Goal: Task Accomplishment & Management: Use online tool/utility

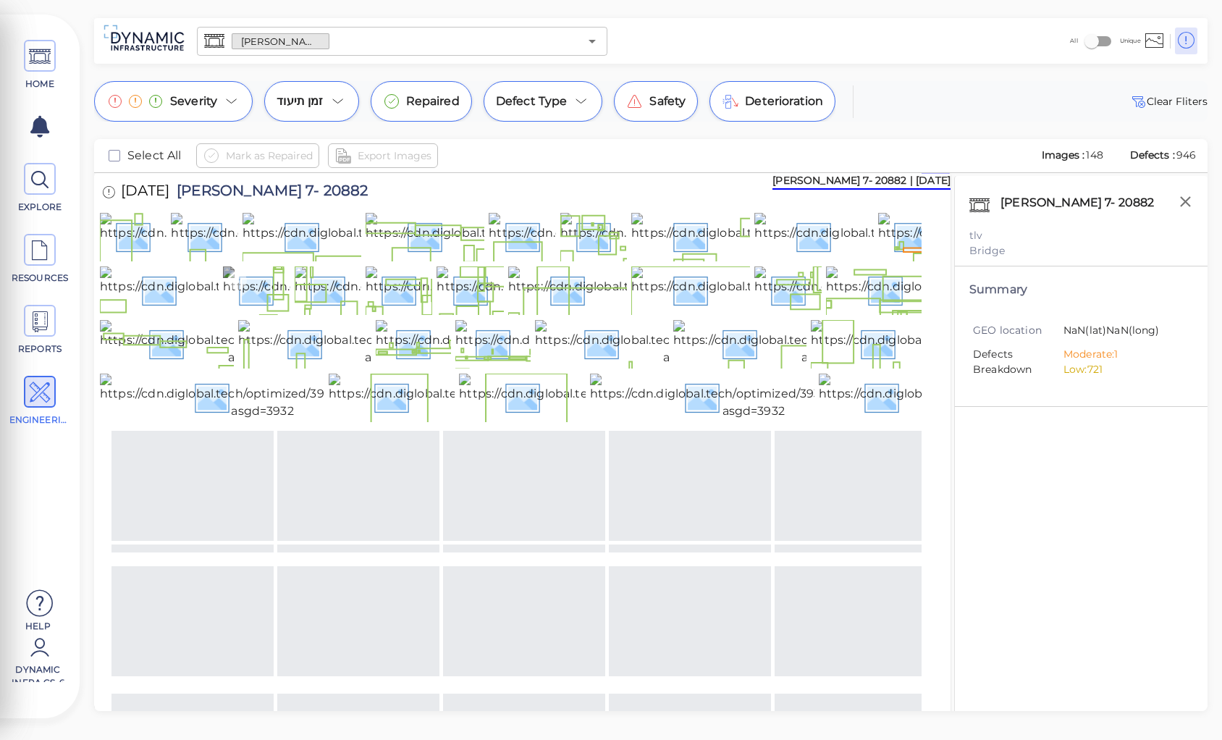
click at [261, 313] on img at bounding box center [382, 289] width 319 height 46
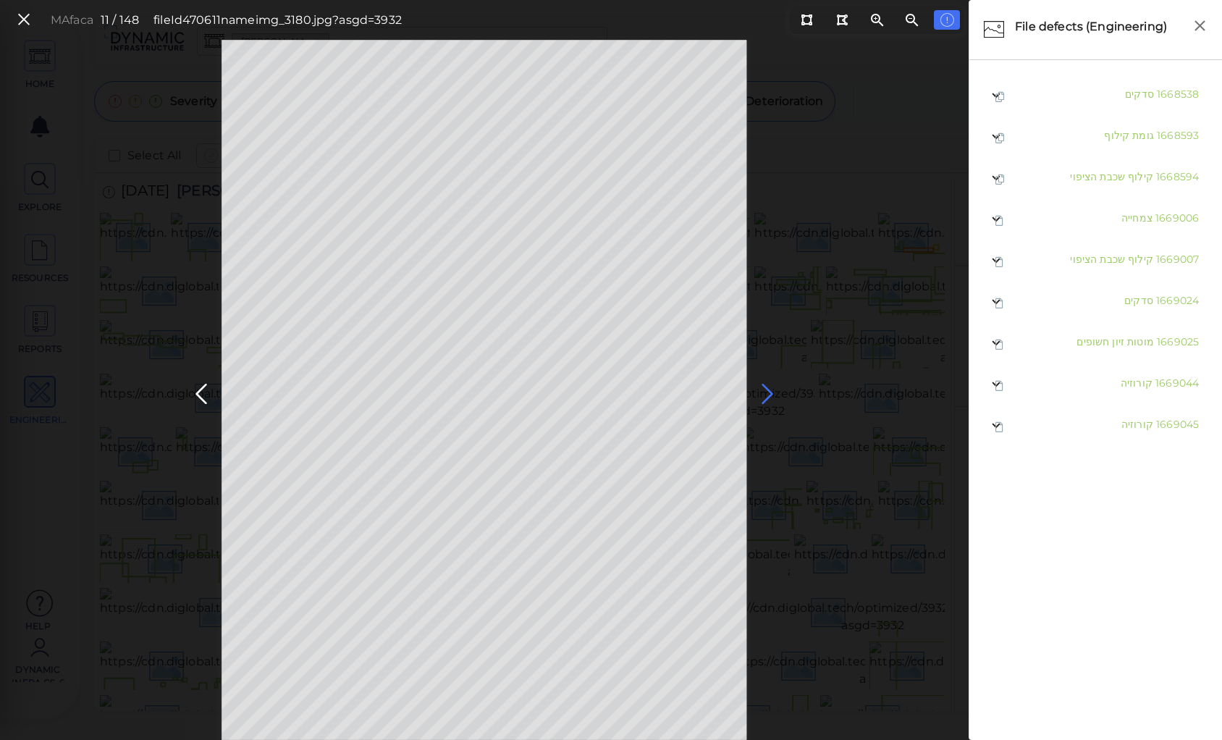
click at [768, 391] on icon at bounding box center [767, 394] width 23 height 28
click at [825, 261] on div "MA3b4b 12 / 148 fileId 470613 name img_3183.jpg?asgd=3932" at bounding box center [484, 390] width 969 height 700
click at [327, 0] on body "This app is not optimized for mobile screens. Please access using a desktop or …" at bounding box center [611, 0] width 1222 height 0
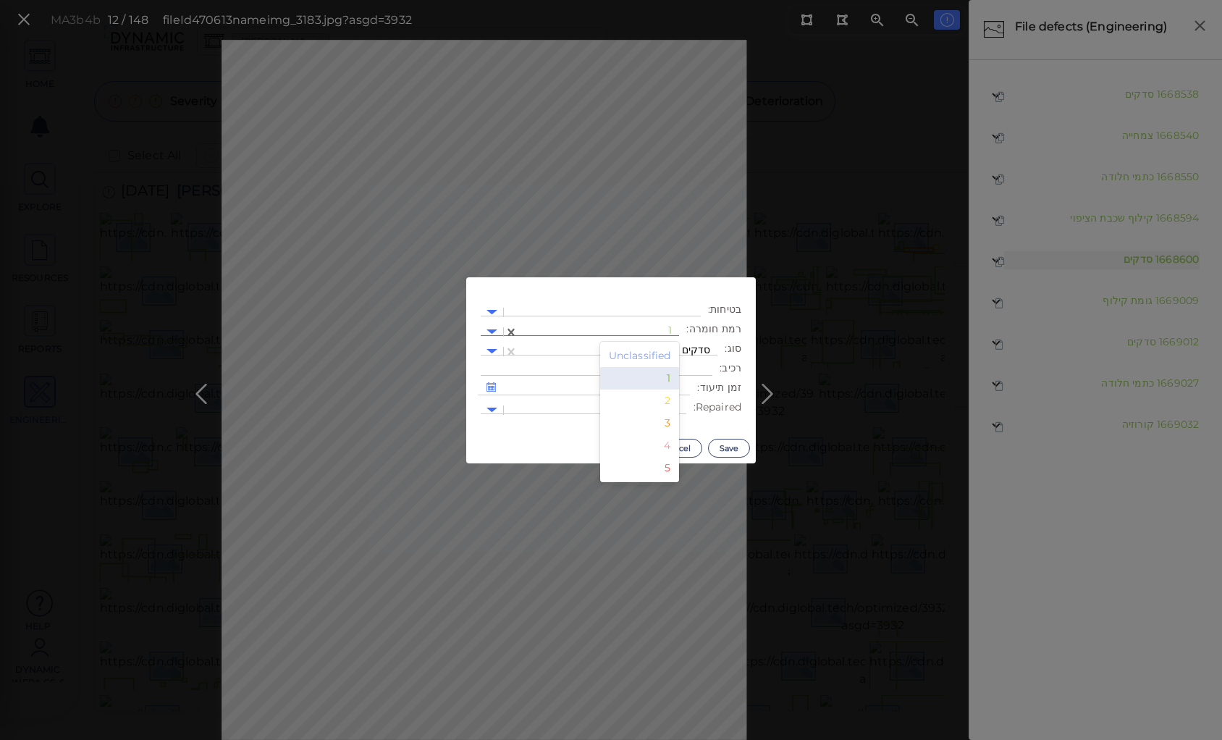
click at [573, 330] on div at bounding box center [599, 331] width 146 height 15
click at [667, 404] on div "2" at bounding box center [640, 401] width 80 height 22
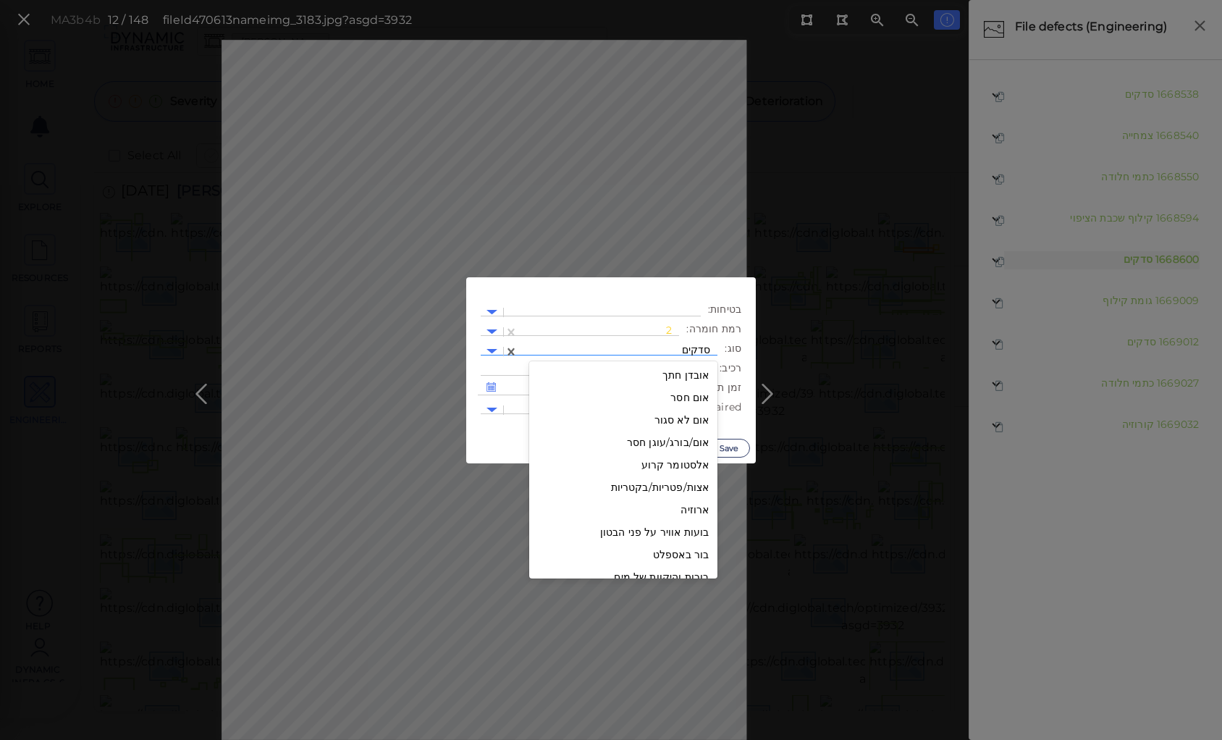
scroll to position [1432, 0]
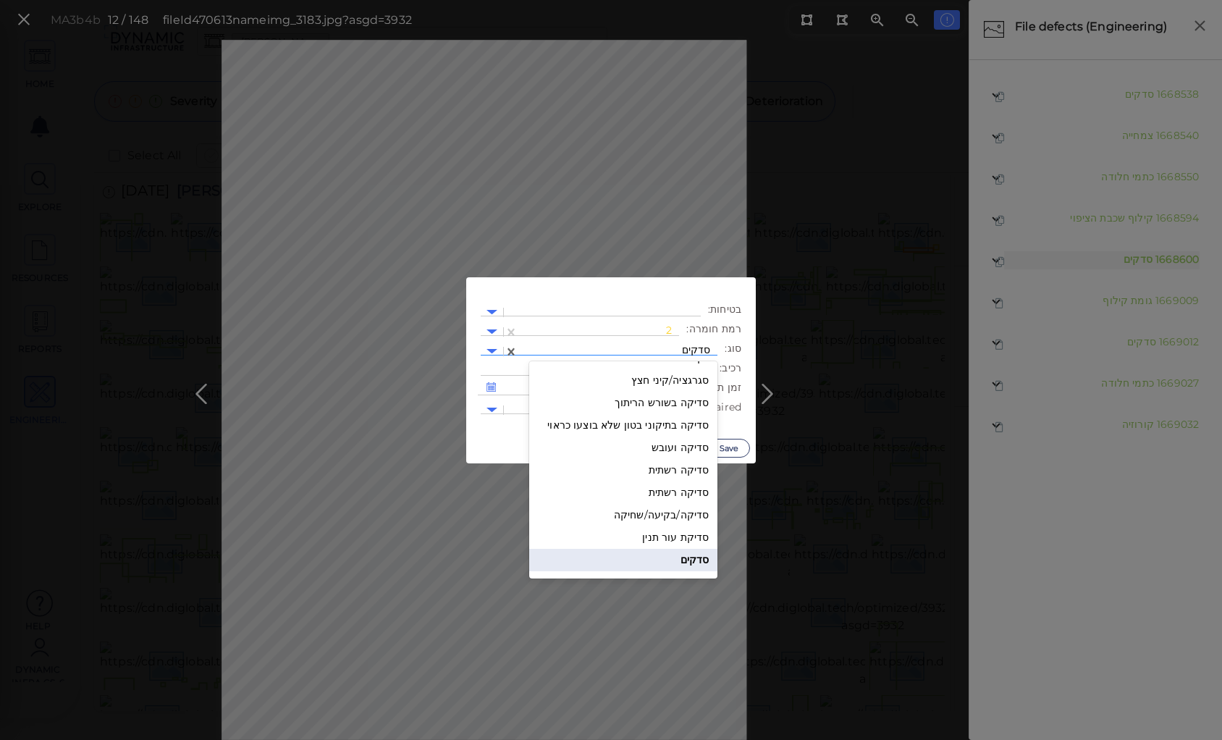
click at [634, 353] on div at bounding box center [618, 351] width 185 height 15
click at [671, 469] on div "סדיקה רשתית" at bounding box center [623, 470] width 188 height 22
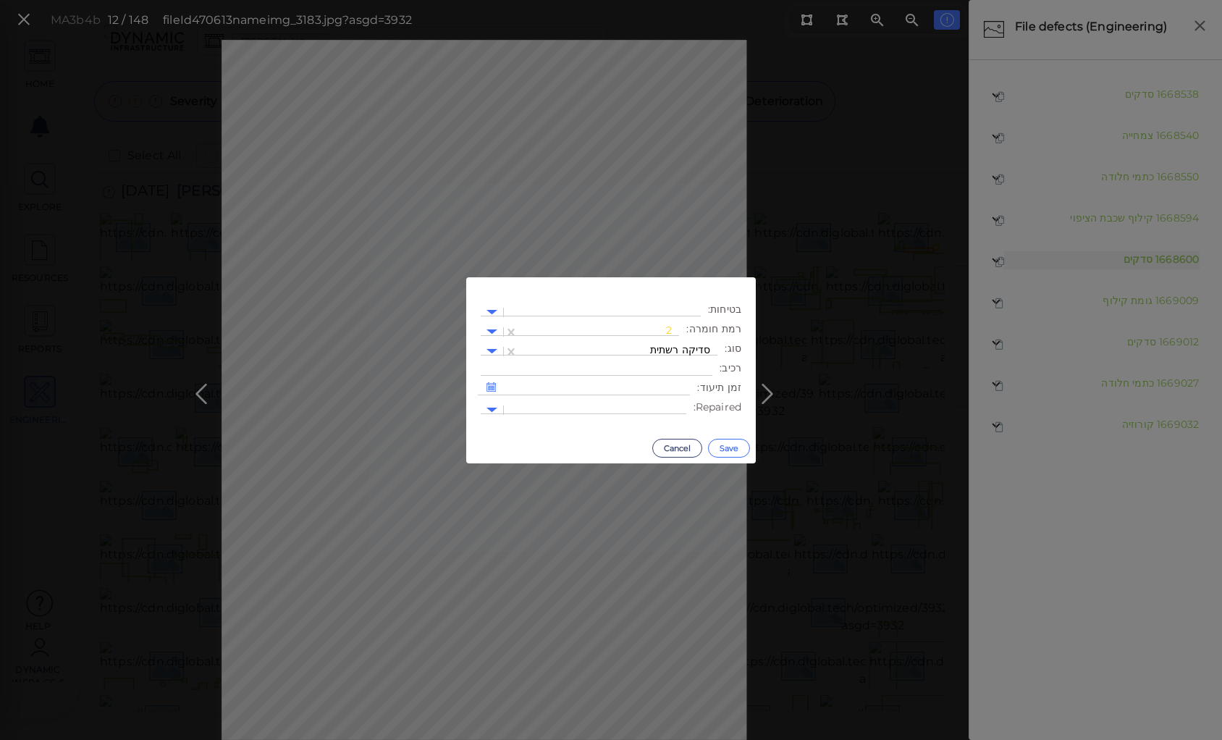
click at [724, 447] on button "Save" at bounding box center [729, 448] width 42 height 19
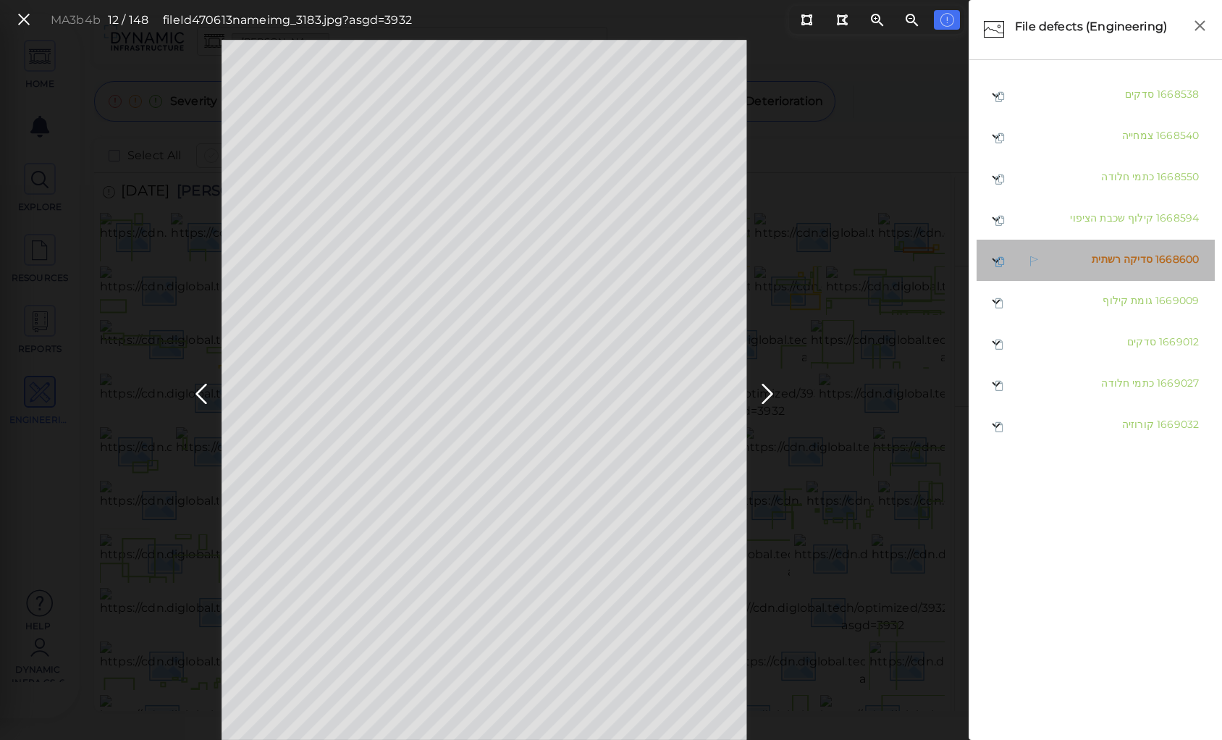
click at [1117, 259] on span "סדיקה רשתית" at bounding box center [1122, 259] width 61 height 13
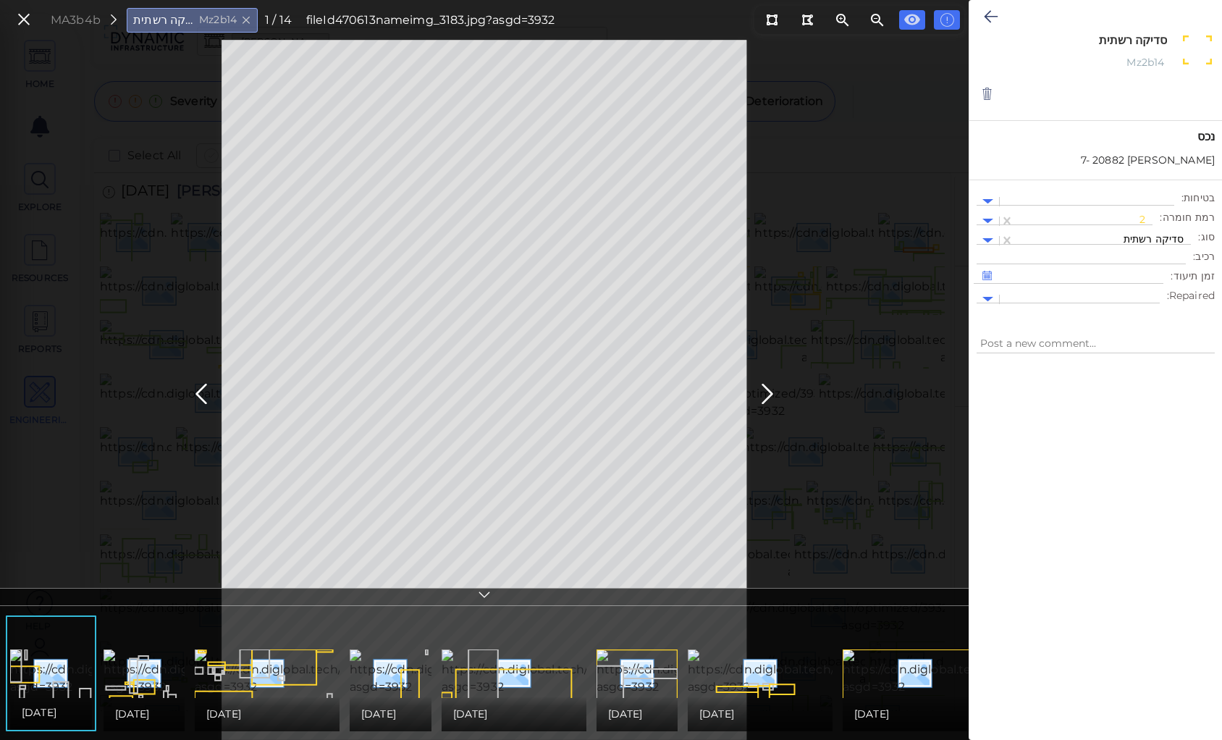
drag, startPoint x: 1101, startPoint y: 41, endPoint x: 1167, endPoint y: 41, distance: 65.9
click at [1167, 41] on textarea "סדיקה רשתית" at bounding box center [1094, 40] width 148 height 14
click at [877, 171] on div "MA3b4b סדיקה רשתית Mz2b14 1 / 14 fileId 470613 name img_3183.jpg?asgd=3932 סדיק…" at bounding box center [484, 390] width 969 height 700
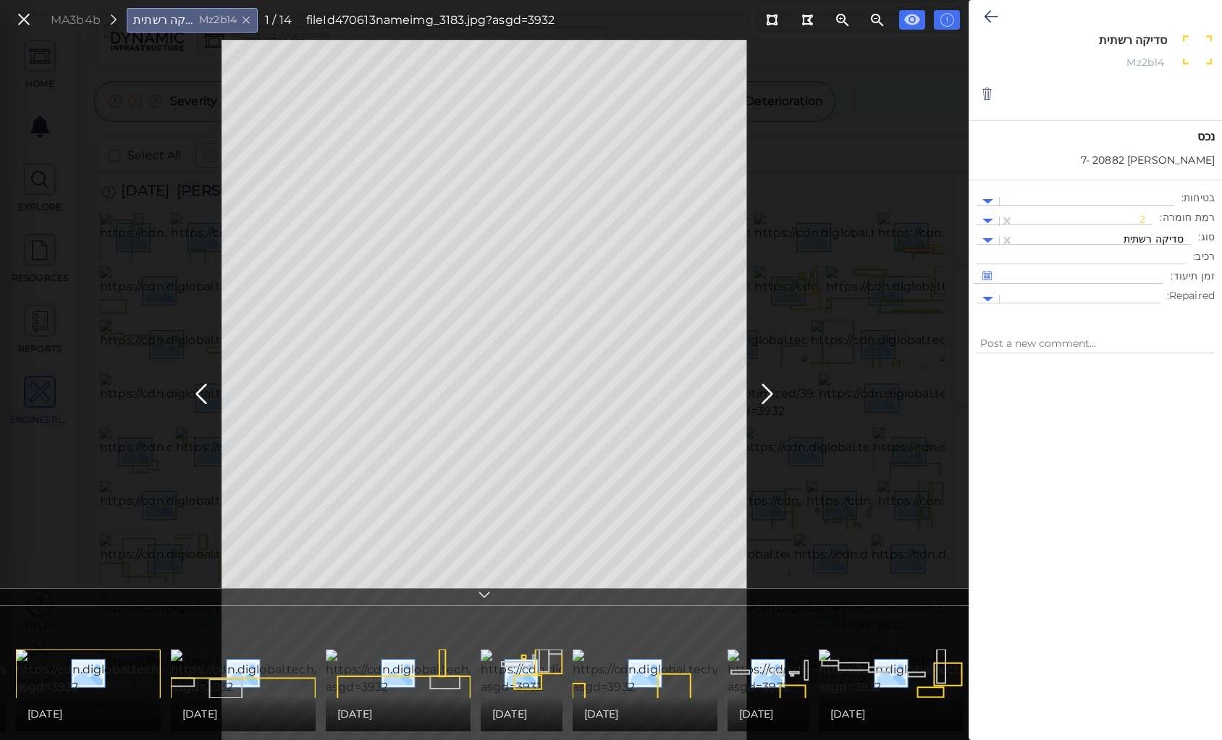
scroll to position [0, 831]
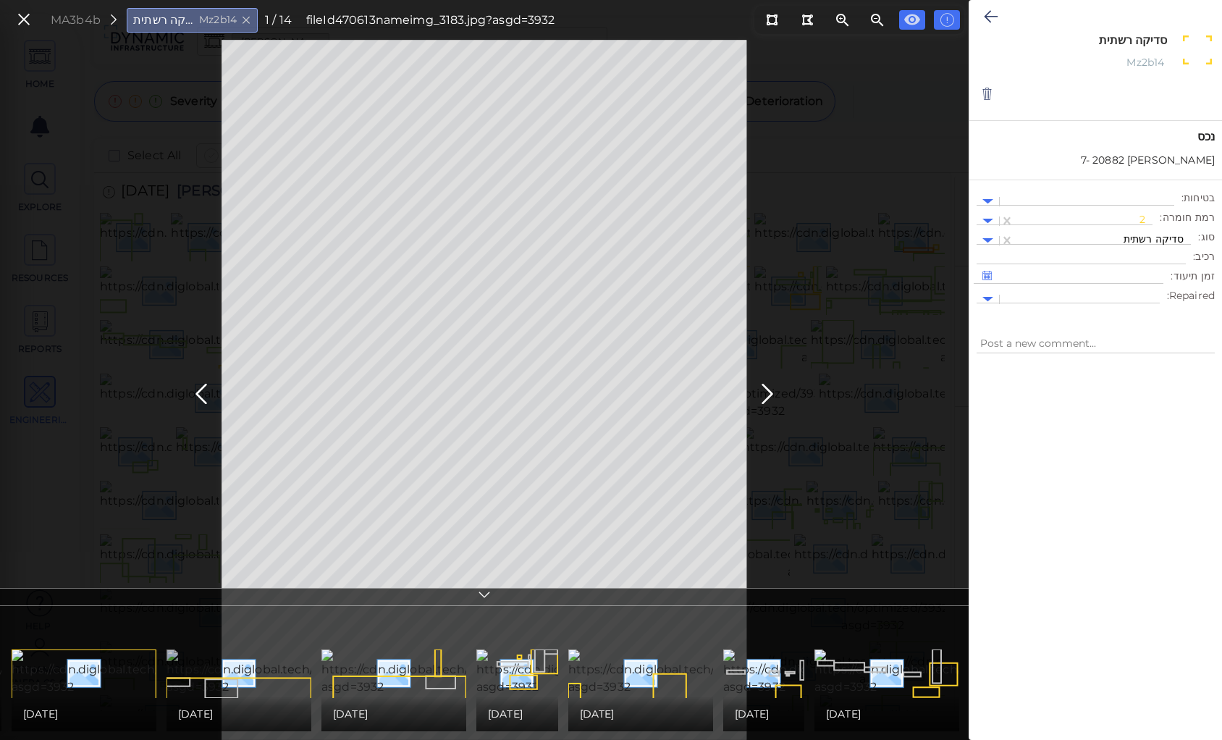
click at [232, 681] on img at bounding box center [328, 673] width 322 height 46
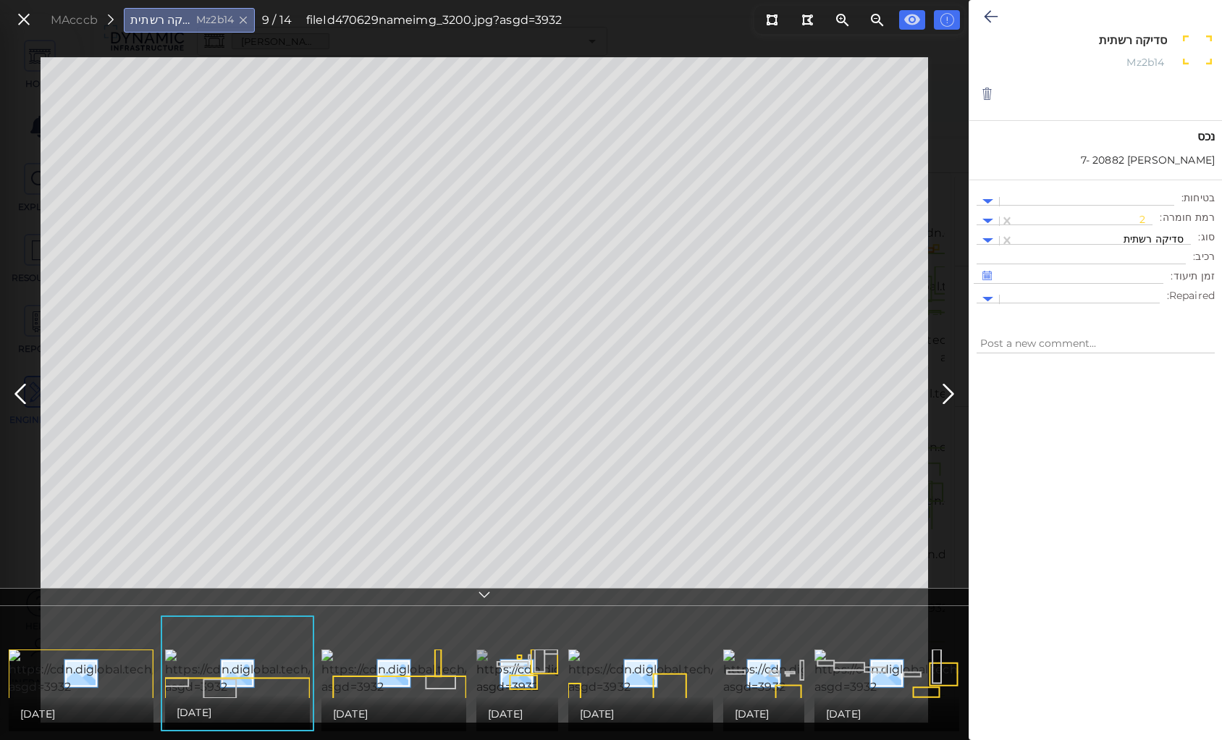
click at [515, 652] on img at bounding box center [636, 673] width 321 height 46
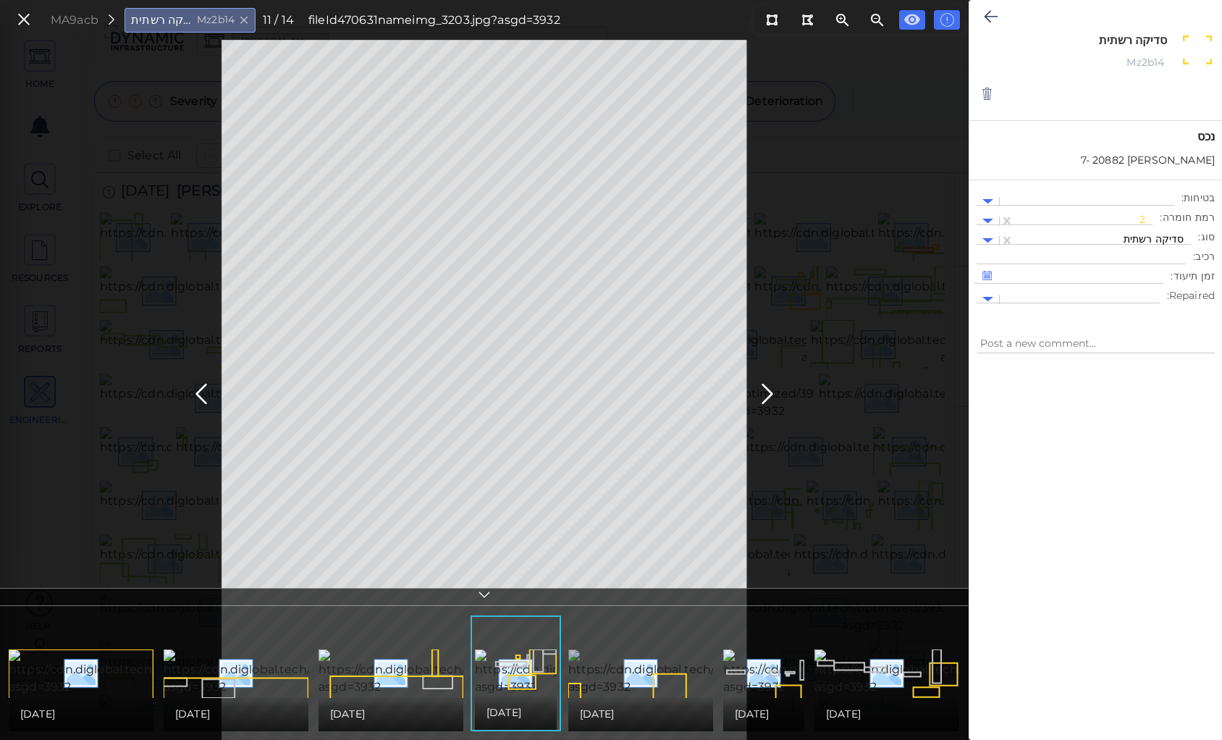
click at [662, 650] on img at bounding box center [729, 673] width 322 height 46
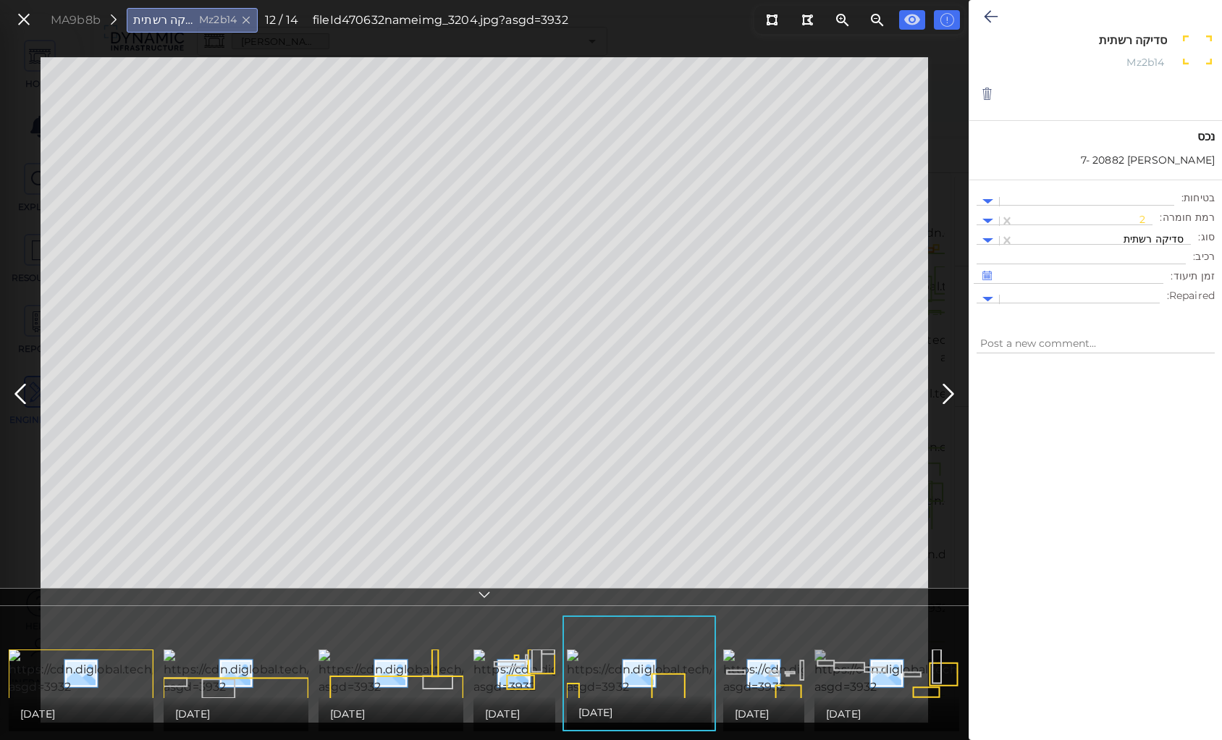
click at [878, 650] on img at bounding box center [974, 673] width 319 height 46
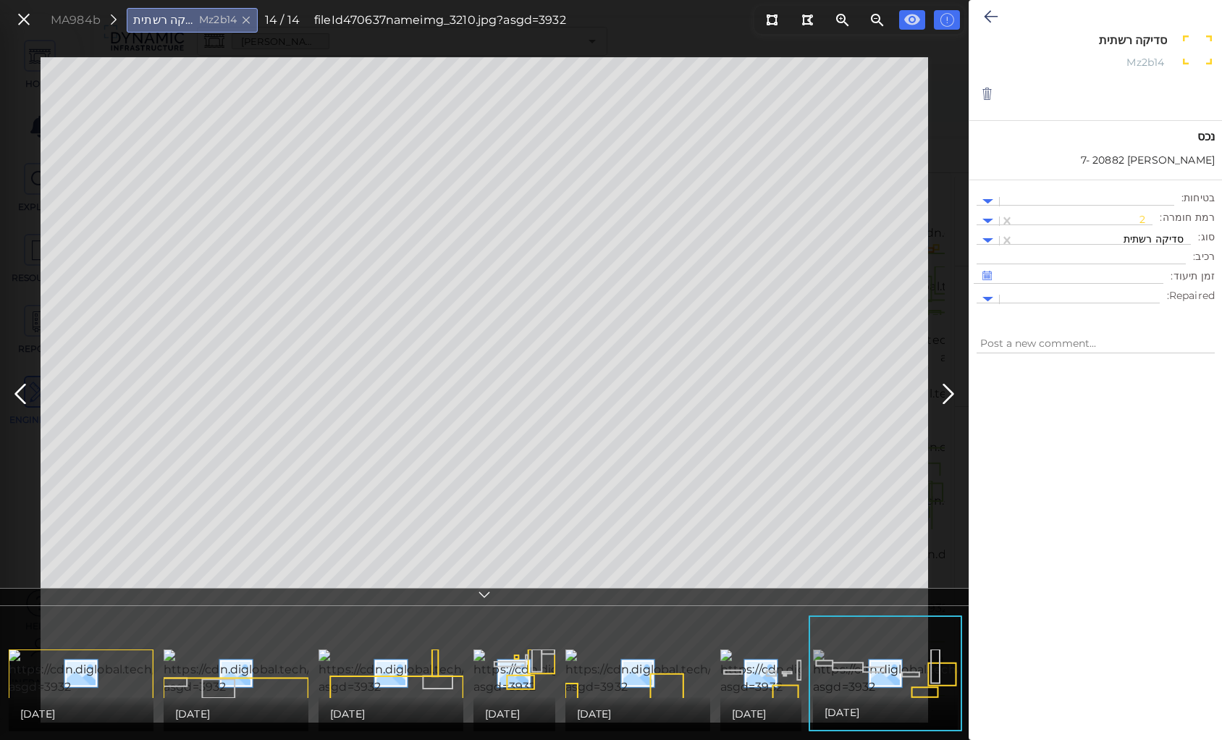
click at [917, 663] on img at bounding box center [972, 673] width 319 height 46
click at [994, 14] on icon at bounding box center [991, 16] width 14 height 17
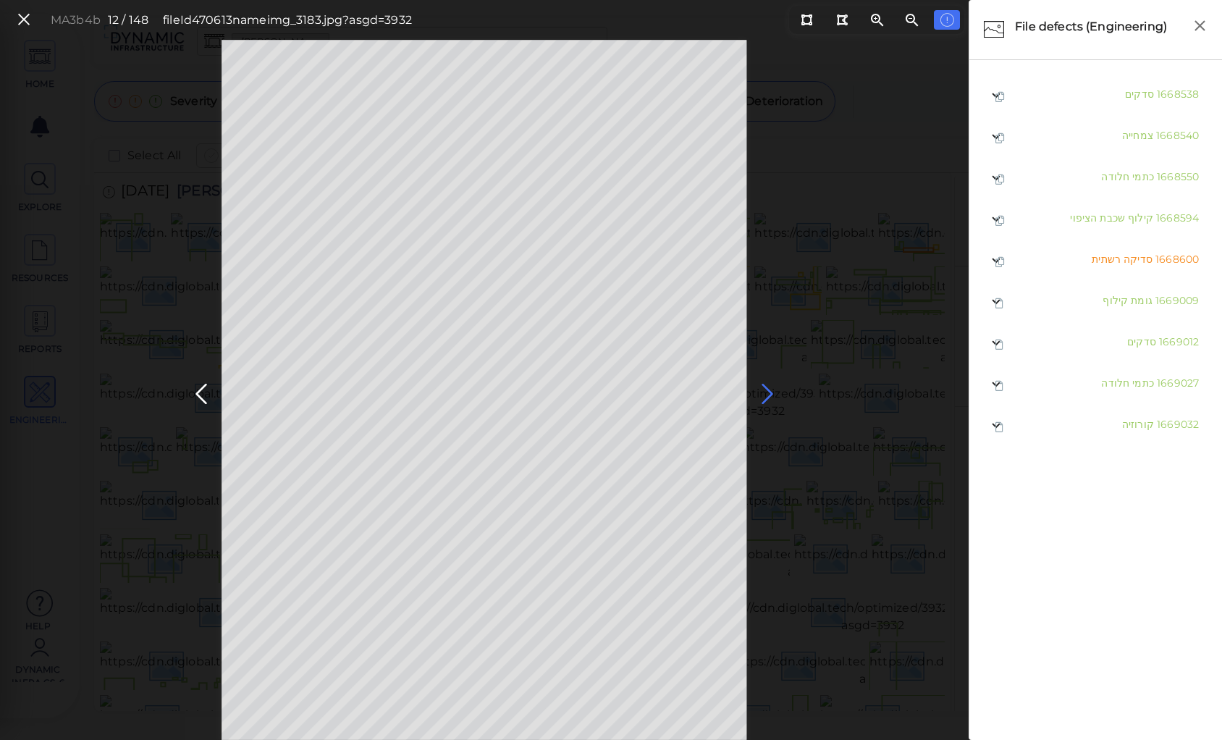
click at [762, 386] on icon at bounding box center [767, 394] width 23 height 28
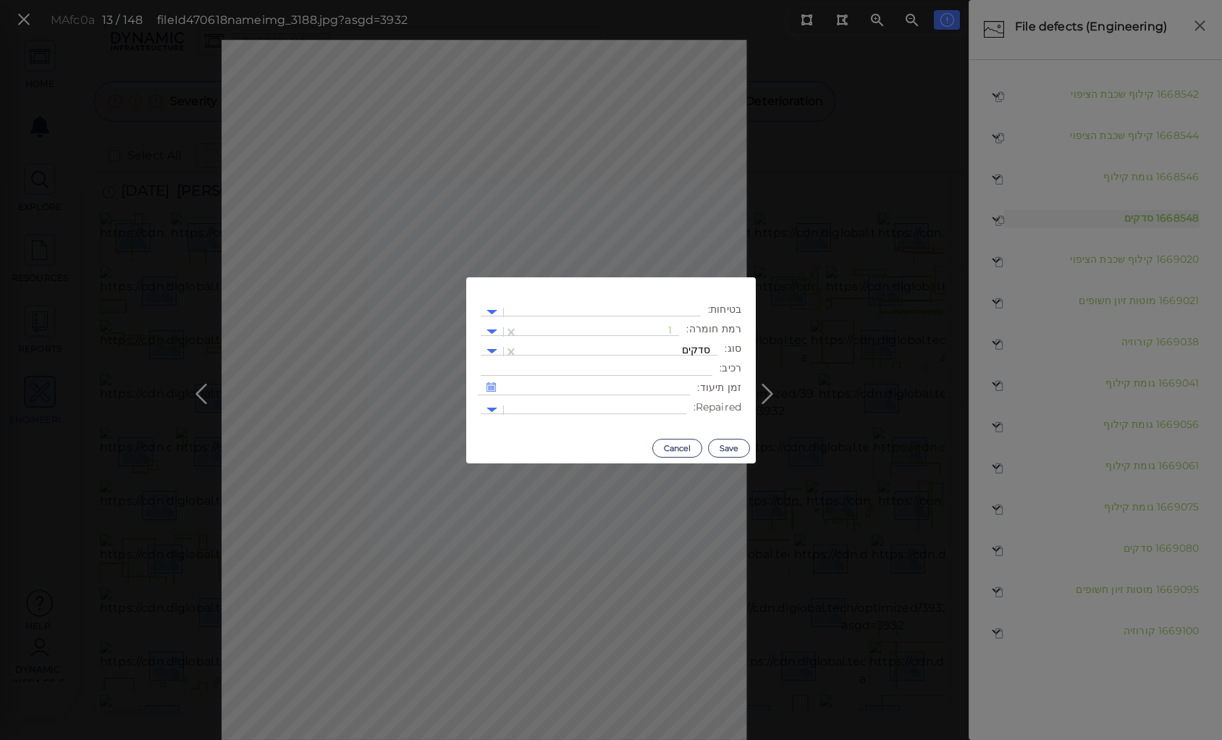
click at [356, 0] on body "This app is not optimized for mobile screens. Please access using a desktop or …" at bounding box center [611, 0] width 1222 height 0
click at [657, 328] on div at bounding box center [599, 331] width 146 height 15
click at [672, 400] on div "2" at bounding box center [640, 401] width 80 height 22
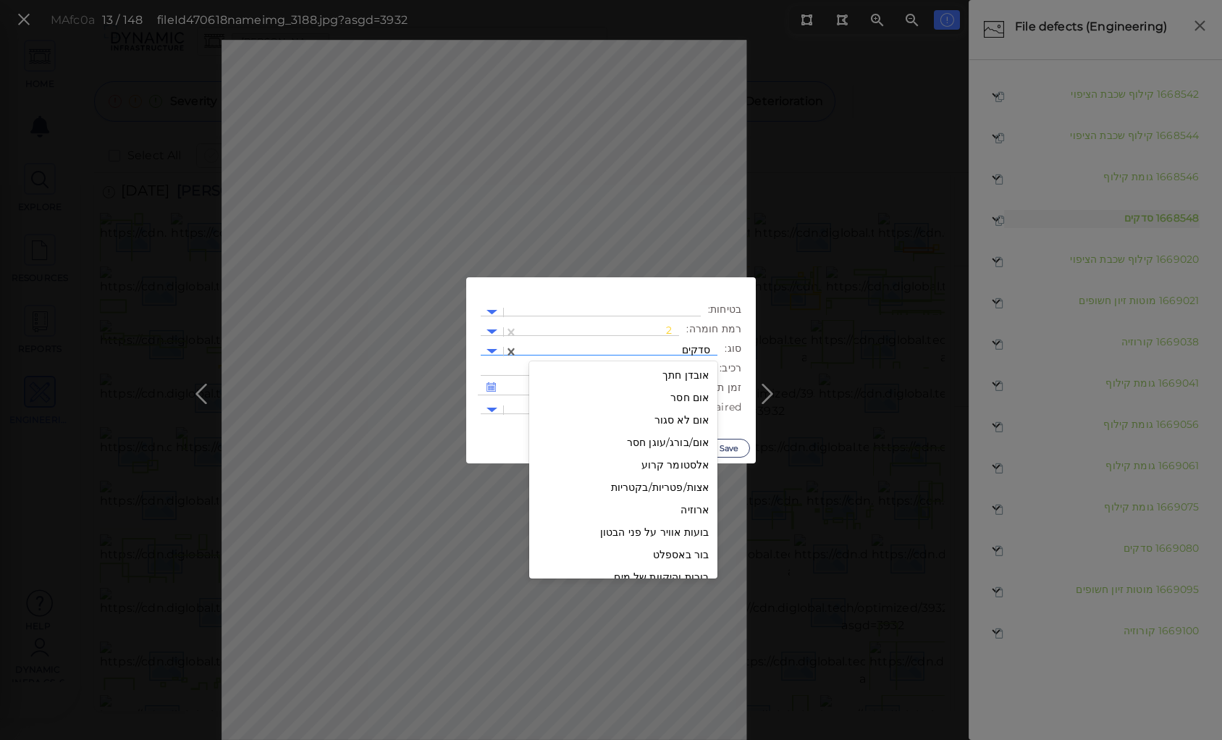
click at [667, 347] on div at bounding box center [618, 351] width 185 height 15
click at [681, 438] on div "גומות קילוף" at bounding box center [623, 439] width 188 height 22
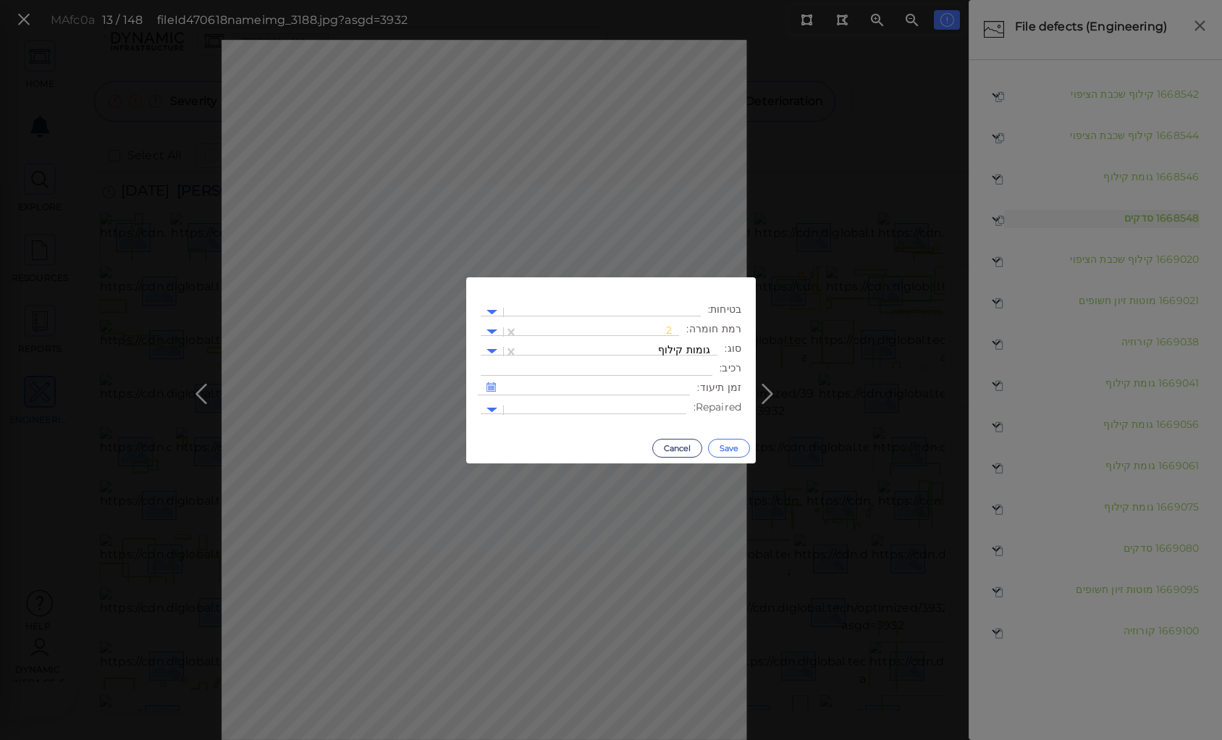
click at [725, 445] on button "Save" at bounding box center [729, 448] width 42 height 19
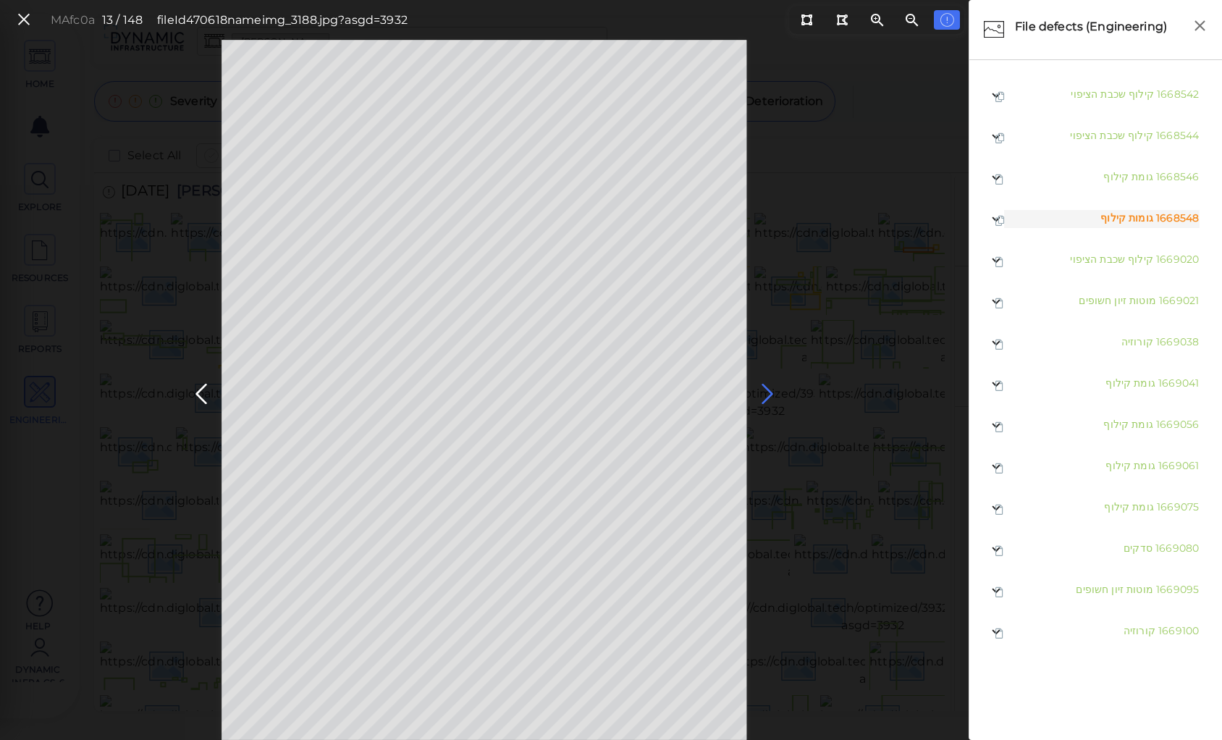
click at [765, 388] on icon at bounding box center [767, 394] width 23 height 28
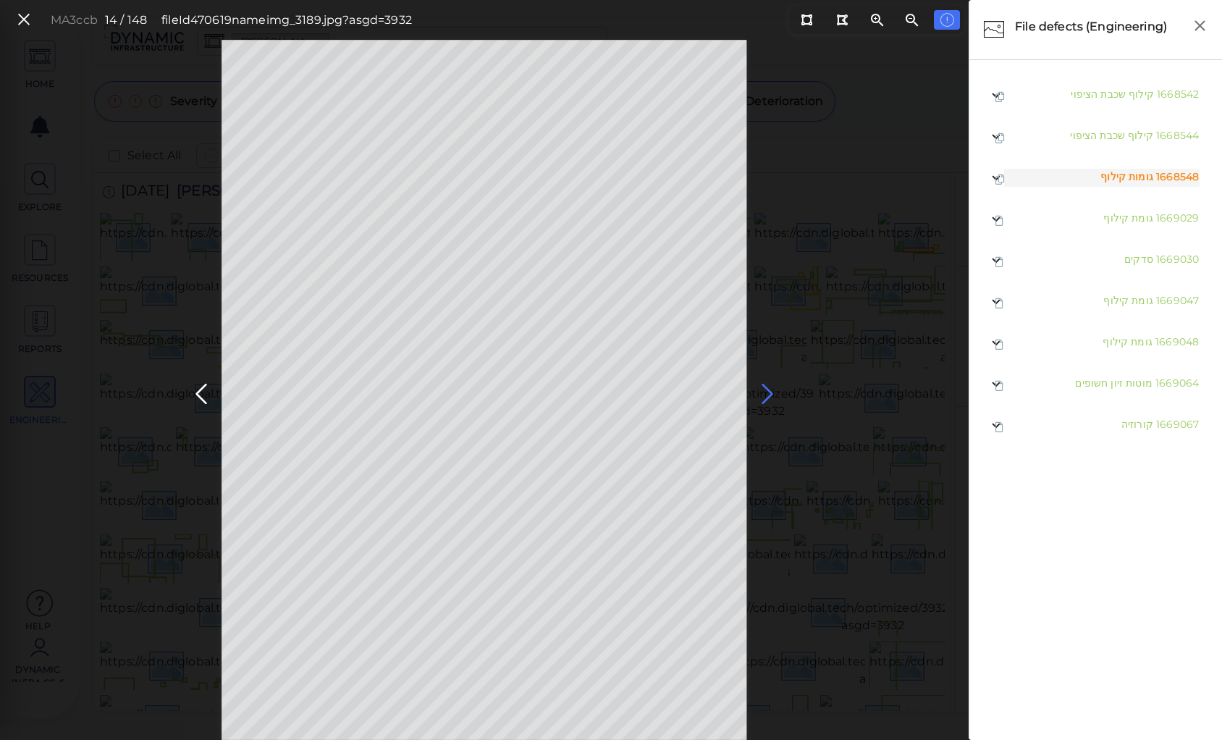
click at [765, 388] on icon at bounding box center [767, 394] width 23 height 28
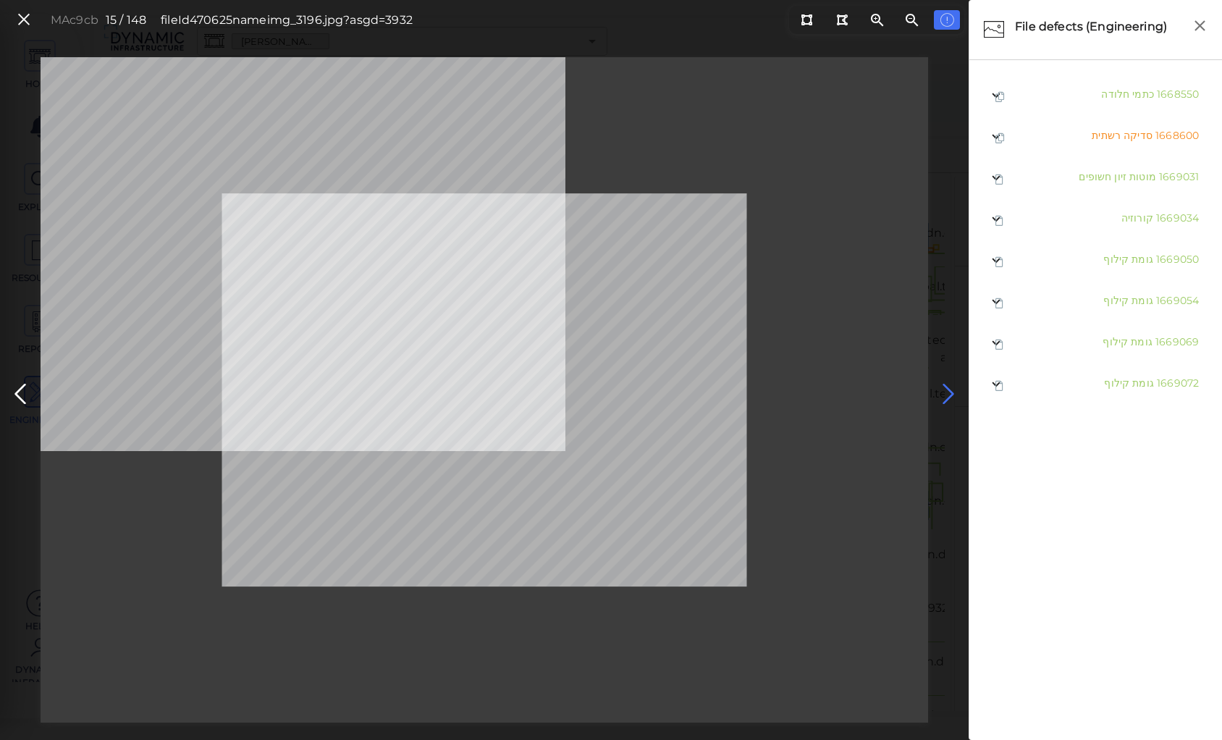
click at [946, 384] on icon at bounding box center [948, 394] width 23 height 28
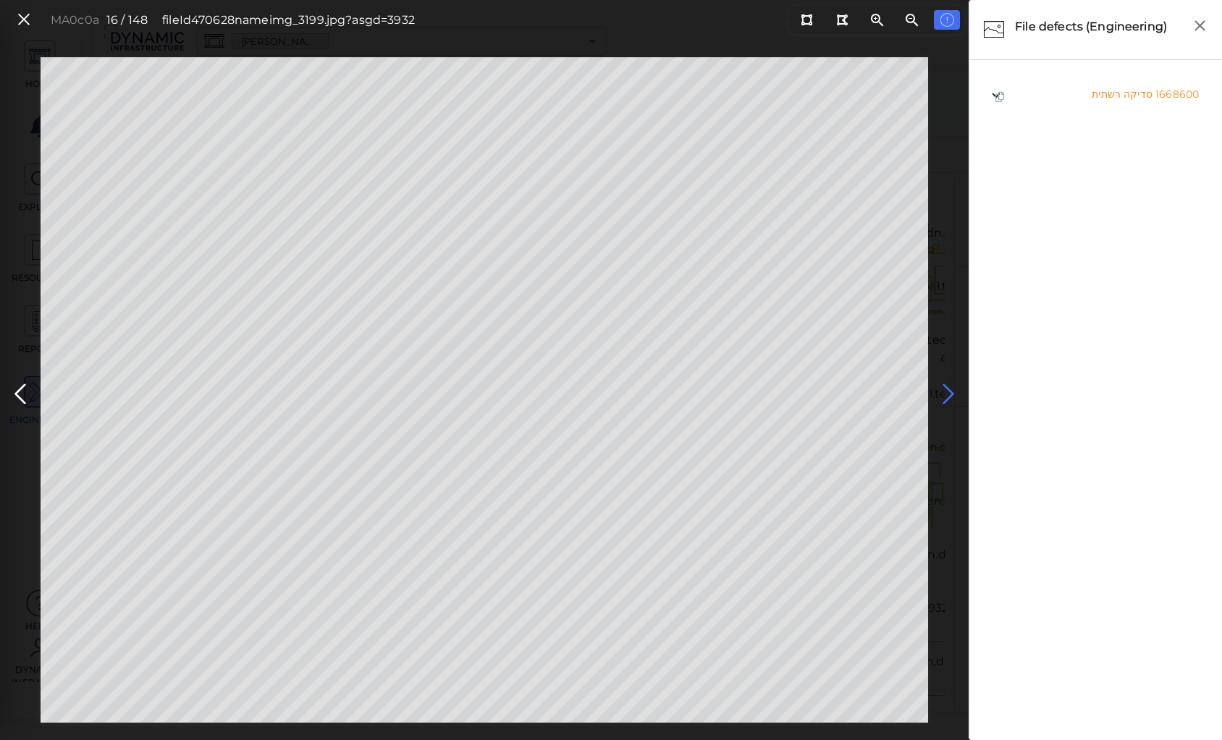
click at [946, 384] on icon at bounding box center [948, 394] width 23 height 28
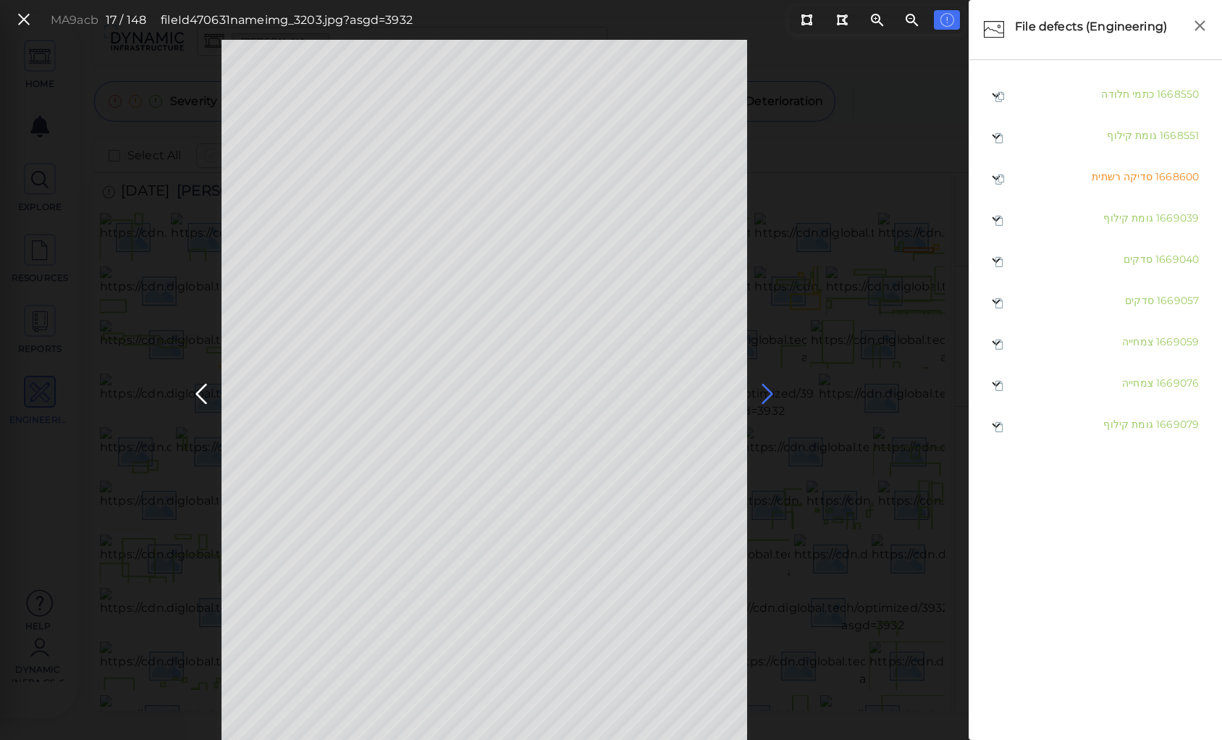
click at [765, 391] on icon at bounding box center [767, 394] width 23 height 28
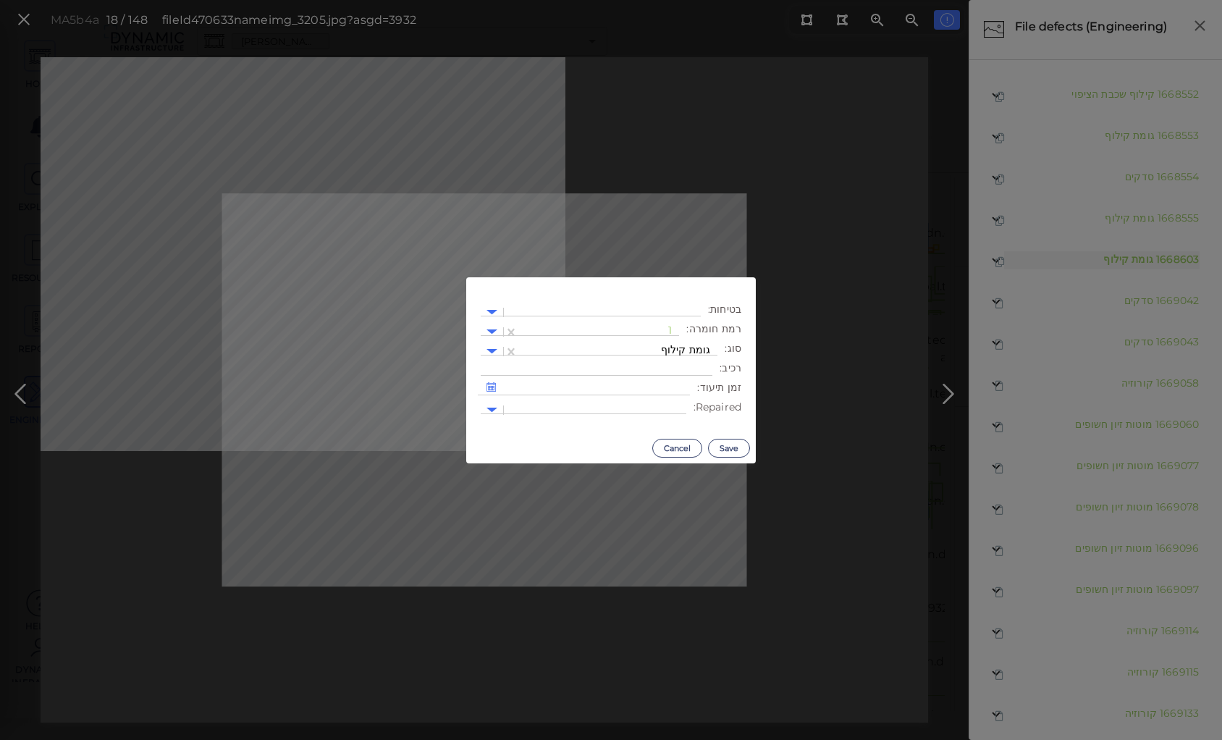
click at [358, 0] on body "This app is not optimized for mobile screens. Please access using a desktop or …" at bounding box center [611, 0] width 1222 height 0
click at [652, 329] on div at bounding box center [599, 331] width 146 height 15
click at [669, 403] on div "2" at bounding box center [640, 401] width 80 height 22
click at [728, 449] on button "Save" at bounding box center [729, 448] width 42 height 19
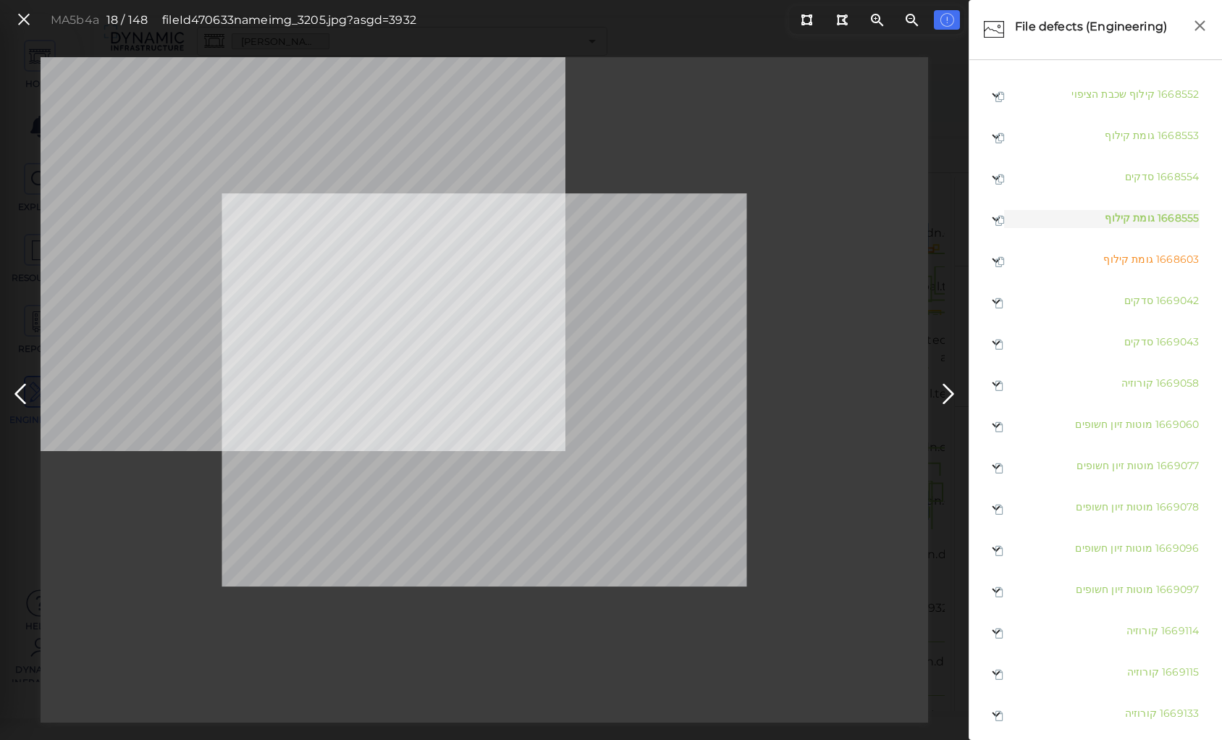
click at [146, 0] on body "This app is not optimized for mobile screens. Please access using a desktop or …" at bounding box center [611, 0] width 1222 height 0
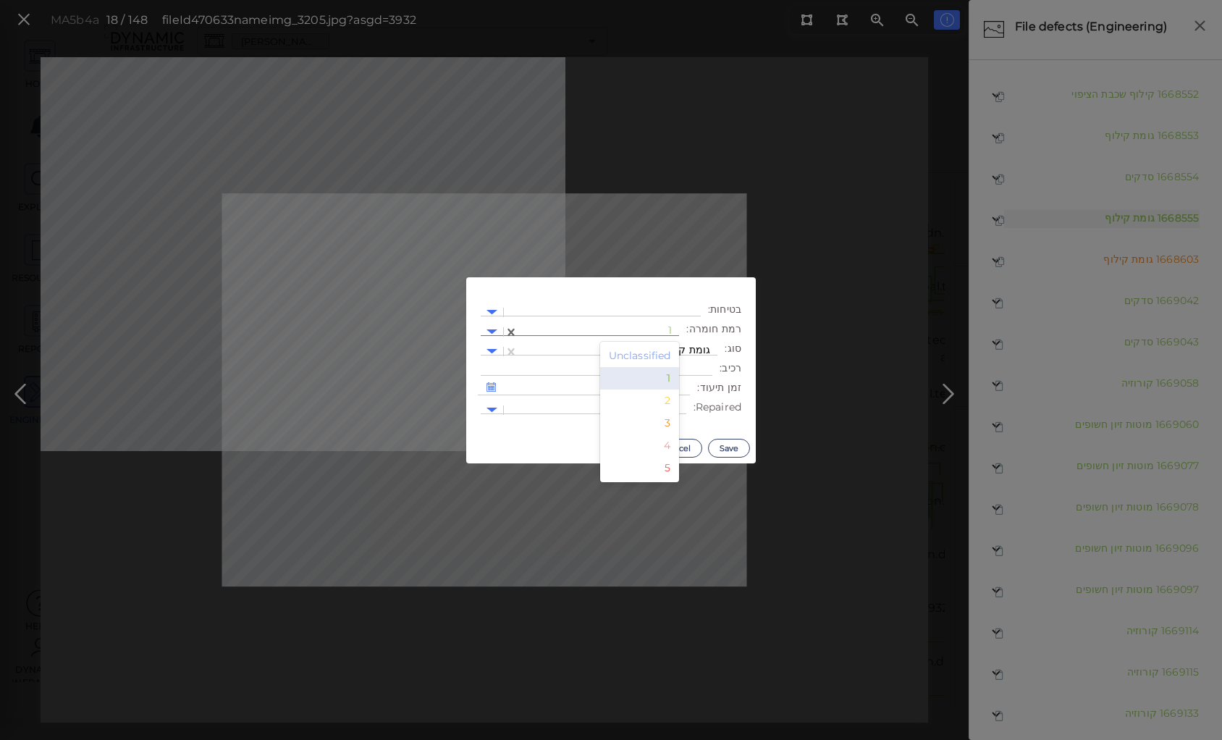
click at [663, 324] on div "1" at bounding box center [599, 332] width 146 height 18
click at [671, 403] on div "2" at bounding box center [640, 401] width 80 height 22
click at [724, 449] on button "Save" at bounding box center [729, 448] width 42 height 19
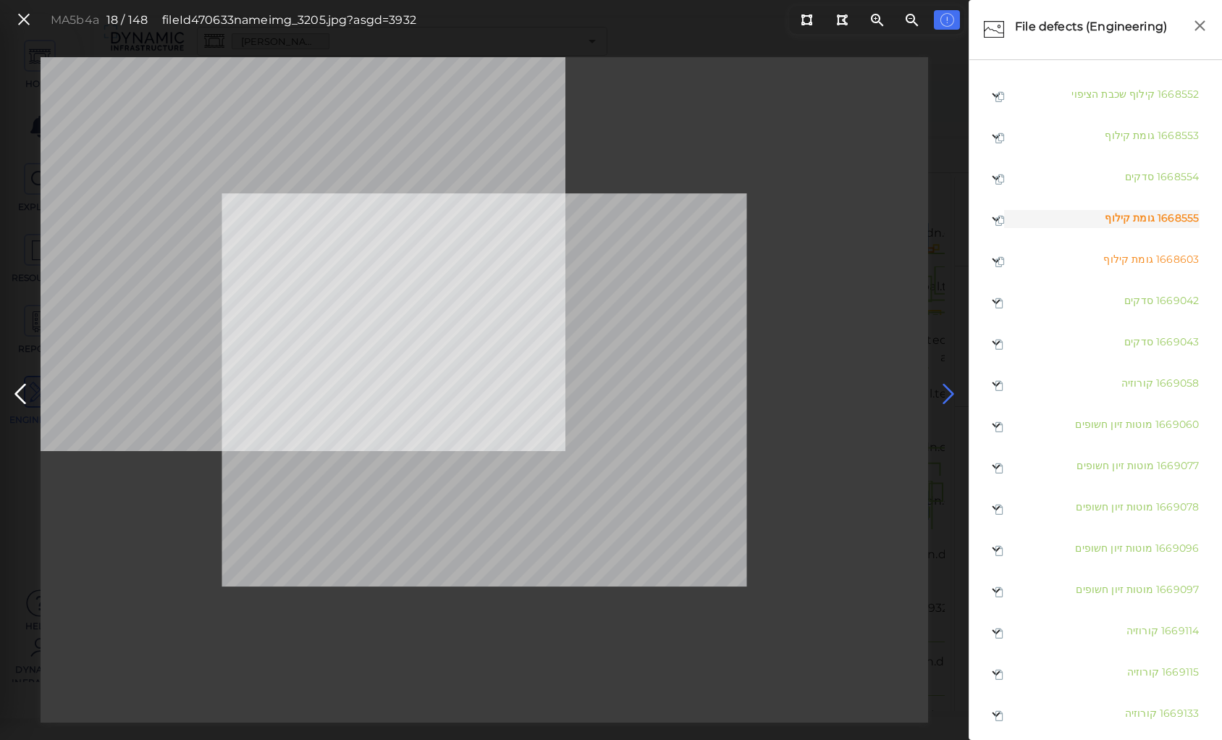
click at [941, 391] on icon at bounding box center [948, 394] width 23 height 28
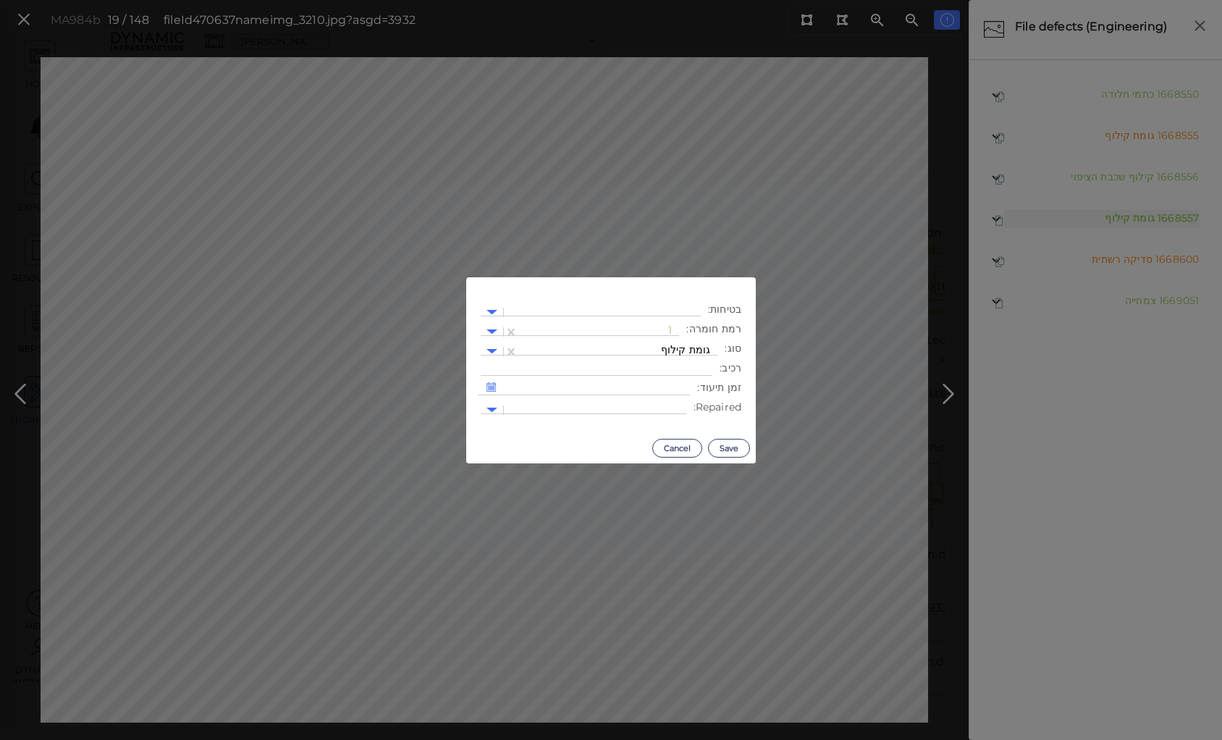
click at [427, 0] on body "This app is not optimized for mobile screens. Please access using a desktop or …" at bounding box center [611, 0] width 1222 height 0
click at [613, 327] on div at bounding box center [599, 331] width 146 height 15
click at [669, 399] on div "2" at bounding box center [640, 401] width 80 height 22
click at [728, 446] on button "Save" at bounding box center [729, 448] width 42 height 19
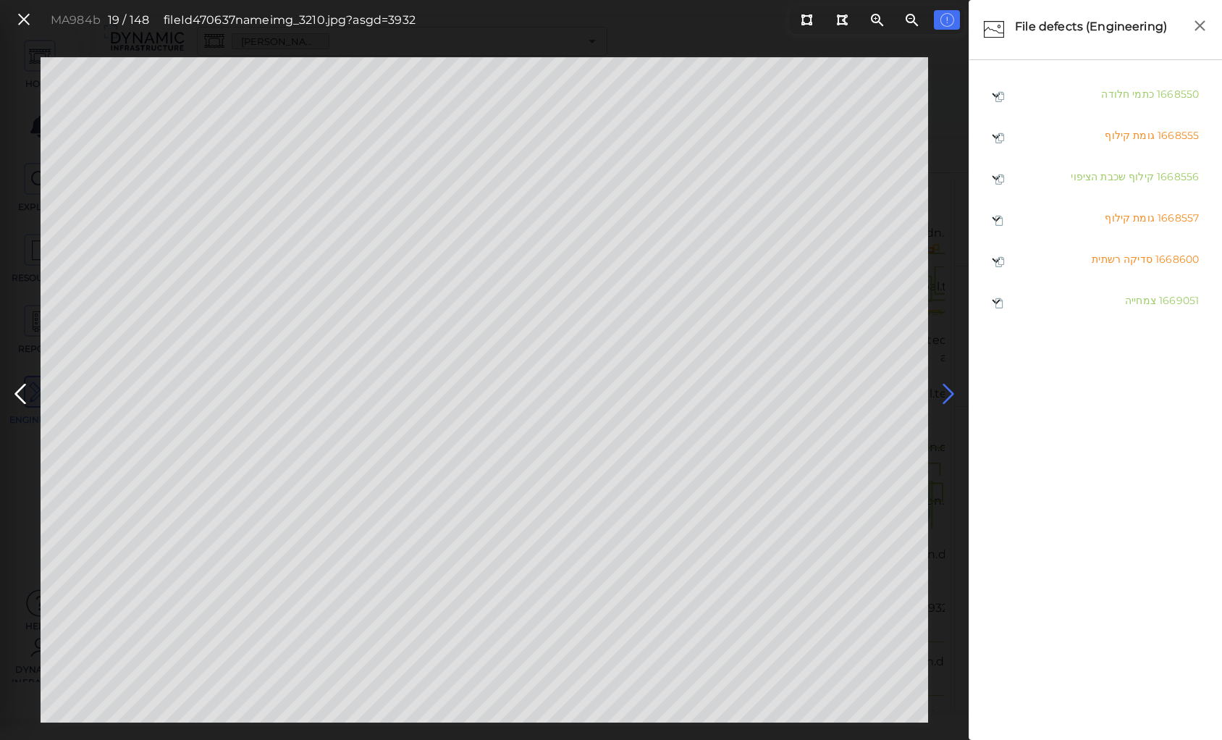
click at [947, 391] on icon at bounding box center [948, 394] width 23 height 28
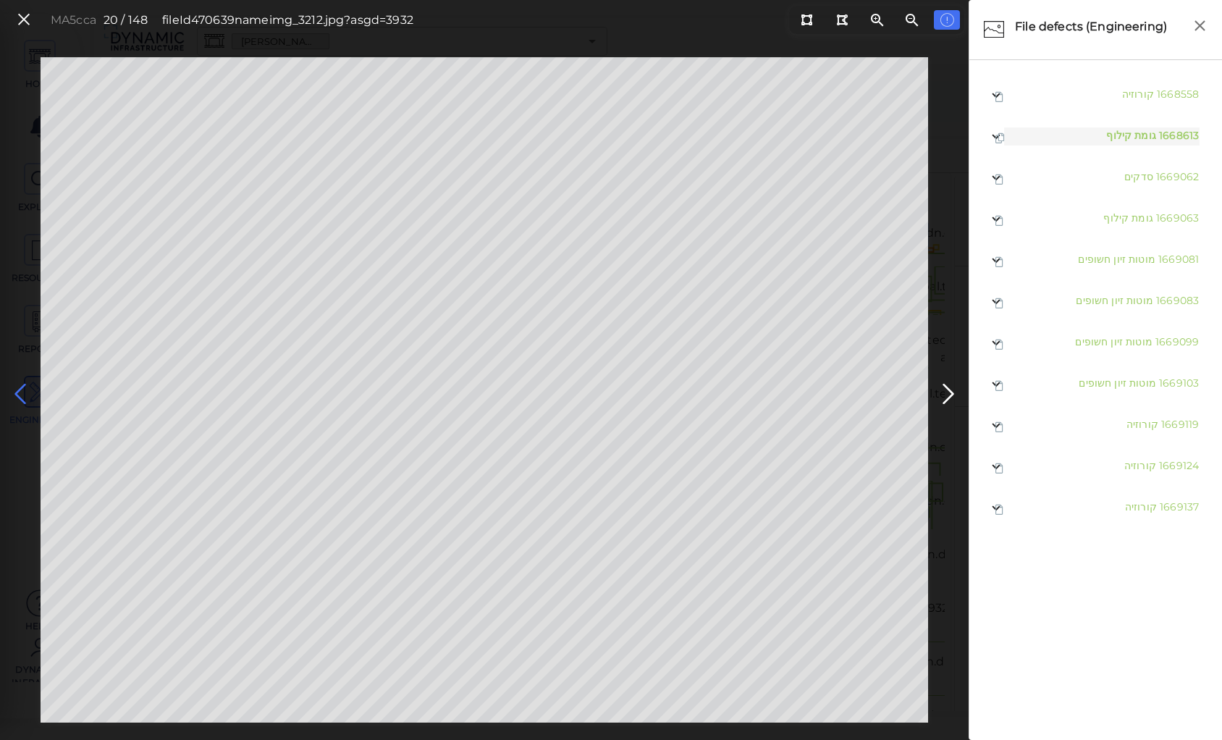
click at [19, 391] on icon at bounding box center [20, 394] width 23 height 28
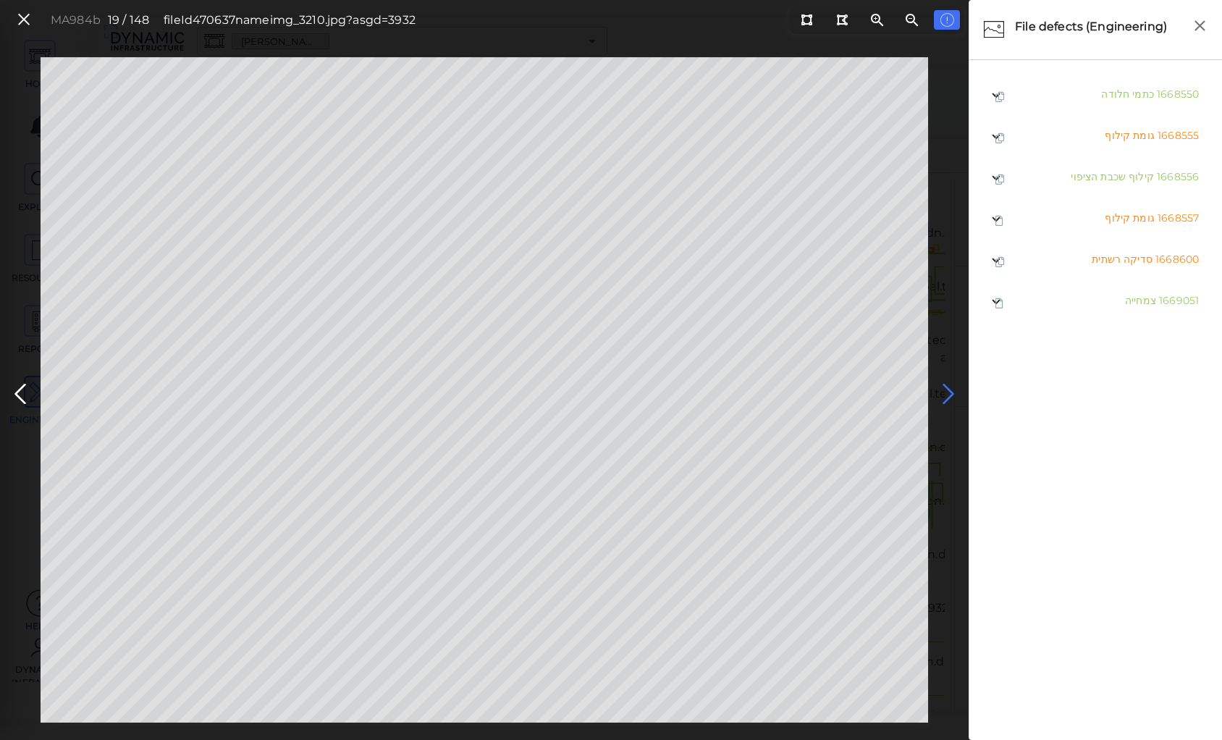
click at [945, 391] on icon at bounding box center [948, 394] width 23 height 28
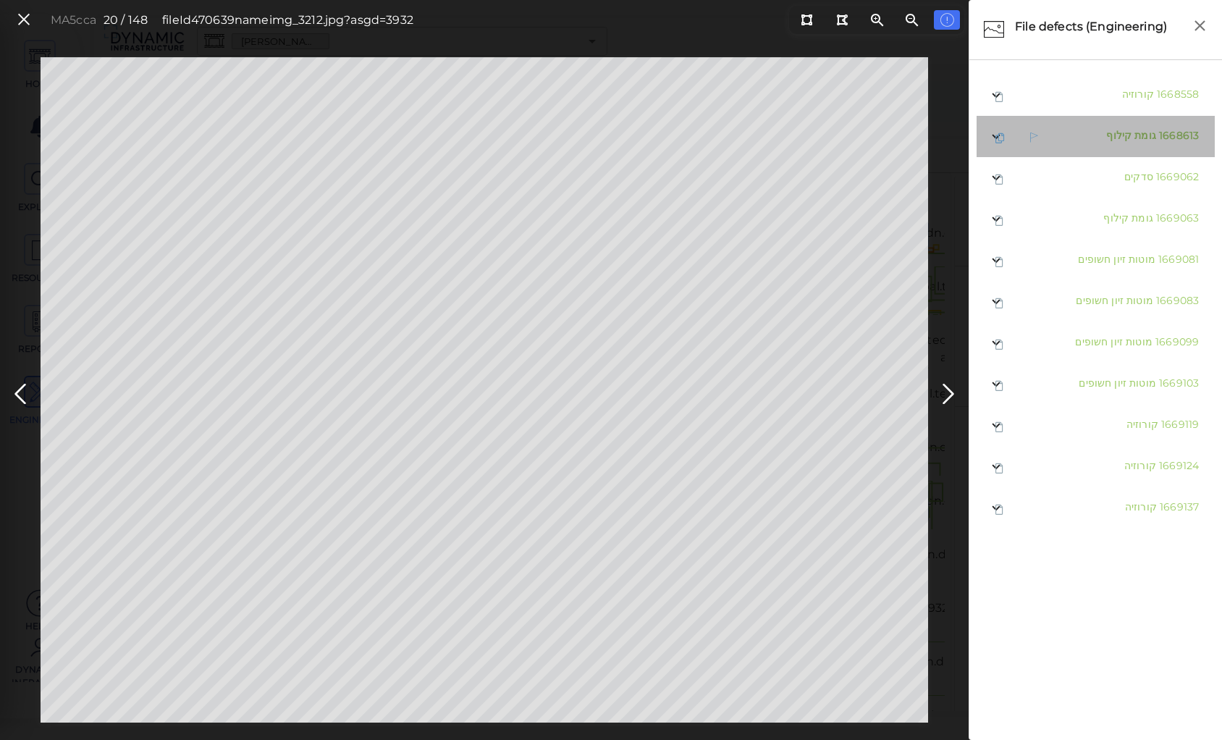
click at [1129, 139] on span "גומת קילוף" at bounding box center [1131, 135] width 50 height 13
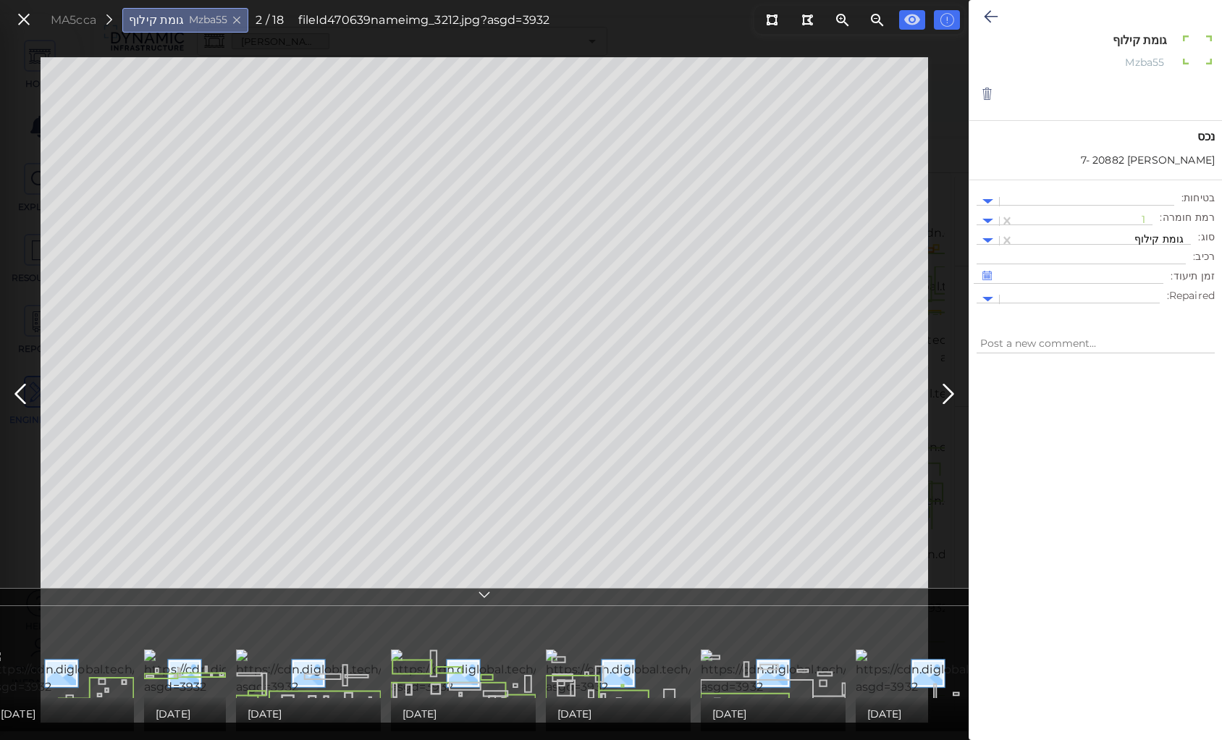
scroll to position [0, 580]
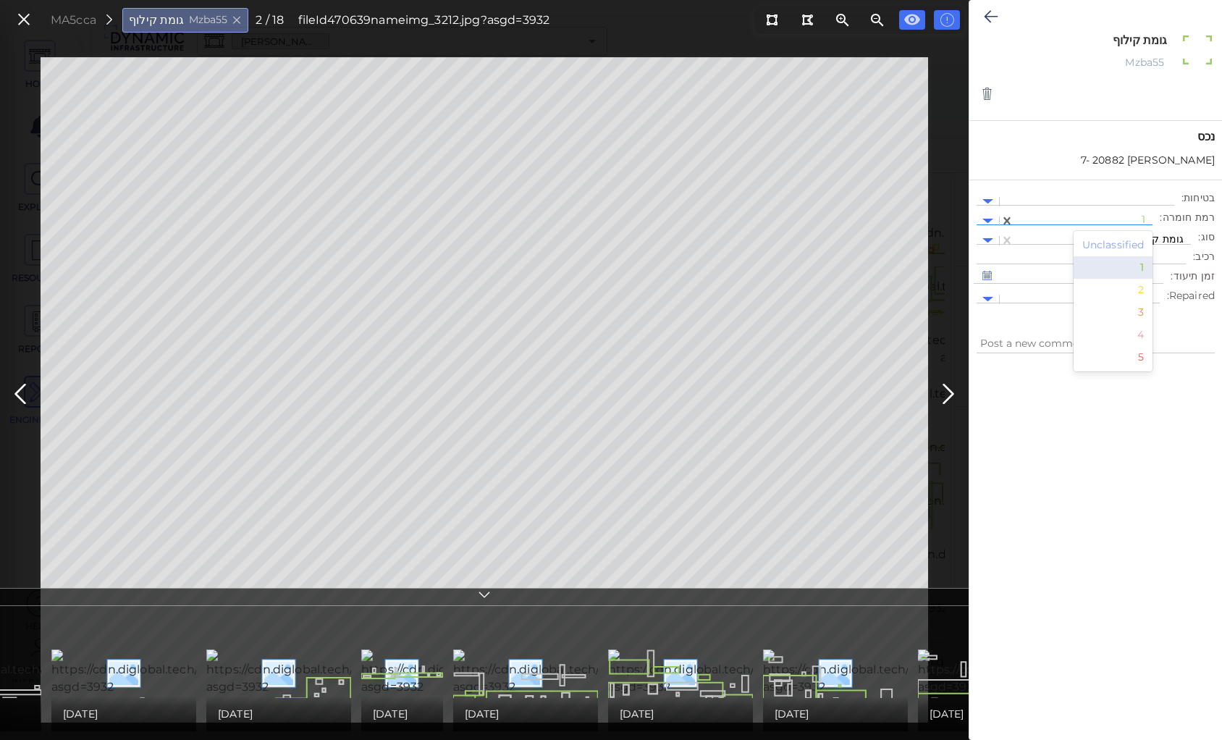
click at [1117, 214] on div at bounding box center [1084, 221] width 124 height 15
click at [1144, 290] on div "2" at bounding box center [1114, 290] width 80 height 22
click at [948, 387] on icon at bounding box center [948, 394] width 23 height 28
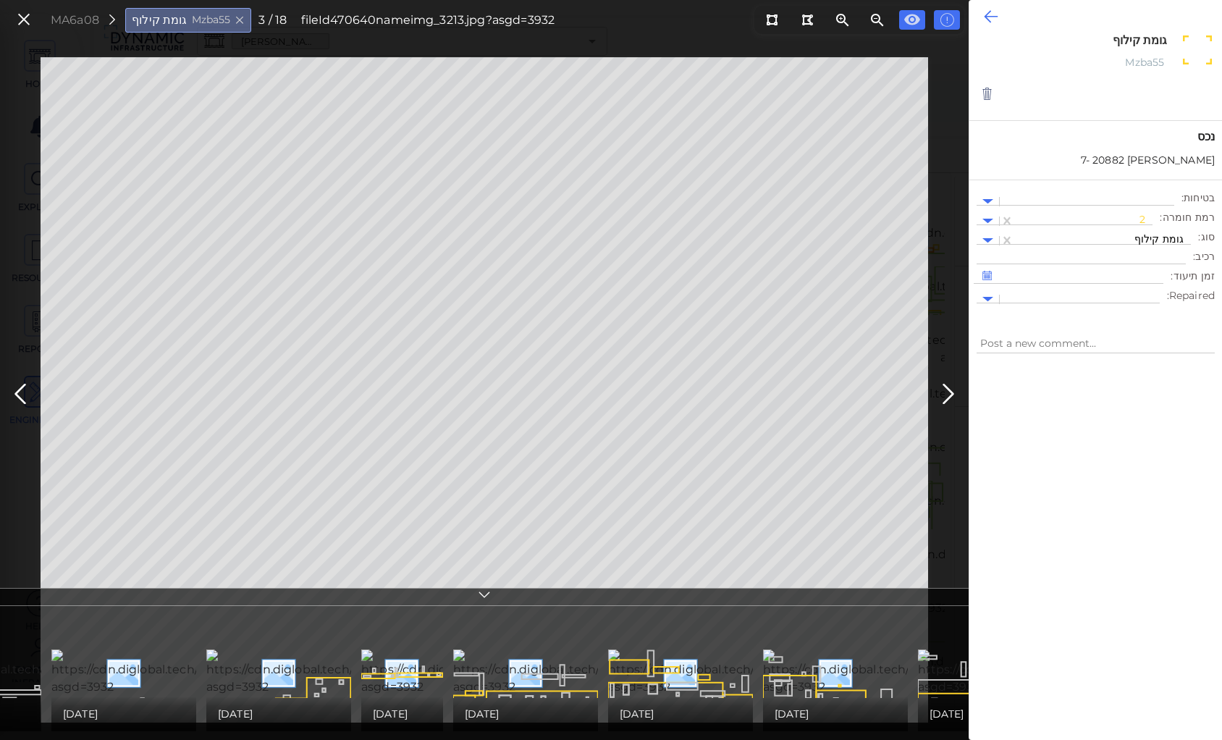
click at [994, 12] on icon at bounding box center [991, 16] width 14 height 17
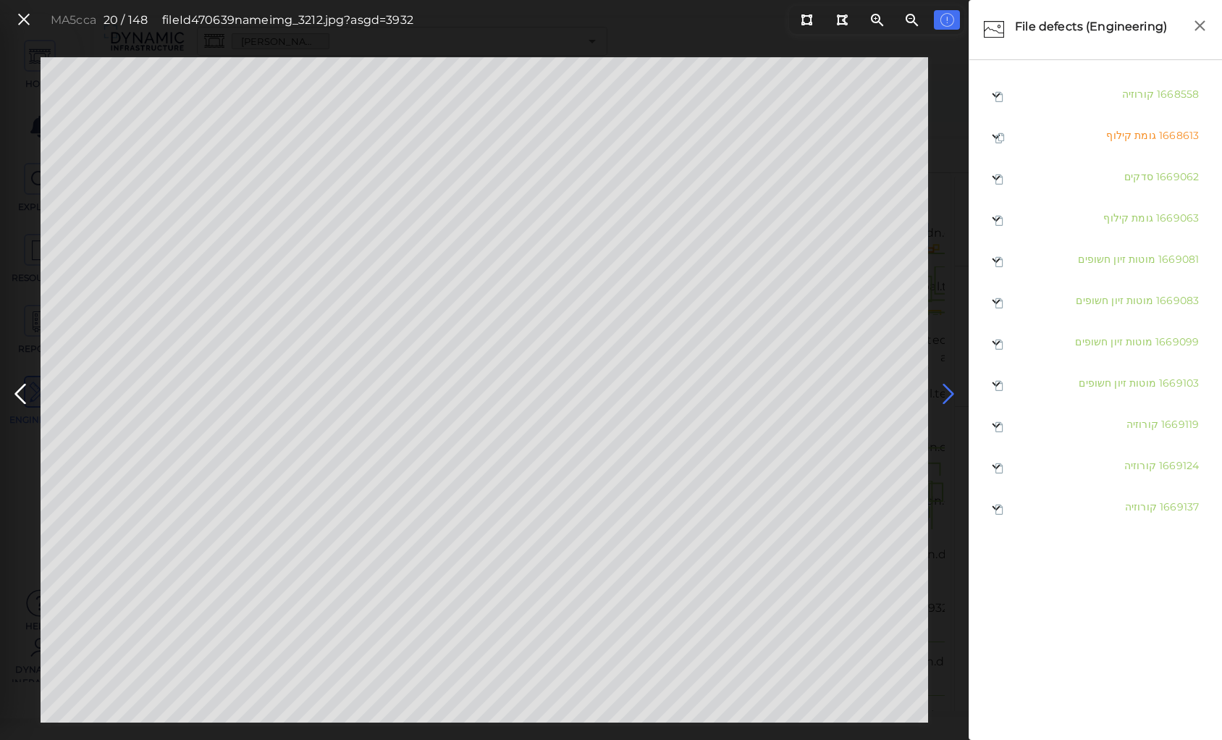
click at [949, 390] on icon at bounding box center [948, 394] width 23 height 28
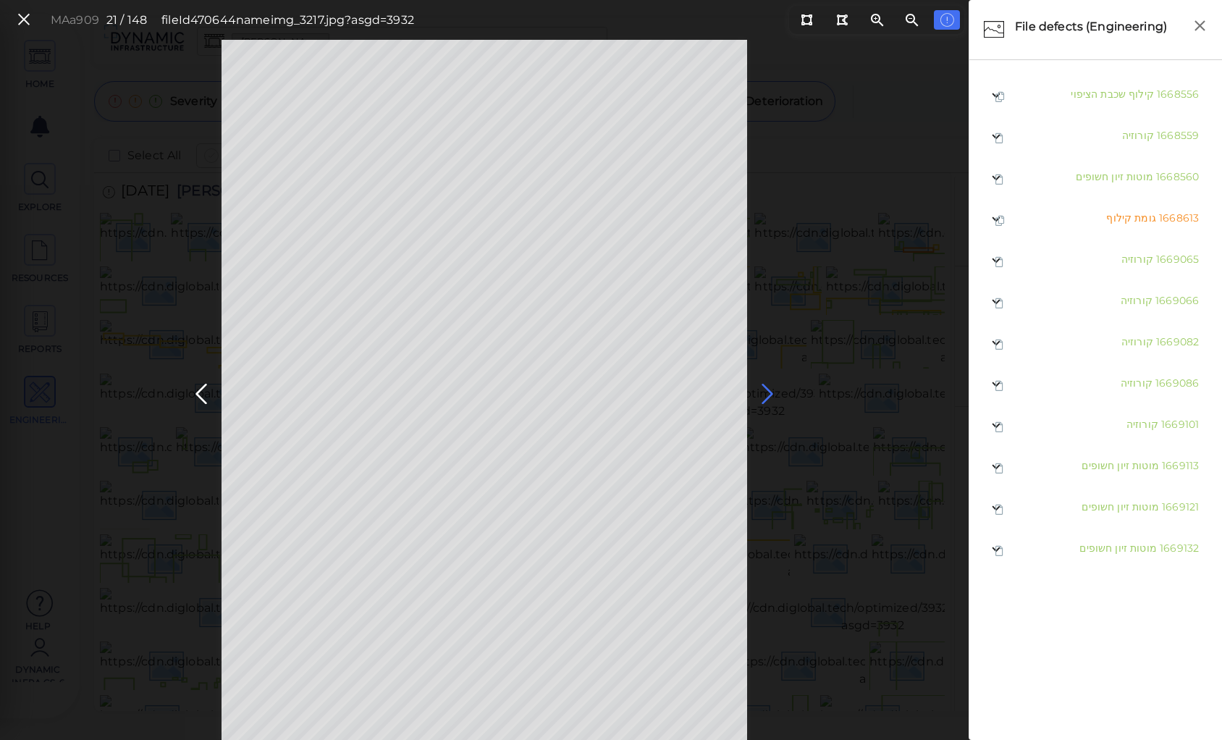
click at [763, 390] on icon at bounding box center [767, 394] width 23 height 28
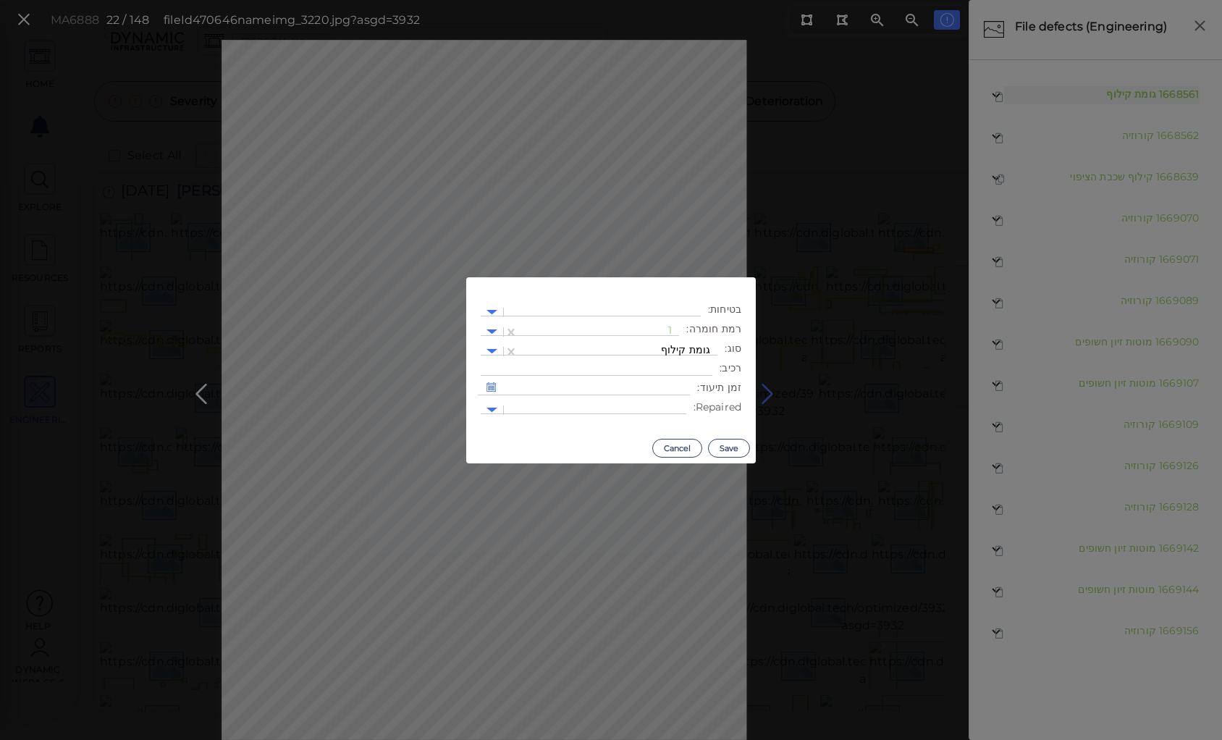
click at [513, 0] on body "This app is not optimized for mobile screens. Please access using a desktop or …" at bounding box center [611, 0] width 1222 height 0
click at [650, 324] on div at bounding box center [599, 331] width 146 height 15
click at [674, 402] on div "2" at bounding box center [640, 401] width 80 height 22
click at [729, 444] on button "Save" at bounding box center [729, 448] width 42 height 19
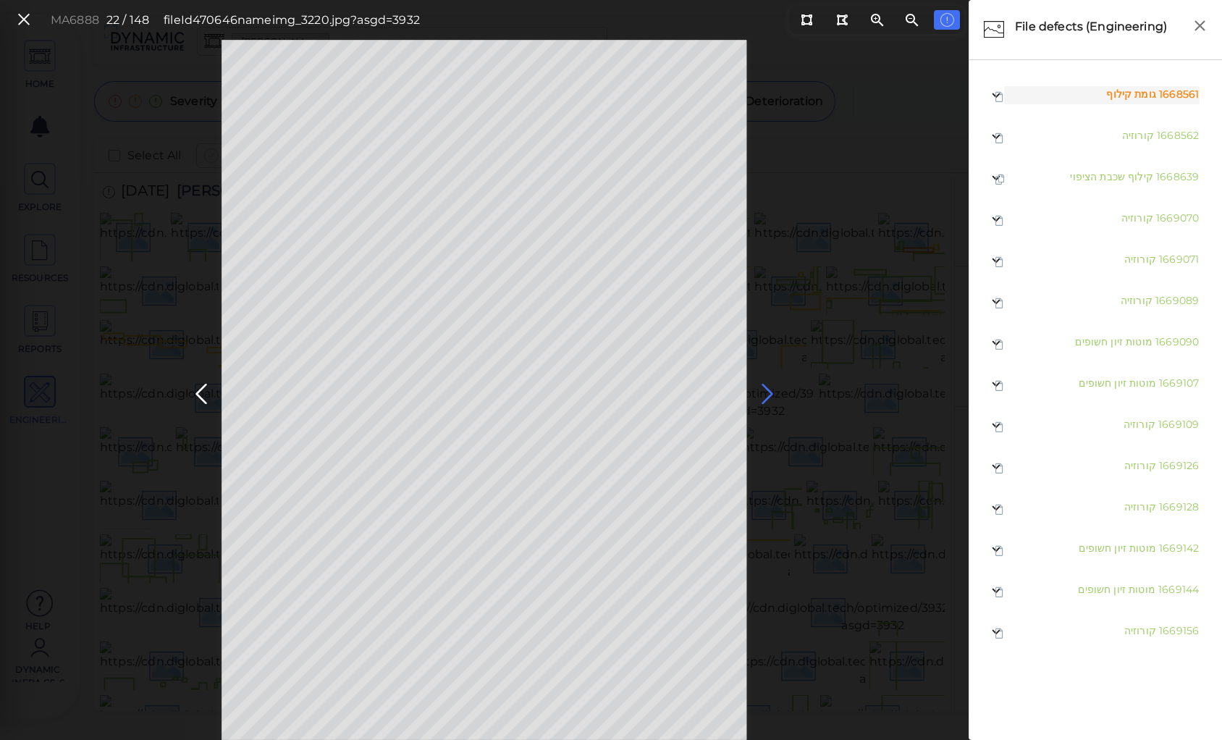
click at [764, 388] on icon at bounding box center [767, 394] width 23 height 28
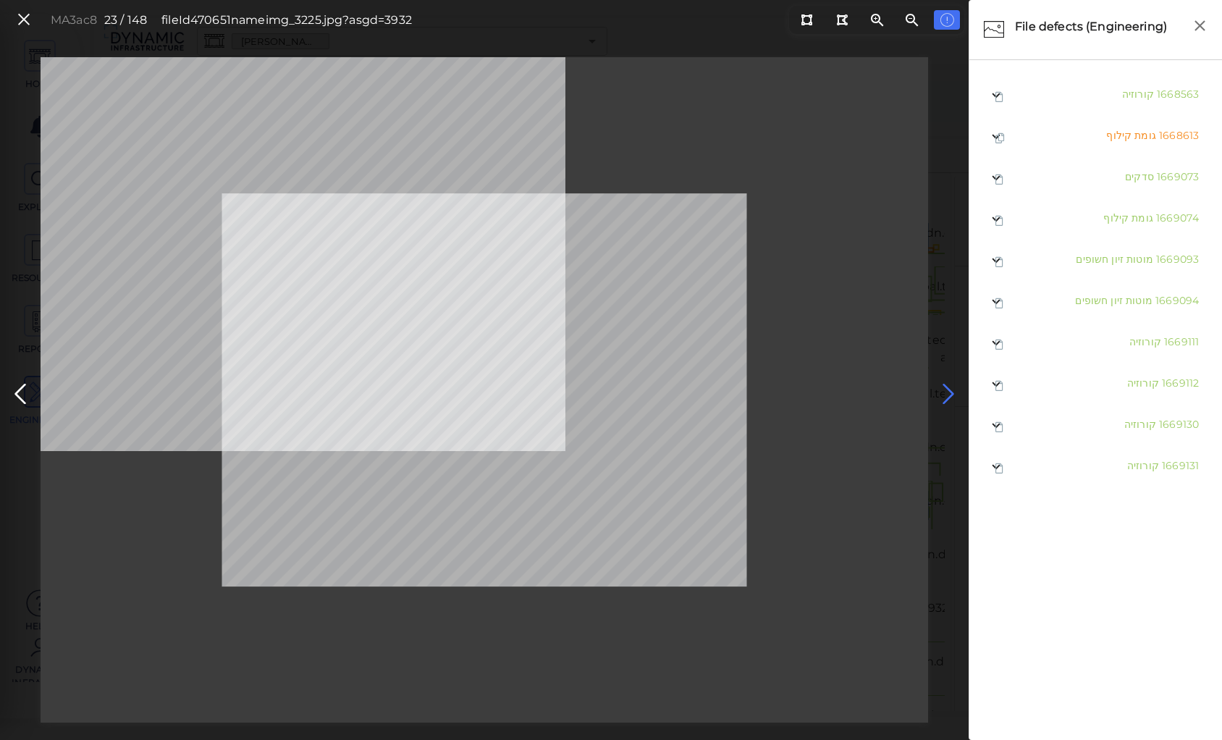
click at [958, 390] on icon at bounding box center [948, 394] width 23 height 28
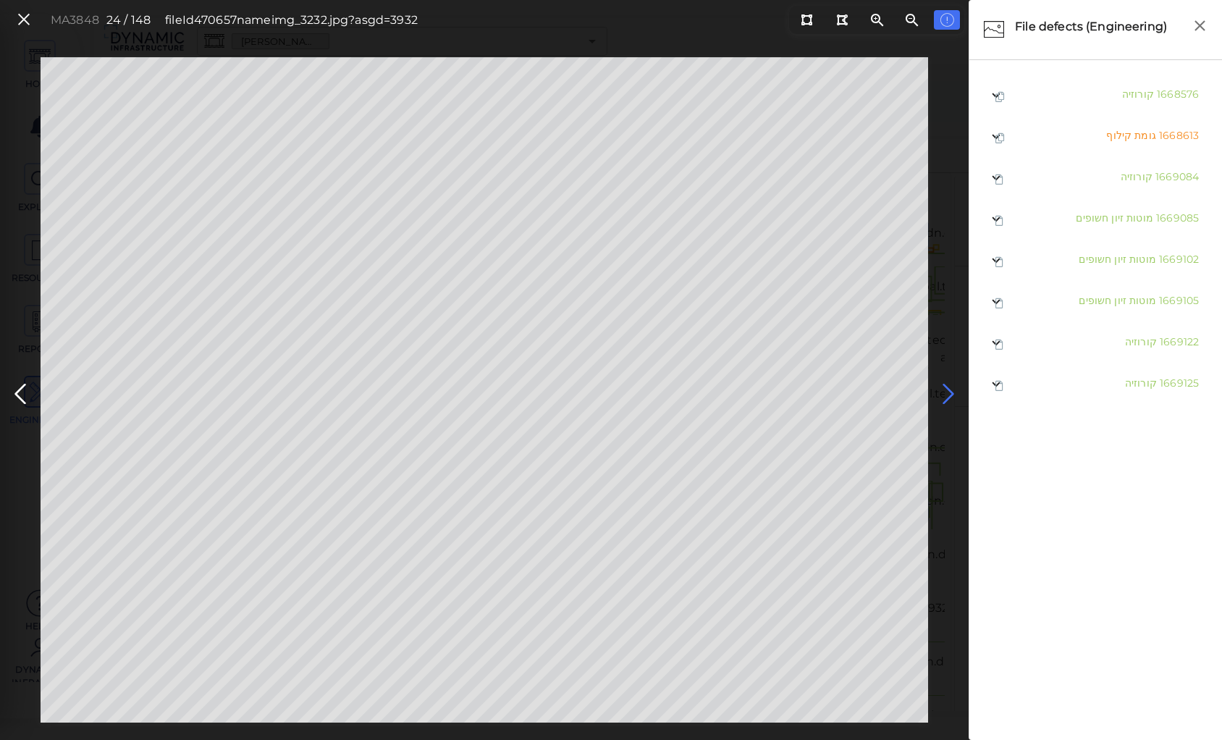
click at [946, 391] on icon at bounding box center [948, 394] width 23 height 28
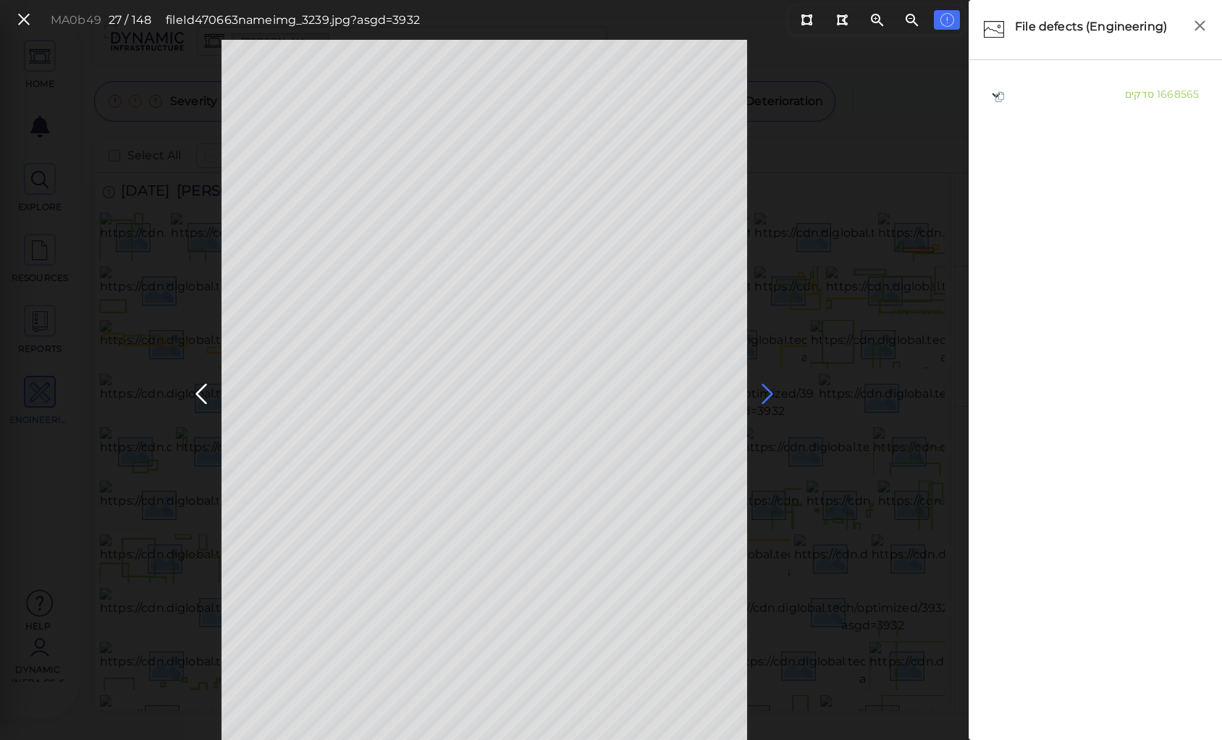
click at [770, 391] on icon at bounding box center [767, 394] width 23 height 28
click at [765, 391] on icon at bounding box center [767, 394] width 23 height 28
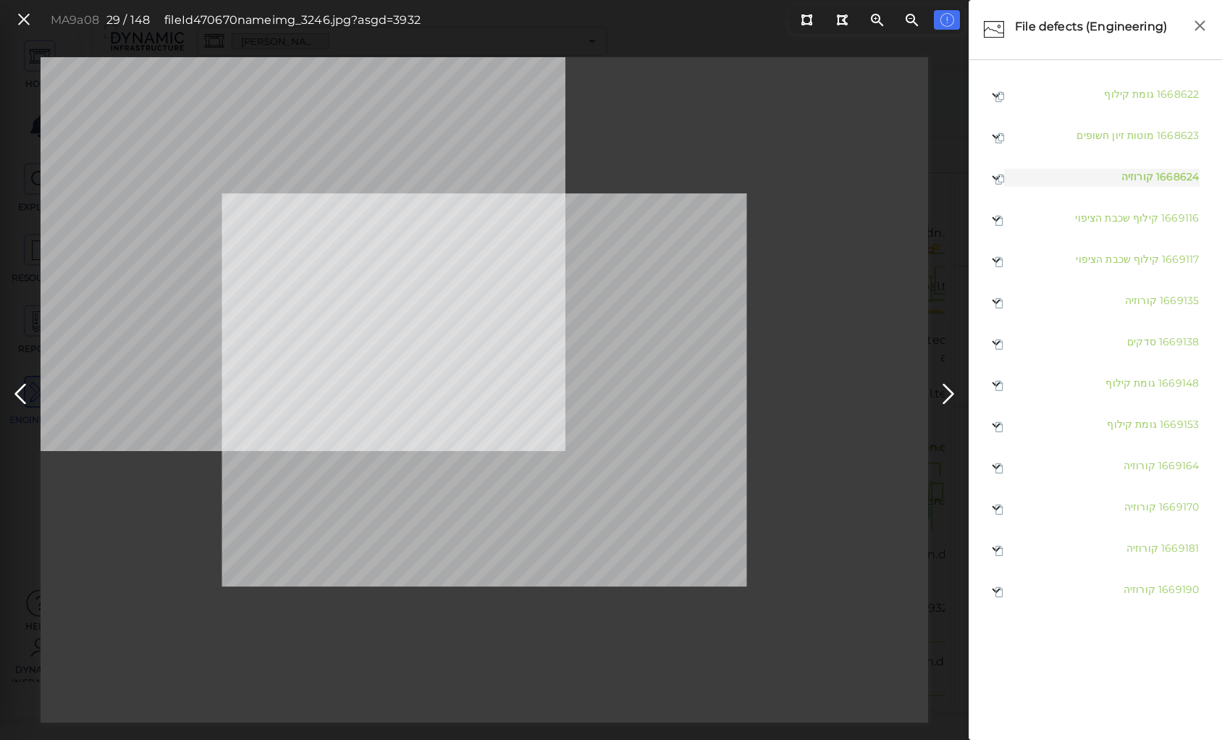
click at [508, 0] on body "This app is not optimized for mobile screens. Please access using a desktop or …" at bounding box center [611, 0] width 1222 height 0
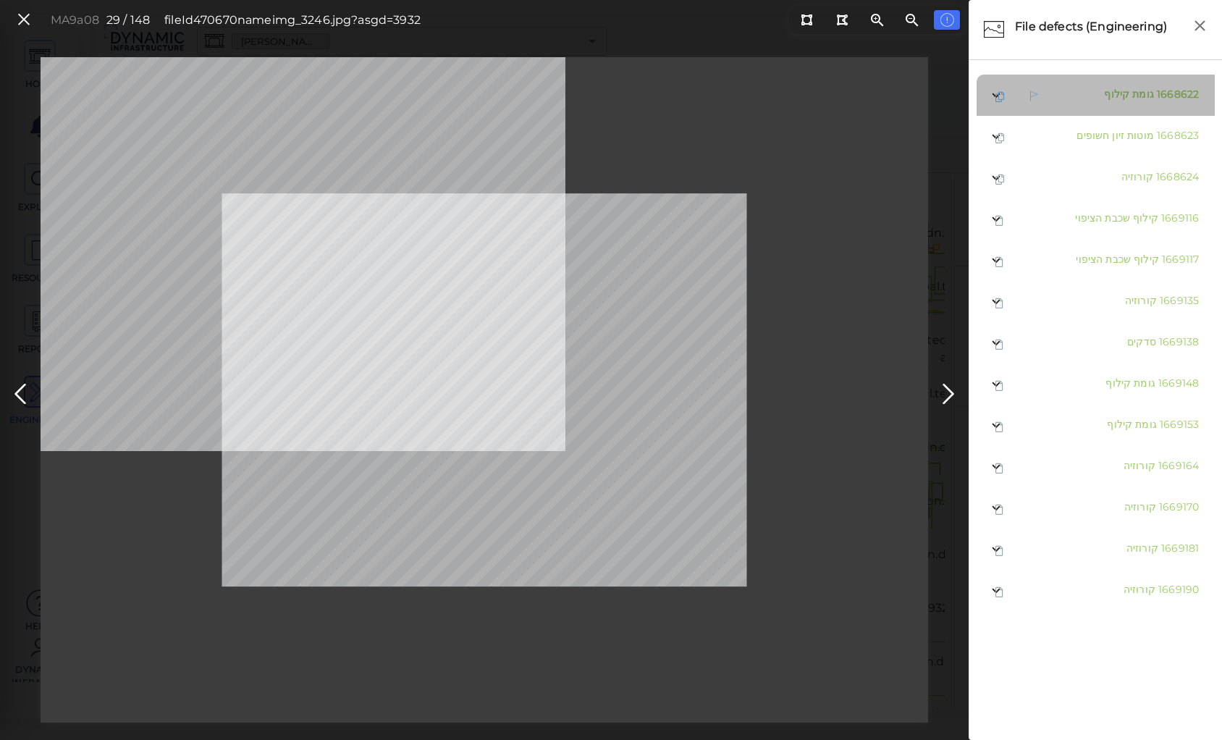
click at [1124, 91] on span "גומת קילוף" at bounding box center [1129, 94] width 50 height 13
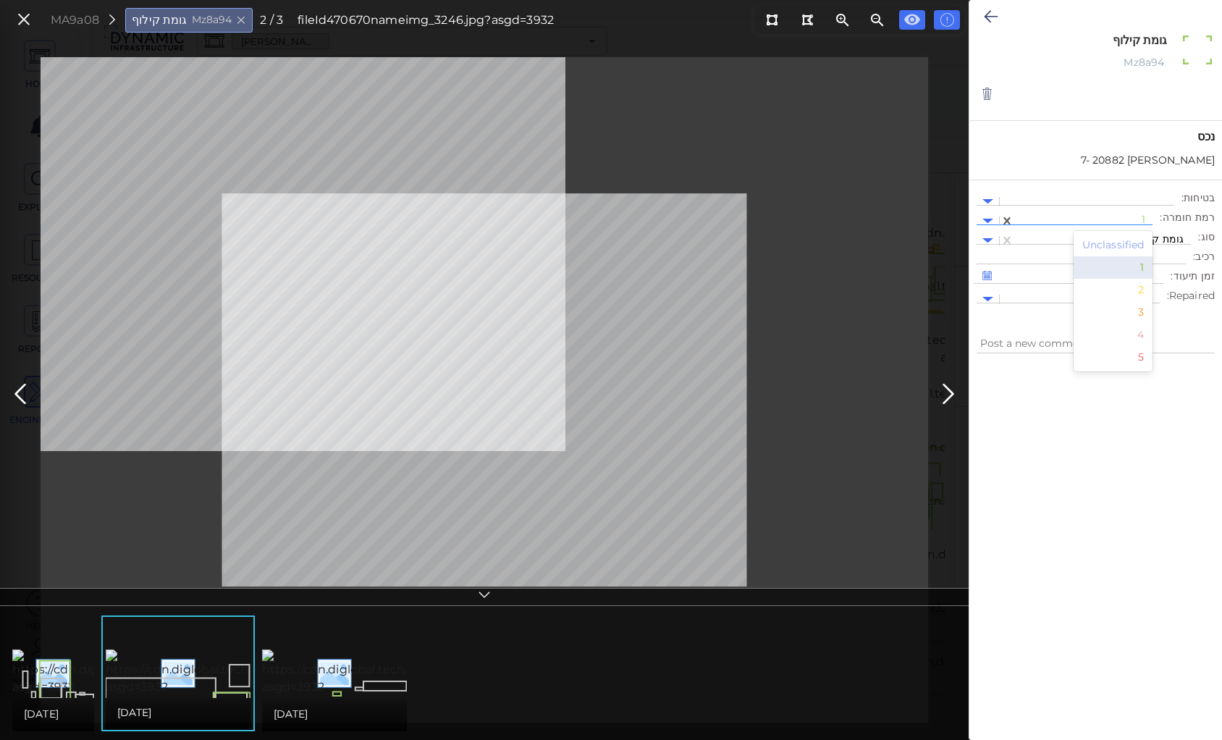
click at [1146, 216] on div at bounding box center [1084, 221] width 124 height 15
drag, startPoint x: 1146, startPoint y: 293, endPoint x: 1139, endPoint y: 257, distance: 36.1
click at [1146, 292] on div "2" at bounding box center [1114, 290] width 80 height 22
click at [983, 9] on button at bounding box center [991, 17] width 28 height 32
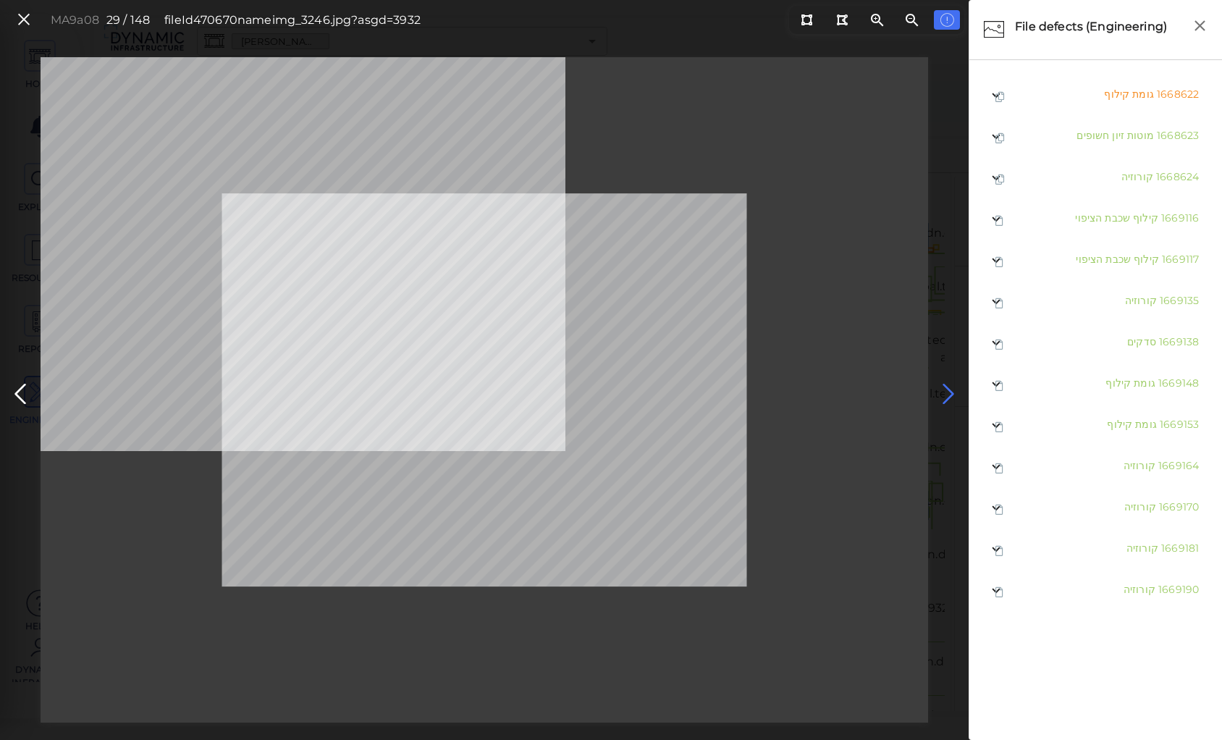
click at [946, 390] on icon at bounding box center [948, 394] width 23 height 28
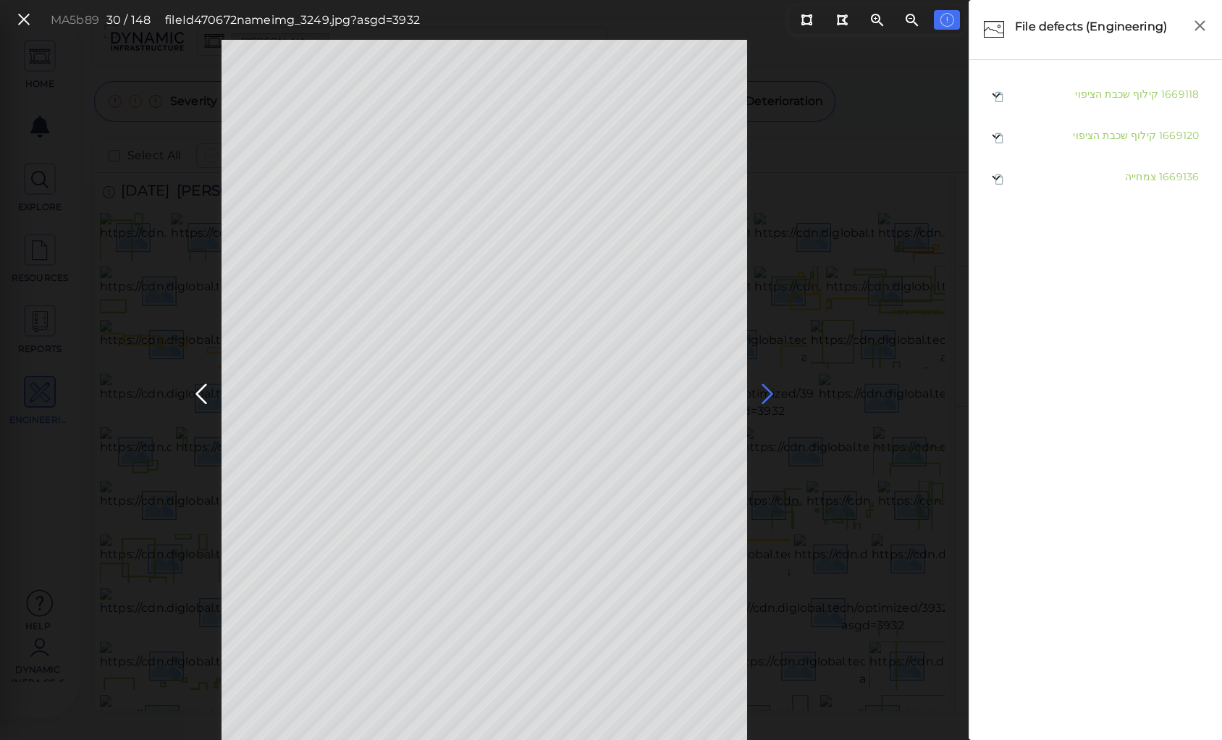
click at [762, 390] on icon at bounding box center [767, 394] width 23 height 28
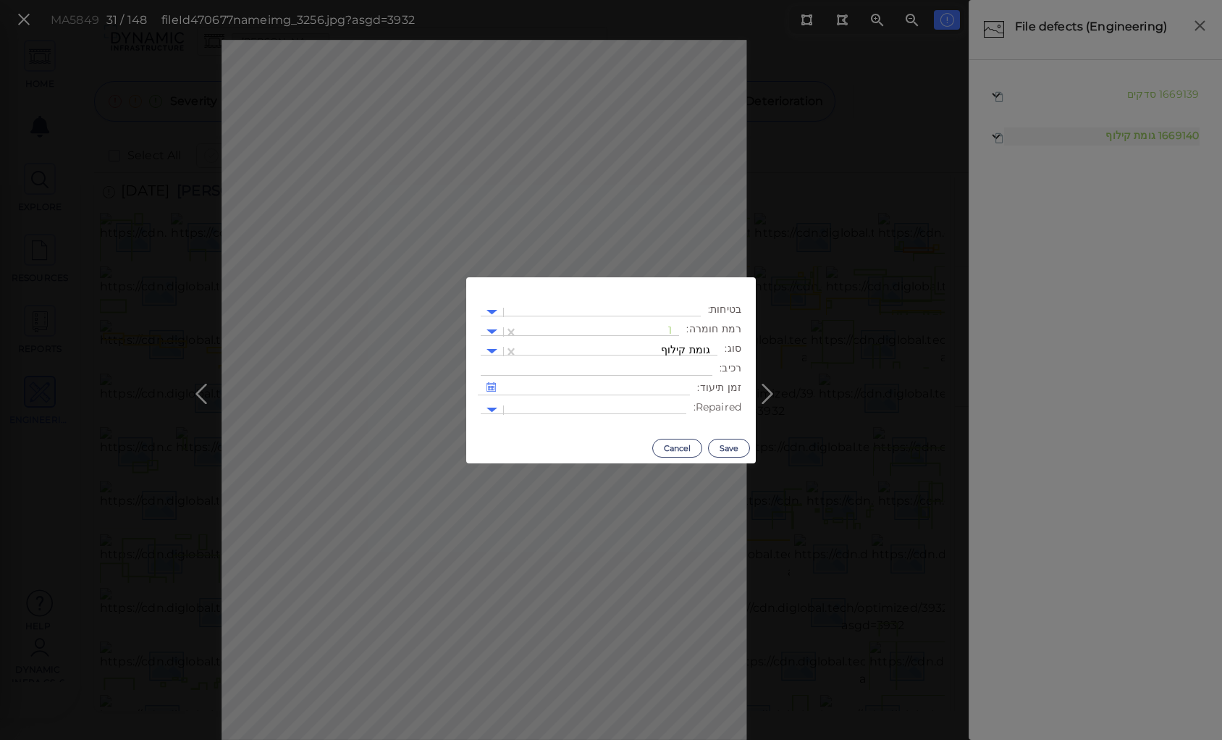
click at [530, 0] on body "This app is not optimized for mobile screens. Please access using a desktop or …" at bounding box center [611, 0] width 1222 height 0
click at [659, 330] on div at bounding box center [599, 331] width 146 height 15
click at [671, 405] on div "2" at bounding box center [640, 401] width 80 height 22
click at [725, 446] on button "Save" at bounding box center [729, 448] width 42 height 19
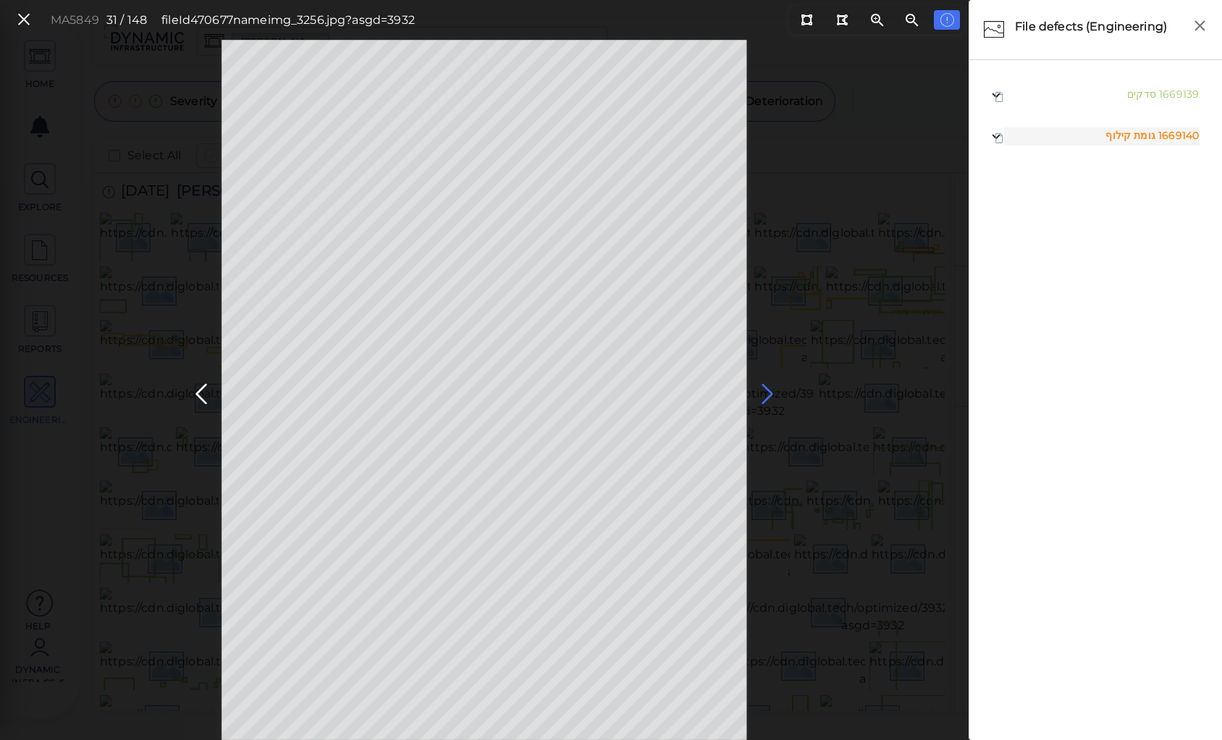
click at [766, 389] on icon at bounding box center [767, 394] width 23 height 28
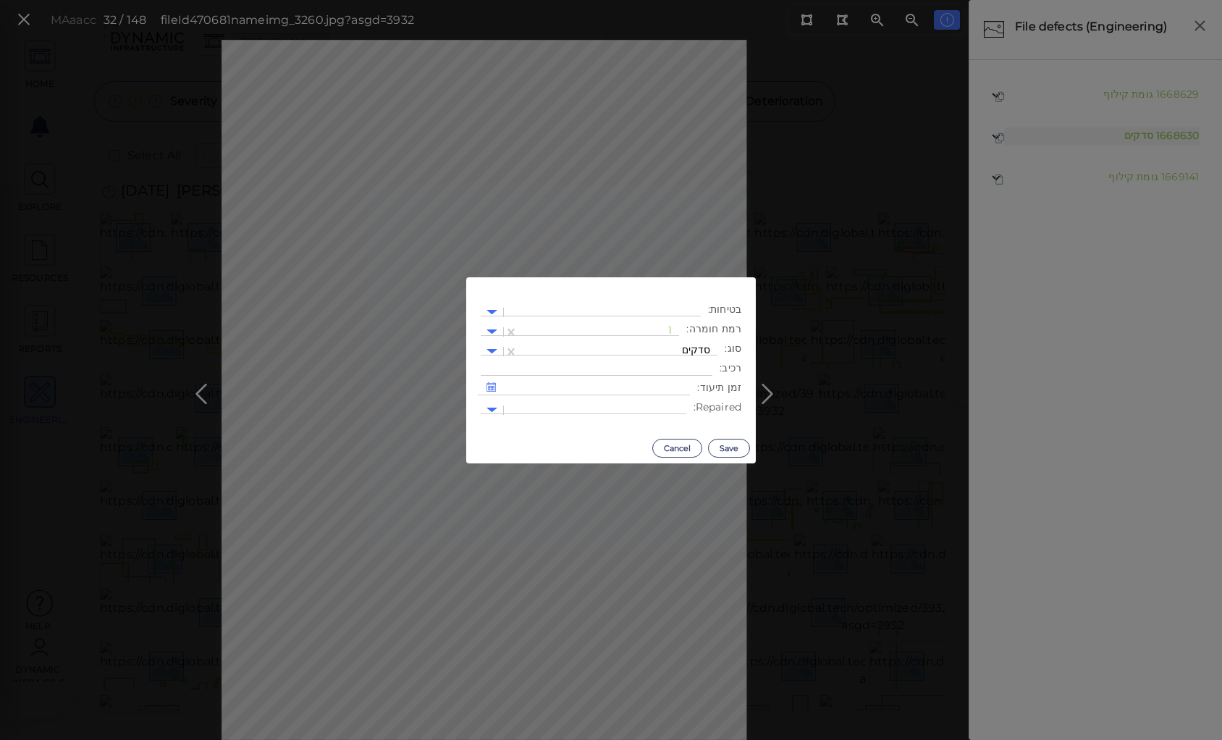
click at [650, 0] on body "This app is not optimized for mobile screens. Please access using a desktop or …" at bounding box center [611, 0] width 1222 height 0
click at [684, 447] on button "Cancel" at bounding box center [677, 448] width 50 height 19
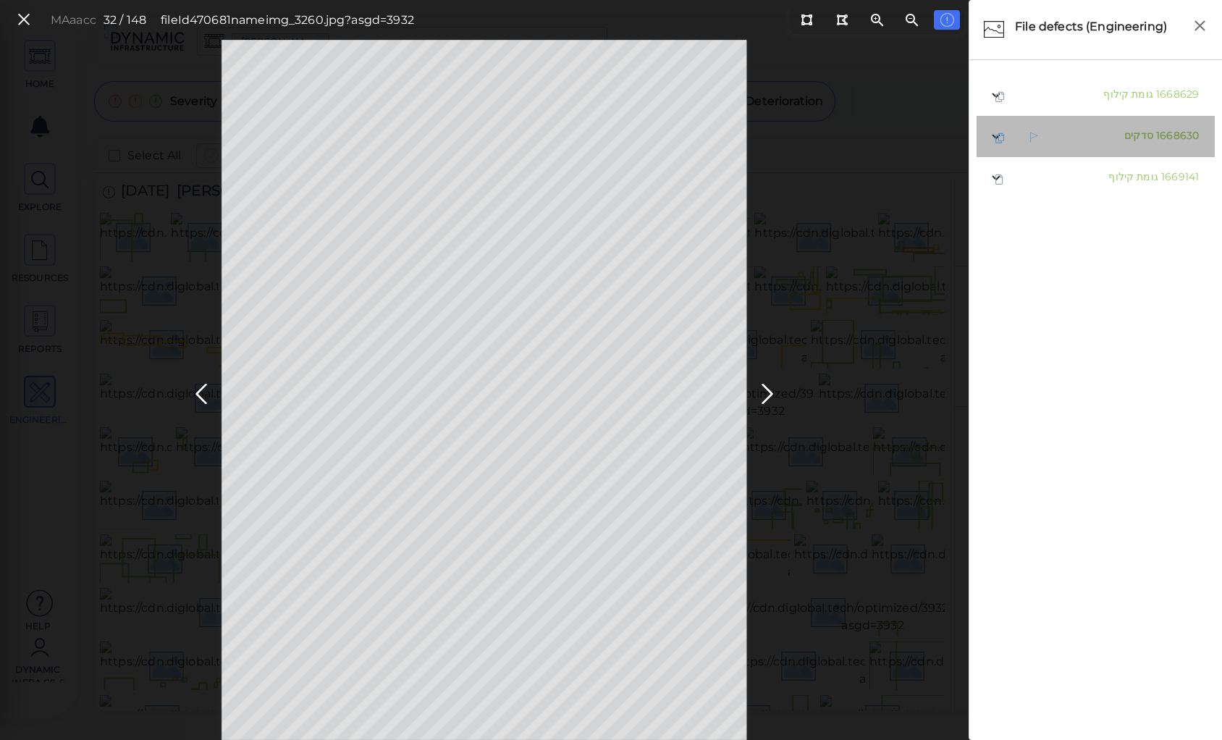
click at [1142, 137] on span "סדקים" at bounding box center [1139, 135] width 29 height 13
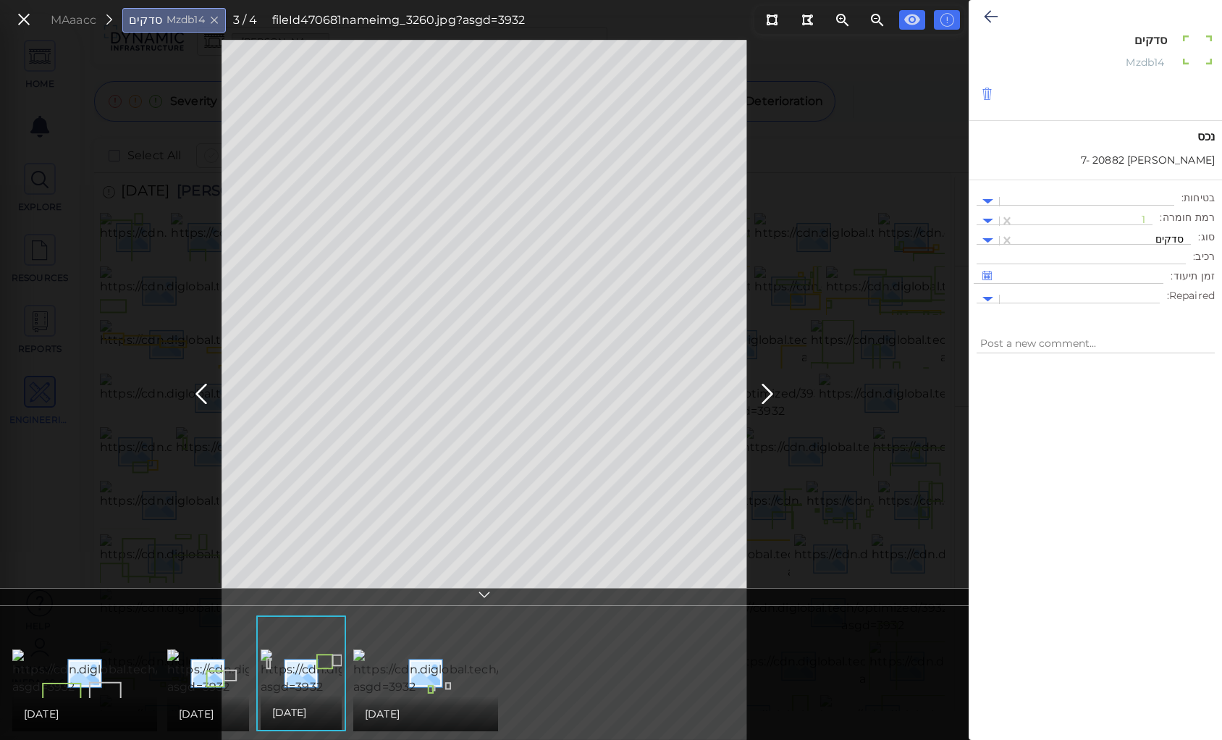
click at [985, 92] on icon at bounding box center [987, 94] width 12 height 14
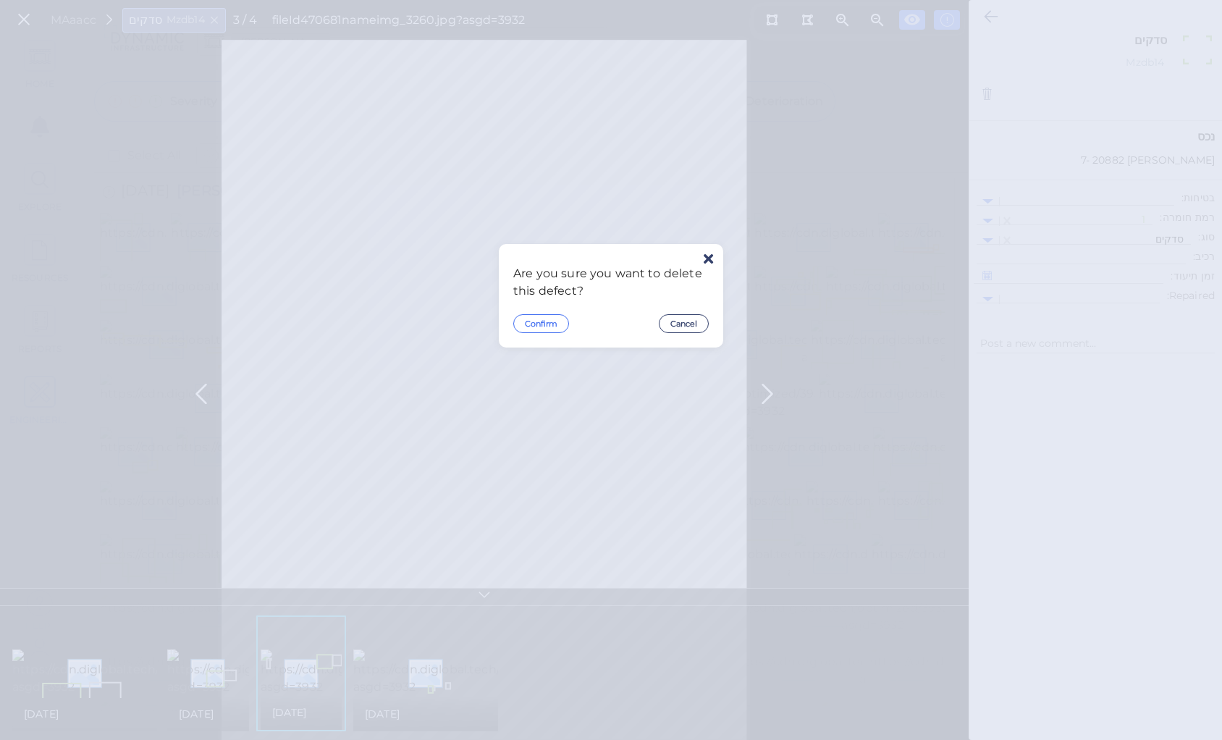
click at [546, 321] on button "Confirm" at bounding box center [541, 323] width 56 height 19
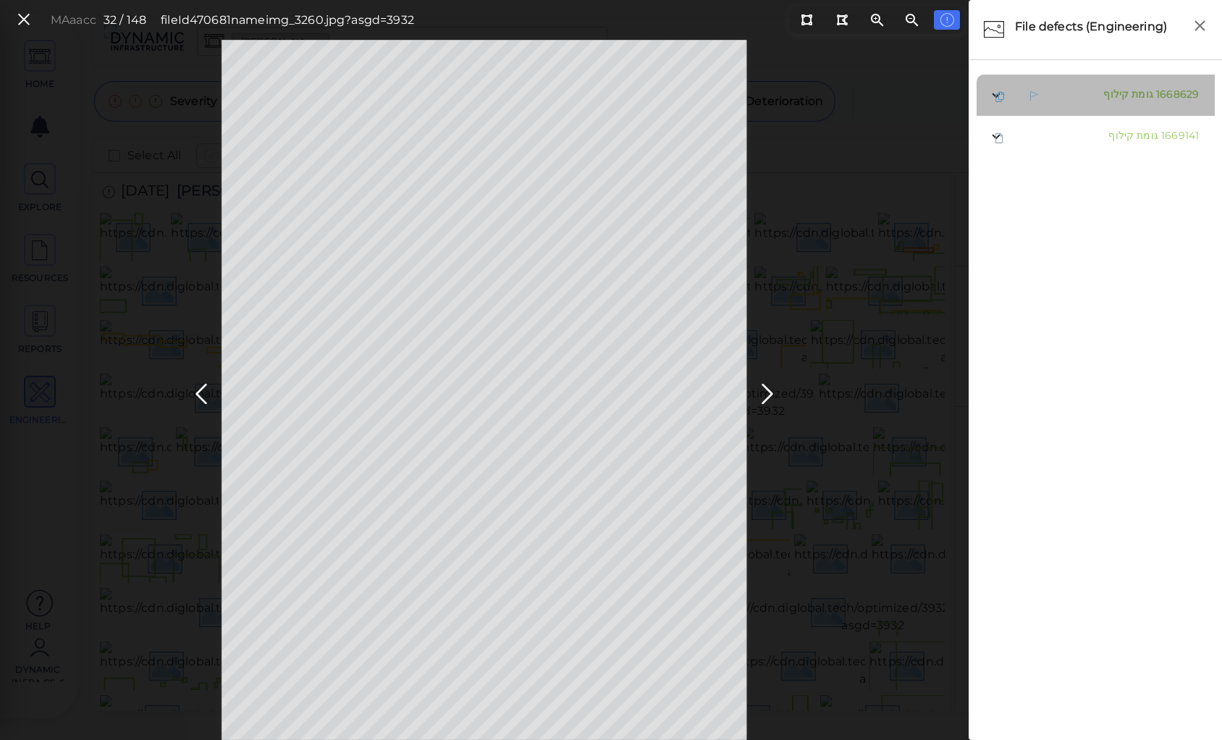
click at [1121, 98] on span "גומת קילוף" at bounding box center [1129, 94] width 50 height 13
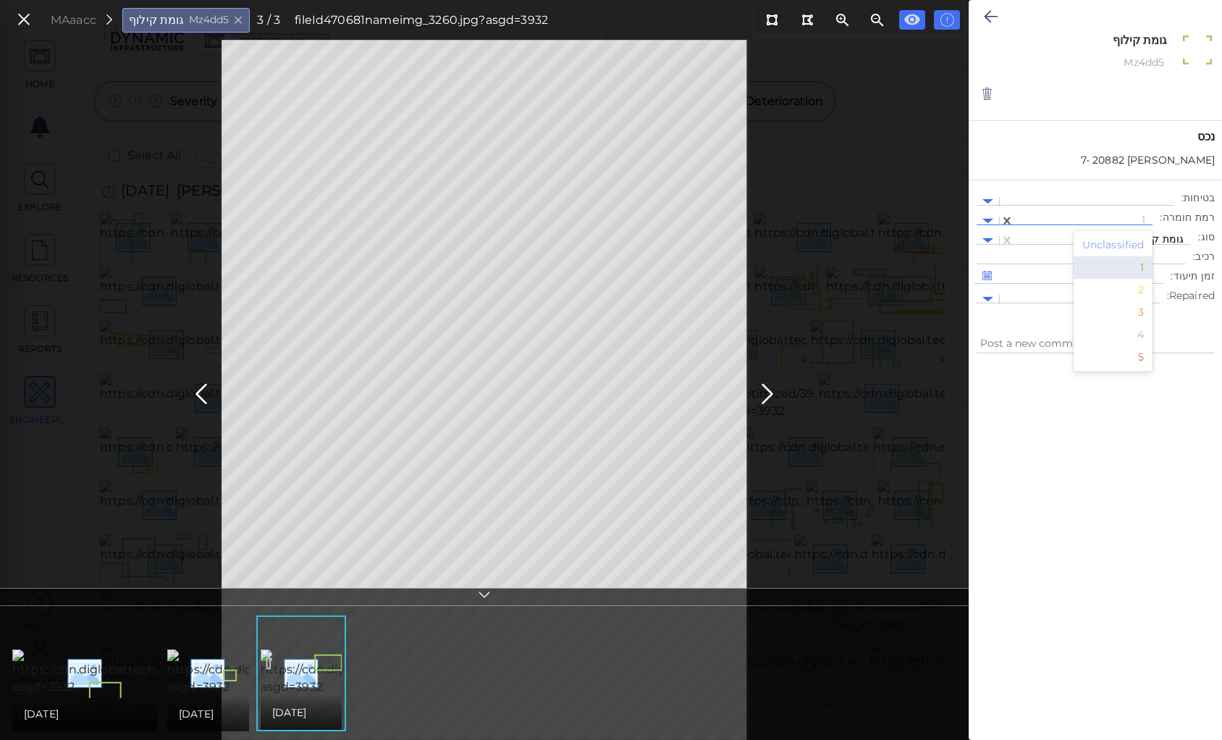
click at [1131, 214] on div at bounding box center [1084, 221] width 124 height 15
click at [1148, 293] on div "2" at bounding box center [1114, 290] width 80 height 22
type textarea "x"
click at [988, 18] on icon at bounding box center [991, 16] width 14 height 17
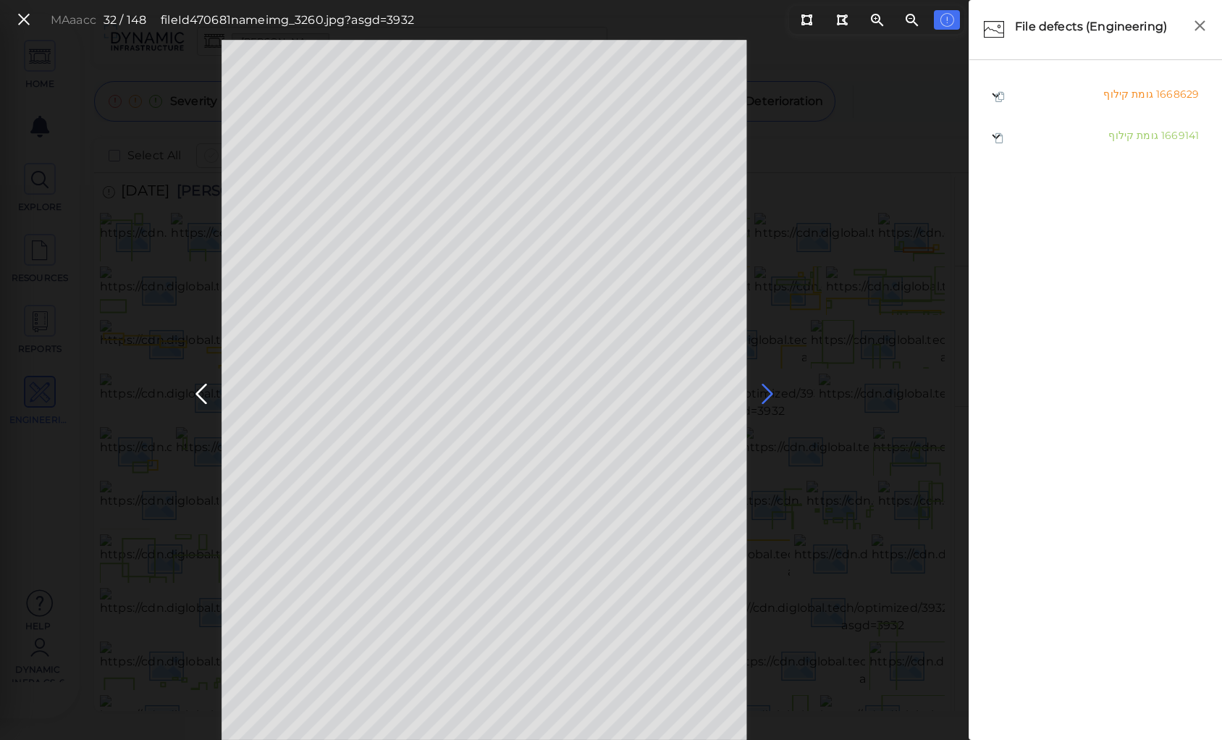
click at [768, 388] on icon at bounding box center [767, 394] width 23 height 28
click at [761, 388] on icon at bounding box center [767, 394] width 23 height 28
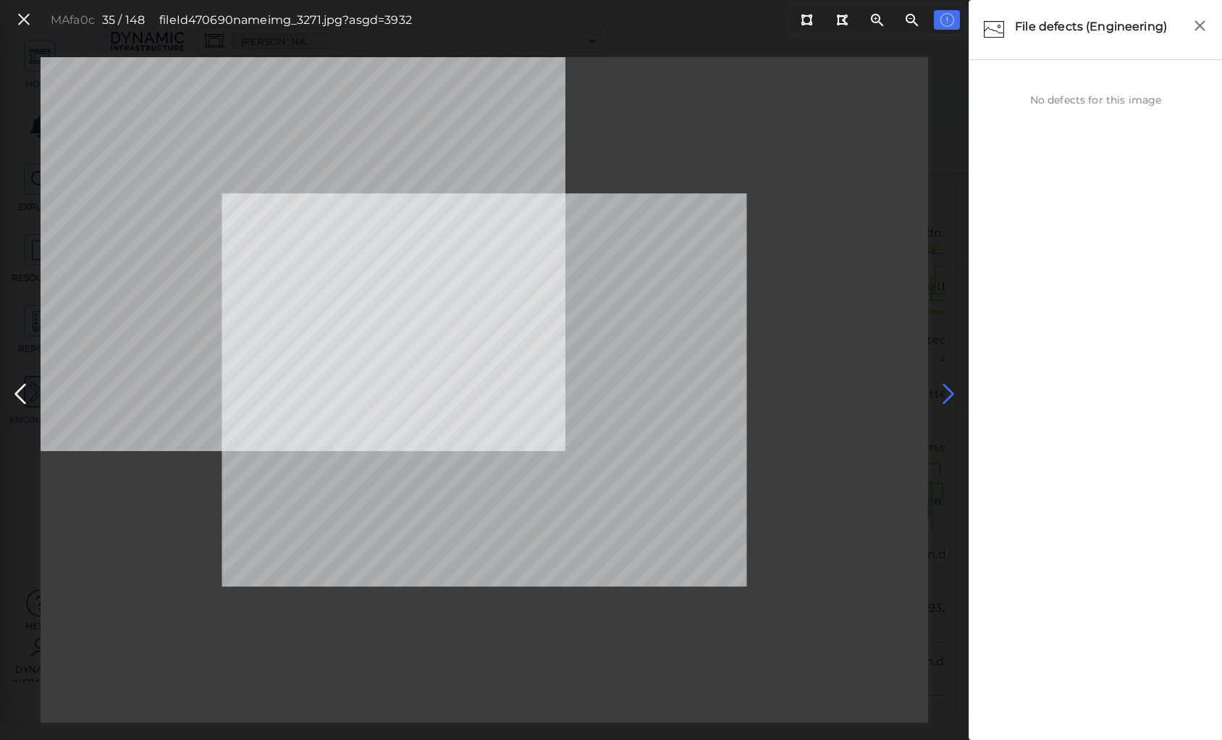
click at [942, 386] on icon at bounding box center [948, 394] width 23 height 28
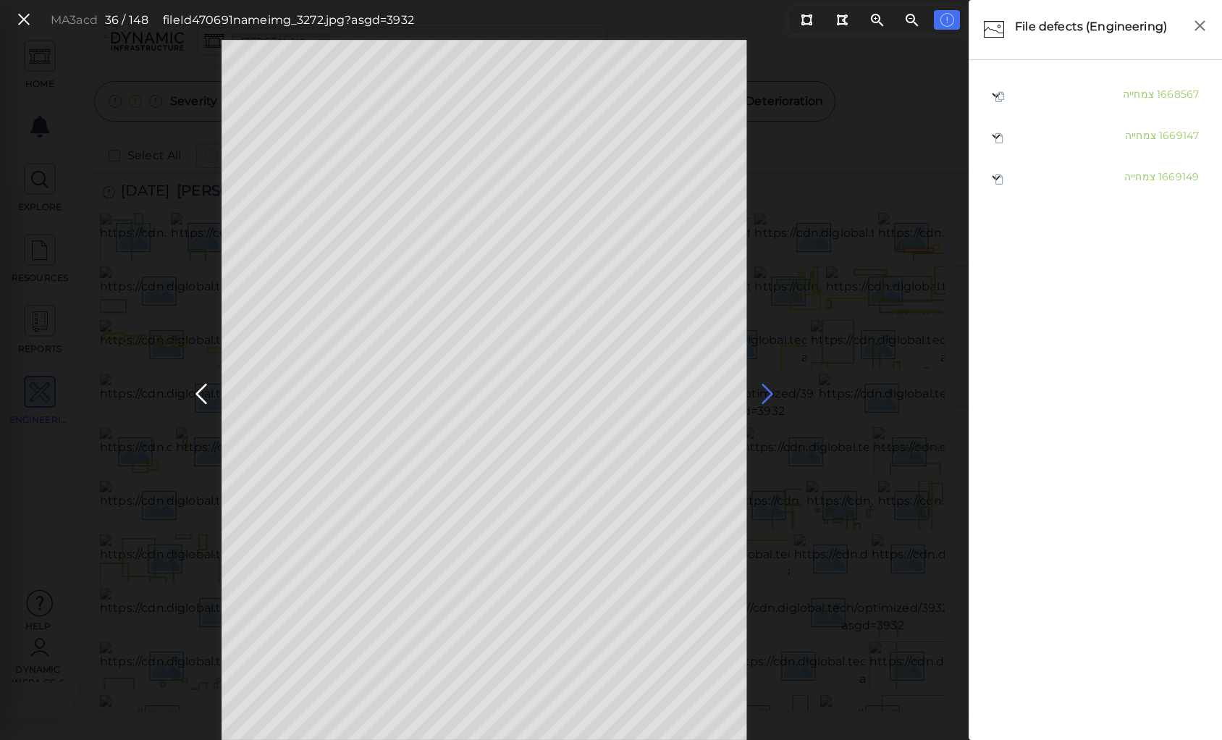
click at [762, 382] on icon at bounding box center [767, 394] width 23 height 28
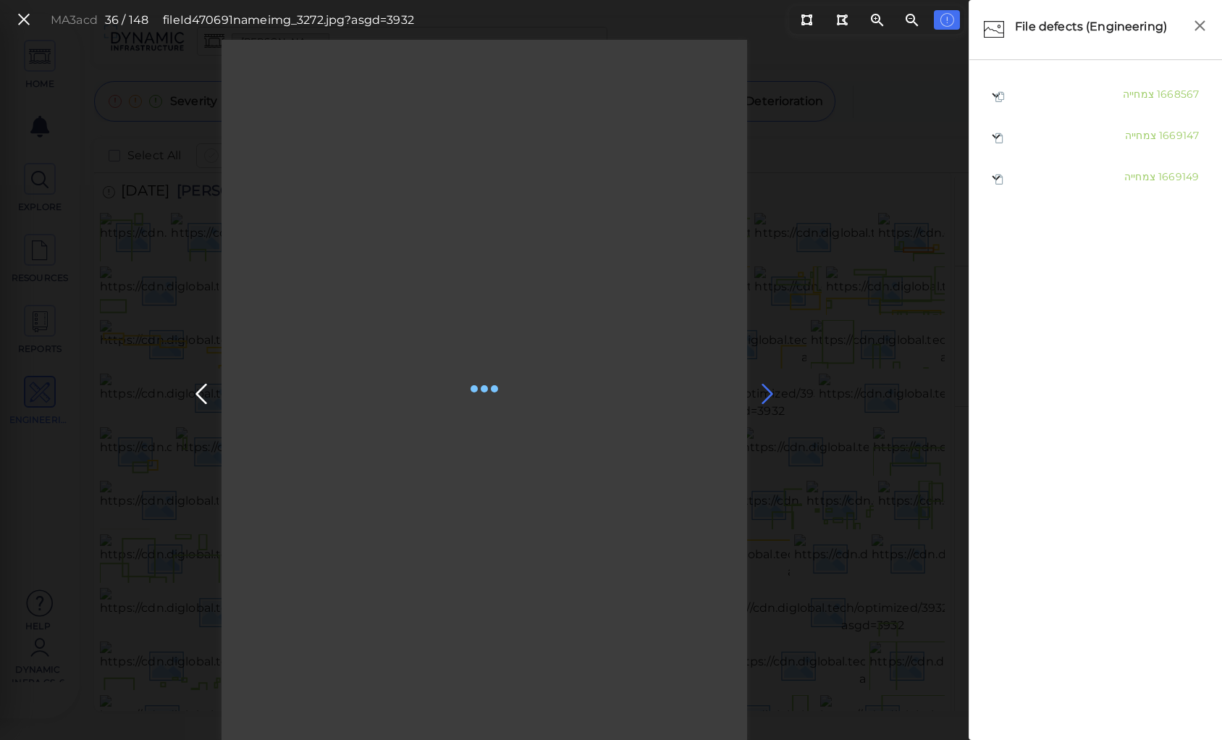
click at [762, 389] on div "MA3acd 36 / 148 fileId 470691 name img_3272.jpg?asgd=3932" at bounding box center [484, 390] width 969 height 700
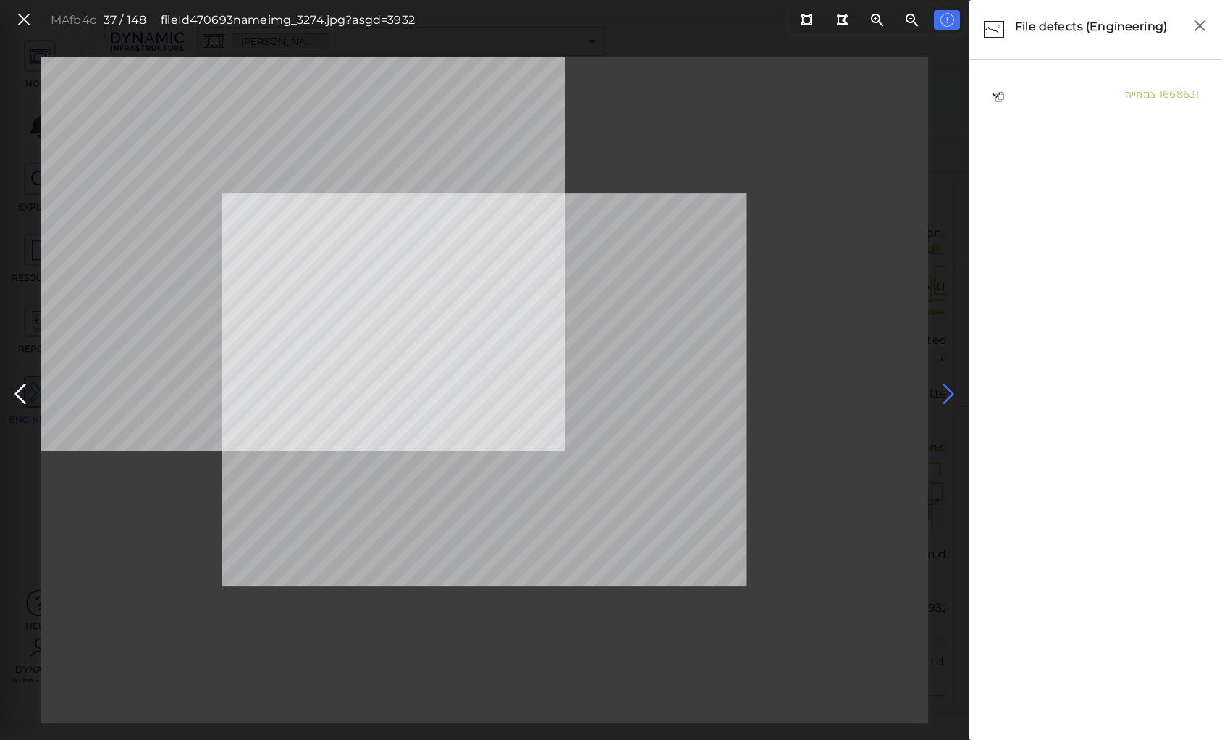
click at [946, 390] on icon at bounding box center [948, 394] width 23 height 28
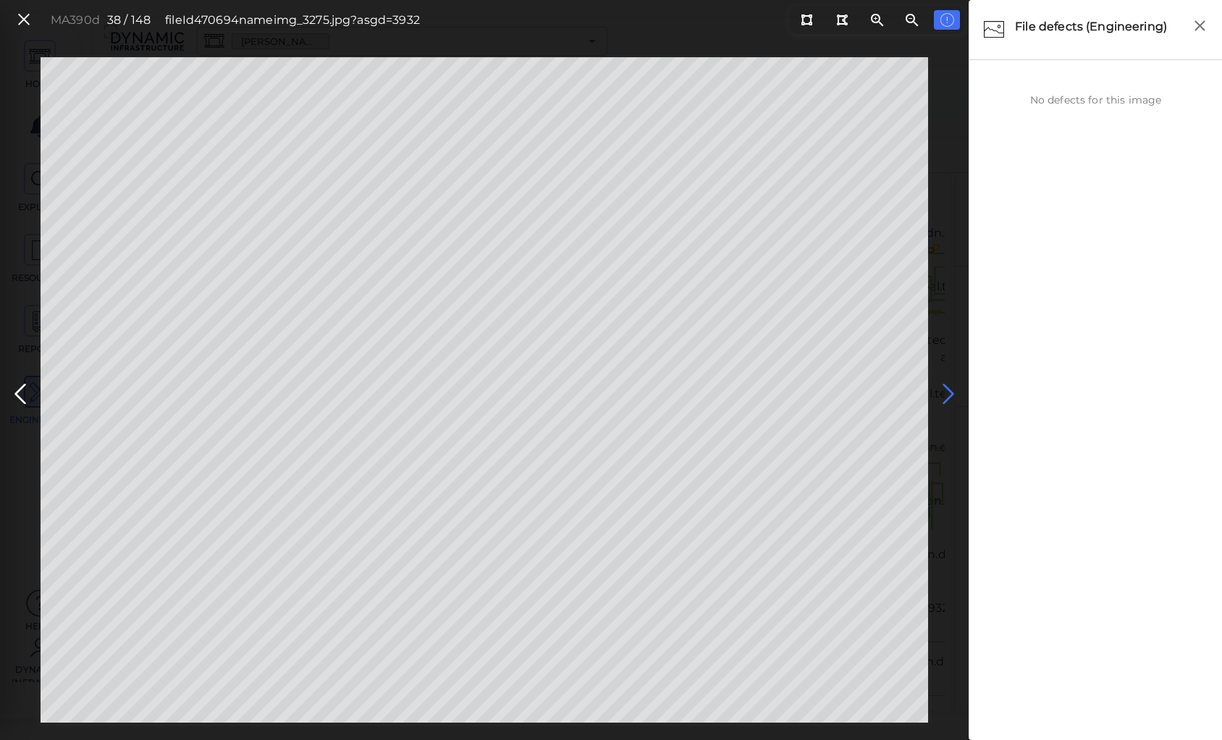
click at [946, 388] on icon at bounding box center [948, 394] width 23 height 28
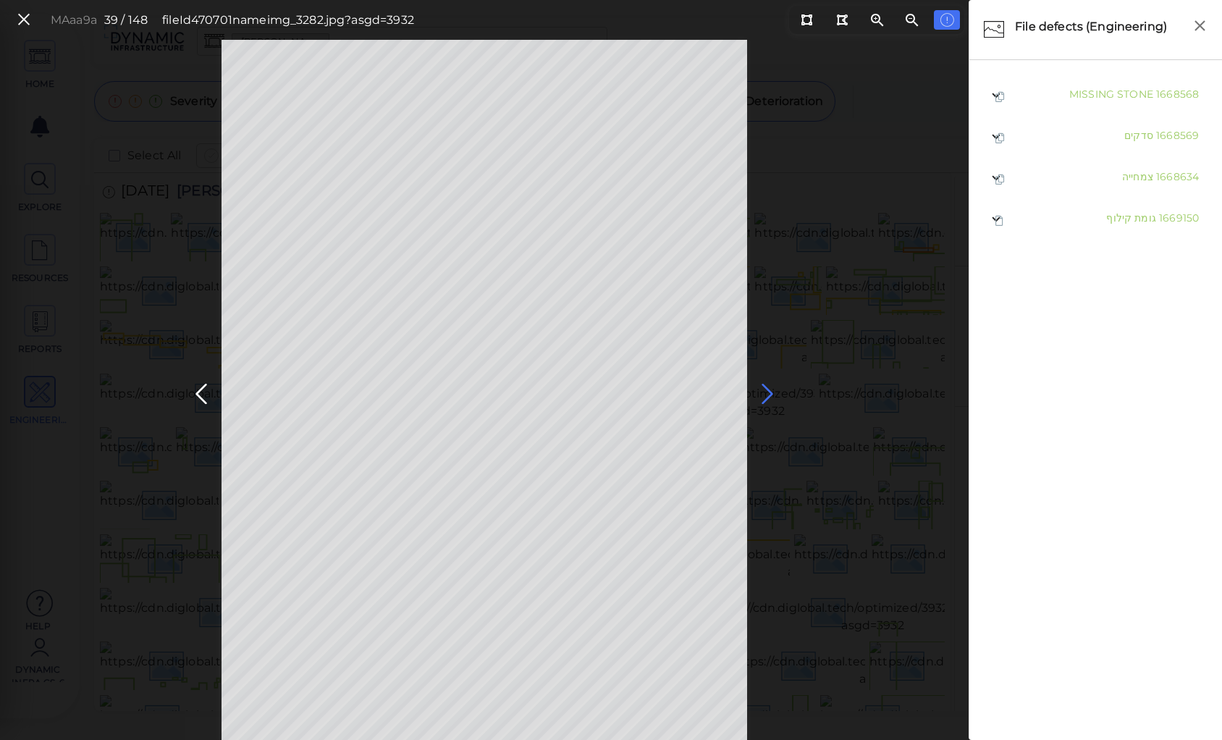
click at [764, 388] on icon at bounding box center [767, 394] width 23 height 28
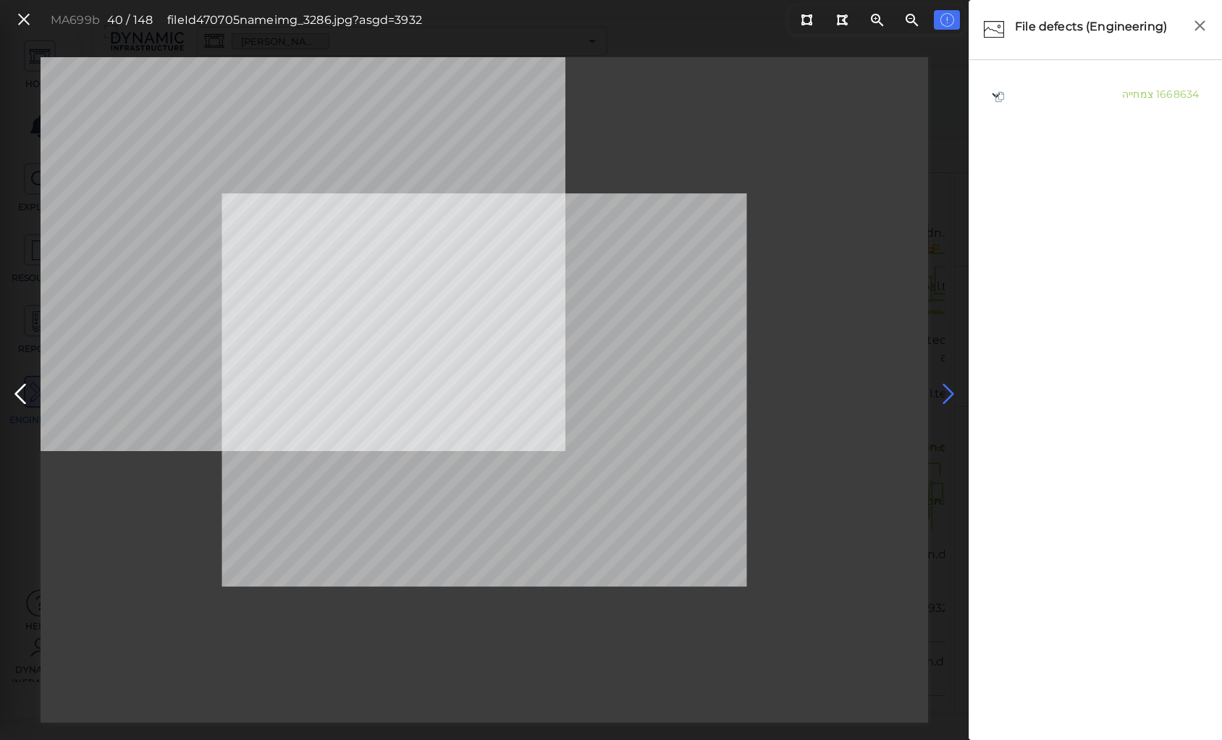
click at [944, 389] on icon at bounding box center [948, 394] width 23 height 28
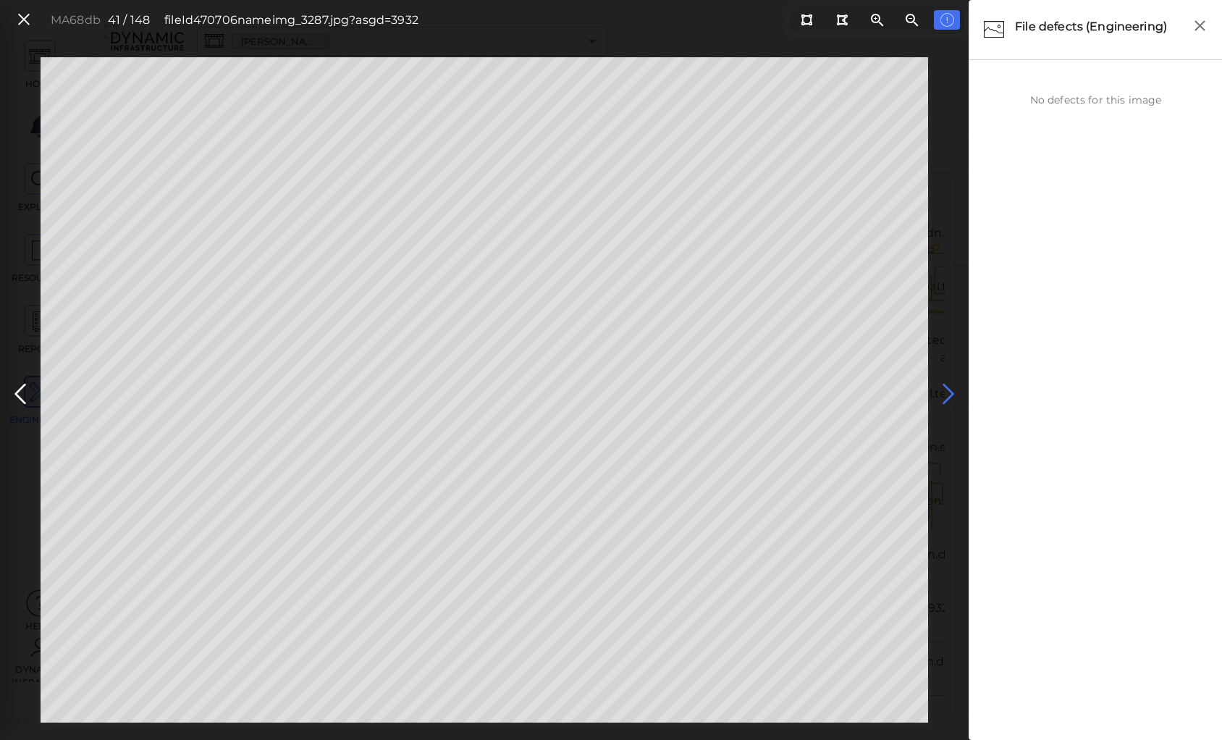
click at [944, 389] on icon at bounding box center [948, 394] width 23 height 28
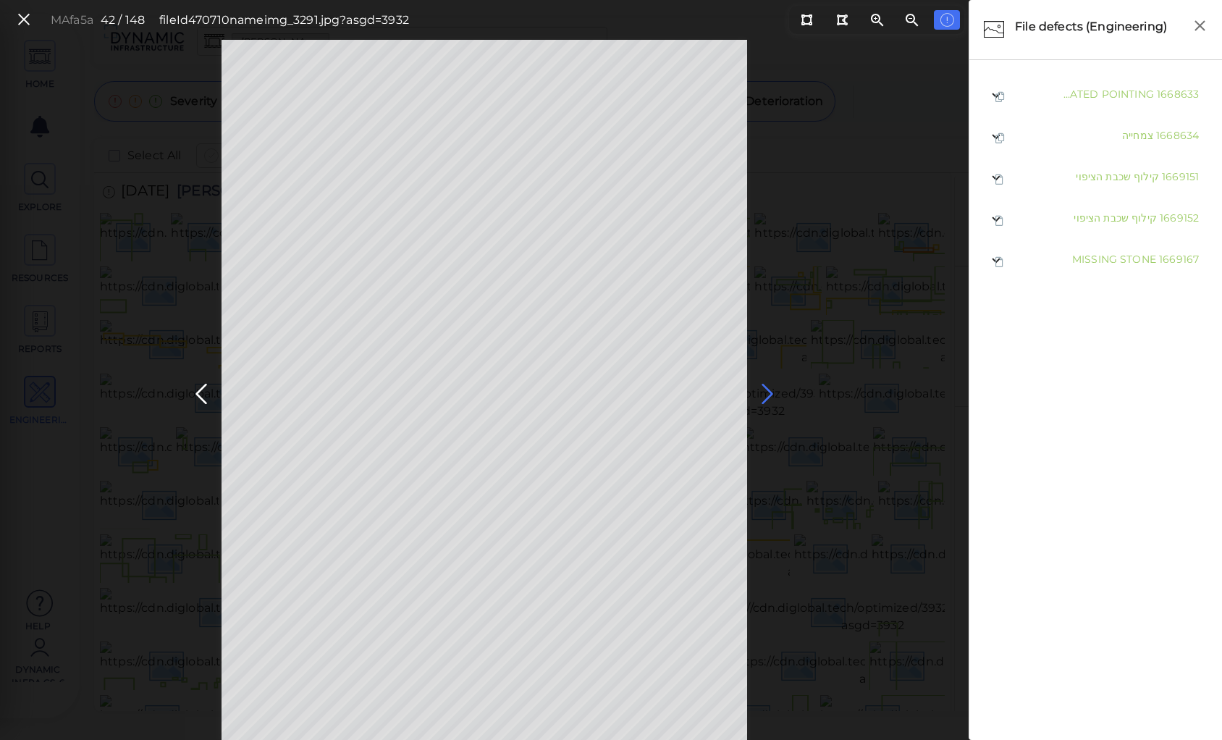
click at [763, 385] on icon at bounding box center [767, 394] width 23 height 28
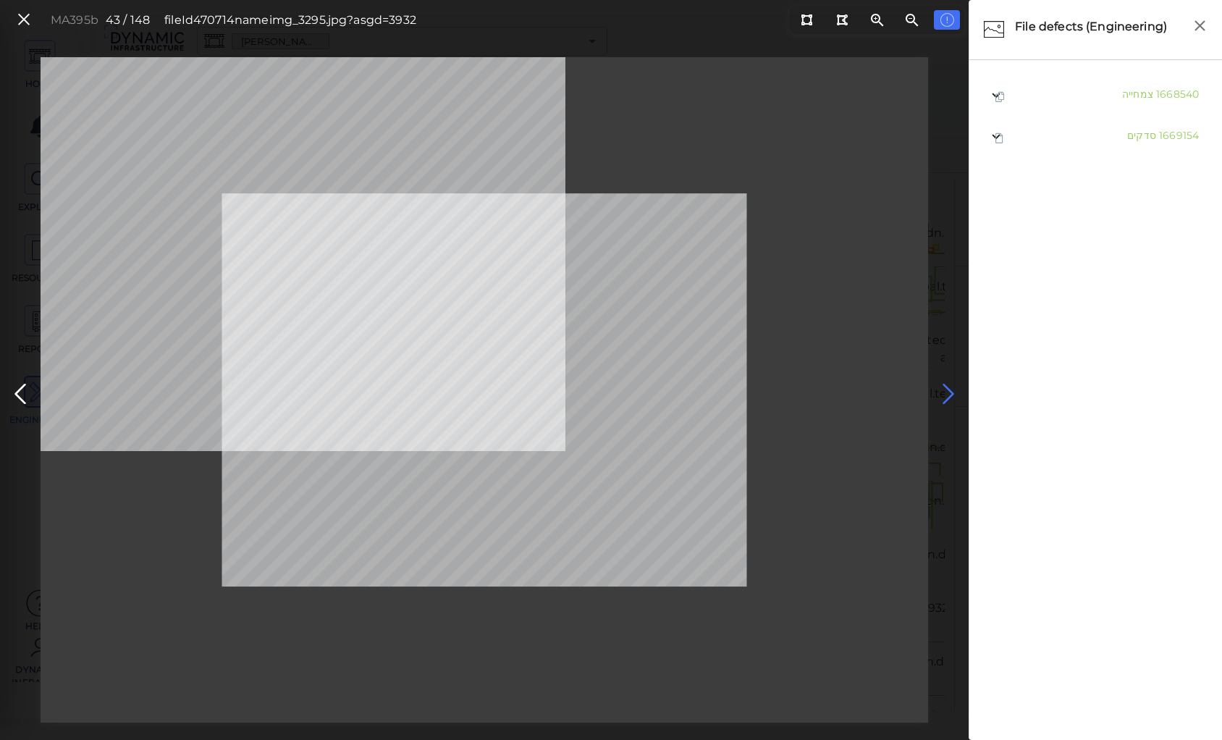
click at [946, 388] on icon at bounding box center [948, 394] width 23 height 28
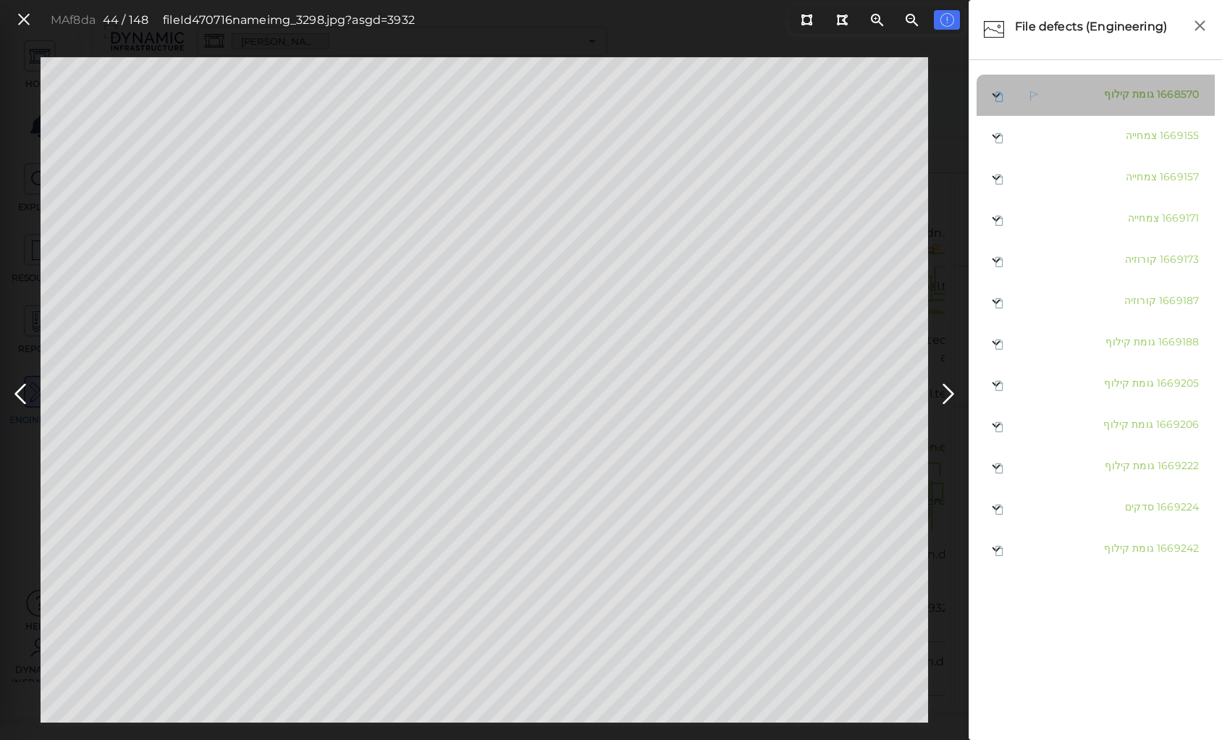
click at [1138, 93] on span "גומת קילוף" at bounding box center [1129, 94] width 50 height 13
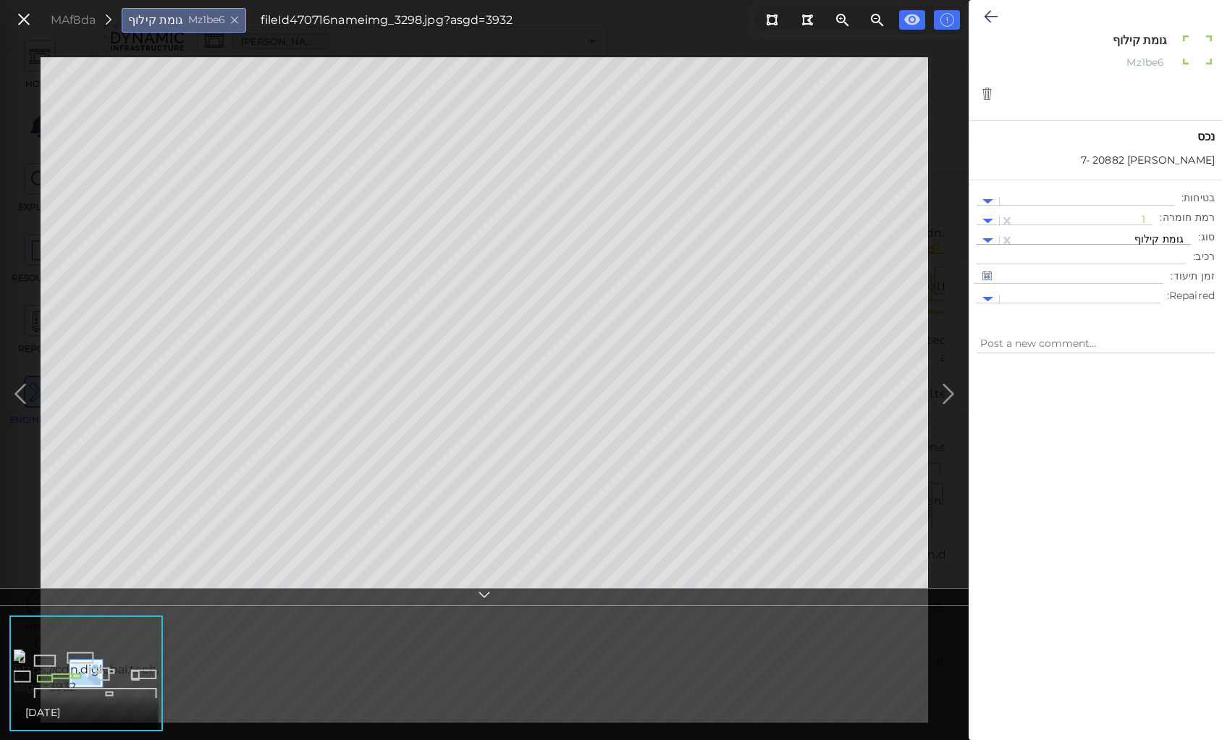
click at [1169, 239] on div at bounding box center [1103, 240] width 162 height 15
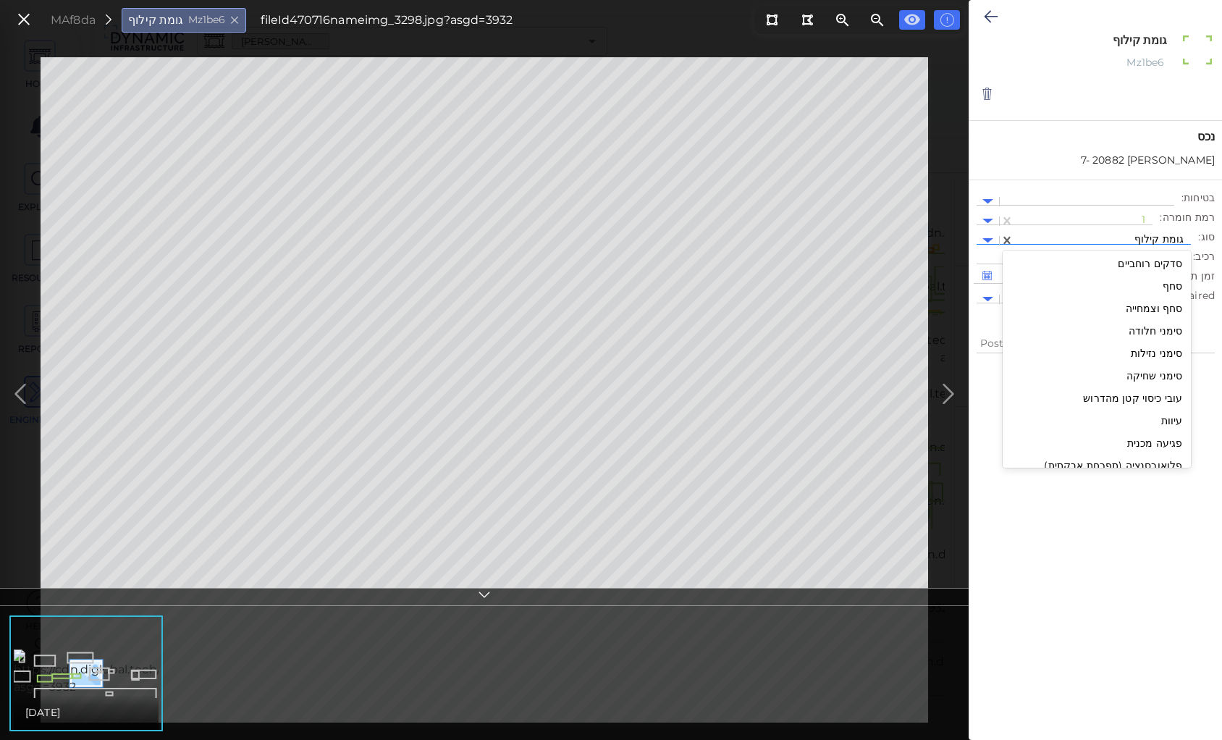
scroll to position [1400, 0]
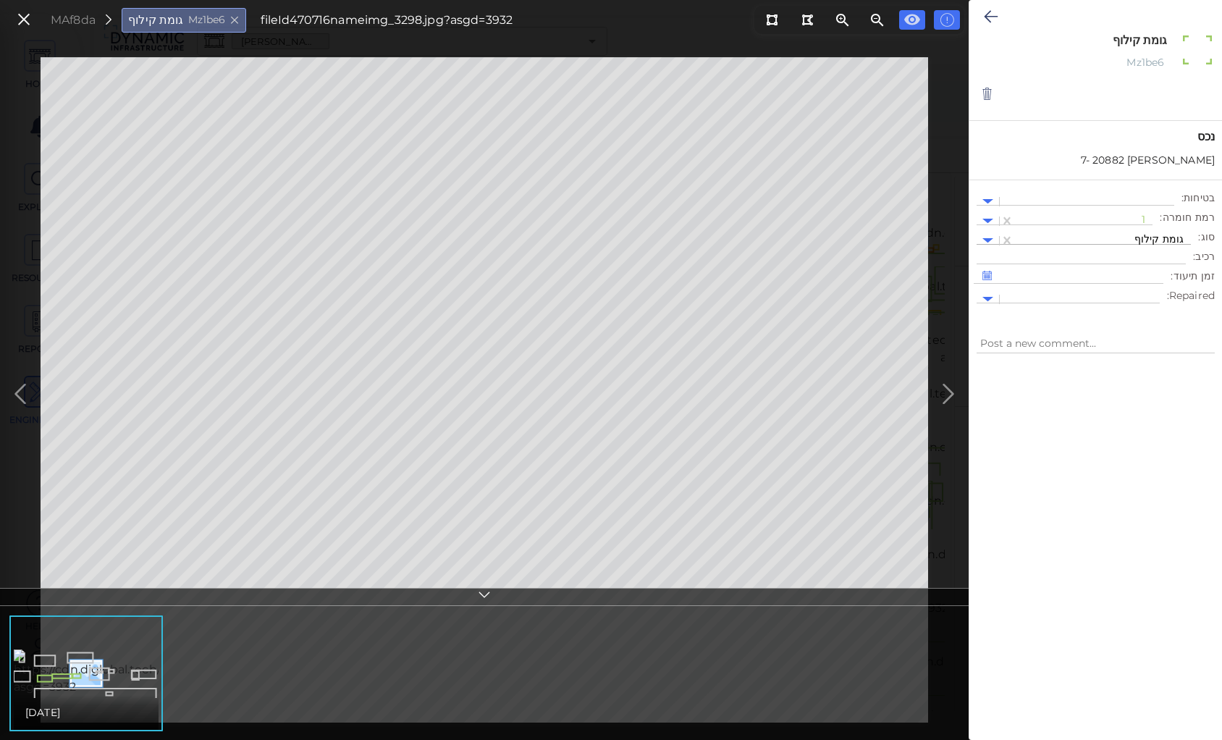
drag, startPoint x: 1156, startPoint y: 285, endPoint x: 1152, endPoint y: 238, distance: 46.5
click at [1152, 238] on div at bounding box center [1103, 240] width 162 height 15
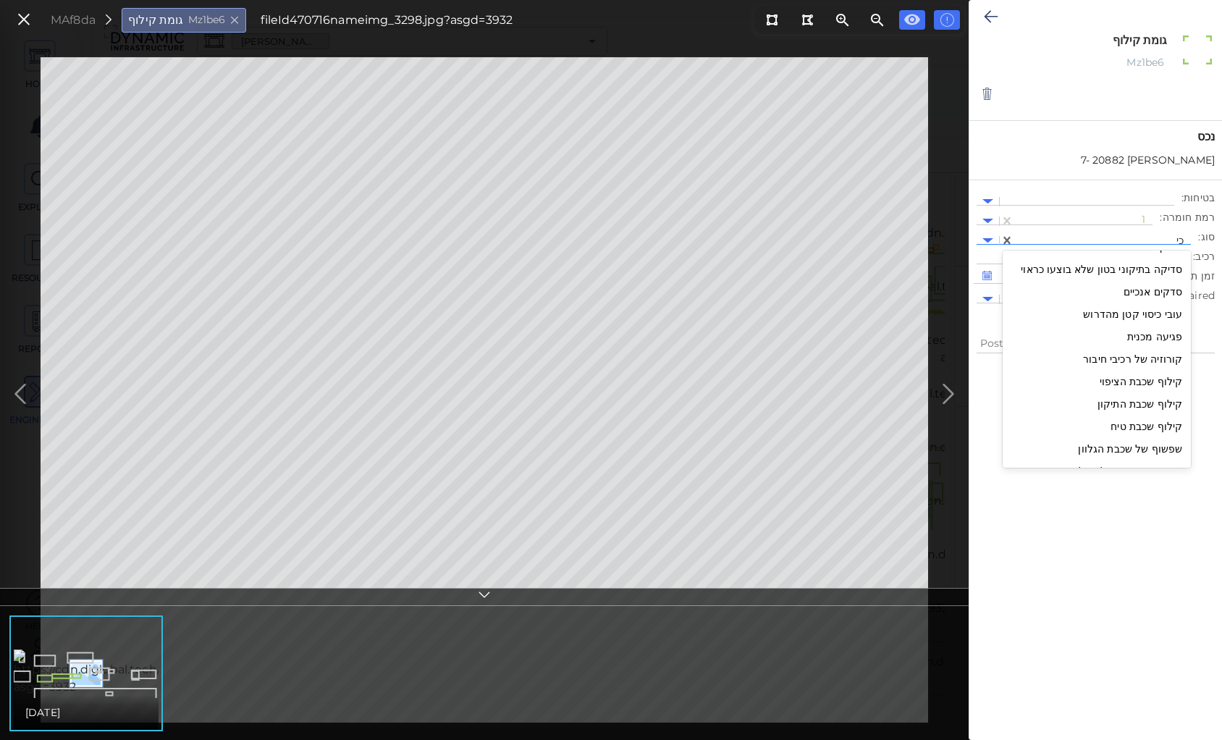
scroll to position [0, 0]
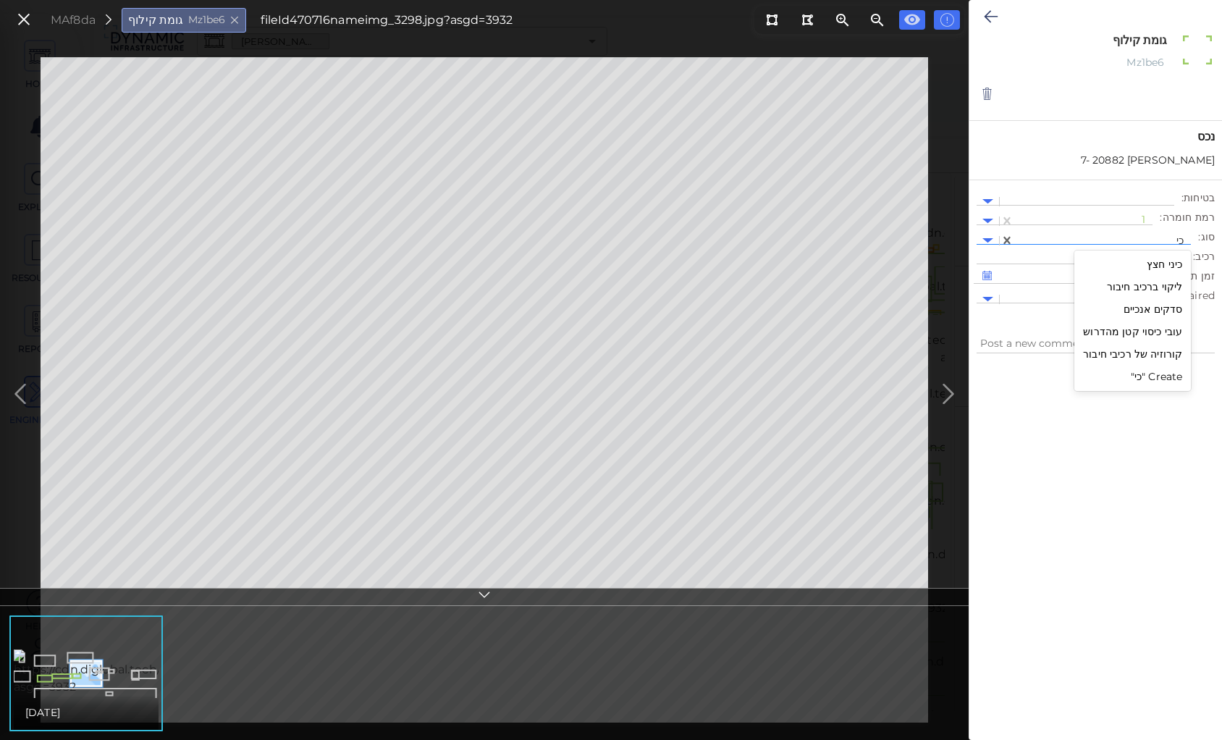
type input "כינ"
click at [1165, 264] on div "כיני חצץ" at bounding box center [1155, 264] width 74 height 22
type textarea "x"
type textarea "כיני חצץ"
click at [1151, 217] on div "1" at bounding box center [1083, 221] width 138 height 21
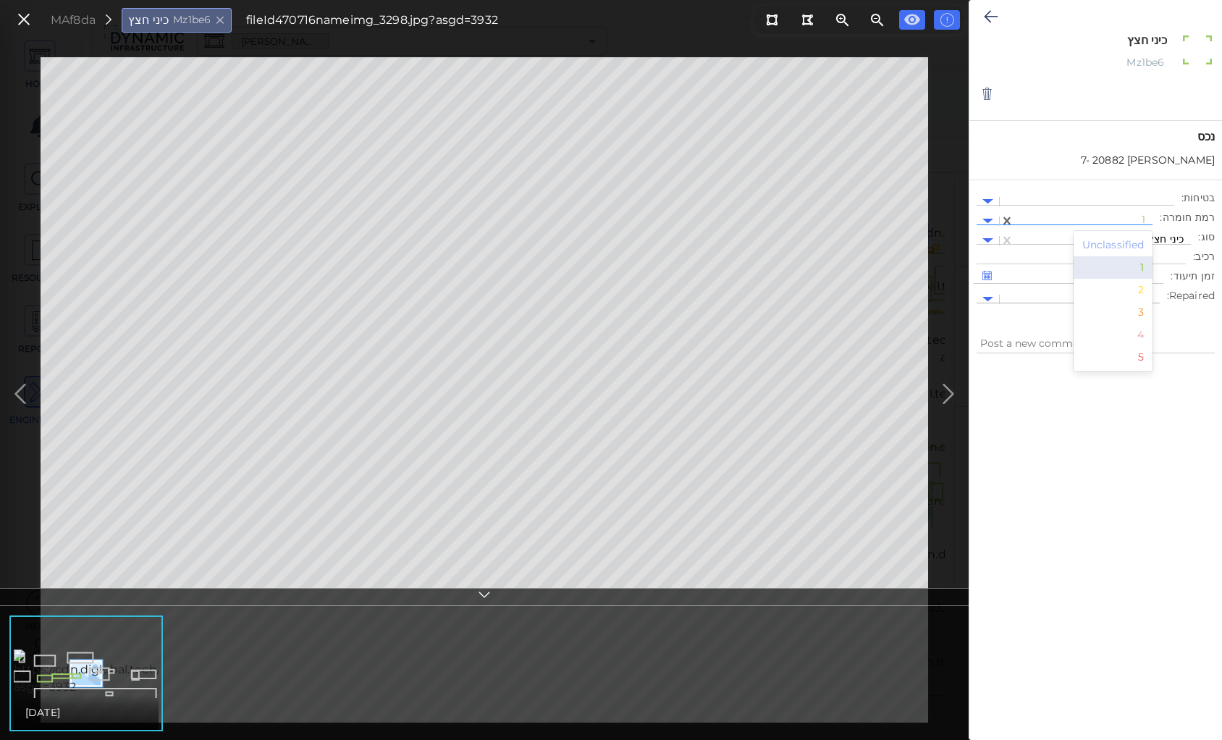
click at [1141, 290] on div "2" at bounding box center [1114, 290] width 80 height 22
click at [986, 9] on icon at bounding box center [991, 16] width 14 height 17
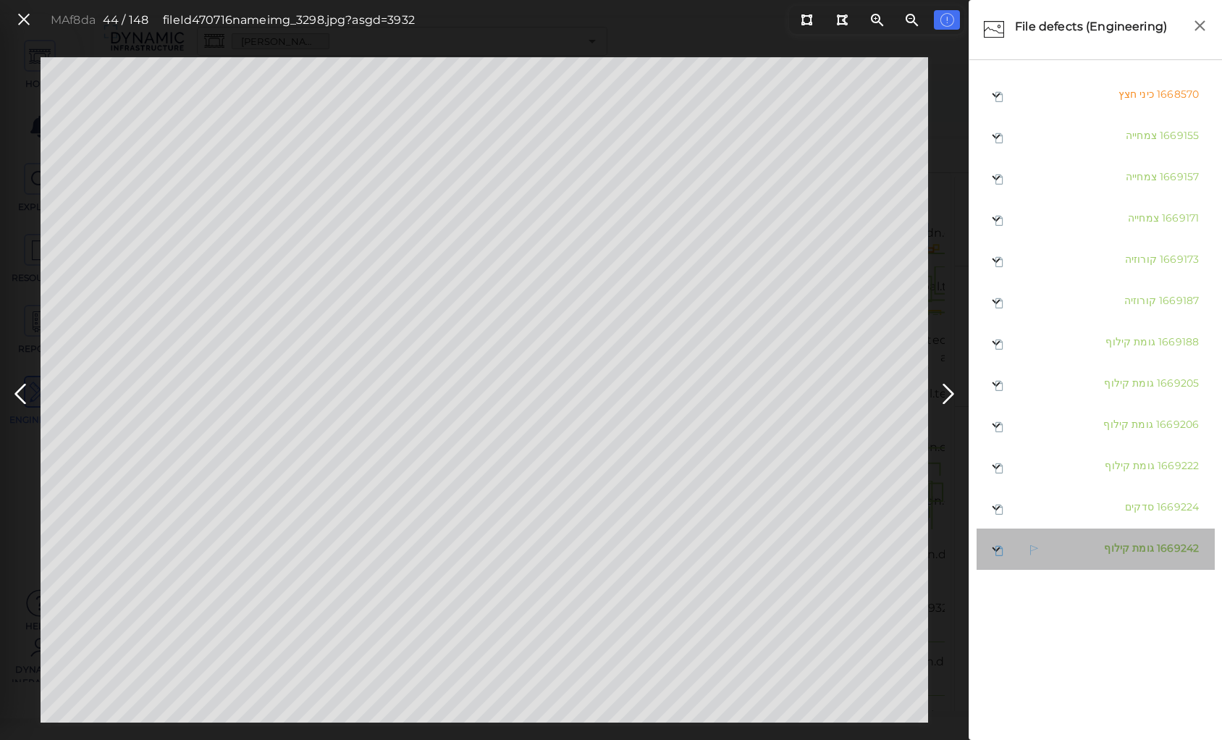
click at [1127, 553] on span "גומת קילוף" at bounding box center [1129, 548] width 50 height 13
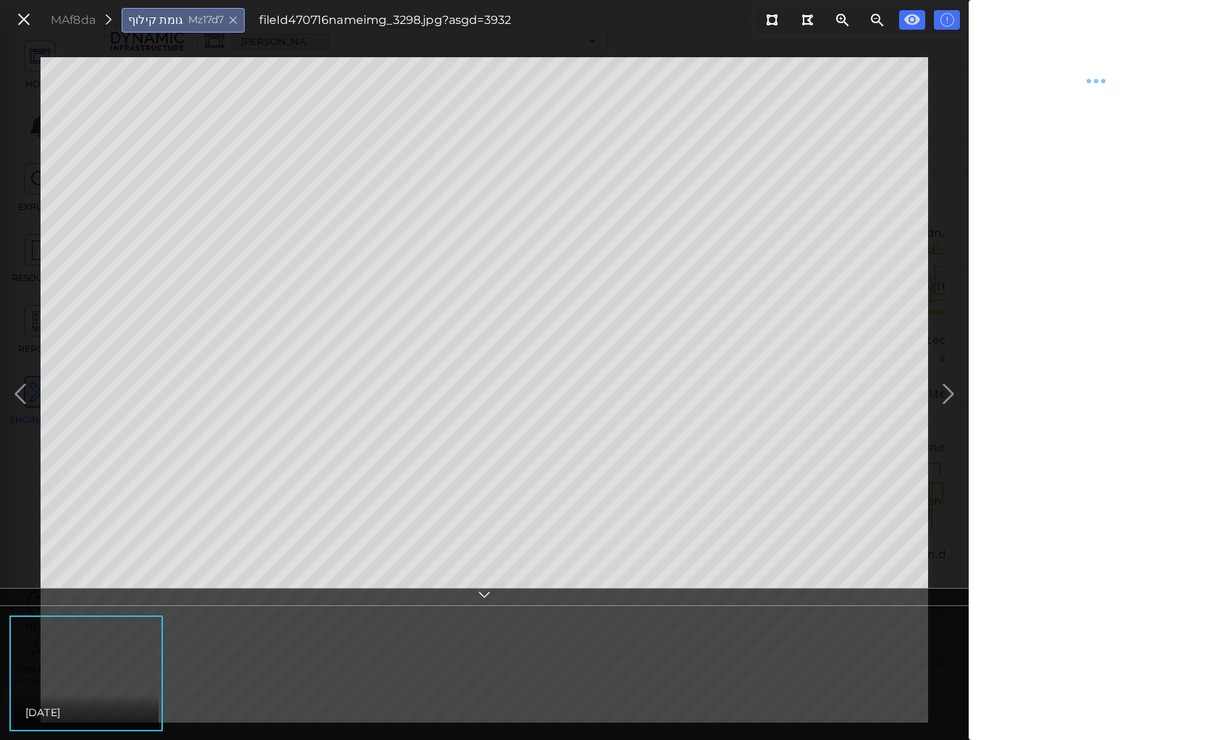
type textarea "x"
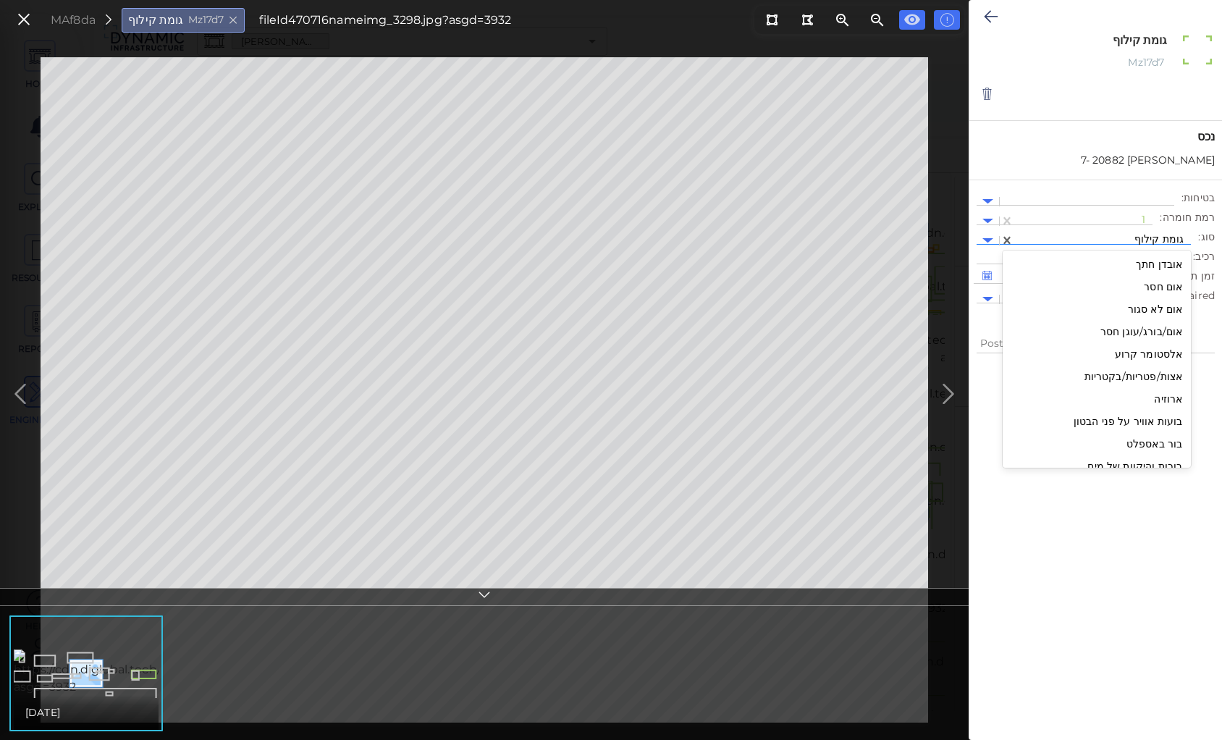
click at [1147, 236] on div at bounding box center [1103, 240] width 162 height 15
type input "כינ"
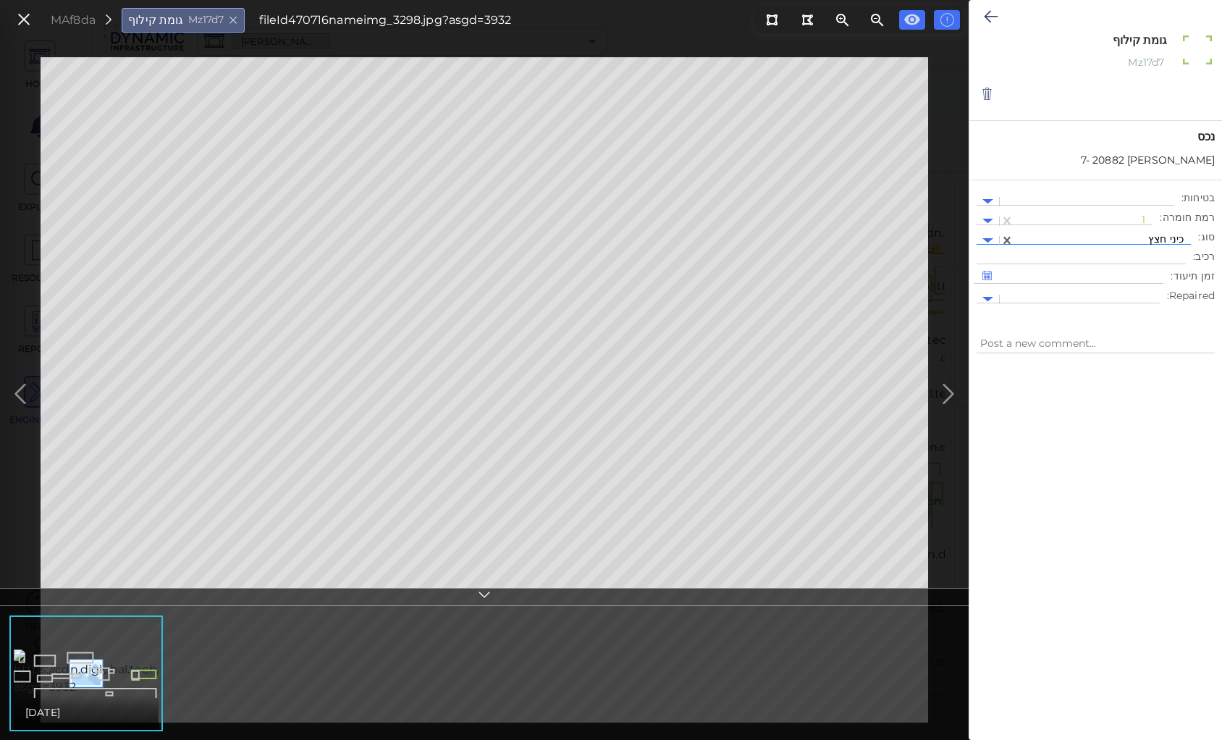
type textarea "x"
type textarea "כיני חצץ"
click at [1145, 218] on div at bounding box center [1084, 221] width 124 height 15
click at [1143, 288] on div "2" at bounding box center [1114, 290] width 80 height 22
type textarea "x"
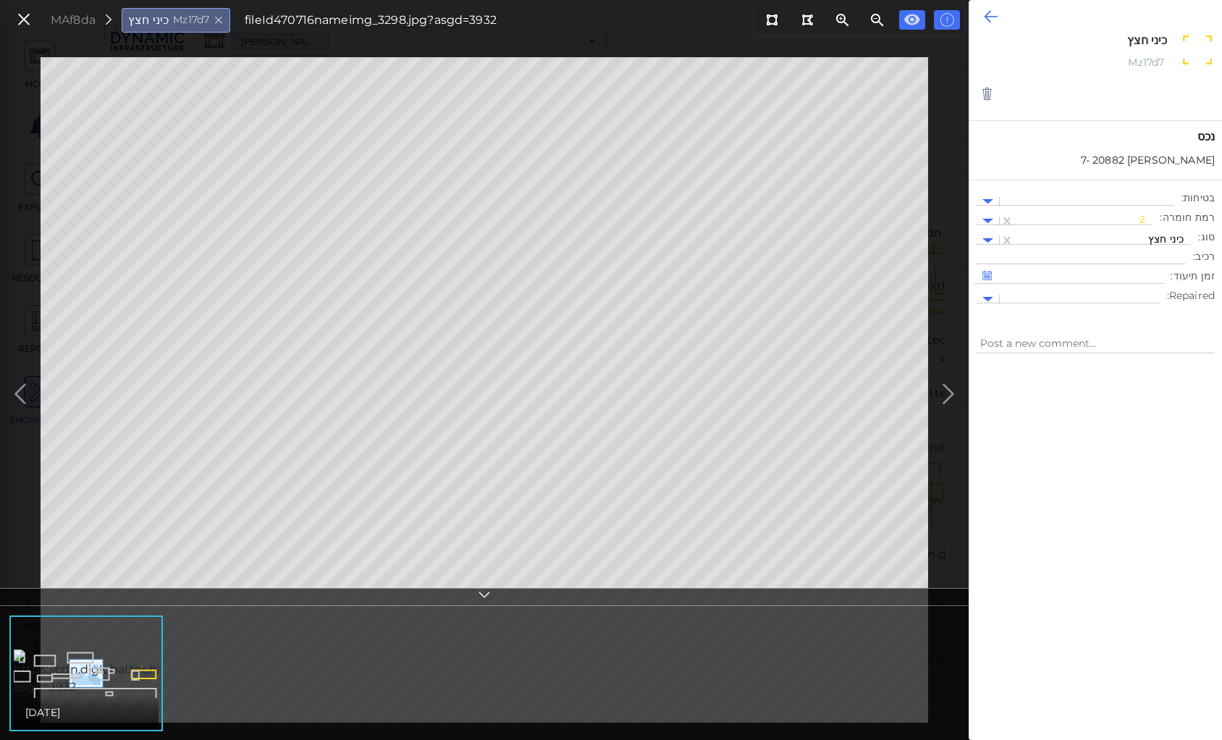
click at [987, 11] on icon at bounding box center [991, 16] width 14 height 17
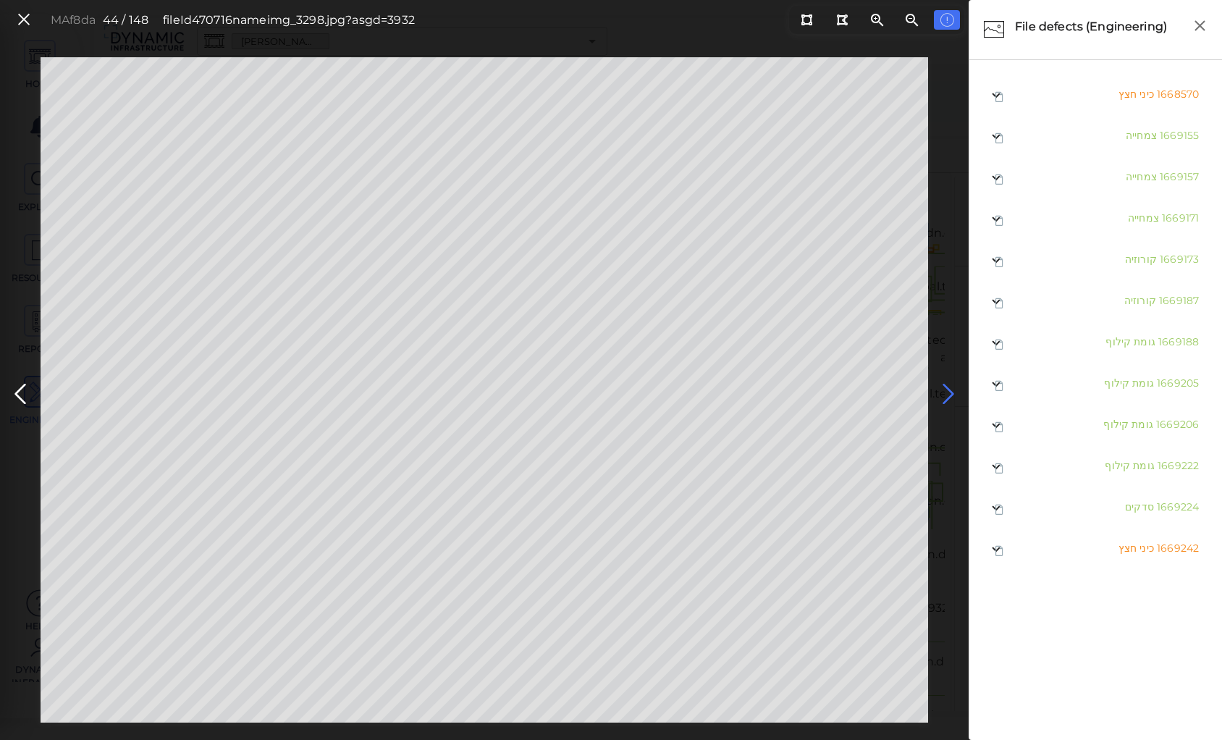
click at [959, 388] on icon at bounding box center [948, 394] width 23 height 28
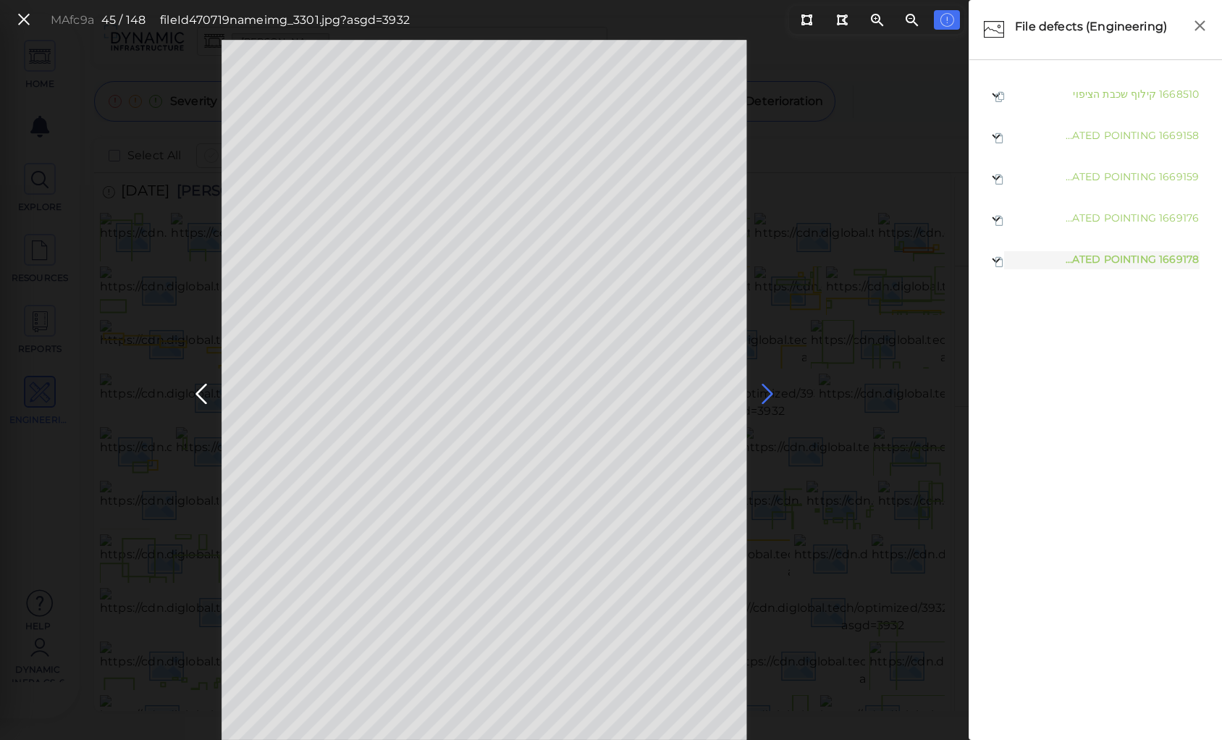
click at [765, 394] on icon at bounding box center [767, 394] width 23 height 28
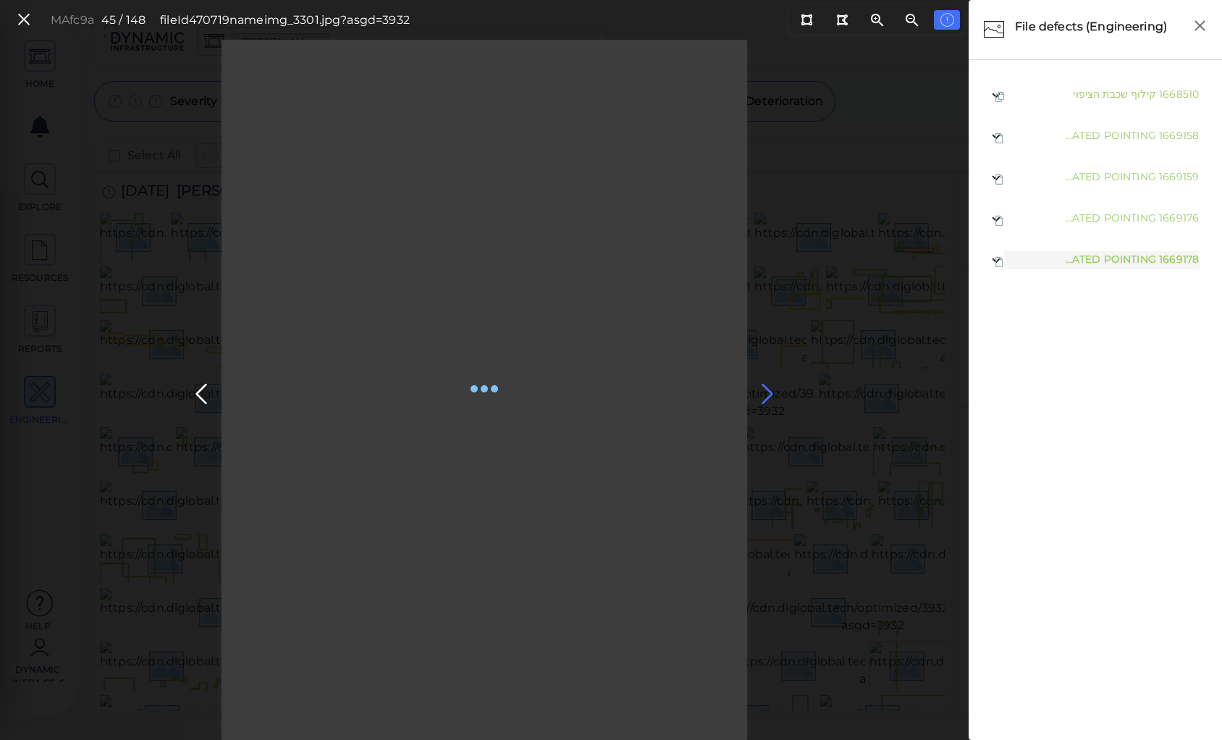
click at [765, 394] on icon at bounding box center [767, 394] width 23 height 28
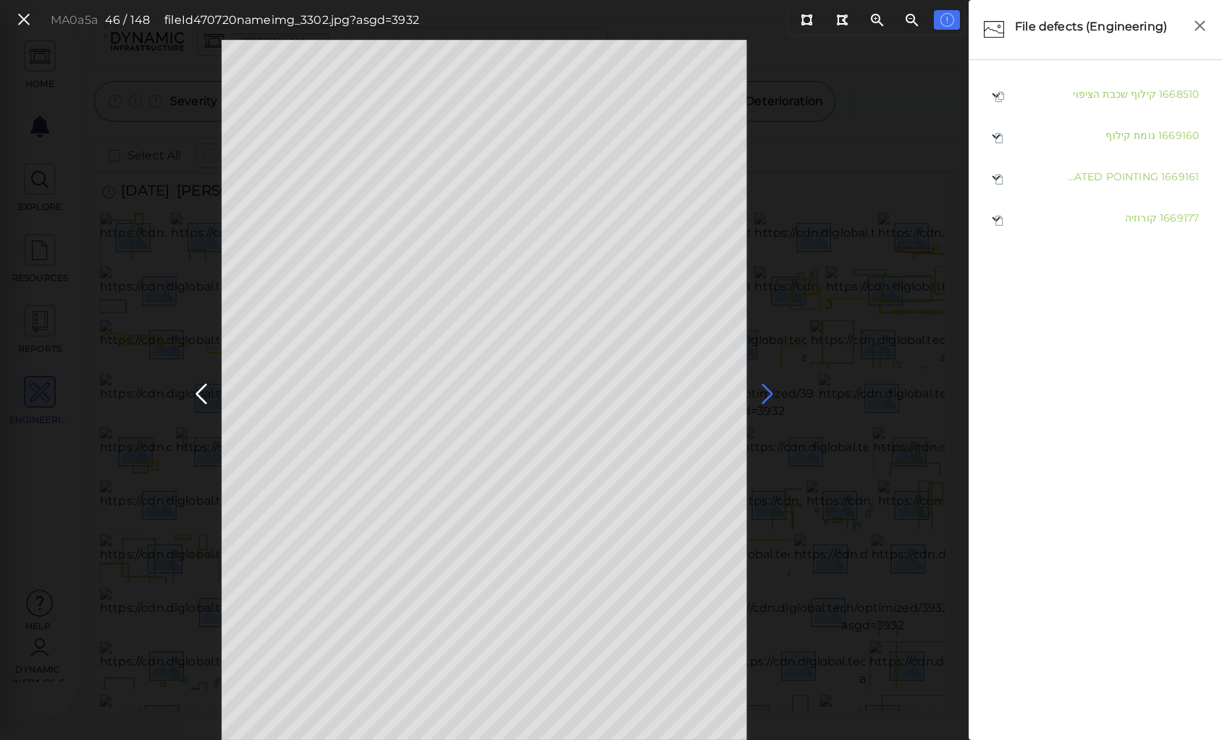
click at [767, 387] on icon at bounding box center [767, 394] width 23 height 28
click at [762, 391] on icon at bounding box center [767, 394] width 23 height 28
click at [765, 390] on icon at bounding box center [767, 394] width 23 height 28
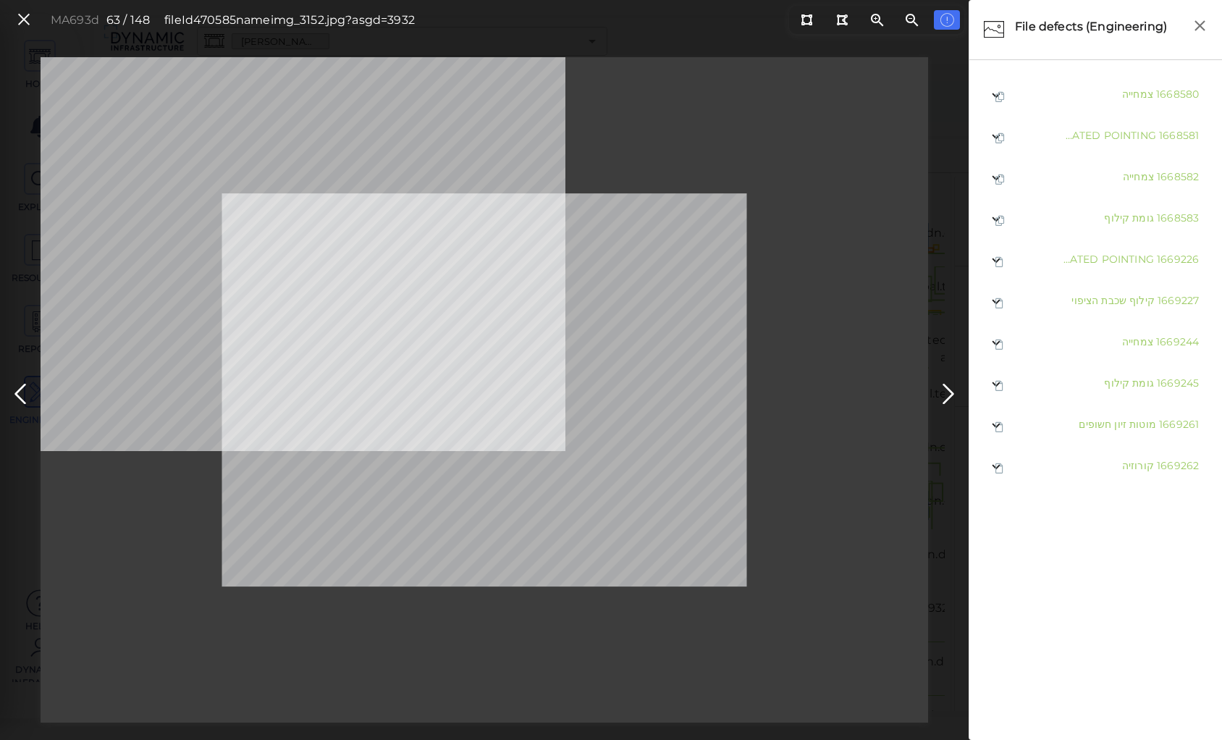
click at [862, 399] on div at bounding box center [485, 390] width 888 height 666
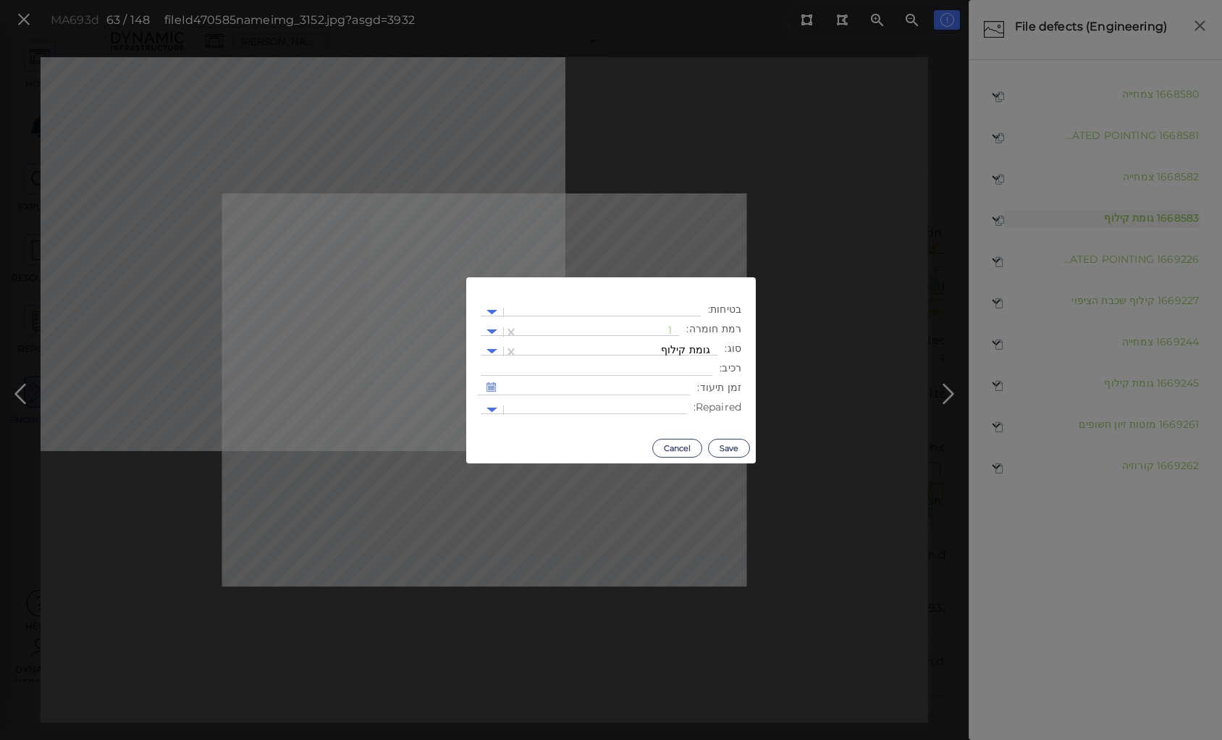
click at [519, 0] on body "This app is not optimized for mobile screens. Please access using a desktop or …" at bounding box center [611, 0] width 1222 height 0
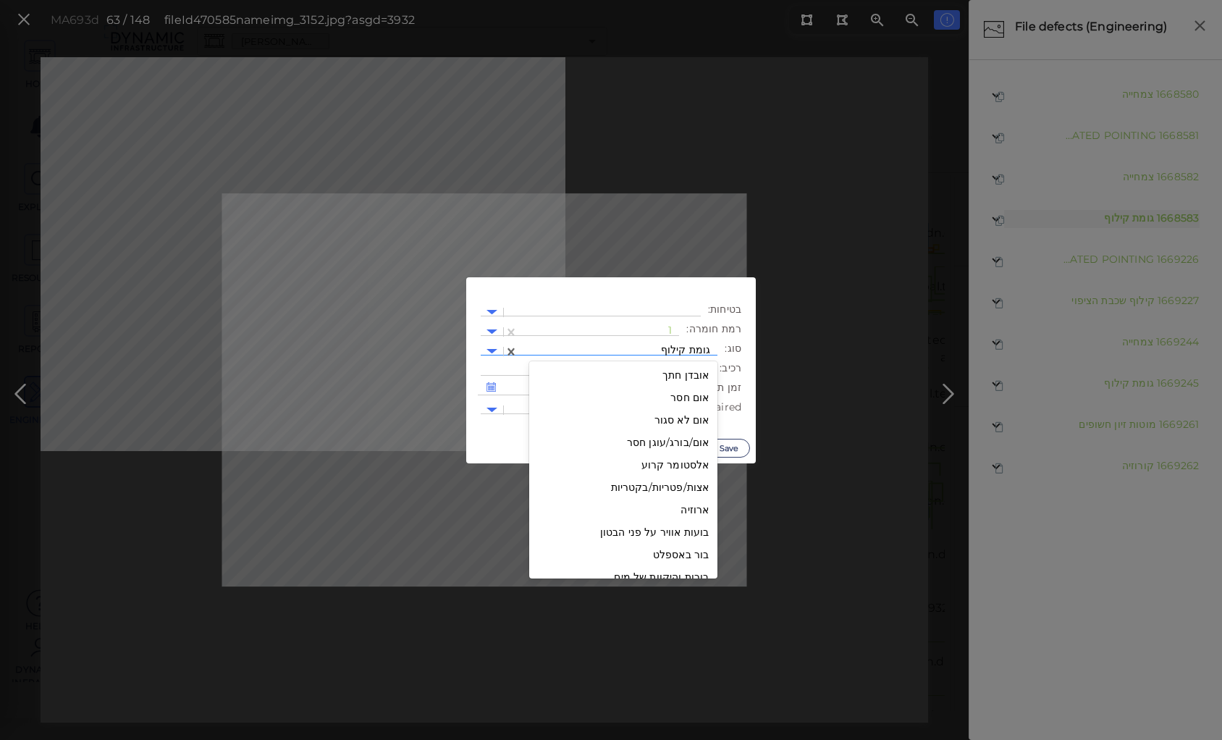
scroll to position [175, 0]
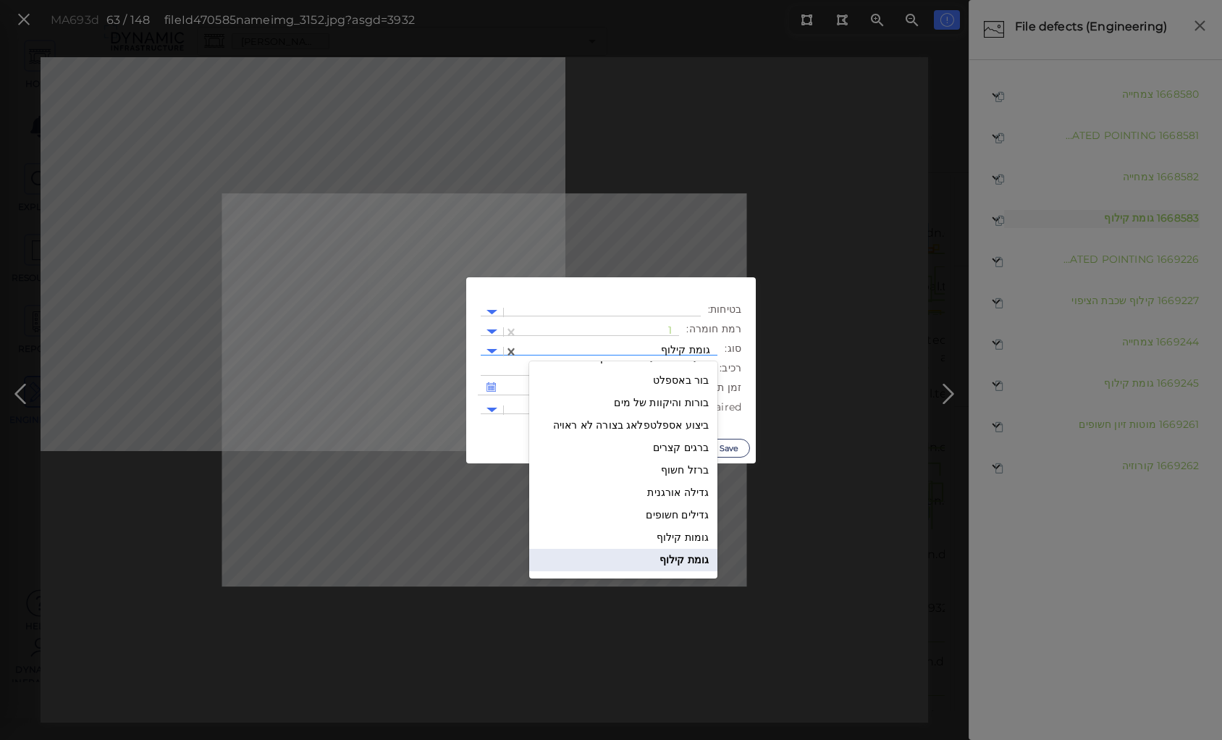
click at [682, 348] on div at bounding box center [618, 351] width 185 height 15
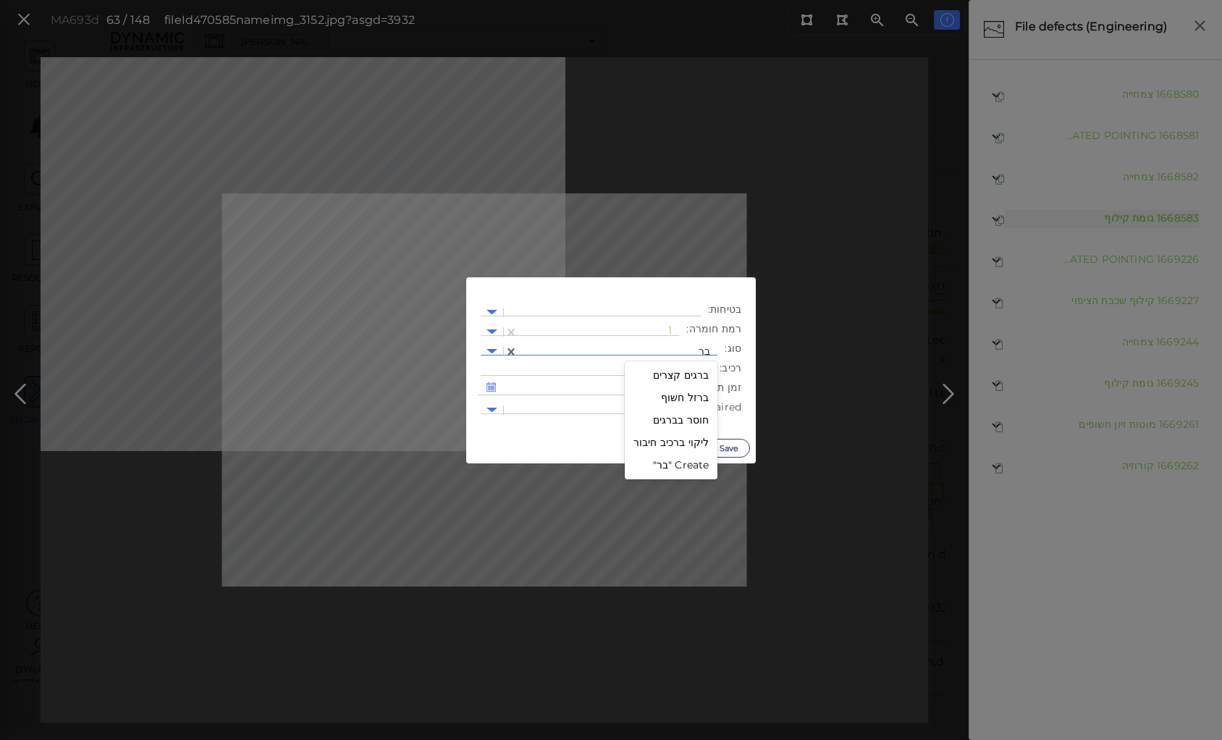
type input "ברז"
click at [679, 377] on div "ברזל חשוף" at bounding box center [679, 375] width 77 height 22
click at [723, 448] on button "Save" at bounding box center [729, 448] width 42 height 19
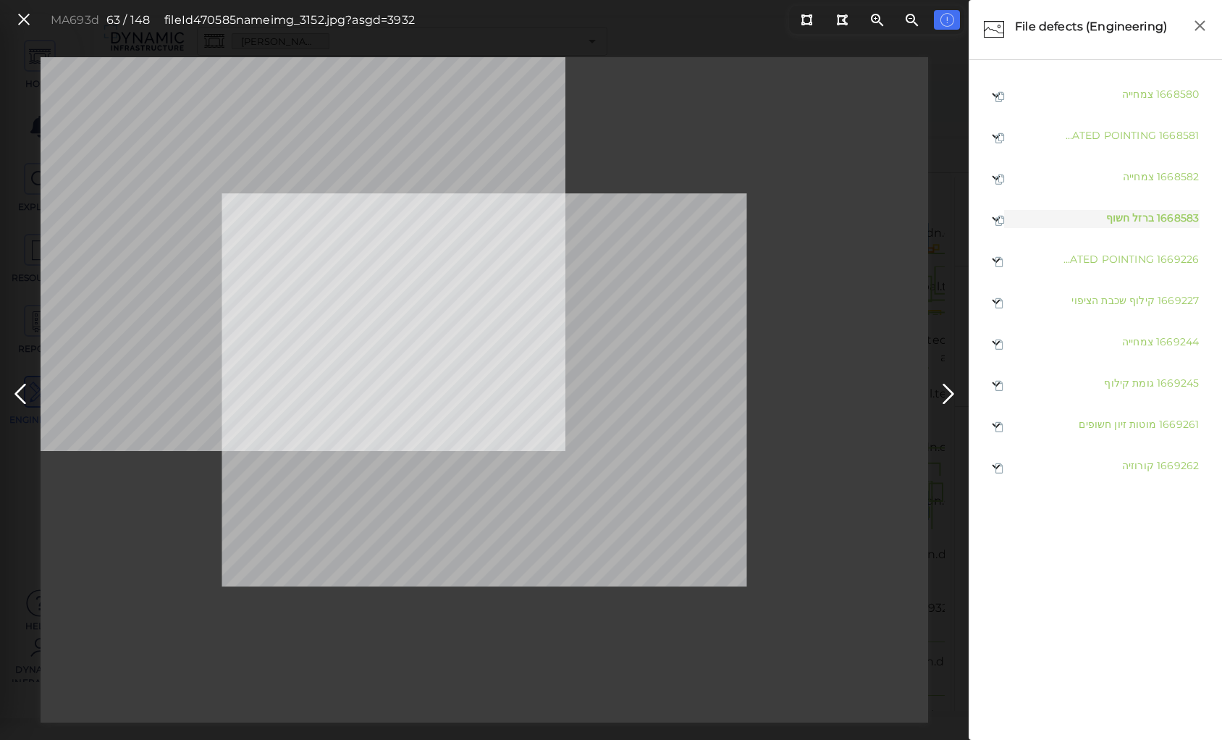
click at [518, 0] on body "This app is not optimized for mobile screens. Please access using a desktop or …" at bounding box center [611, 0] width 1222 height 0
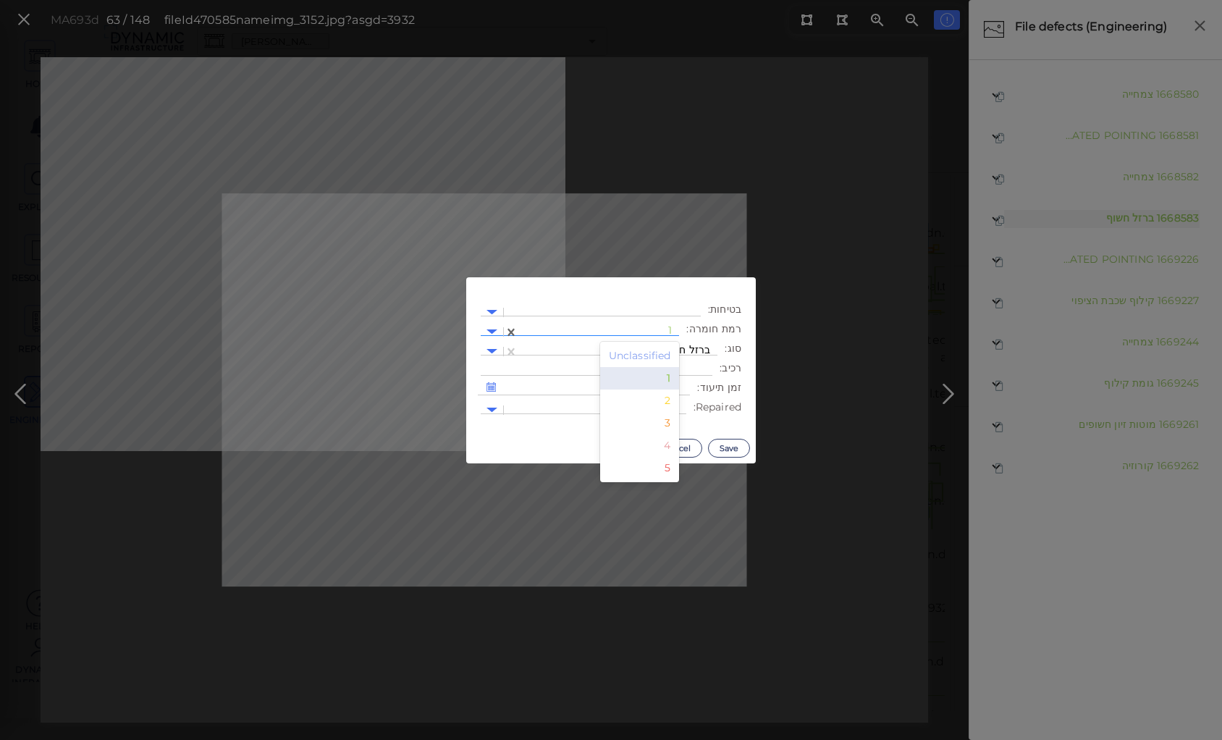
click at [668, 328] on div at bounding box center [599, 331] width 146 height 15
click at [669, 401] on div "2" at bounding box center [640, 401] width 80 height 22
click at [722, 446] on button "Save" at bounding box center [729, 448] width 42 height 19
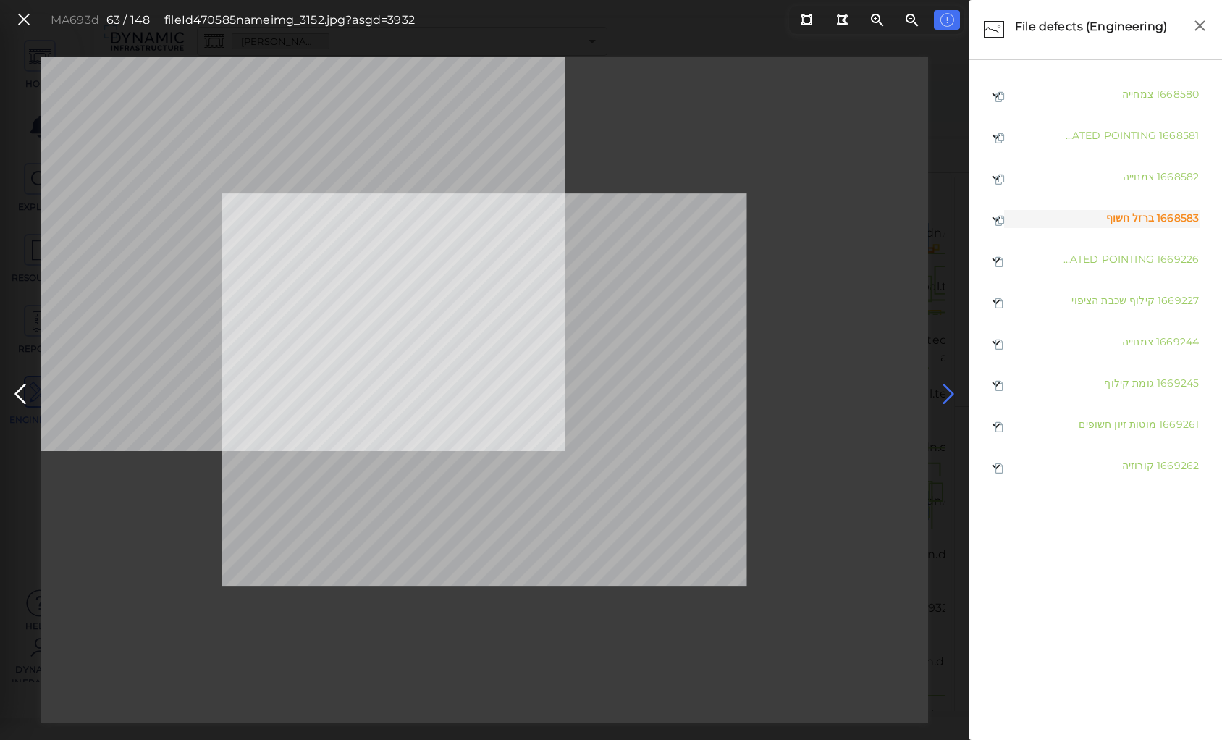
click at [949, 386] on icon at bounding box center [948, 394] width 23 height 28
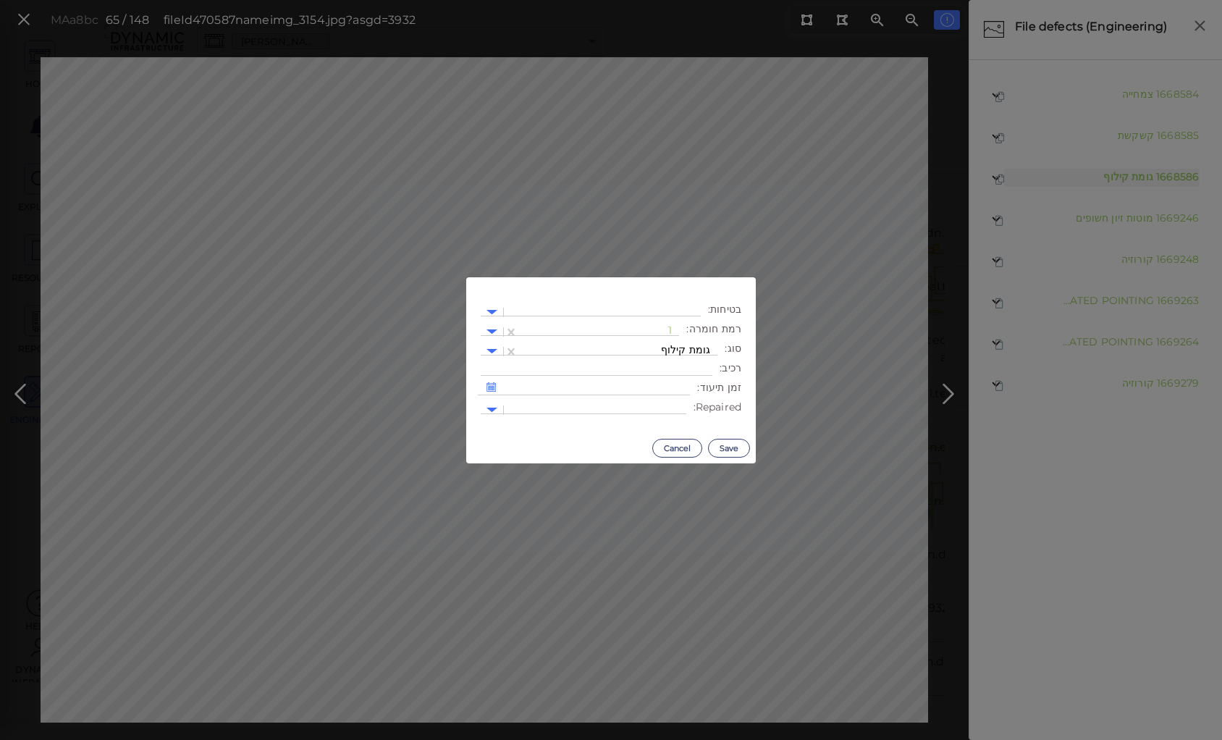
click at [503, 0] on body "This app is not optimized for mobile screens. Please access using a desktop or …" at bounding box center [611, 0] width 1222 height 0
click at [645, 329] on div at bounding box center [599, 331] width 146 height 15
click at [673, 396] on div "2" at bounding box center [640, 401] width 80 height 22
click at [726, 446] on button "Save" at bounding box center [729, 448] width 42 height 19
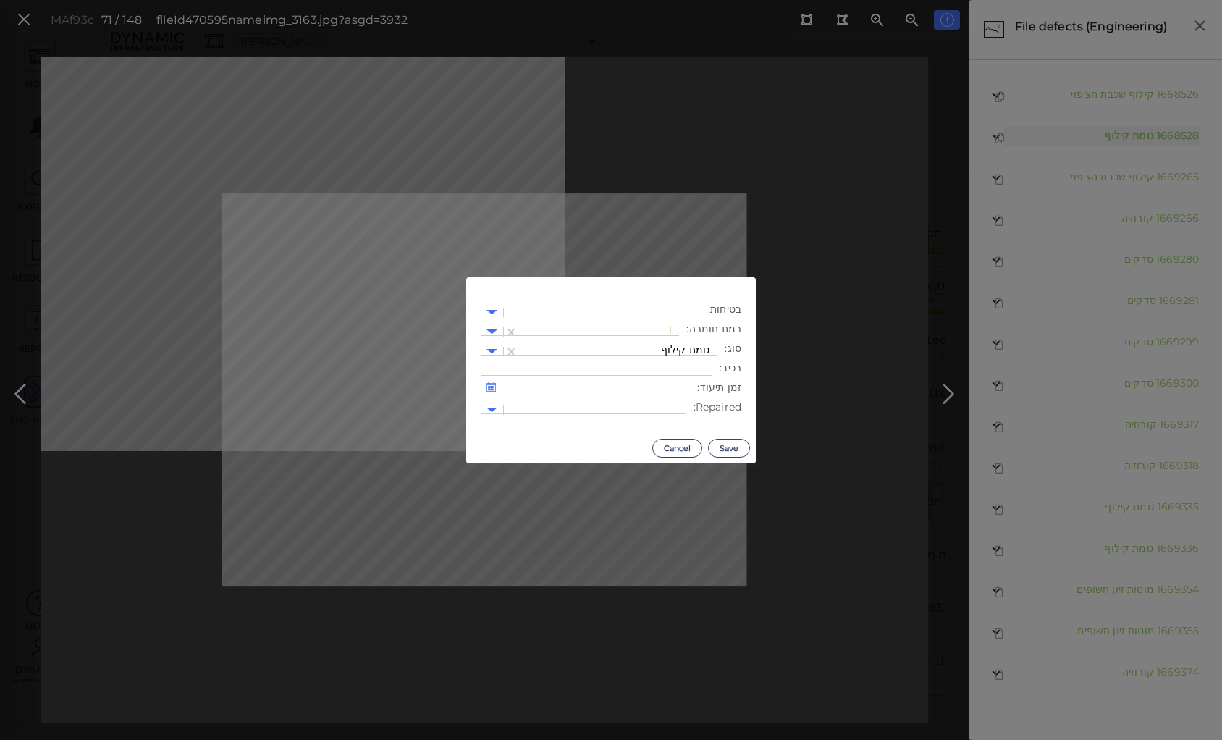
click at [133, 0] on body "This app is not optimized for mobile screens. Please access using a desktop or …" at bounding box center [611, 0] width 1222 height 0
click at [660, 326] on div at bounding box center [599, 331] width 146 height 15
click at [668, 400] on div "2" at bounding box center [640, 401] width 80 height 22
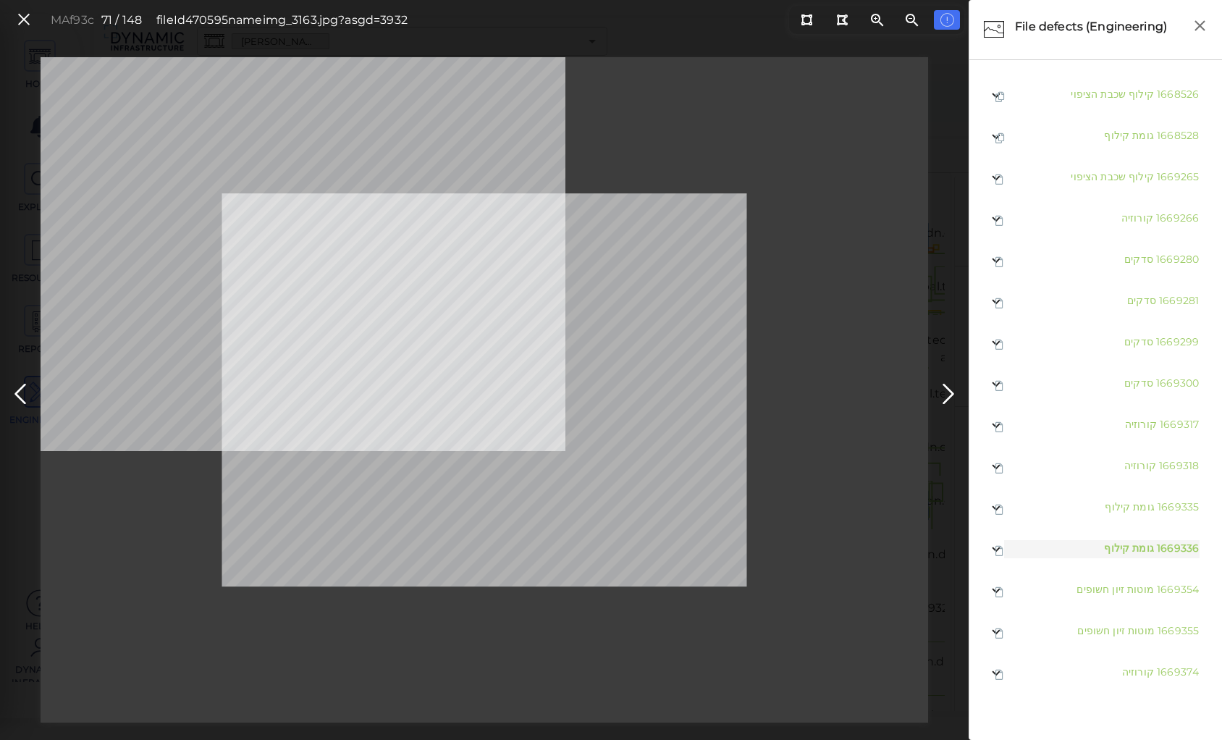
click at [333, 0] on body "This app is not optimized for mobile screens. Please access using a desktop or …" at bounding box center [611, 0] width 1222 height 0
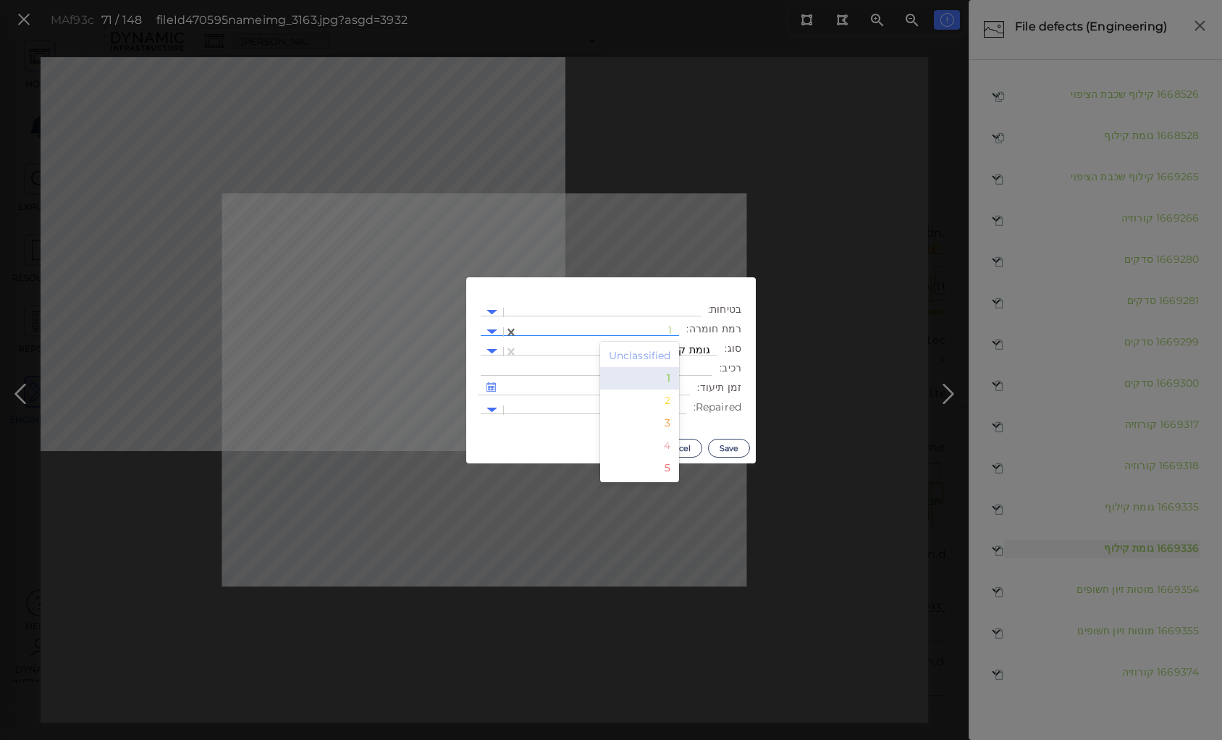
click at [646, 330] on div at bounding box center [599, 331] width 146 height 15
click at [663, 399] on div "2" at bounding box center [640, 401] width 80 height 22
click at [734, 447] on button "Save" at bounding box center [729, 448] width 42 height 19
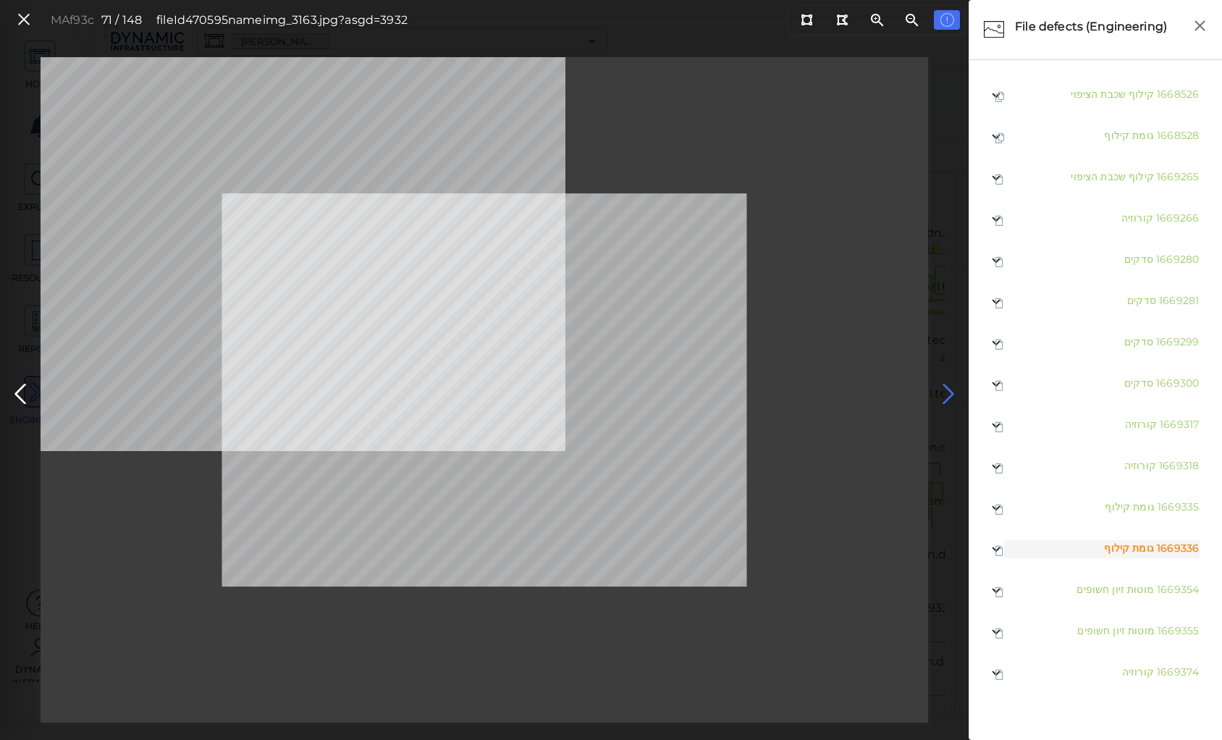
click at [944, 394] on icon at bounding box center [948, 394] width 23 height 28
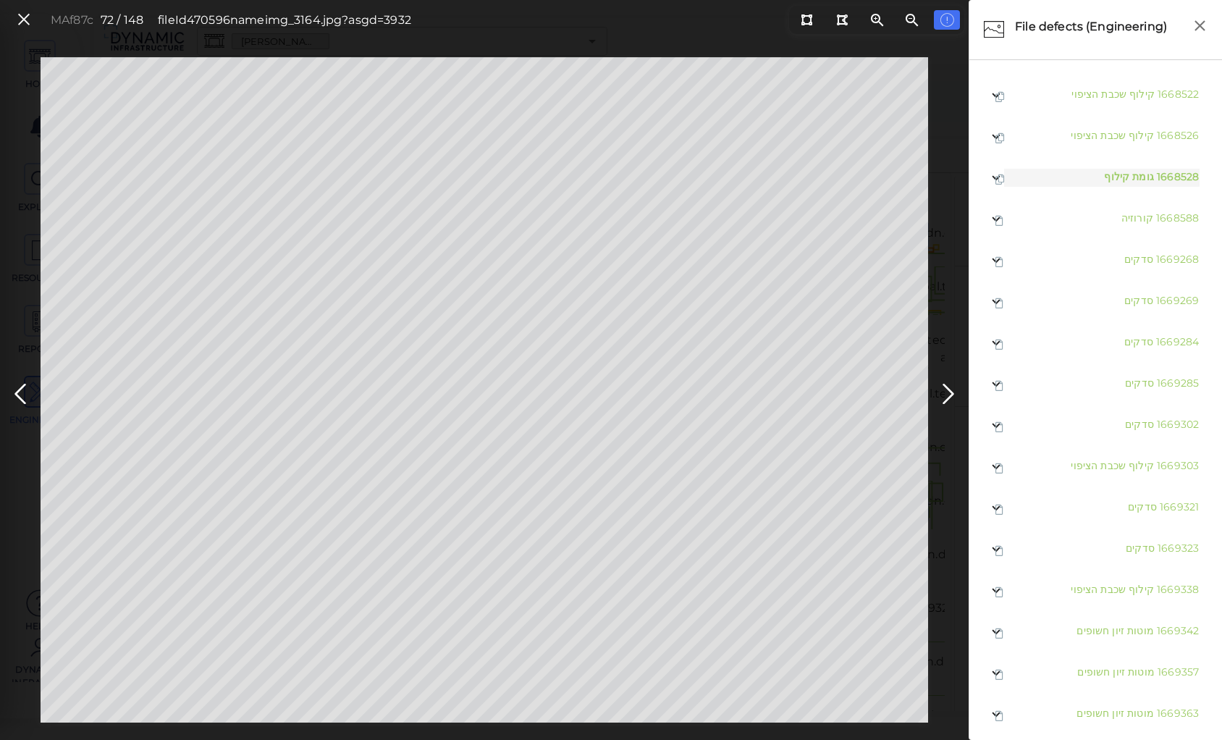
click at [549, 0] on body "This app is not optimized for mobile screens. Please access using a desktop or …" at bounding box center [611, 0] width 1222 height 0
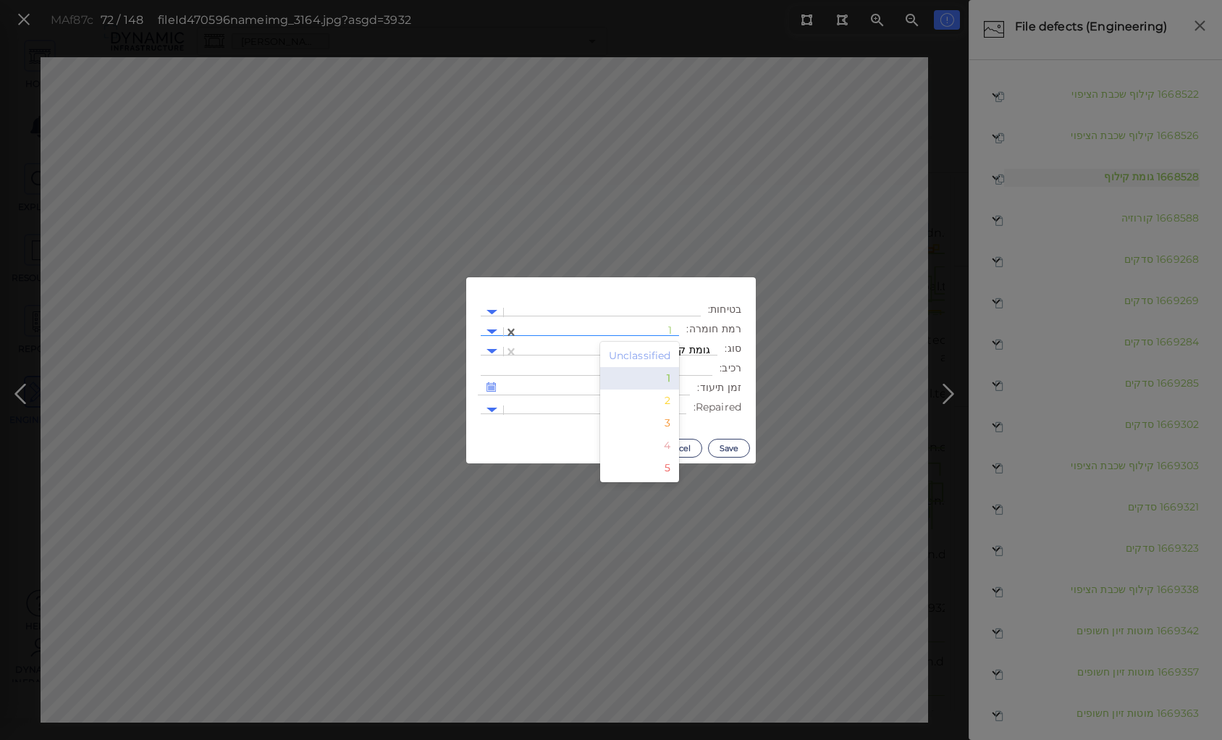
click at [645, 329] on div at bounding box center [599, 331] width 146 height 15
click at [672, 398] on div "2" at bounding box center [640, 401] width 80 height 22
click at [722, 444] on button "Save" at bounding box center [729, 448] width 42 height 19
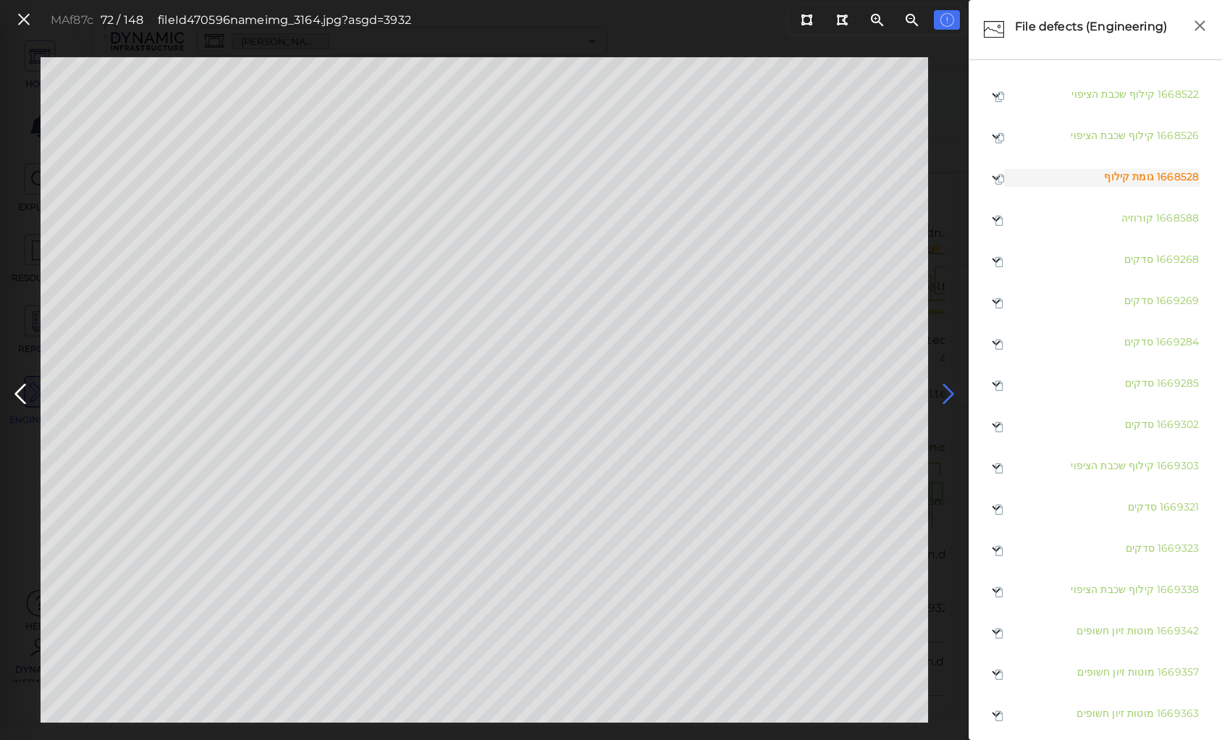
click at [946, 388] on icon at bounding box center [948, 394] width 23 height 28
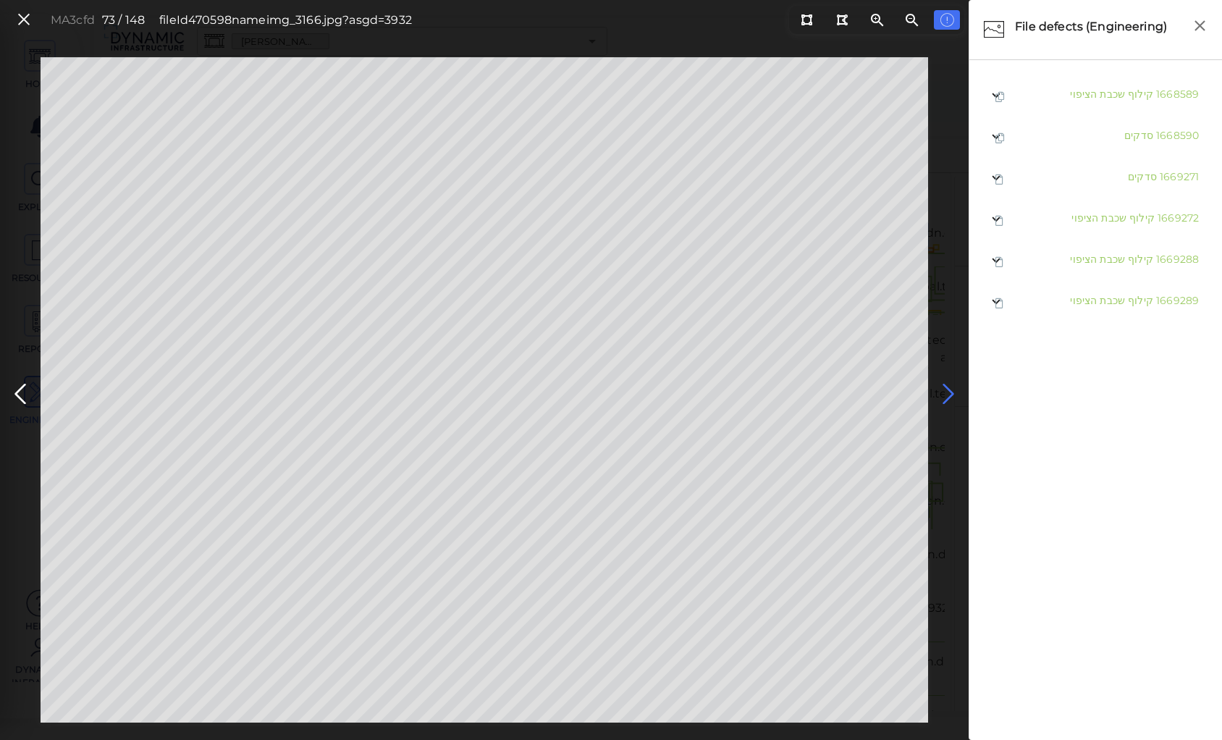
click at [944, 388] on icon at bounding box center [948, 394] width 23 height 28
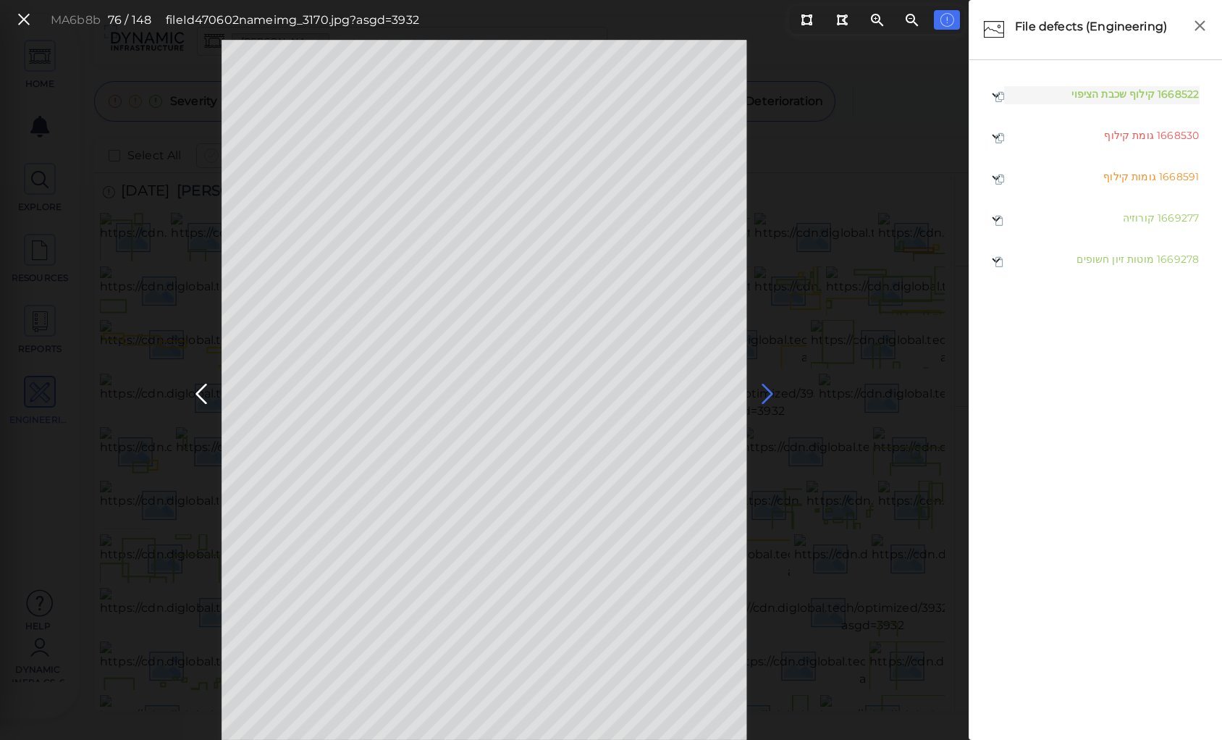
click at [763, 388] on icon at bounding box center [767, 394] width 23 height 28
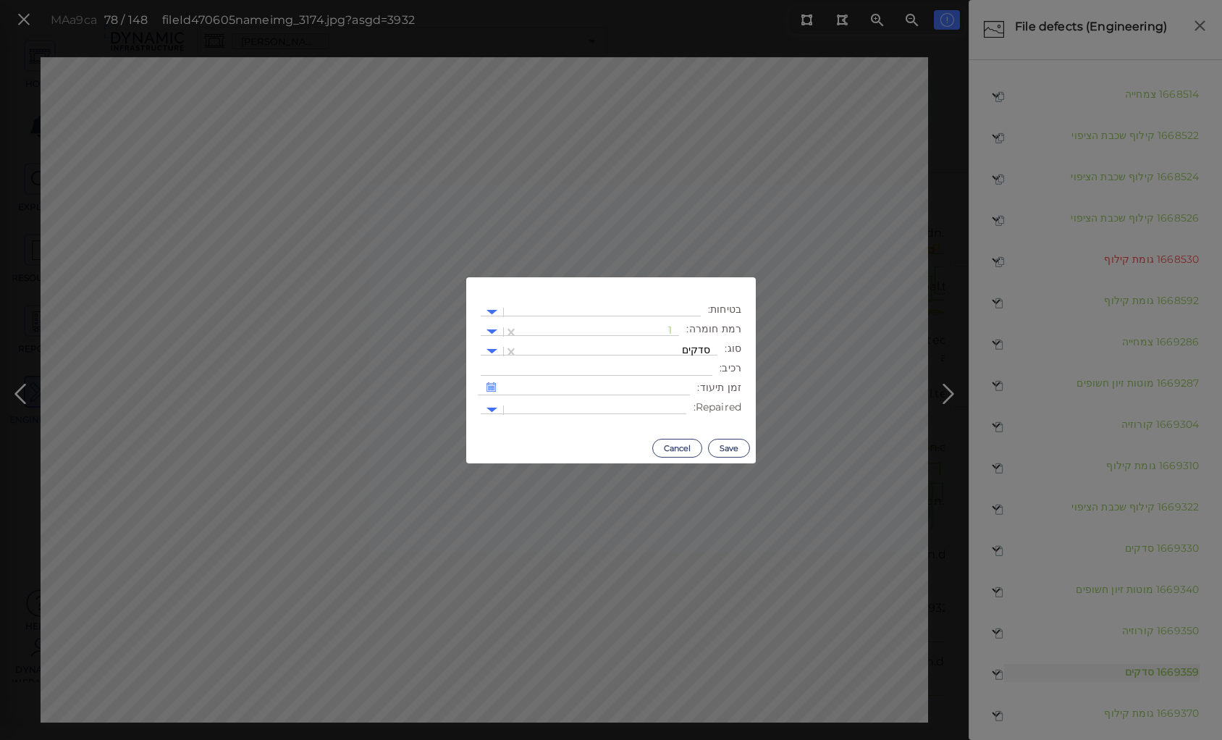
click at [435, 0] on body "This app is not optimized for mobile screens. Please access using a desktop or …" at bounding box center [611, 0] width 1222 height 0
click at [652, 332] on div at bounding box center [599, 331] width 146 height 15
click at [672, 401] on div "2" at bounding box center [640, 401] width 80 height 22
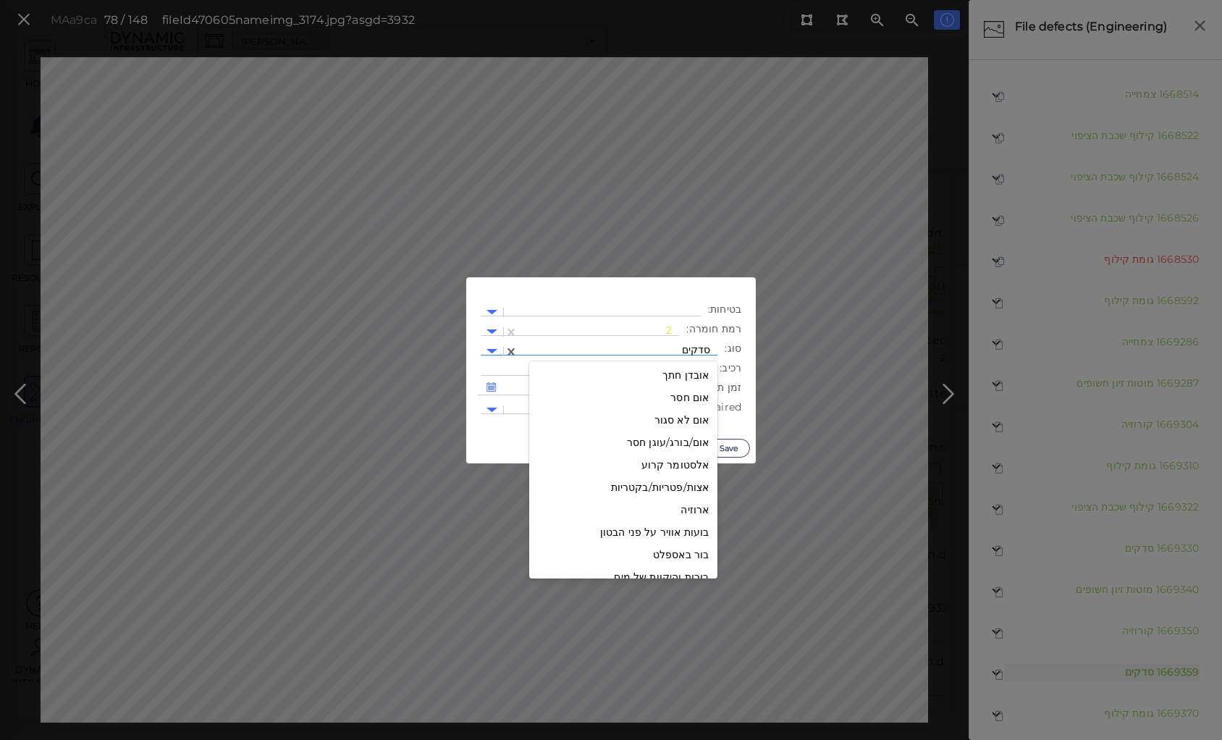
click at [675, 348] on div at bounding box center [618, 351] width 185 height 15
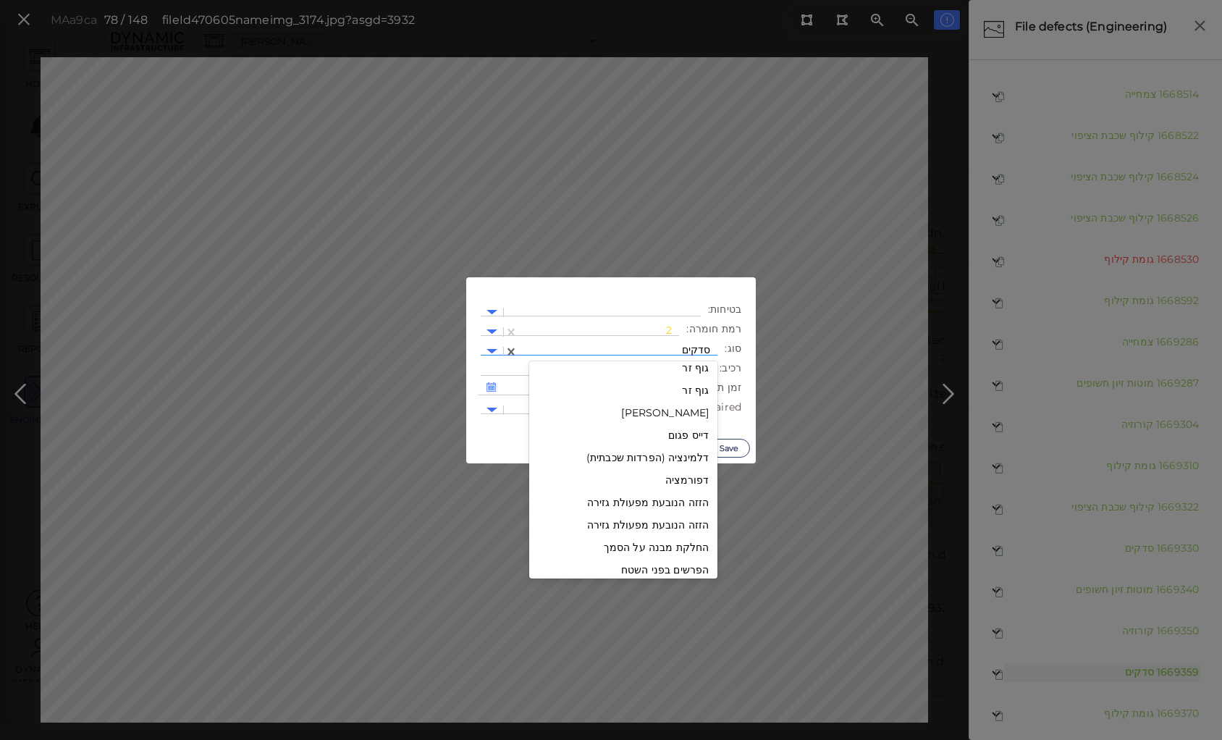
scroll to position [331, 0]
click at [681, 400] on div "גומת קילוף" at bounding box center [623, 403] width 188 height 22
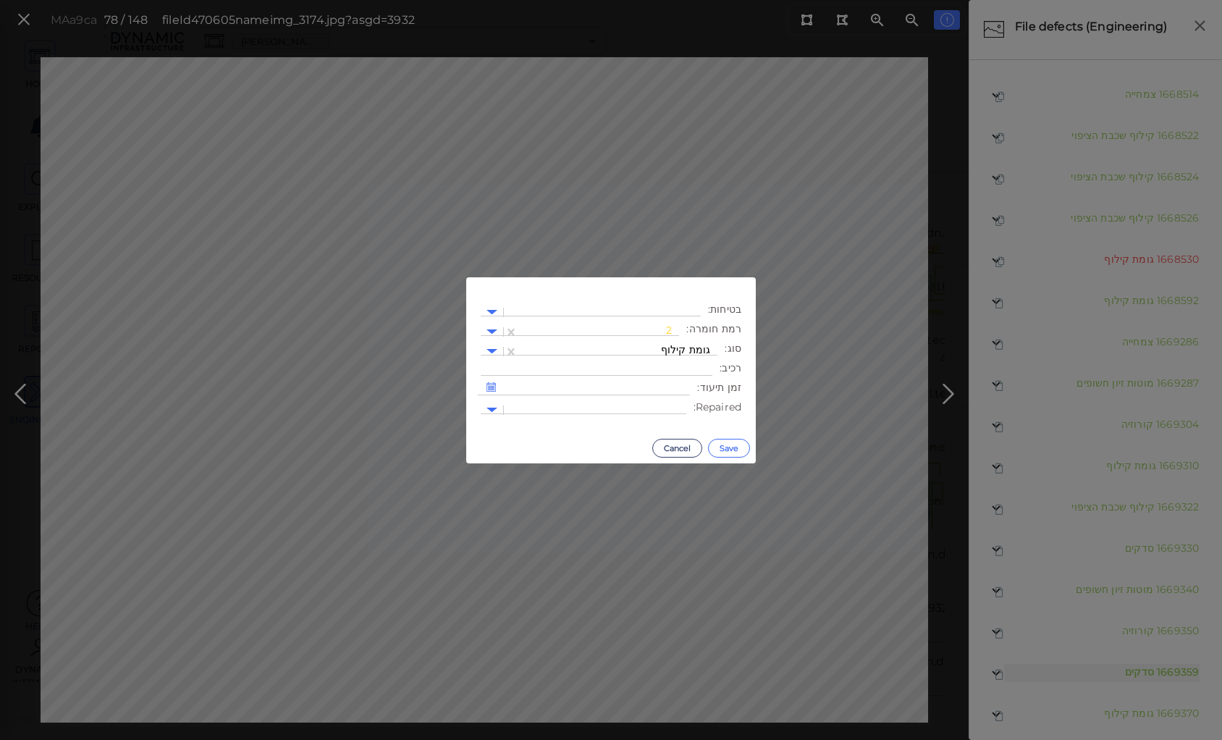
click at [734, 449] on button "Save" at bounding box center [729, 448] width 42 height 19
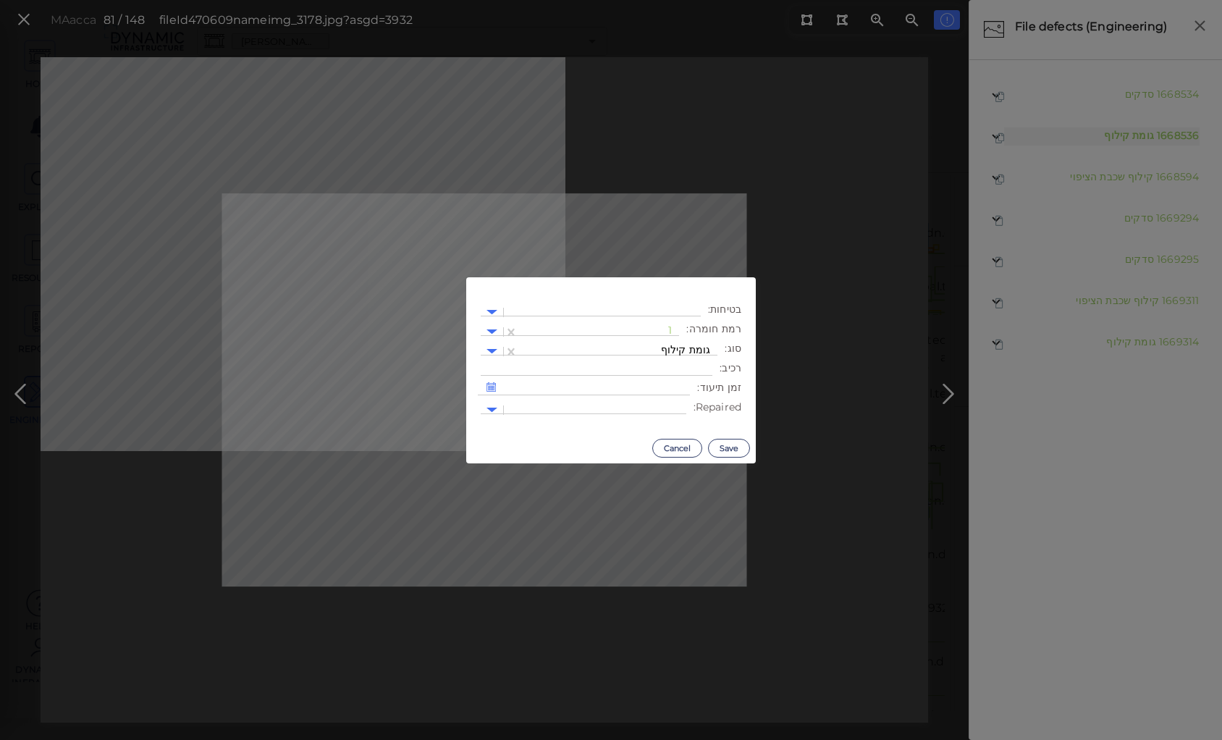
click at [353, 0] on body "This app is not optimized for mobile screens. Please access using a desktop or …" at bounding box center [611, 0] width 1222 height 0
click at [622, 329] on div at bounding box center [599, 331] width 146 height 15
click at [669, 397] on div "2" at bounding box center [640, 401] width 80 height 22
click at [726, 447] on button "Save" at bounding box center [729, 448] width 42 height 19
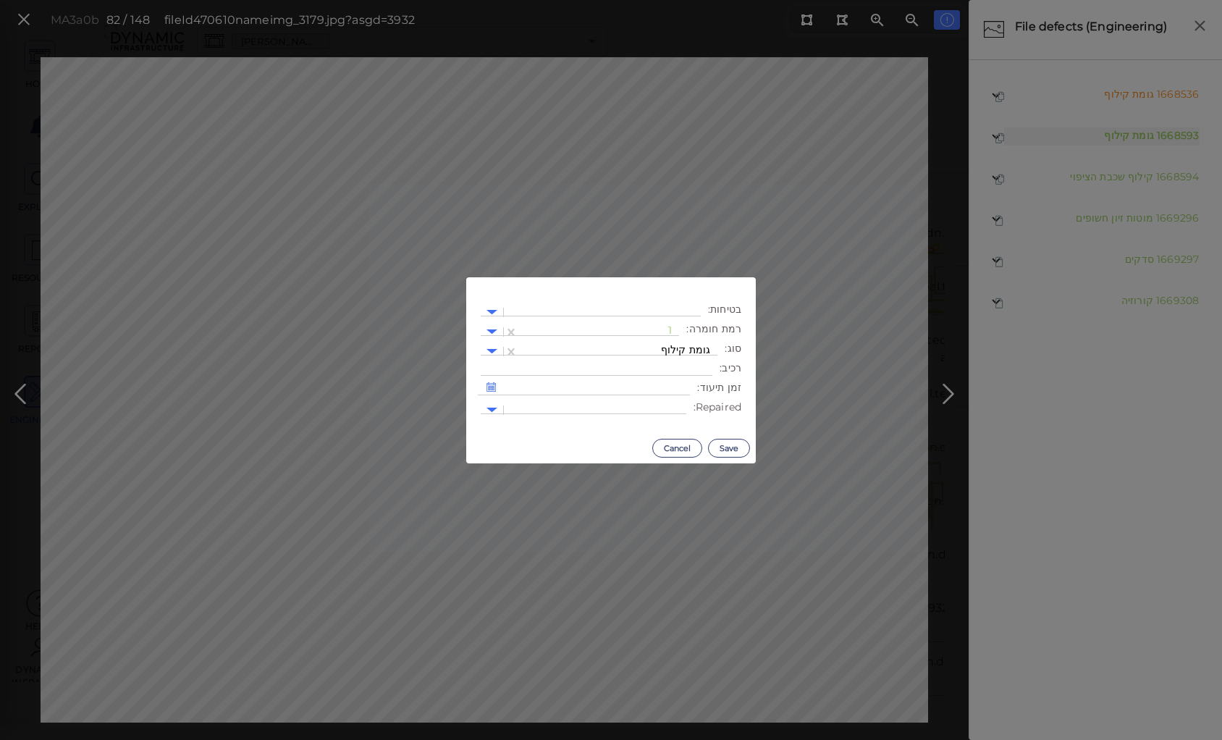
click at [409, 0] on body "This app is not optimized for mobile screens. Please access using a desktop or …" at bounding box center [611, 0] width 1222 height 0
click at [660, 330] on div at bounding box center [599, 331] width 146 height 15
click at [672, 404] on div "2" at bounding box center [640, 401] width 80 height 22
click at [734, 447] on button "Save" at bounding box center [729, 448] width 42 height 19
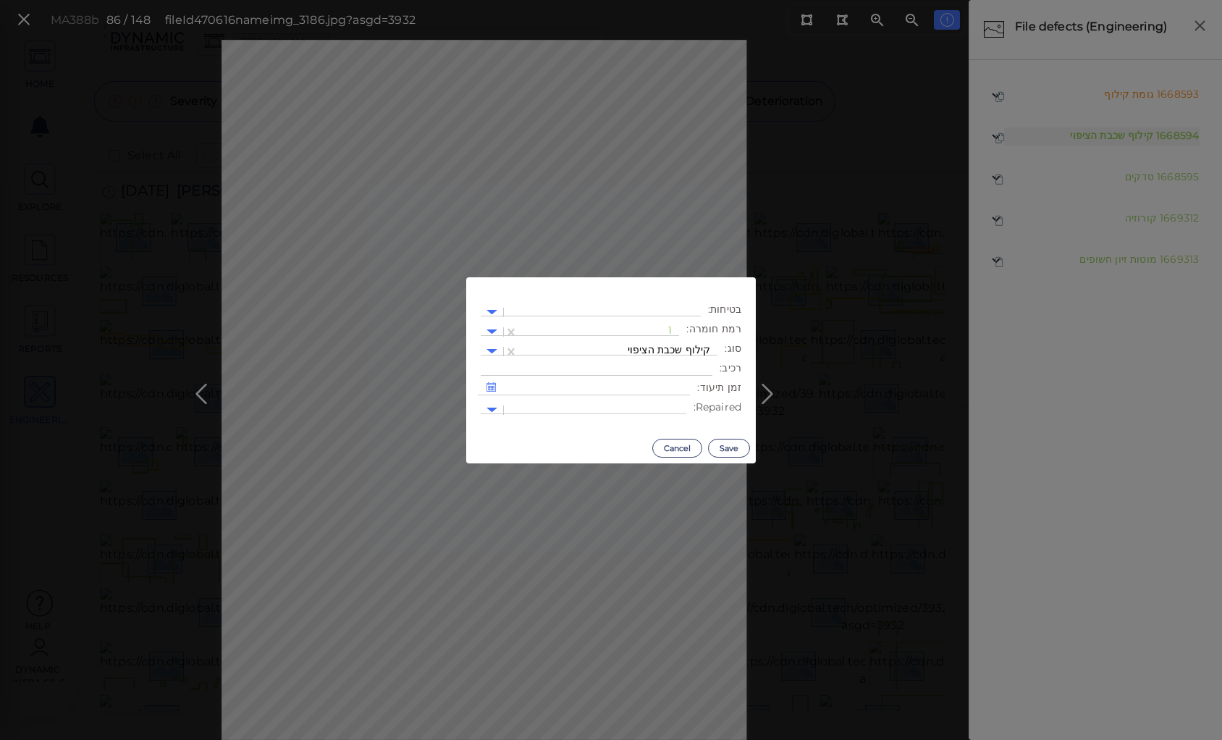
click at [681, 0] on body "This app is not optimized for mobile screens. Please access using a desktop or …" at bounding box center [611, 0] width 1222 height 0
click at [650, 330] on div at bounding box center [599, 331] width 146 height 15
click at [673, 400] on div "2" at bounding box center [640, 401] width 80 height 22
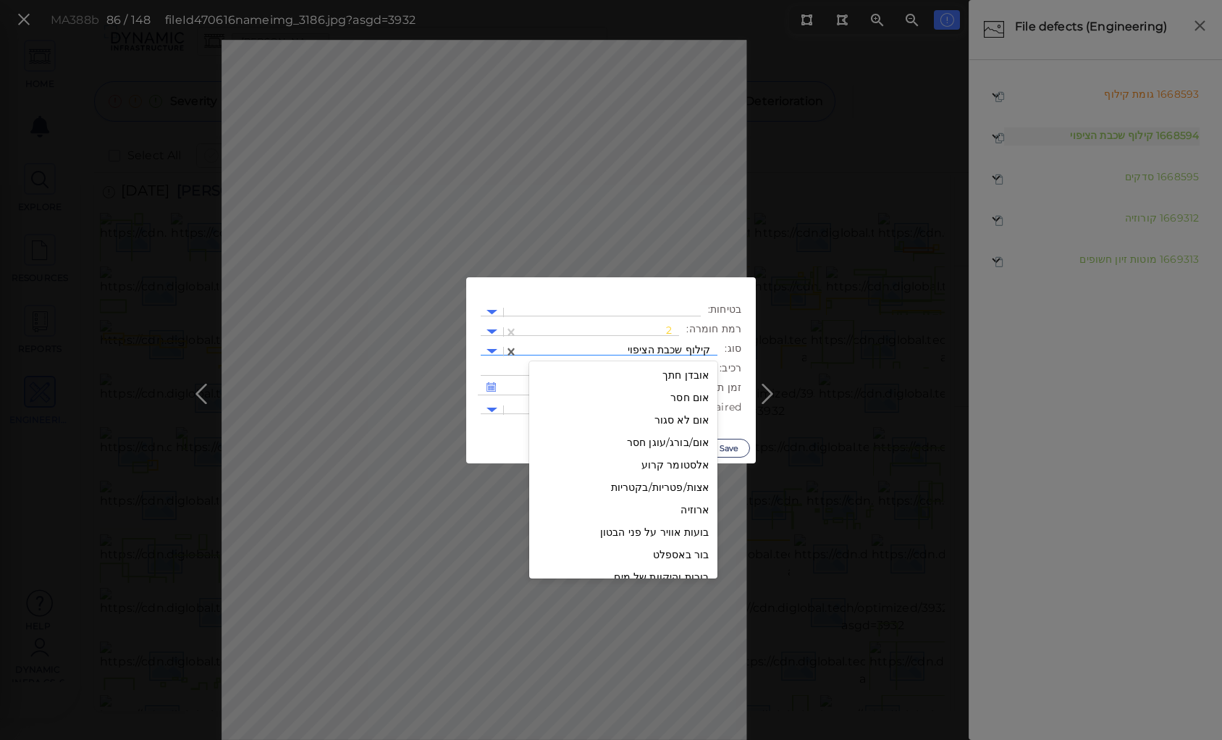
click at [645, 348] on div at bounding box center [618, 351] width 185 height 15
click at [699, 466] on div "גומות קילוף" at bounding box center [623, 466] width 188 height 22
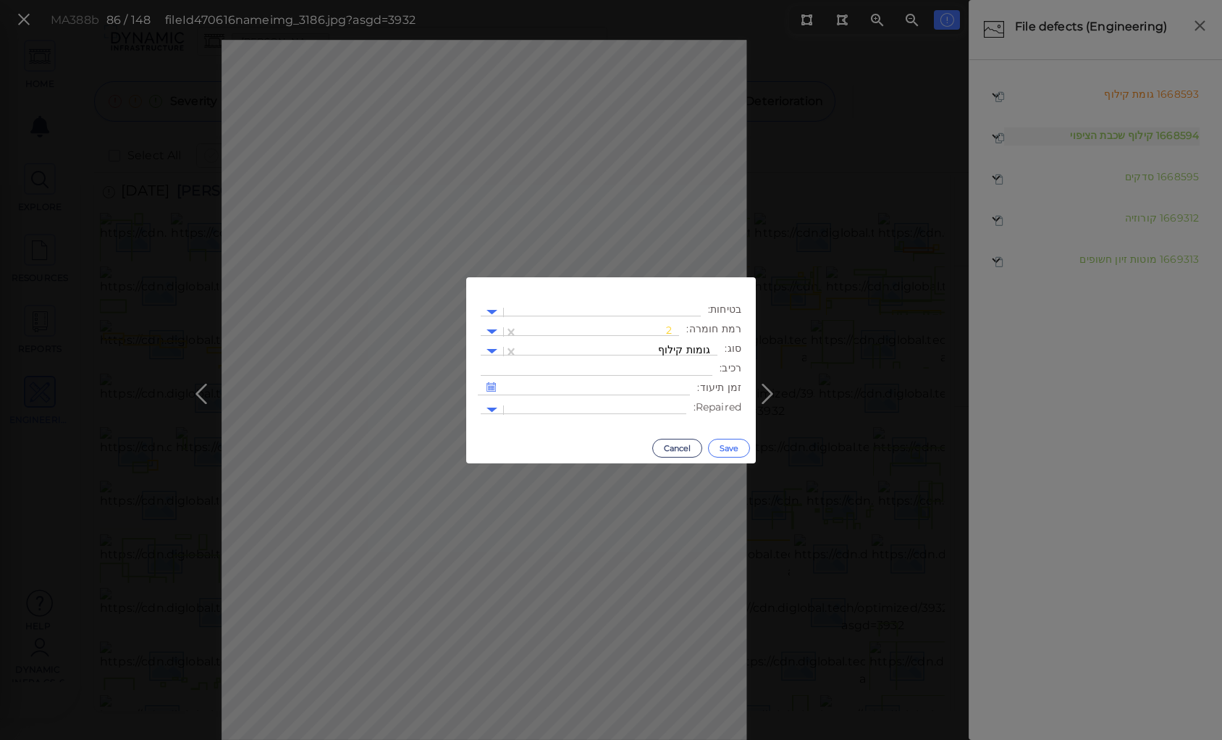
click at [724, 445] on button "Save" at bounding box center [729, 448] width 42 height 19
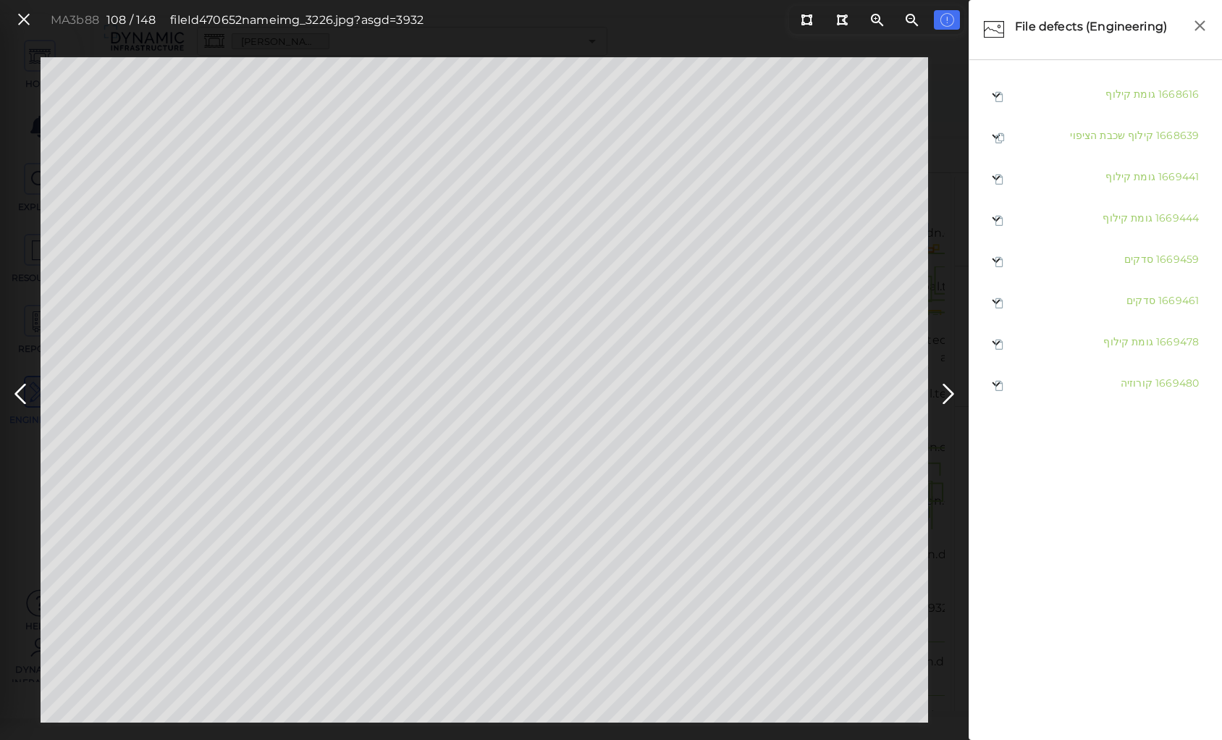
click at [1022, 480] on ul "1668616 גומת קילוף 1668639 קילוף שכבת הציפוי 1669441 גומת קילוף 1669444 גומת קי…" at bounding box center [1096, 401] width 238 height 653
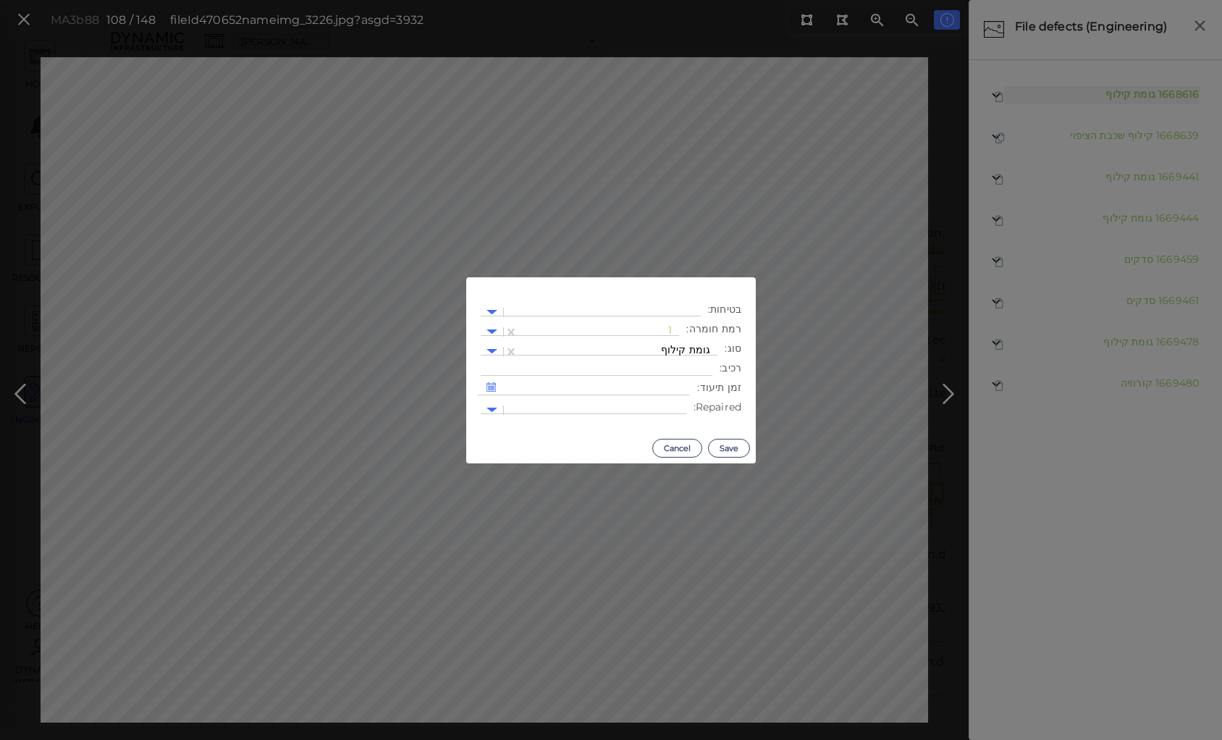
click at [533, 0] on body "This app is not optimized for mobile screens. Please access using a desktop or …" at bounding box center [611, 0] width 1222 height 0
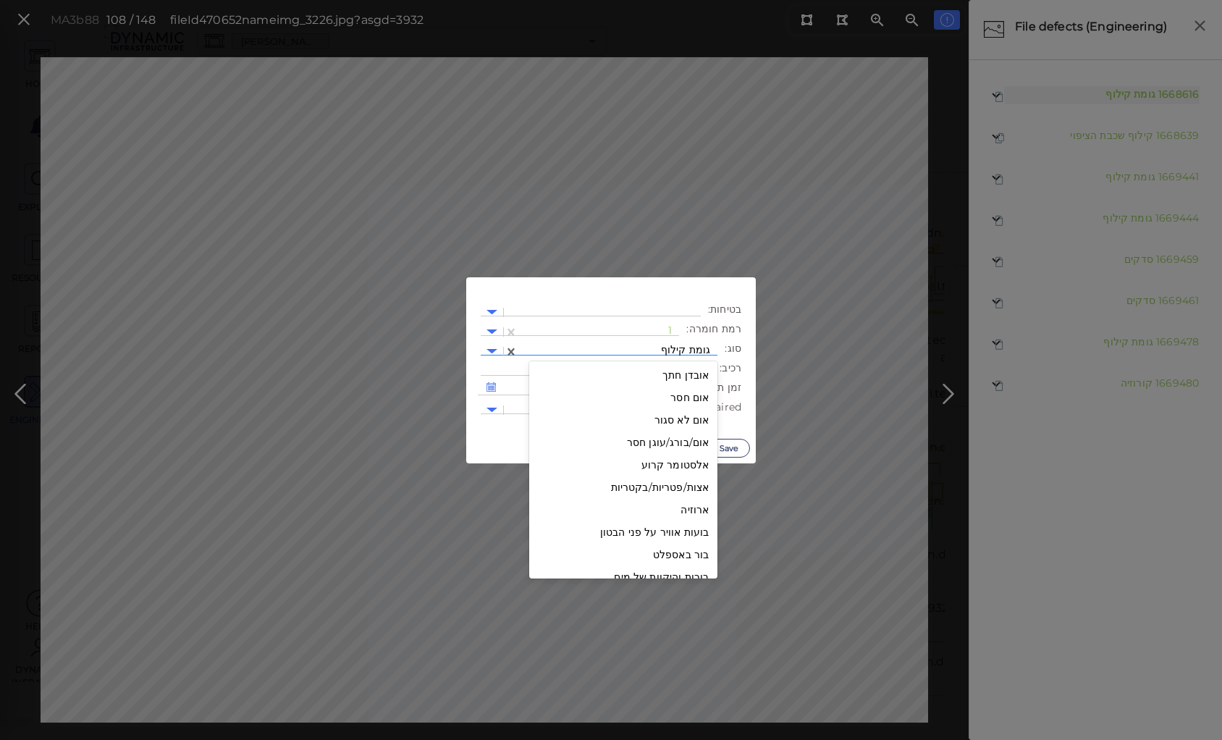
click at [650, 348] on div at bounding box center [618, 351] width 185 height 15
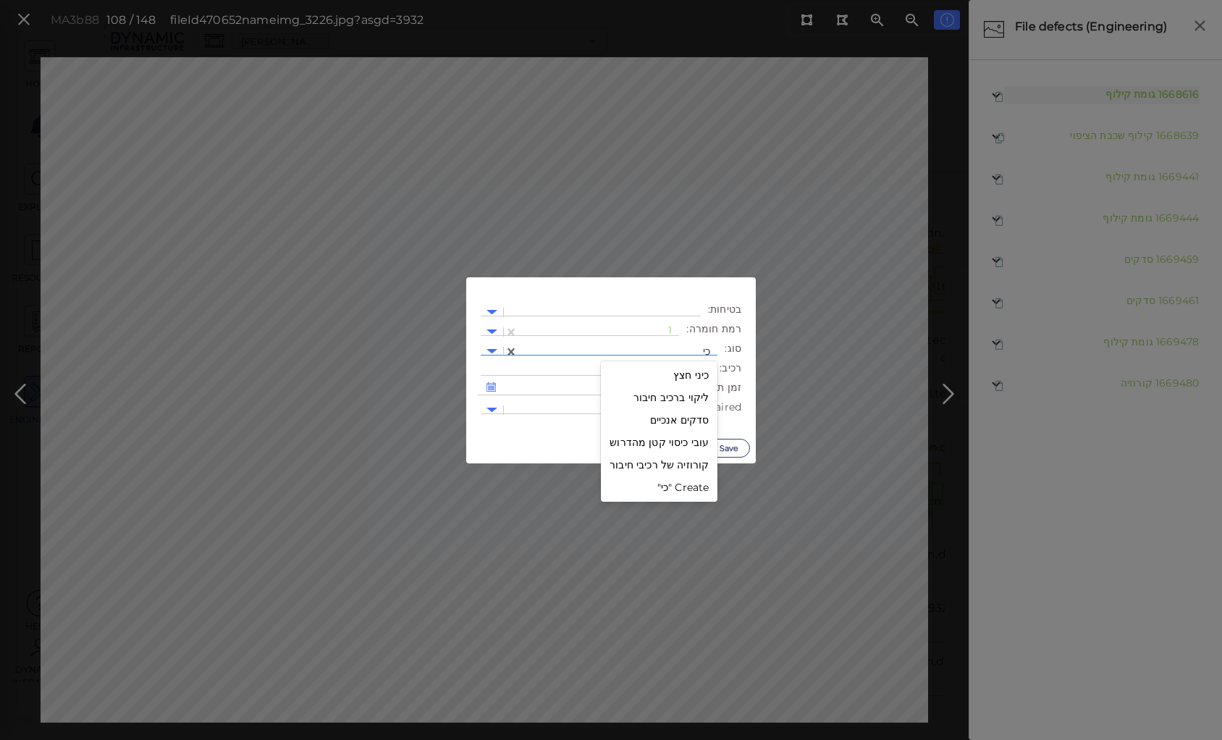
type input "כינ"
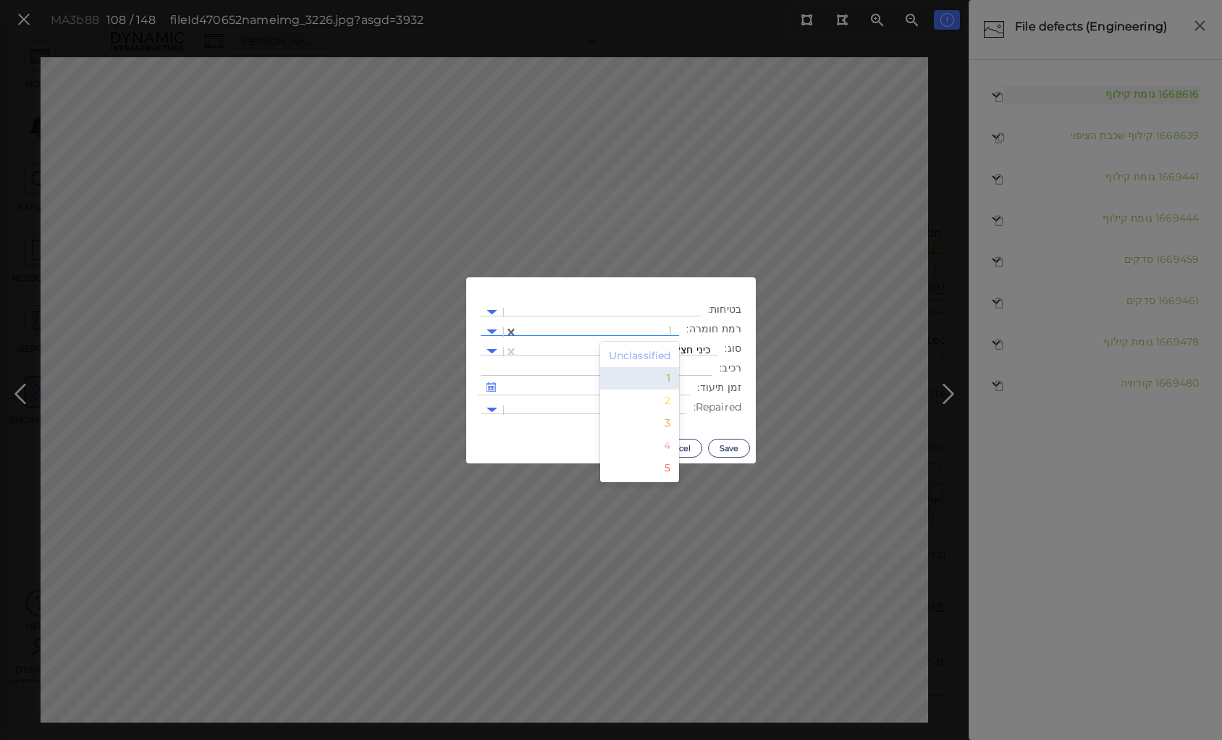
click at [658, 329] on div at bounding box center [599, 331] width 146 height 15
click at [671, 400] on div "2" at bounding box center [640, 401] width 80 height 22
click at [728, 450] on button "Save" at bounding box center [729, 448] width 42 height 19
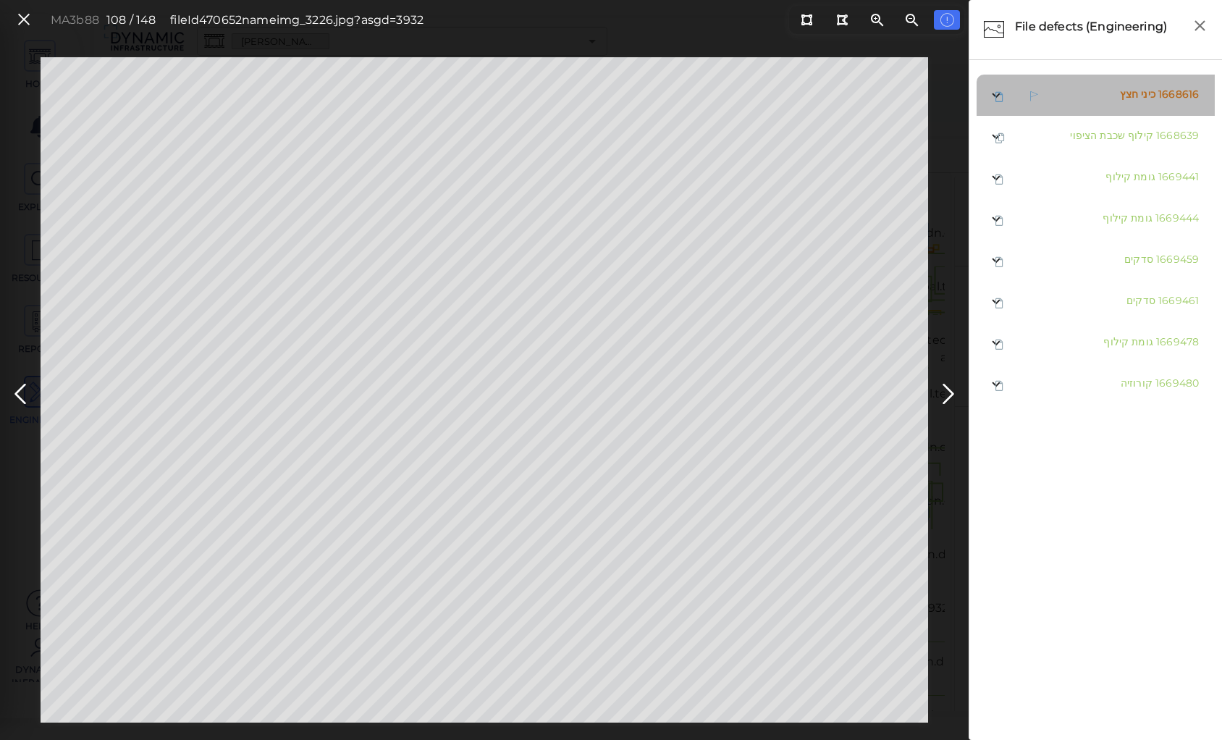
click at [1135, 96] on span "כיני חצץ" at bounding box center [1137, 94] width 35 height 13
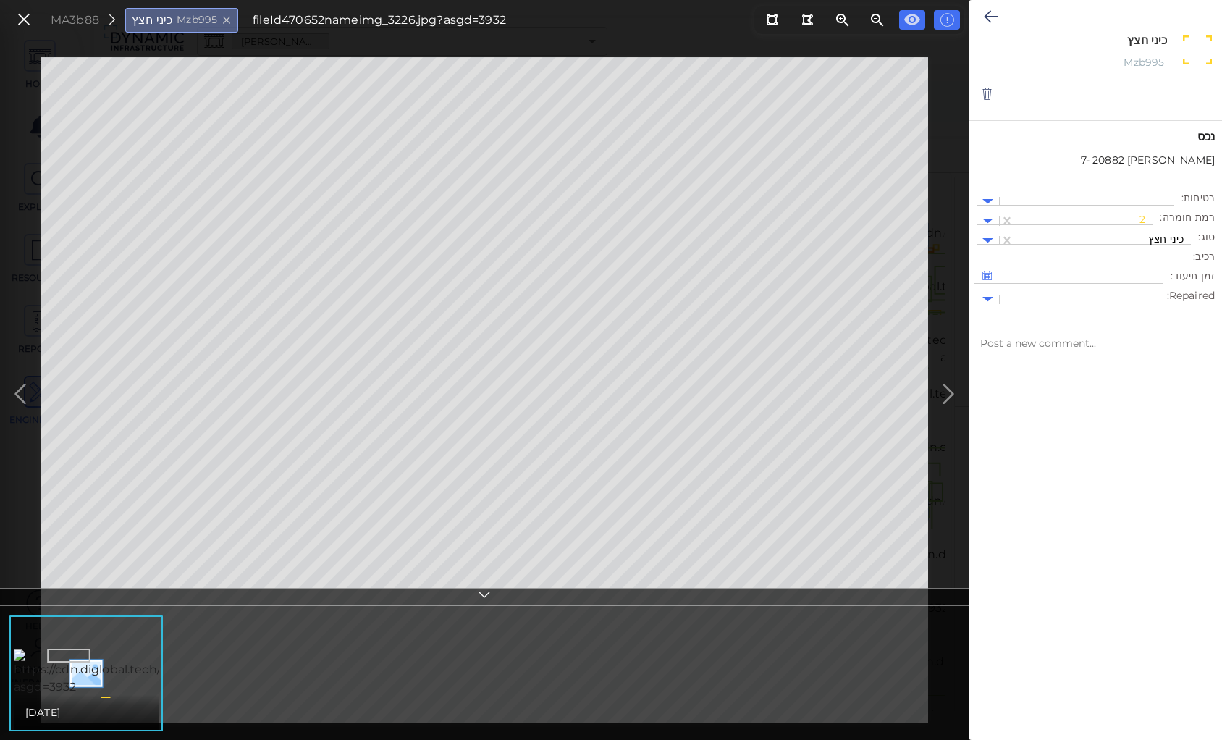
drag, startPoint x: 1128, startPoint y: 41, endPoint x: 1171, endPoint y: 33, distance: 43.5
click at [1171, 33] on div "כיני חצץ x" at bounding box center [1096, 43] width 164 height 20
click at [990, 13] on icon at bounding box center [991, 16] width 14 height 17
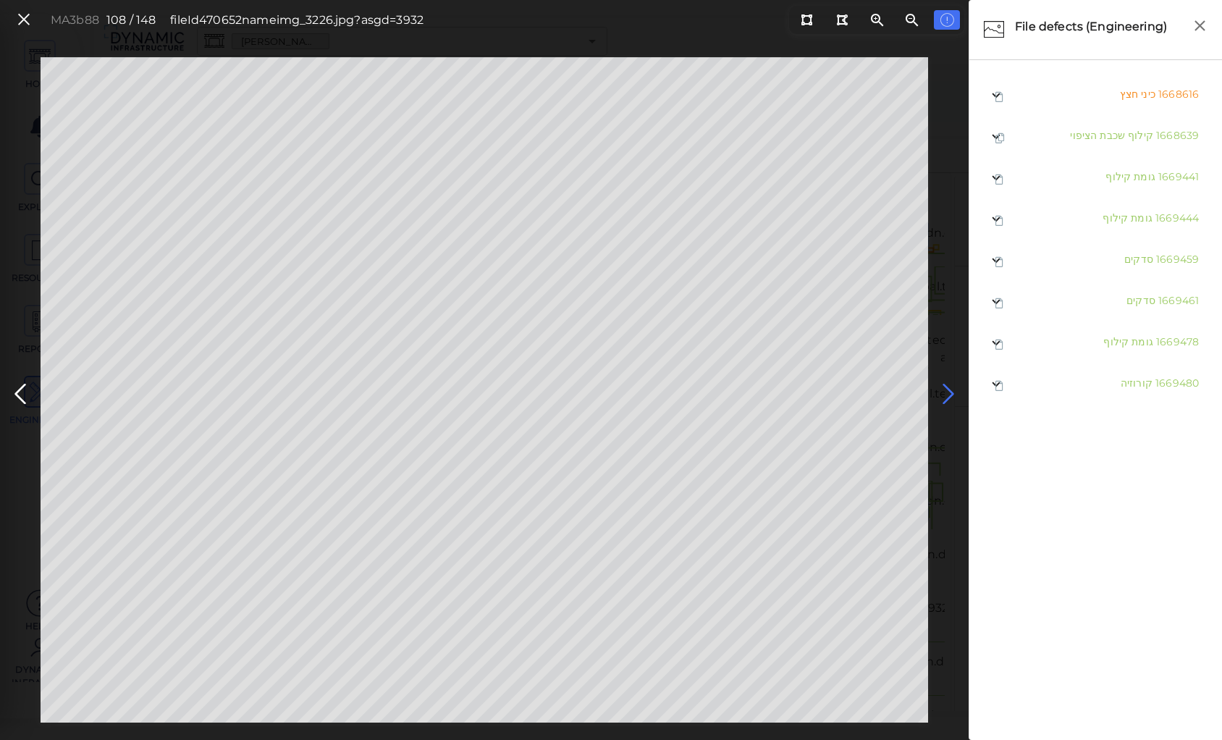
click at [950, 390] on icon at bounding box center [948, 394] width 23 height 28
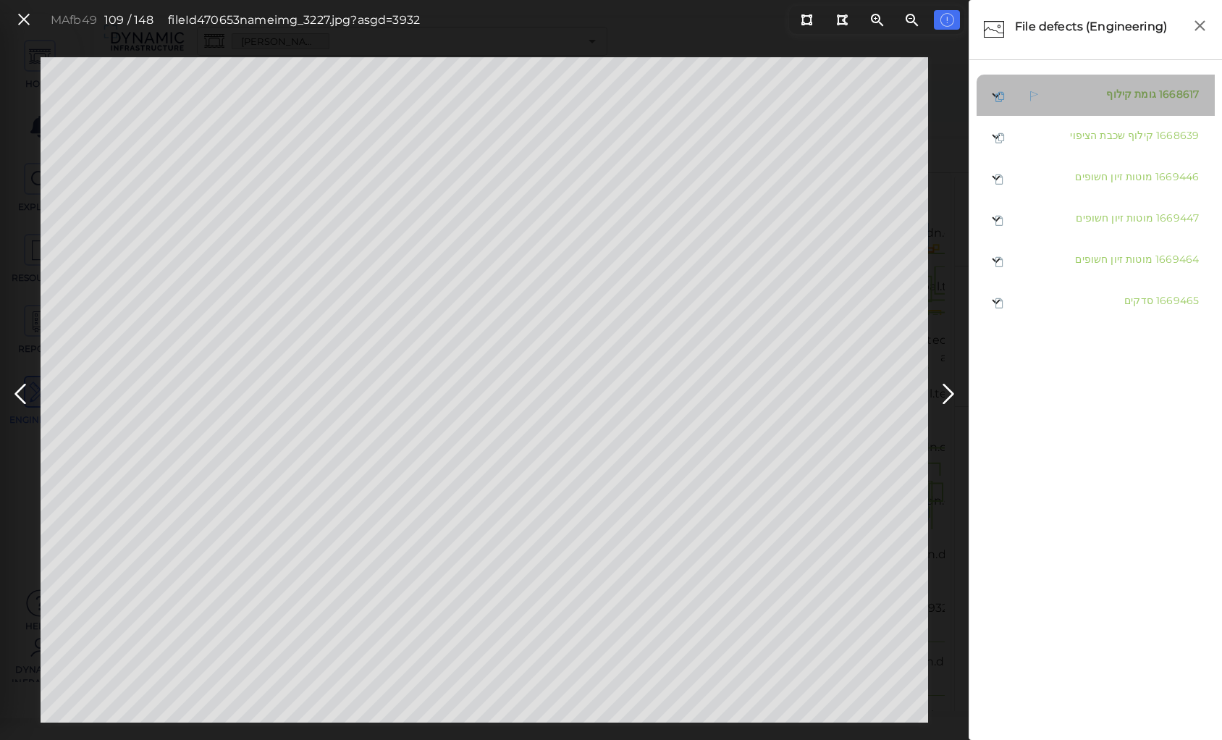
click at [1126, 93] on span "גומת קילוף" at bounding box center [1131, 94] width 50 height 13
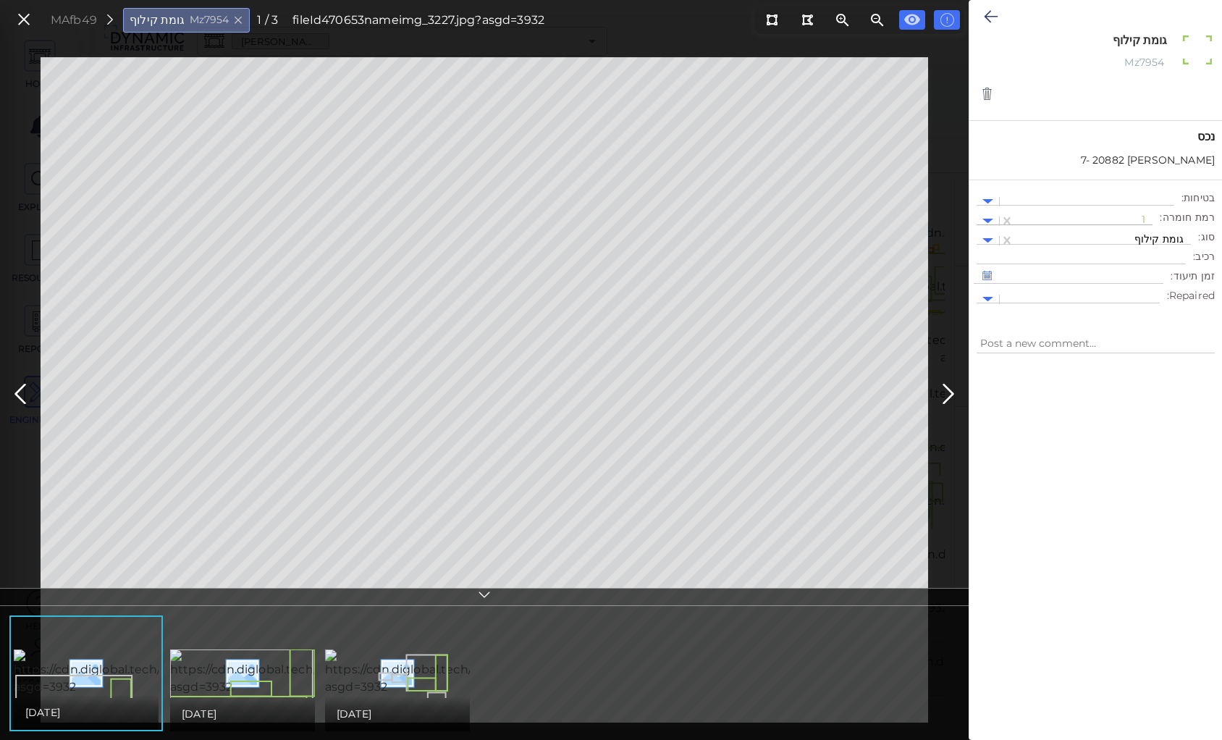
click at [1143, 217] on div at bounding box center [1084, 221] width 124 height 15
drag, startPoint x: 1146, startPoint y: 287, endPoint x: 1145, endPoint y: 274, distance: 13.8
click at [1146, 285] on div "2" at bounding box center [1114, 290] width 80 height 22
type textarea "x"
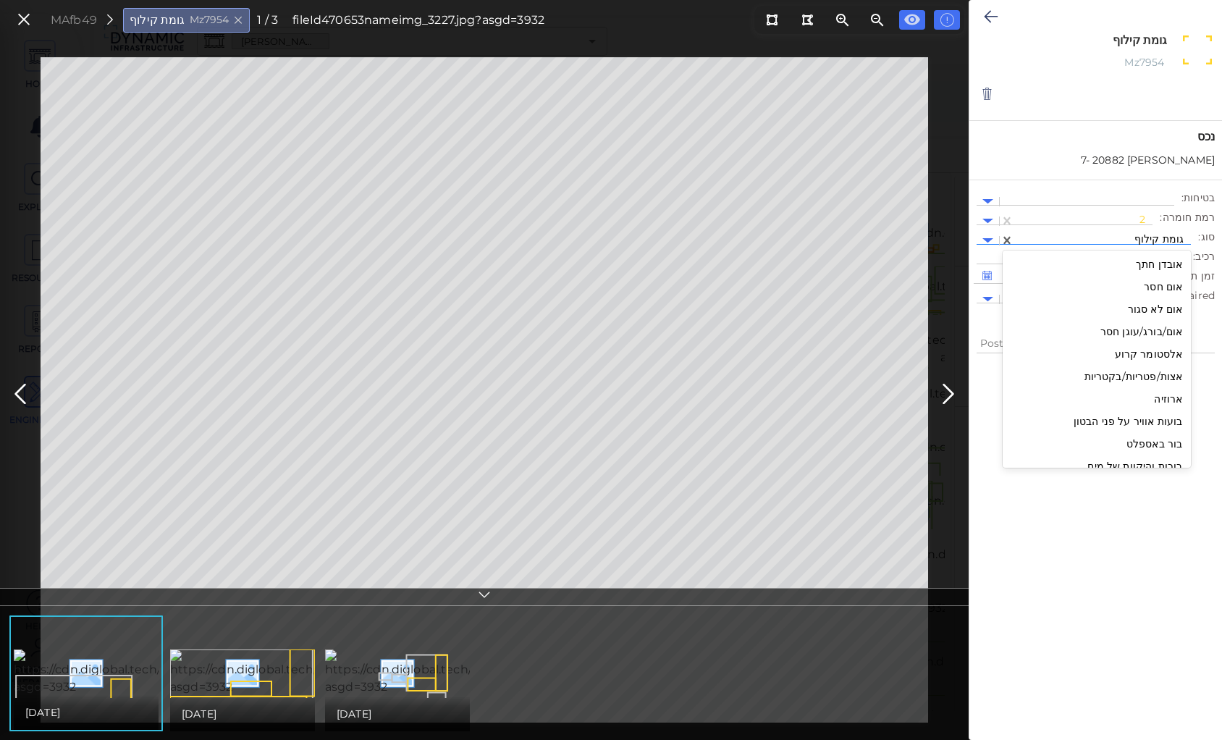
click at [1140, 235] on div at bounding box center [1103, 240] width 162 height 15
type input "כינ"
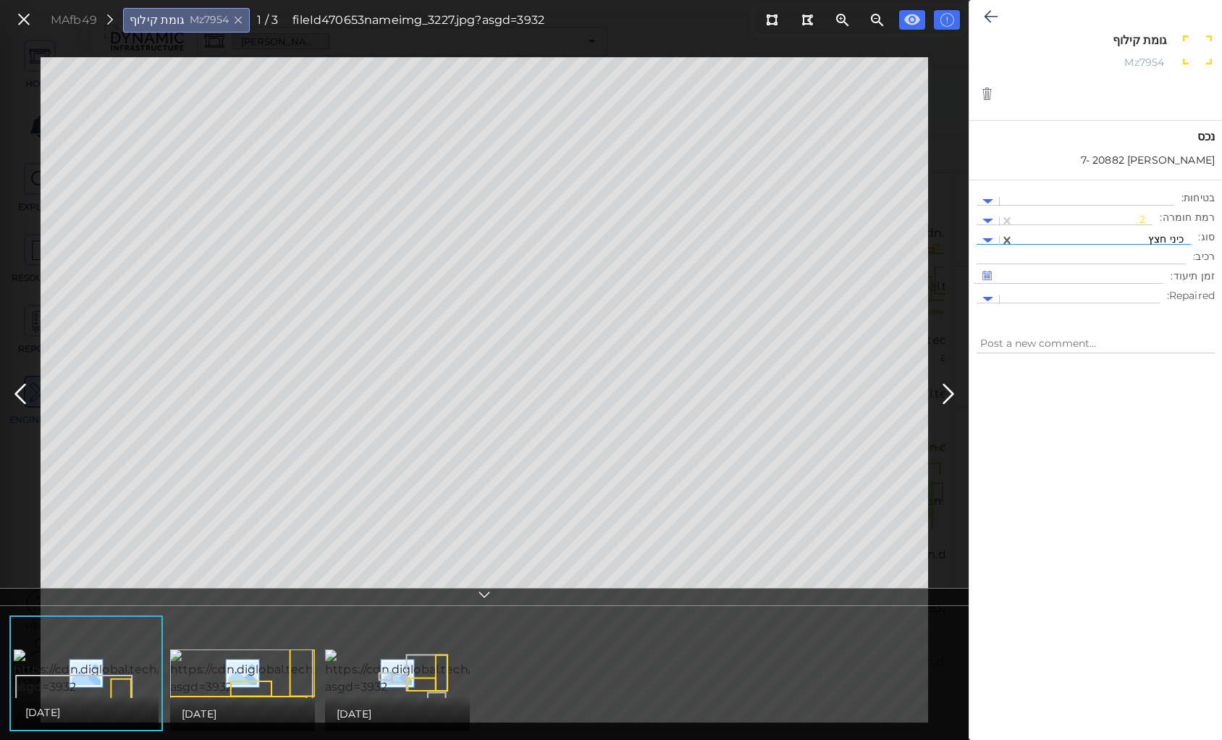
type textarea "x"
type textarea "כיני חצץ"
click at [988, 14] on icon at bounding box center [991, 16] width 14 height 17
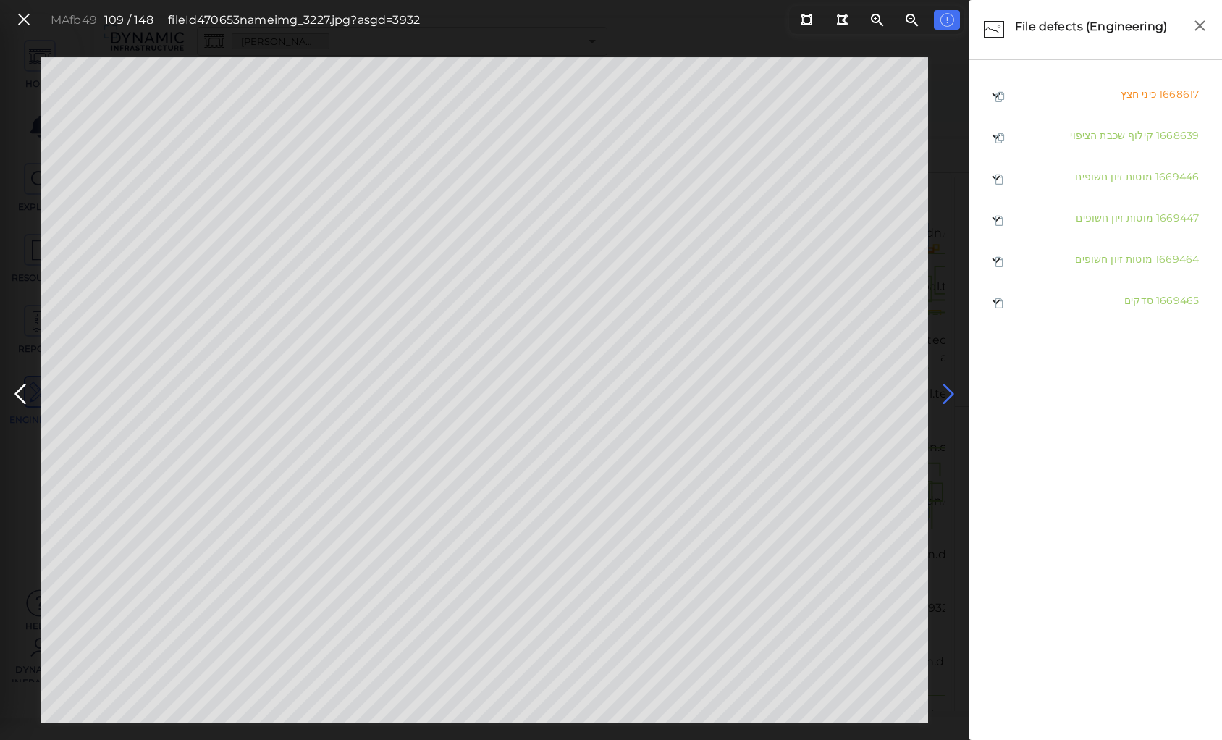
click at [950, 392] on icon at bounding box center [948, 394] width 23 height 28
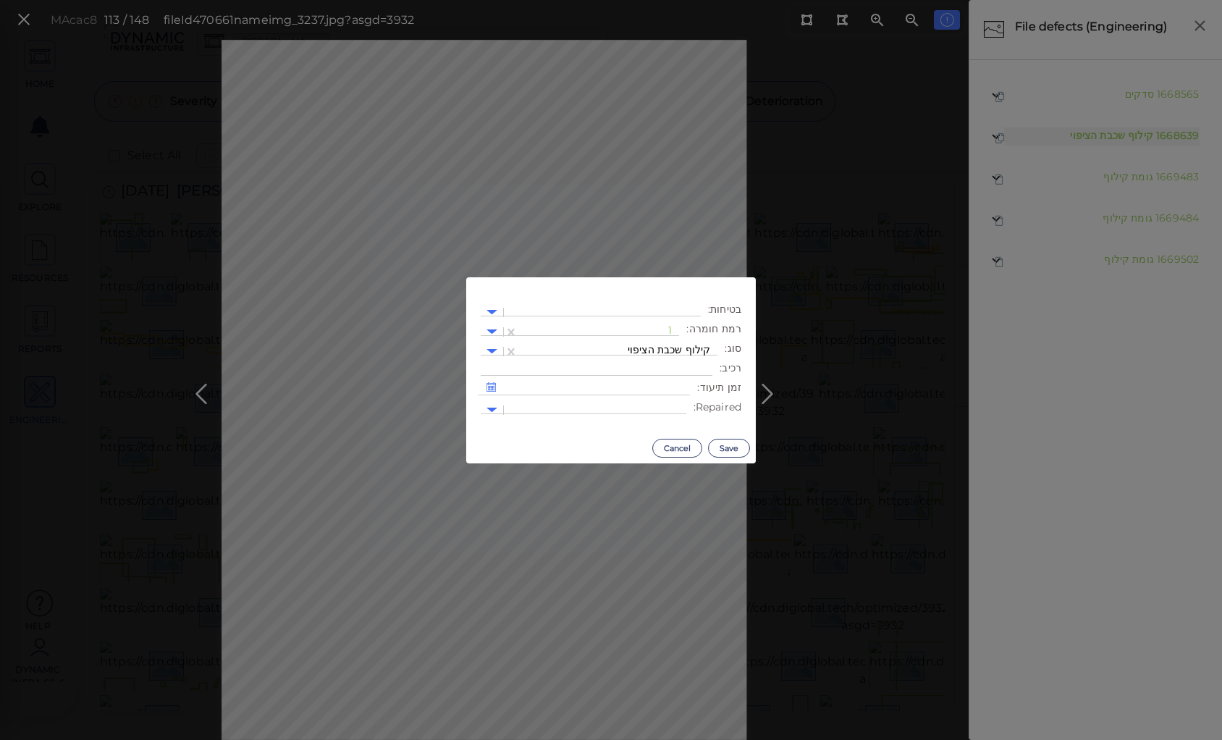
click at [620, 0] on body "This app is not optimized for mobile screens. Please access using a desktop or …" at bounding box center [611, 0] width 1222 height 0
click at [662, 331] on div at bounding box center [599, 331] width 146 height 15
click at [668, 403] on div "2" at bounding box center [640, 401] width 80 height 22
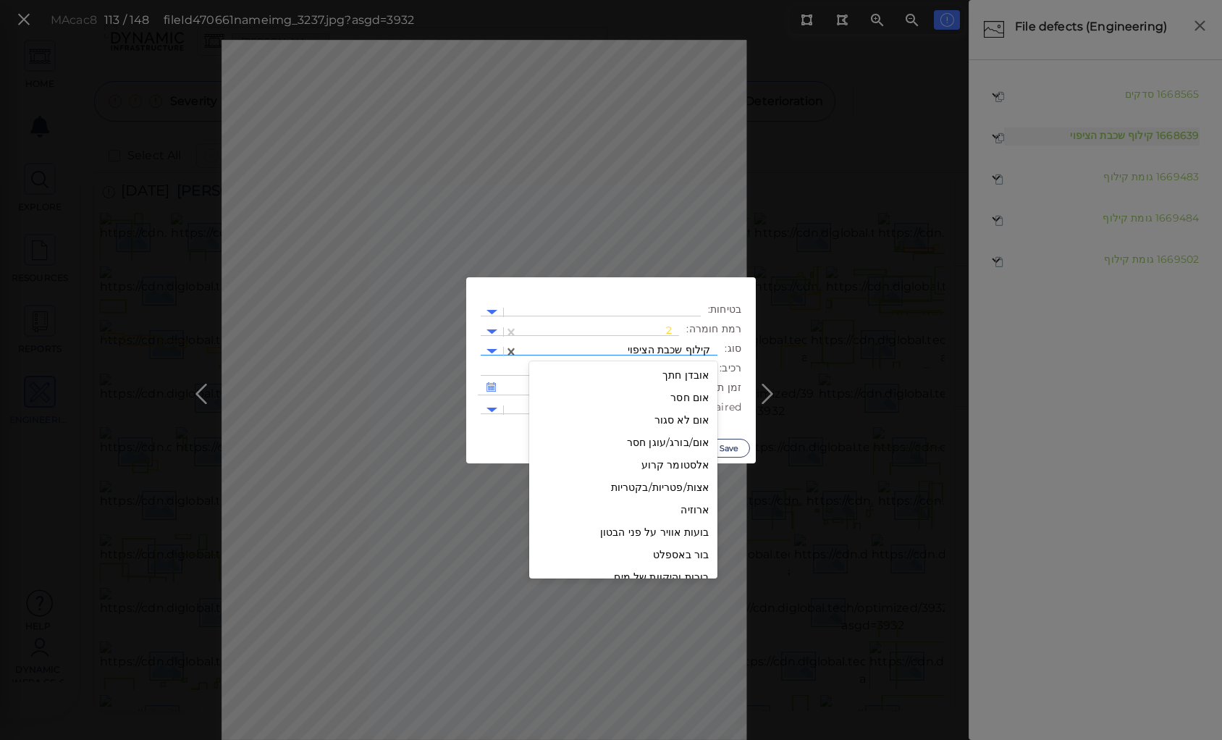
click at [655, 353] on div at bounding box center [618, 351] width 185 height 15
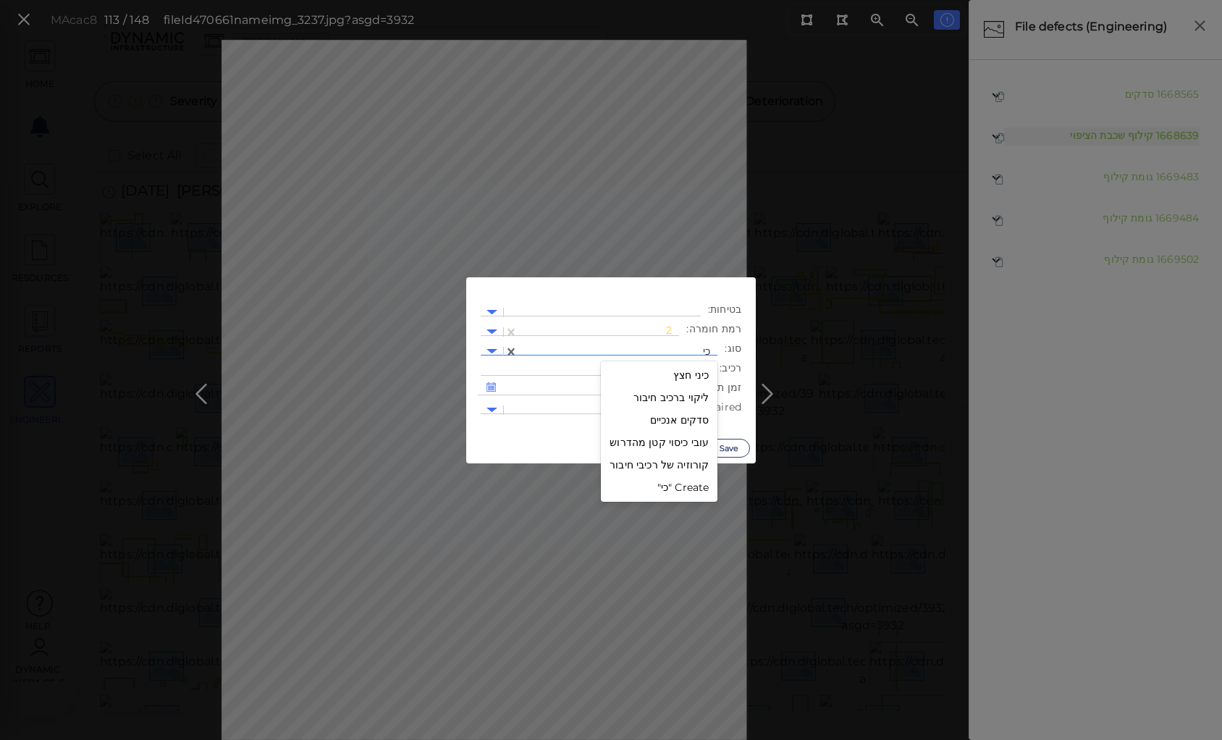
type input "כינ"
click at [721, 443] on button "Save" at bounding box center [729, 448] width 42 height 19
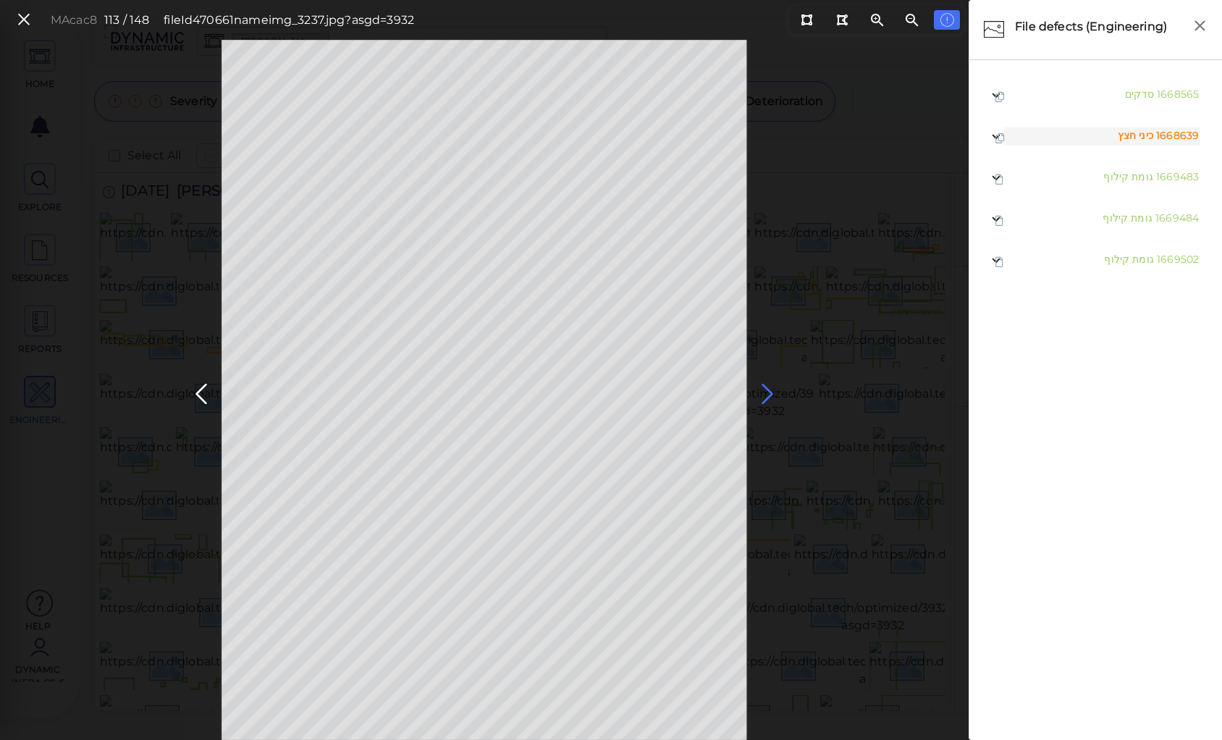
click at [765, 391] on icon at bounding box center [767, 394] width 23 height 28
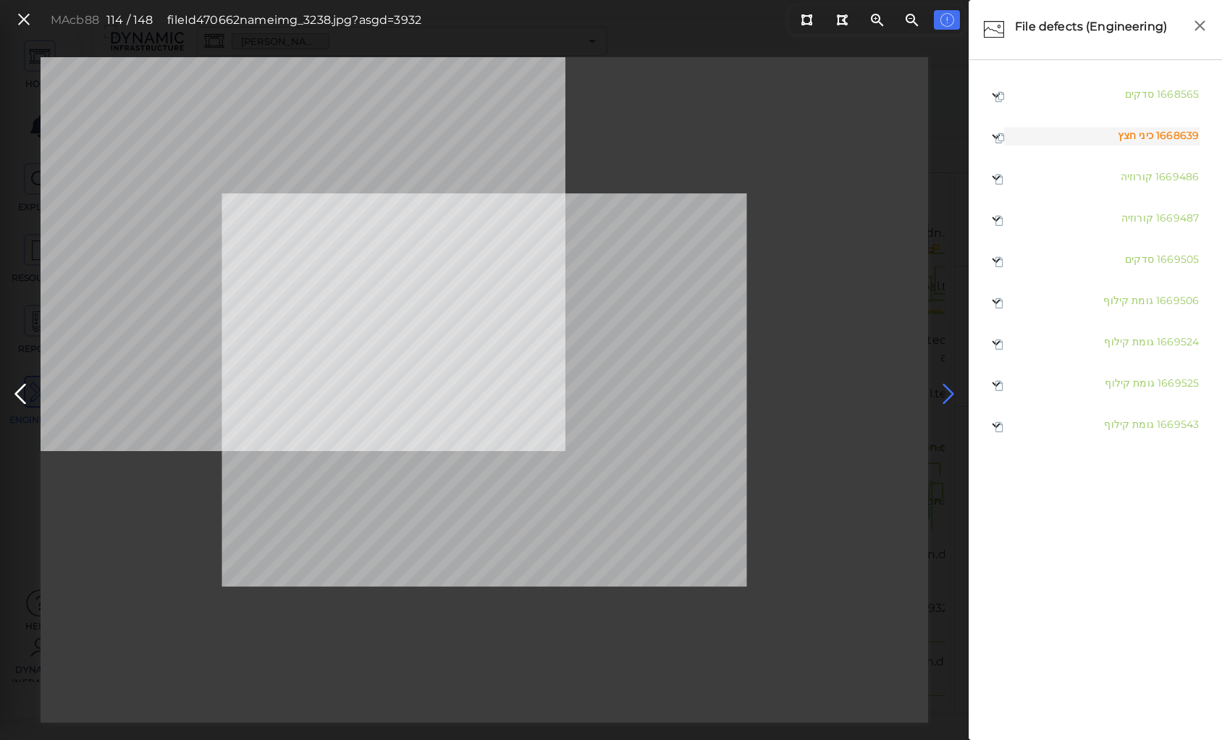
click at [948, 389] on icon at bounding box center [948, 394] width 23 height 28
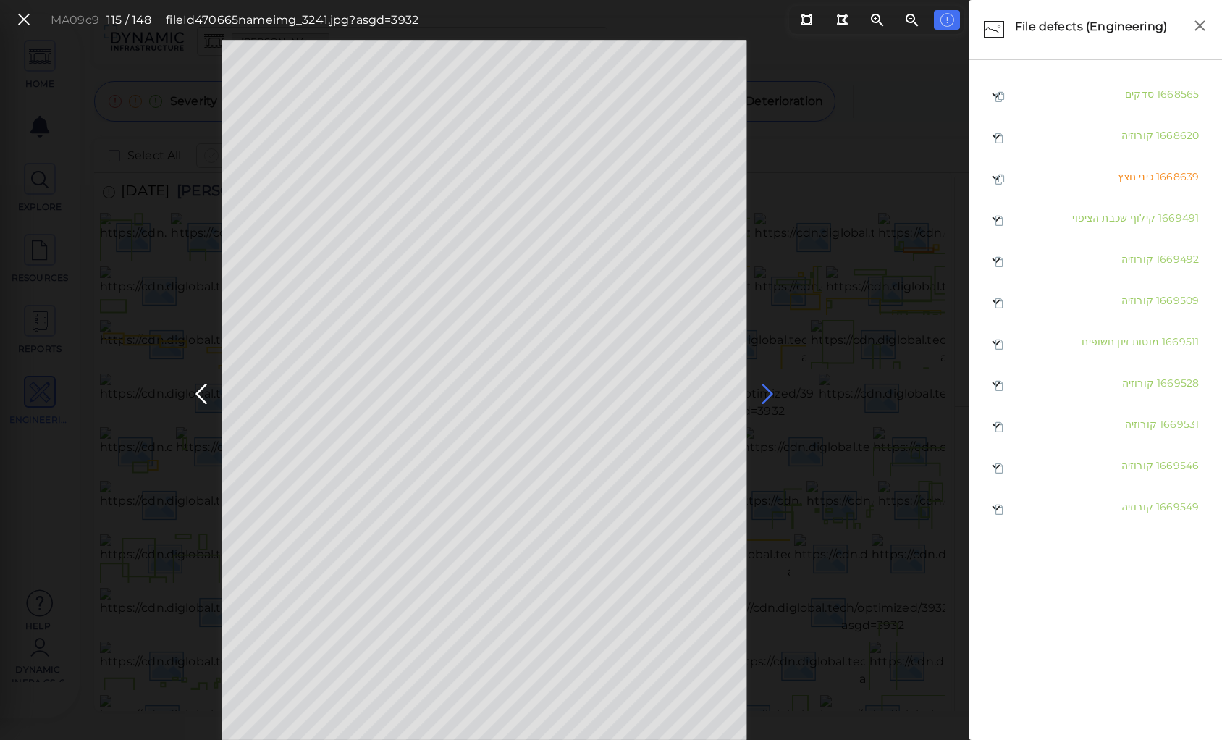
click at [763, 390] on icon at bounding box center [767, 394] width 23 height 28
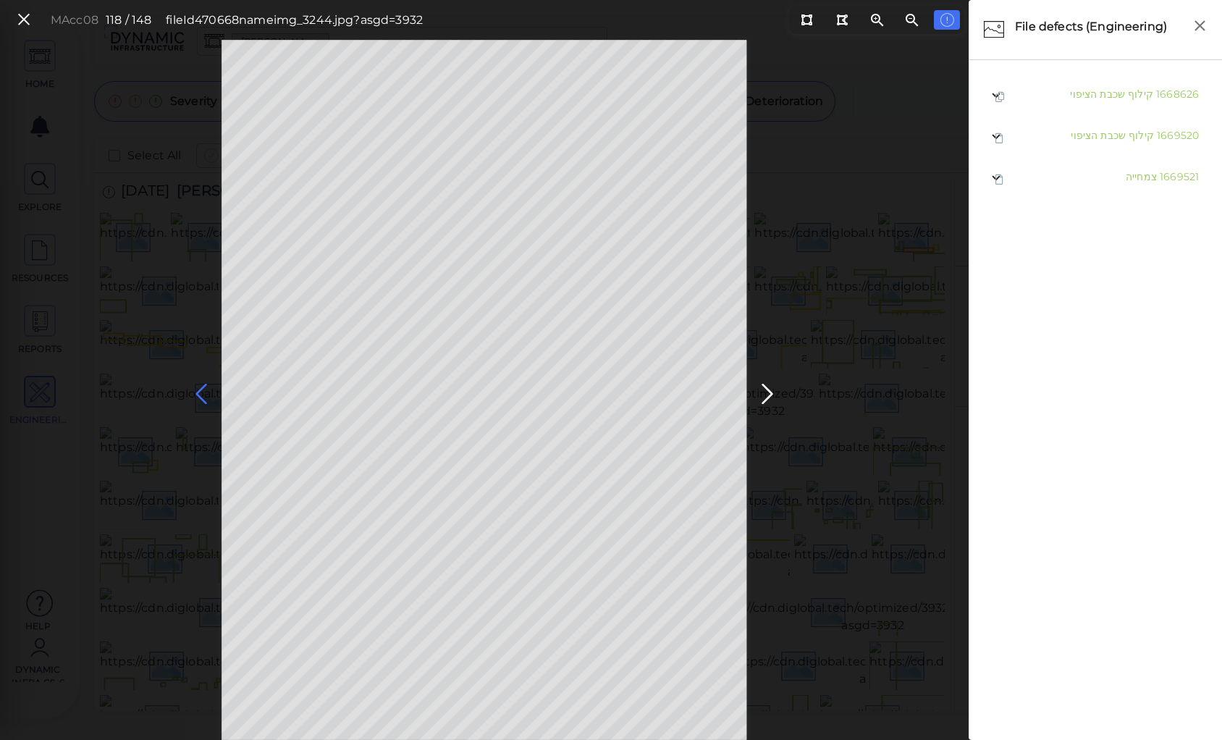
click at [197, 387] on icon at bounding box center [201, 394] width 23 height 28
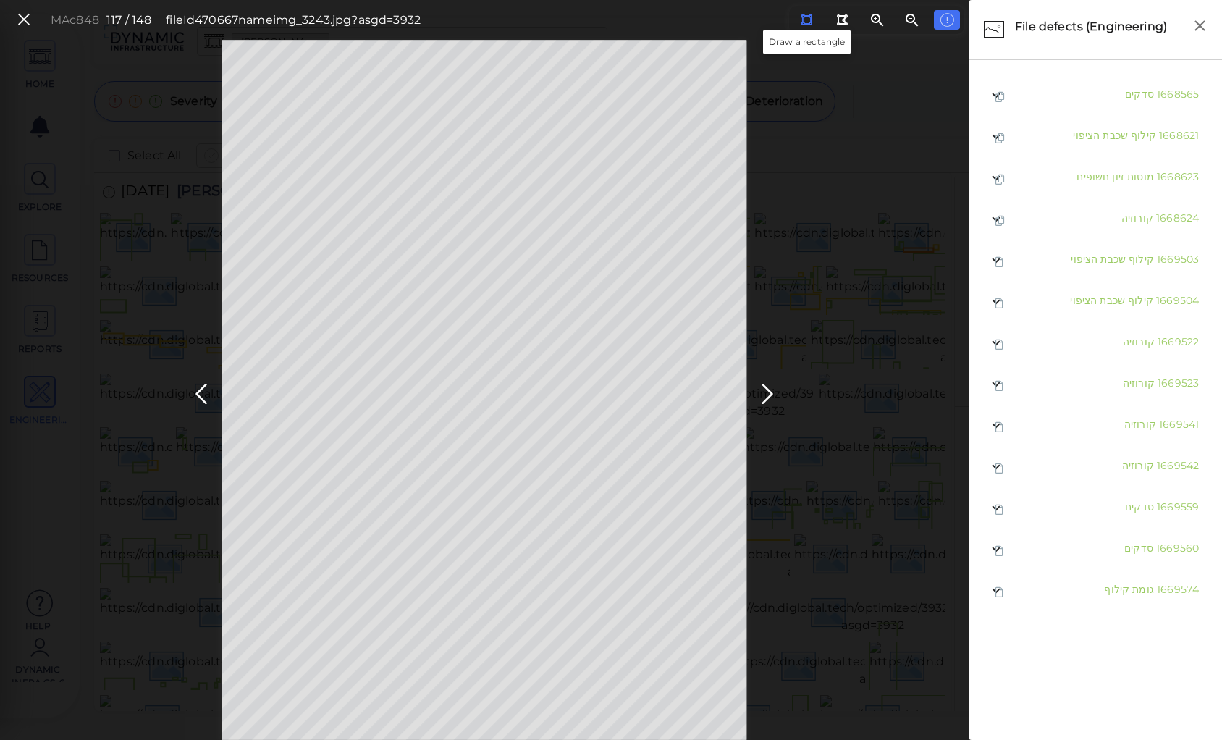
drag, startPoint x: 808, startPoint y: 22, endPoint x: 746, endPoint y: 38, distance: 64.5
click at [807, 21] on icon at bounding box center [807, 19] width 12 height 11
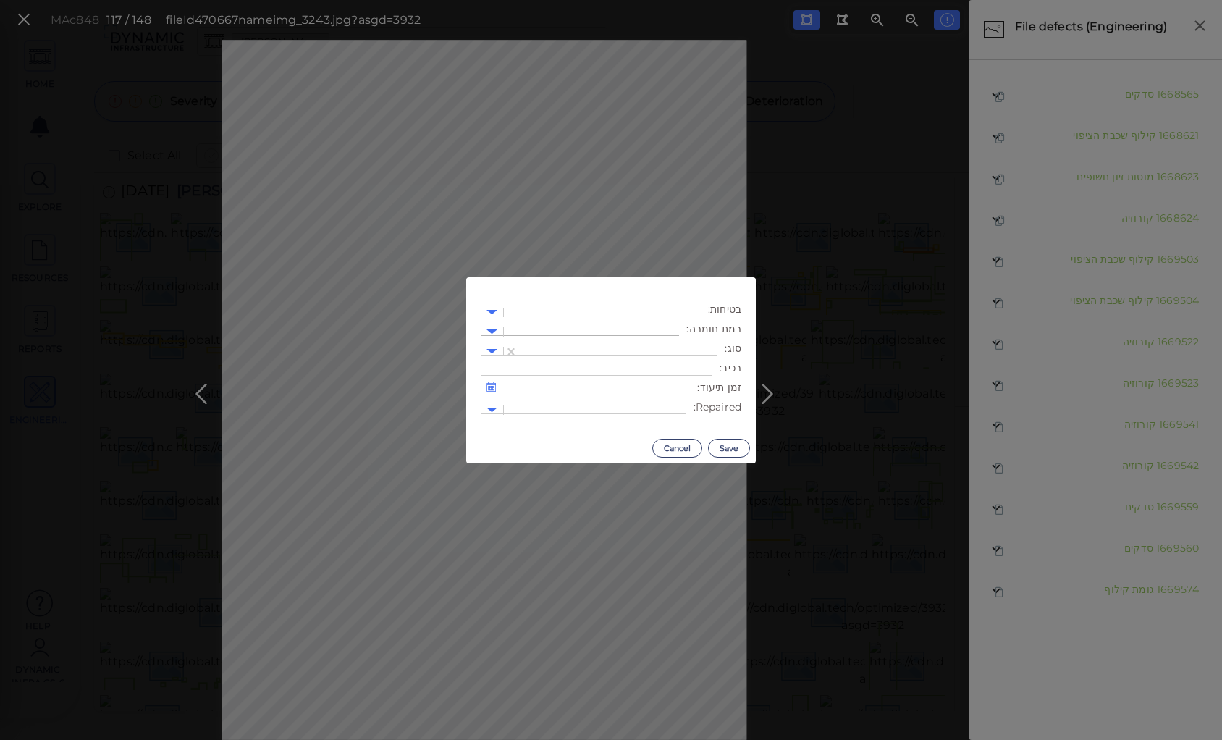
click at [644, 326] on div at bounding box center [591, 331] width 161 height 15
drag, startPoint x: 672, startPoint y: 403, endPoint x: 670, endPoint y: 386, distance: 17.5
click at [672, 400] on div "2" at bounding box center [640, 401] width 80 height 22
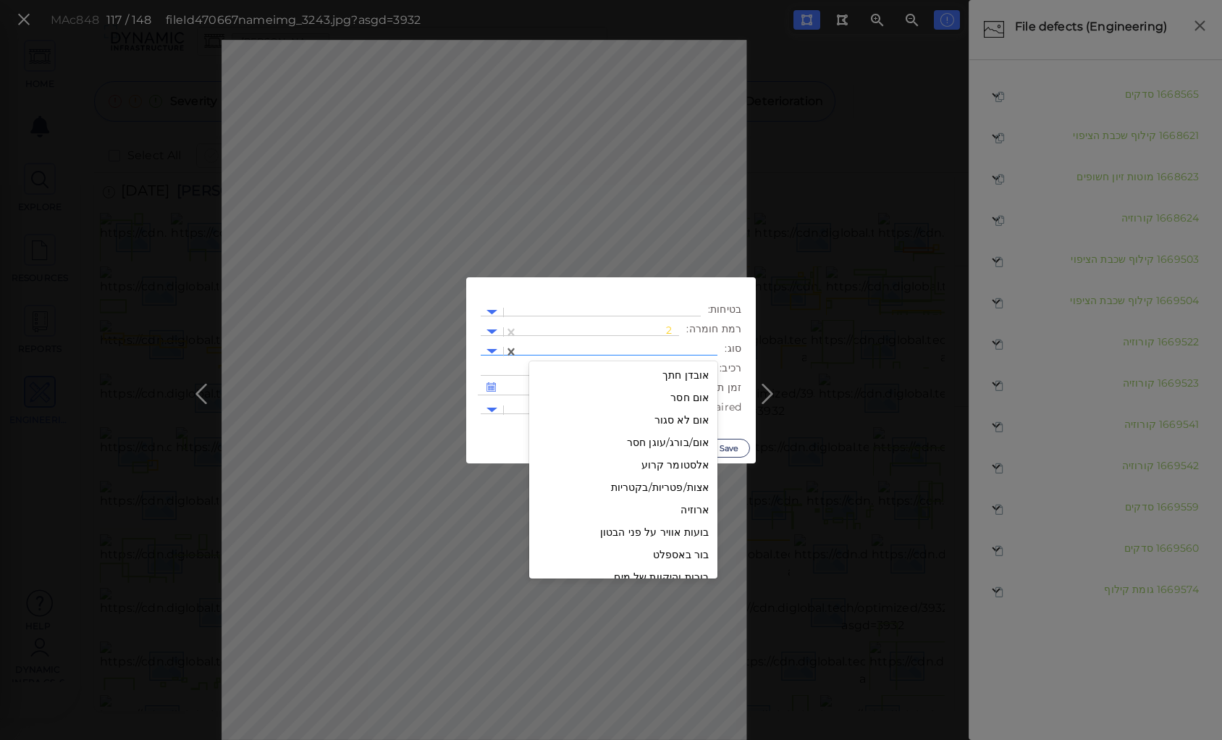
click at [665, 349] on div at bounding box center [618, 351] width 185 height 15
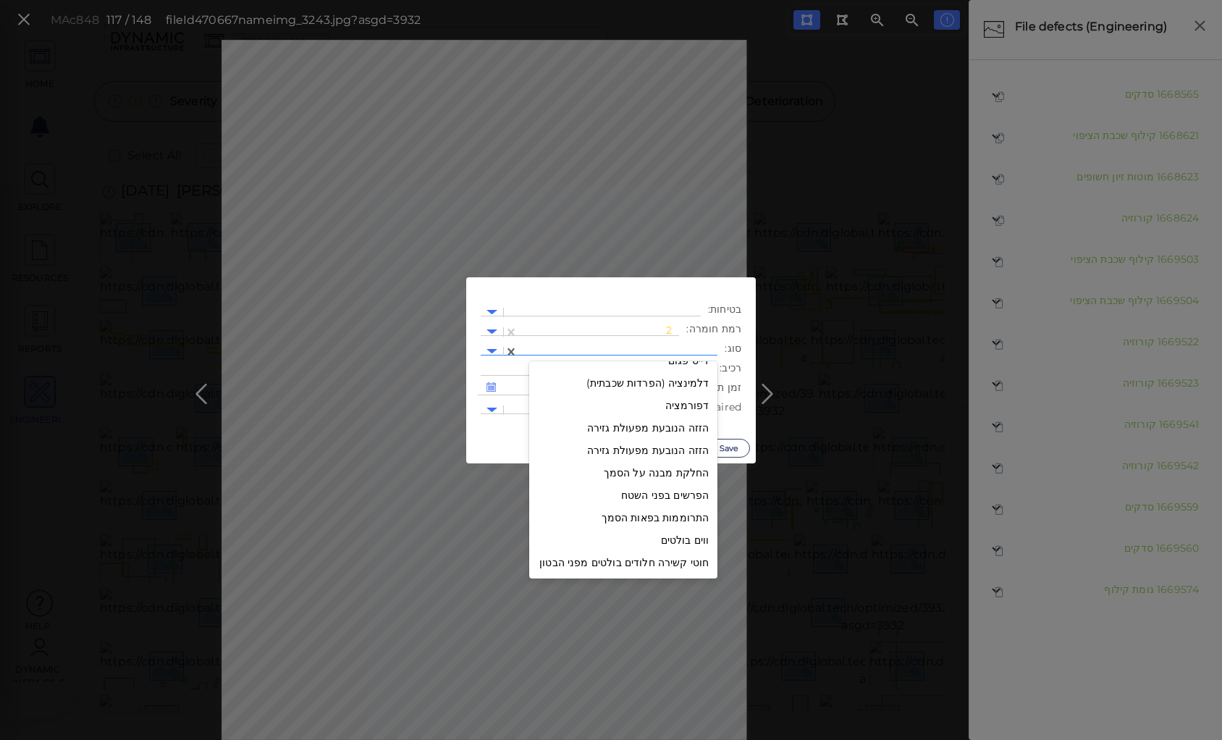
scroll to position [348, 0]
click at [690, 390] on div "גומת קילוף" at bounding box center [623, 387] width 188 height 22
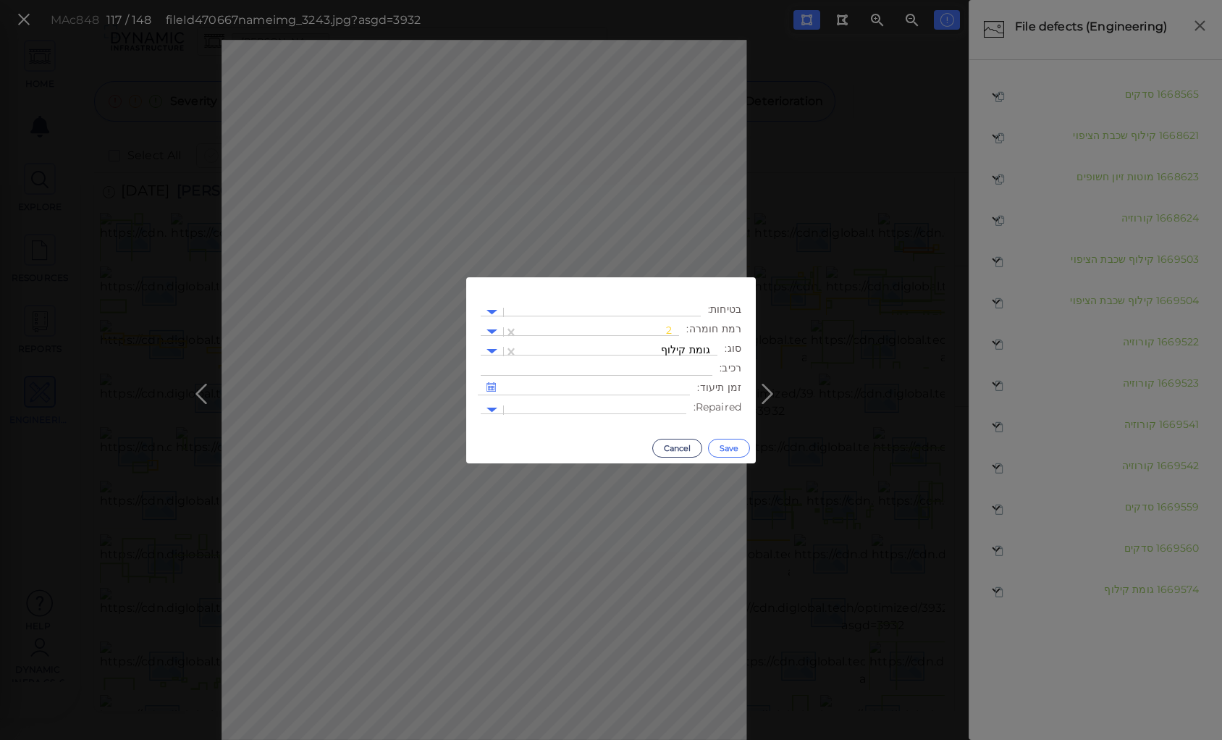
click at [734, 447] on button "Save" at bounding box center [729, 448] width 42 height 19
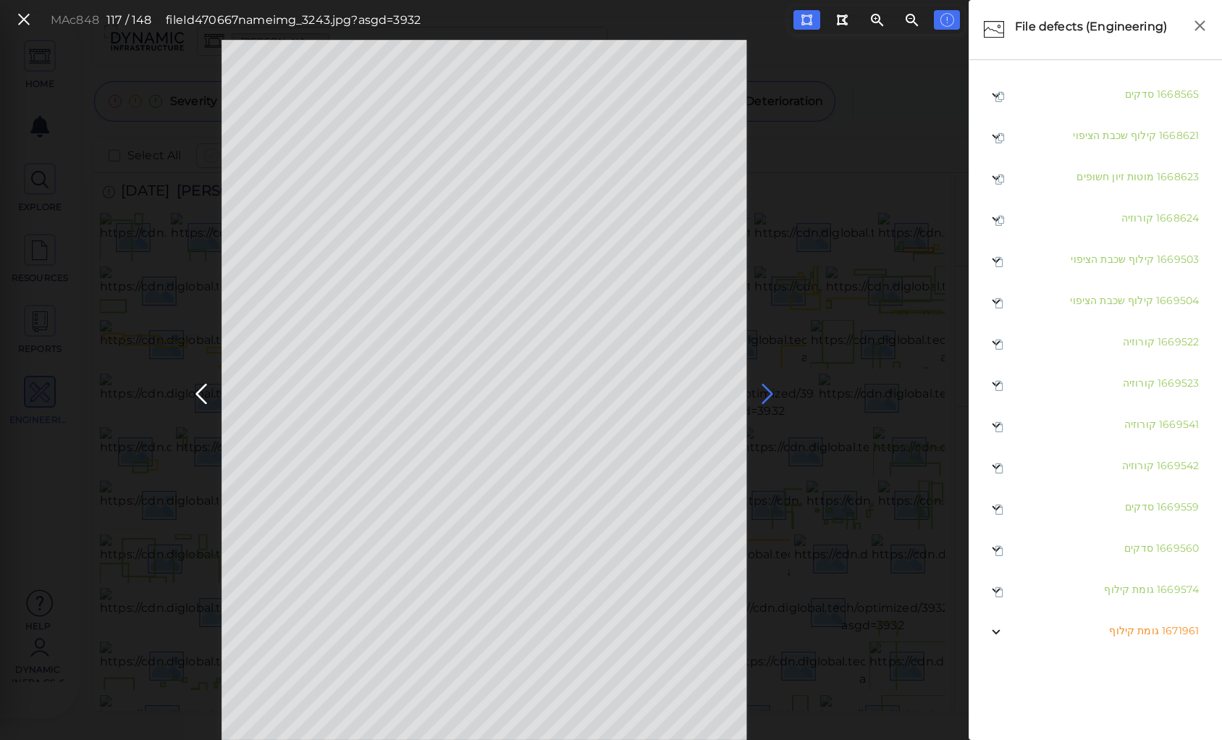
click at [767, 394] on icon at bounding box center [767, 394] width 23 height 28
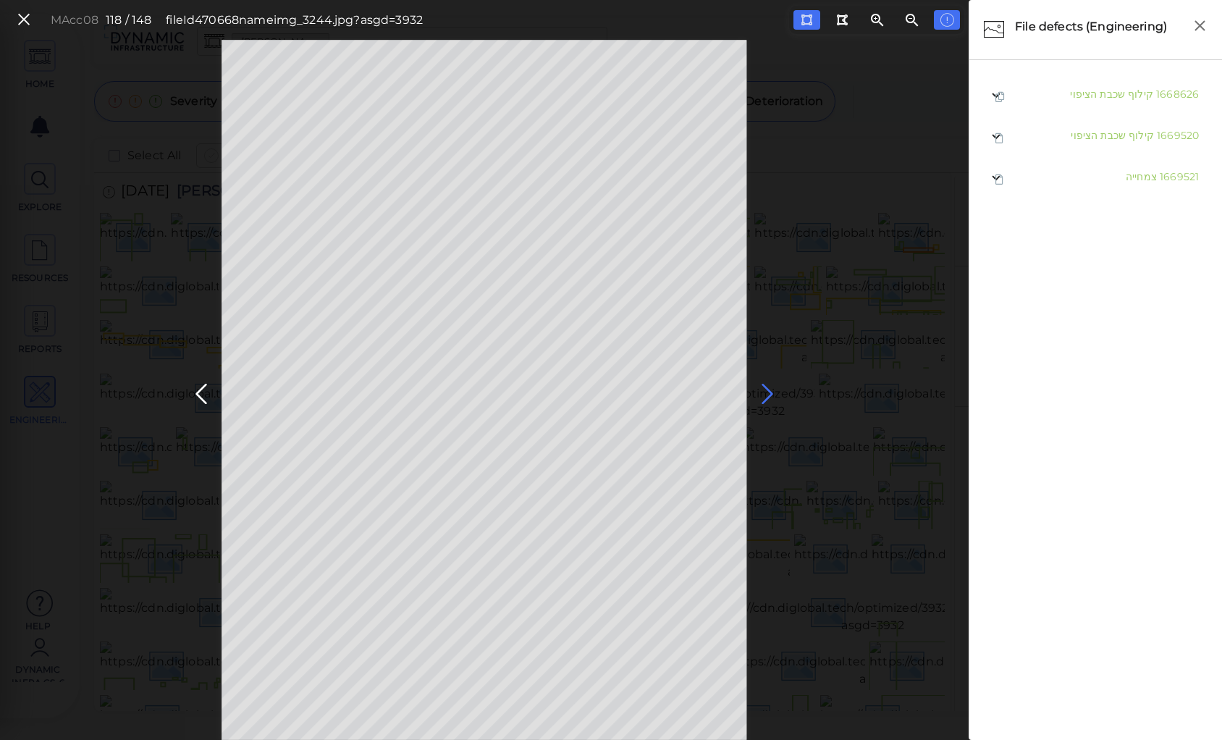
click at [762, 390] on icon at bounding box center [767, 394] width 23 height 28
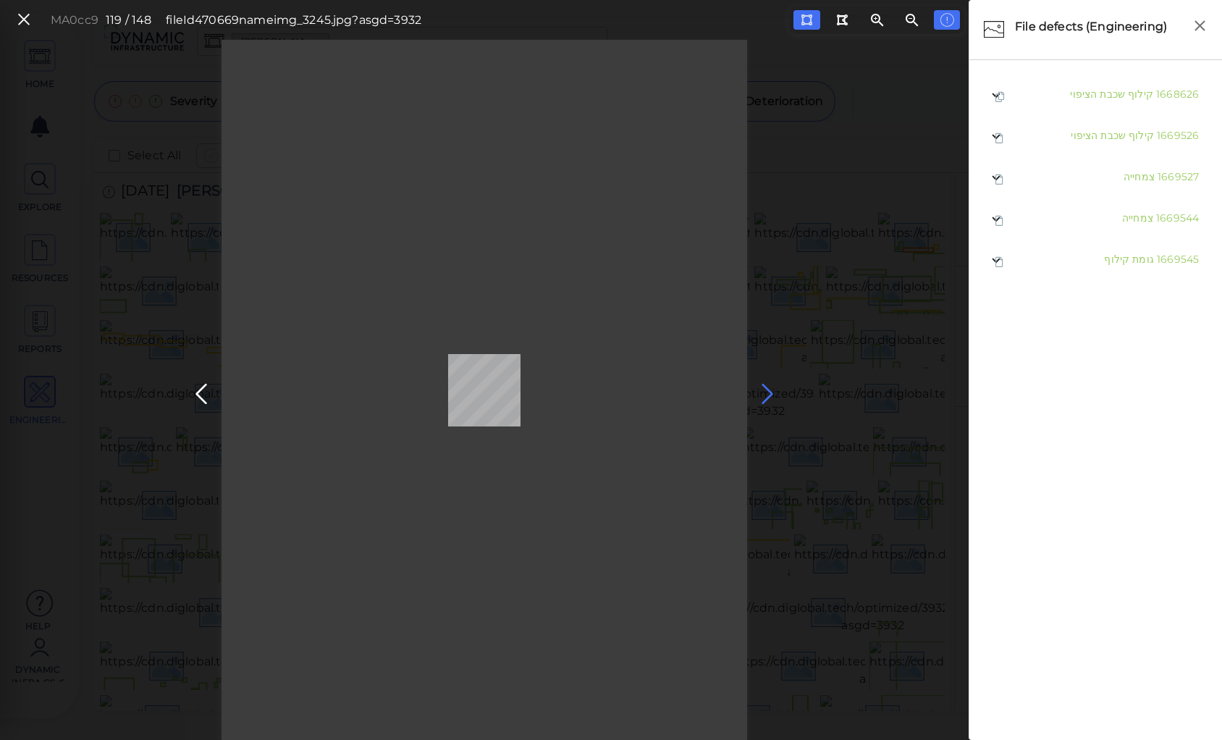
click at [765, 388] on icon at bounding box center [767, 394] width 23 height 28
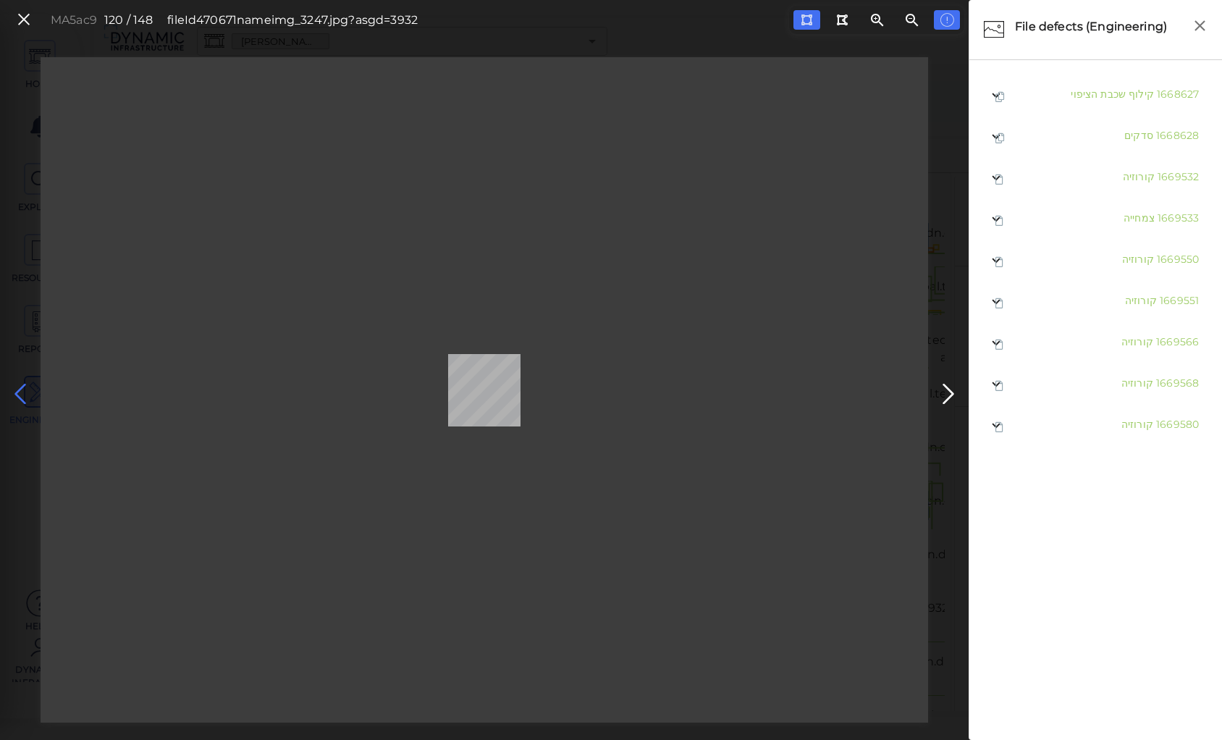
click at [24, 386] on icon at bounding box center [20, 394] width 23 height 28
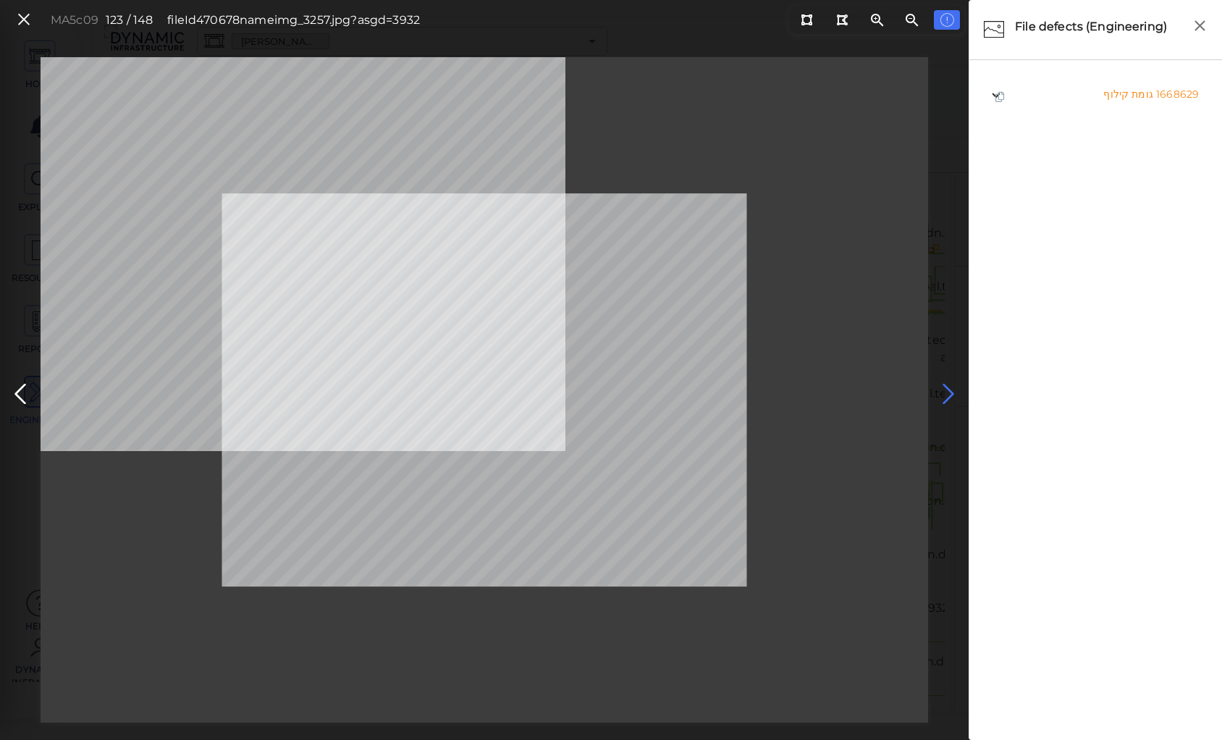
click at [949, 389] on icon at bounding box center [948, 394] width 23 height 28
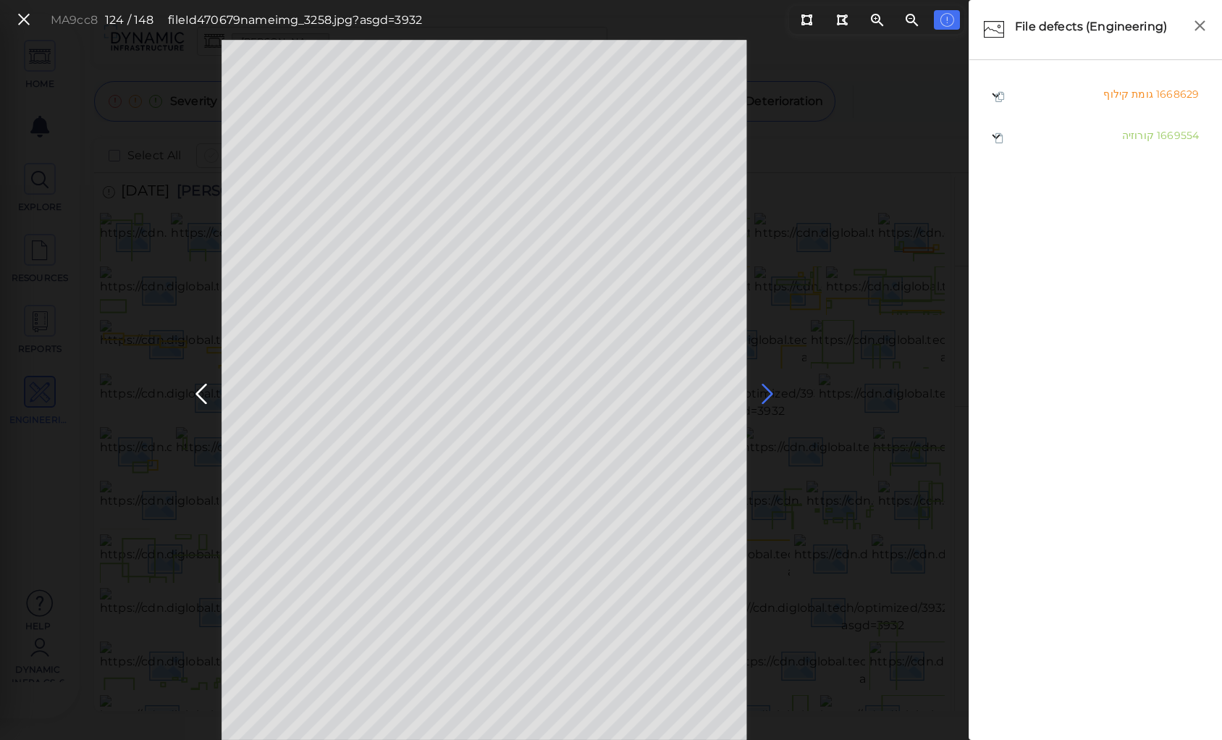
click at [762, 393] on icon at bounding box center [767, 394] width 23 height 28
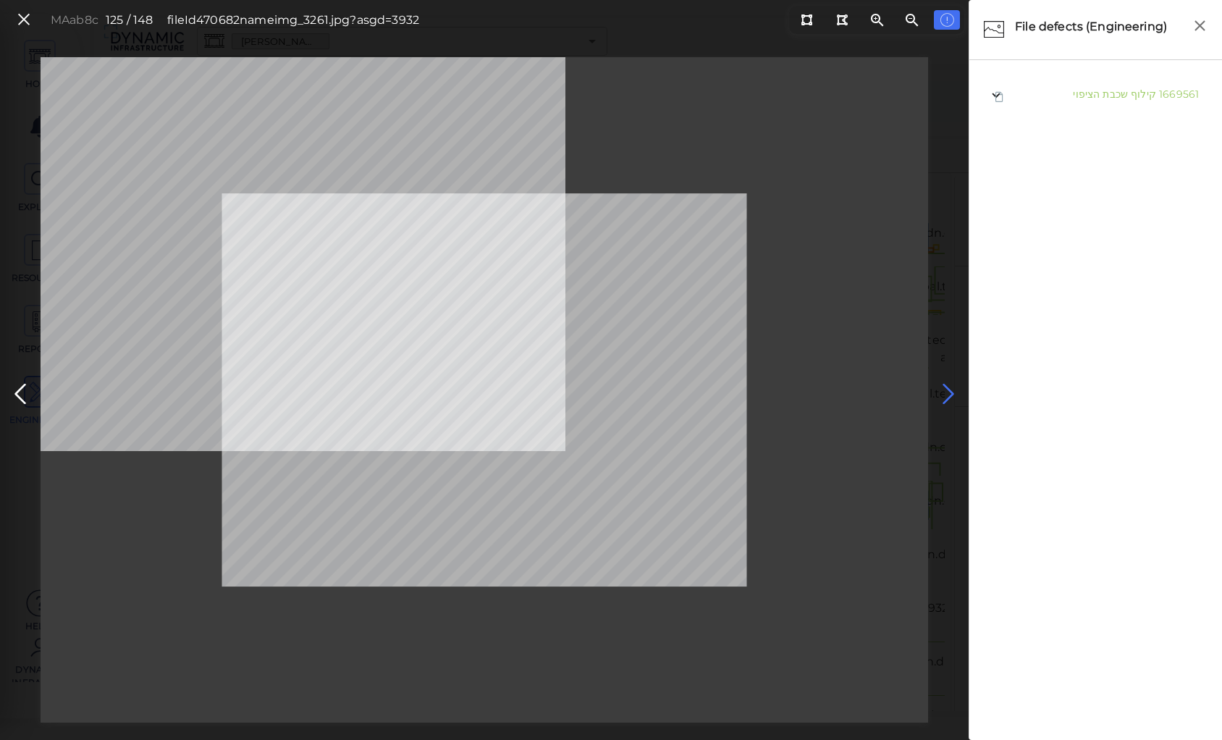
click at [941, 387] on icon at bounding box center [948, 394] width 23 height 28
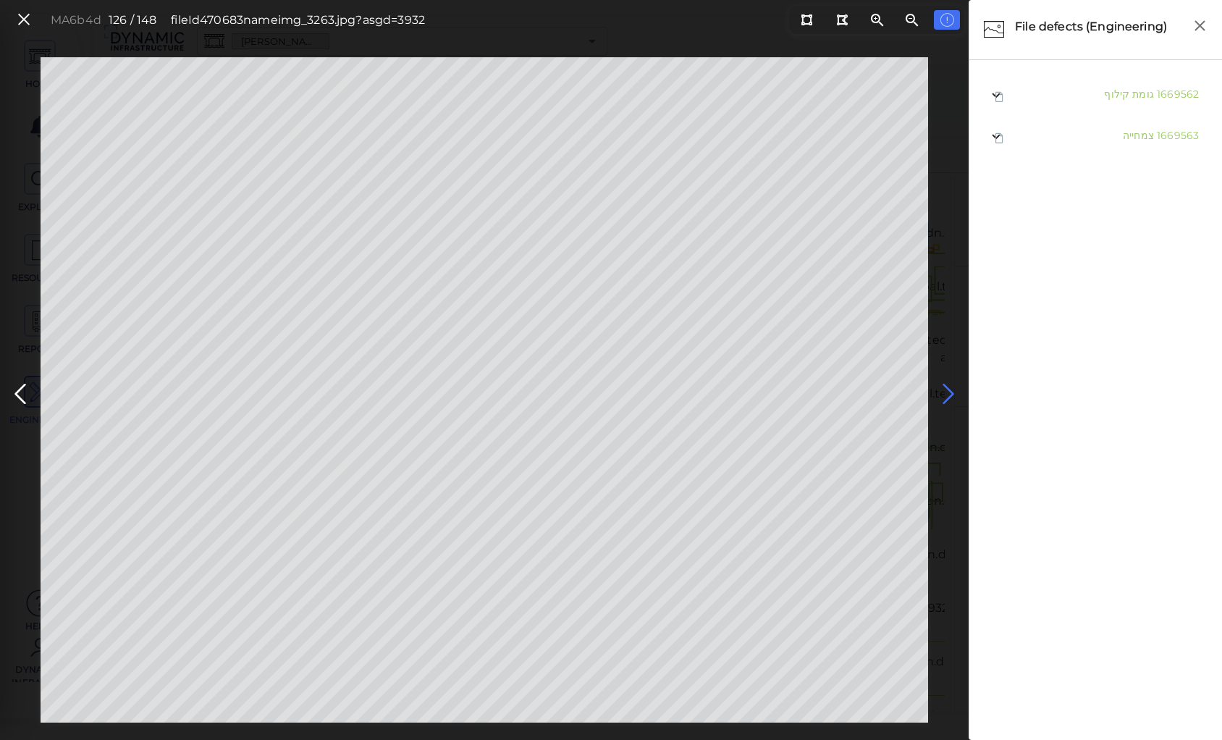
click at [942, 387] on icon at bounding box center [948, 394] width 23 height 28
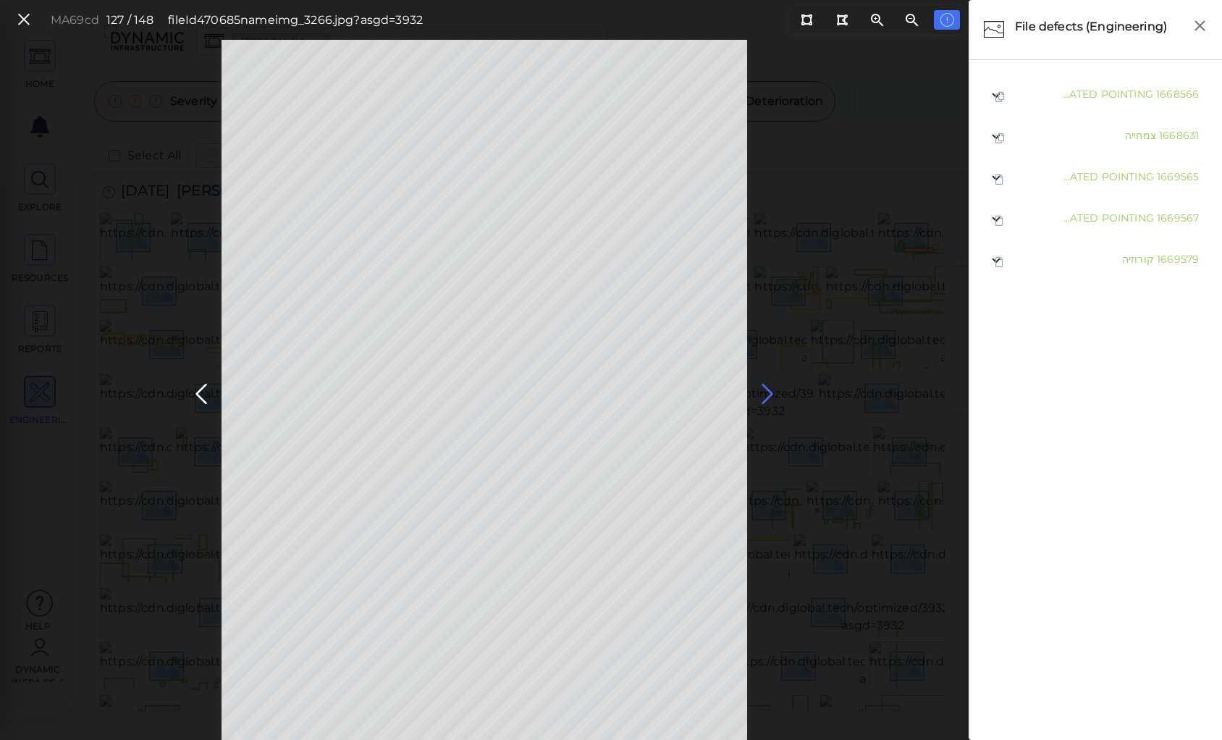
click at [765, 389] on icon at bounding box center [767, 394] width 23 height 28
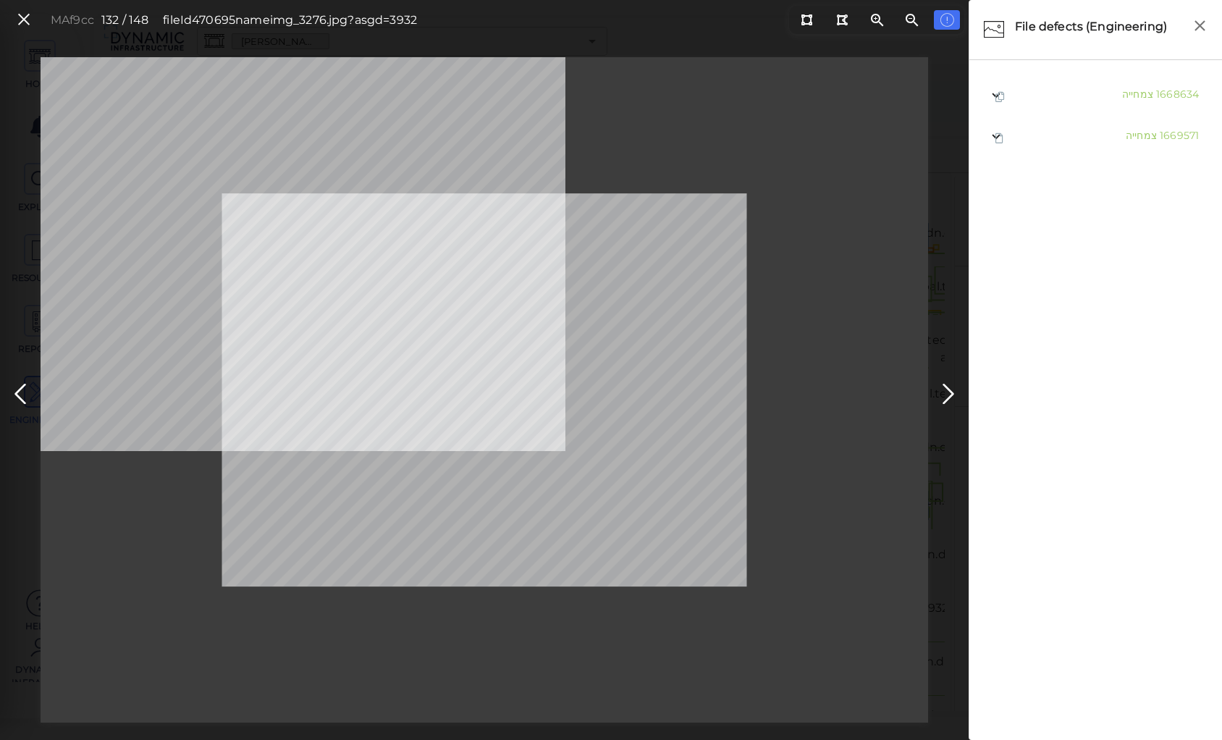
click at [963, 391] on button at bounding box center [949, 390] width 32 height 43
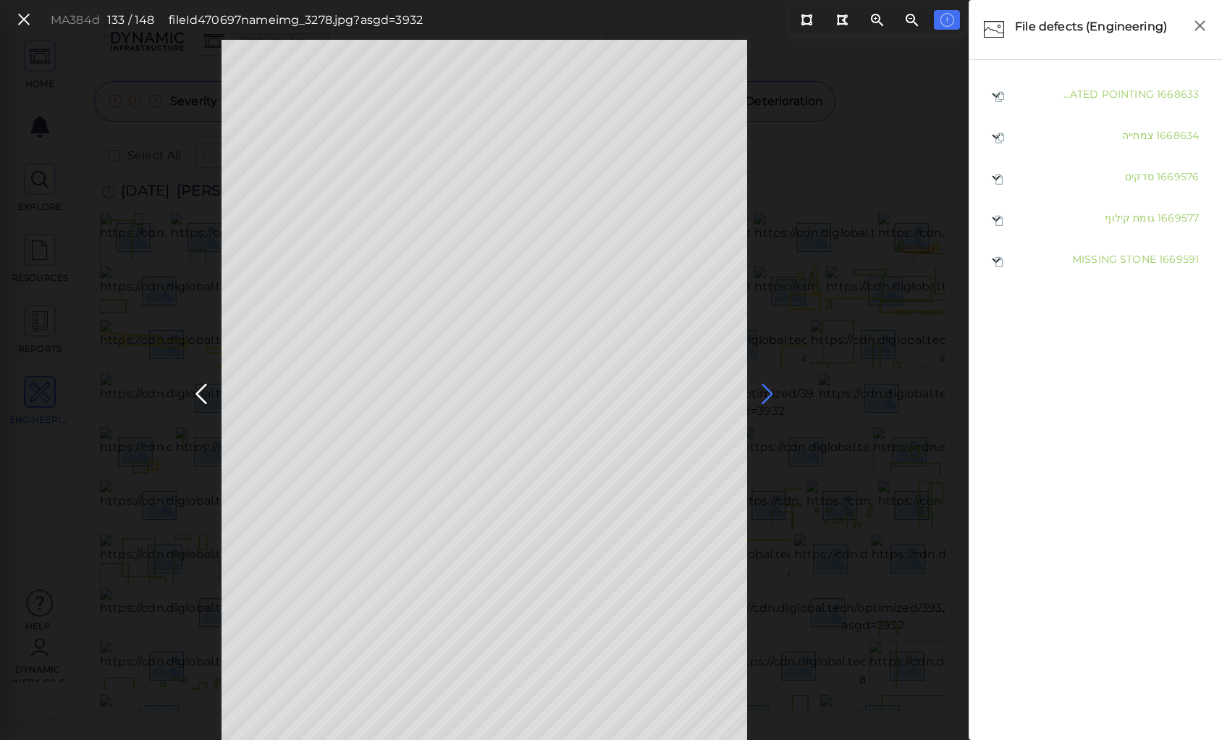
click at [756, 388] on icon at bounding box center [767, 394] width 23 height 28
click at [765, 387] on icon at bounding box center [767, 394] width 23 height 28
click at [766, 391] on icon at bounding box center [767, 394] width 23 height 28
click at [762, 391] on icon at bounding box center [767, 394] width 23 height 28
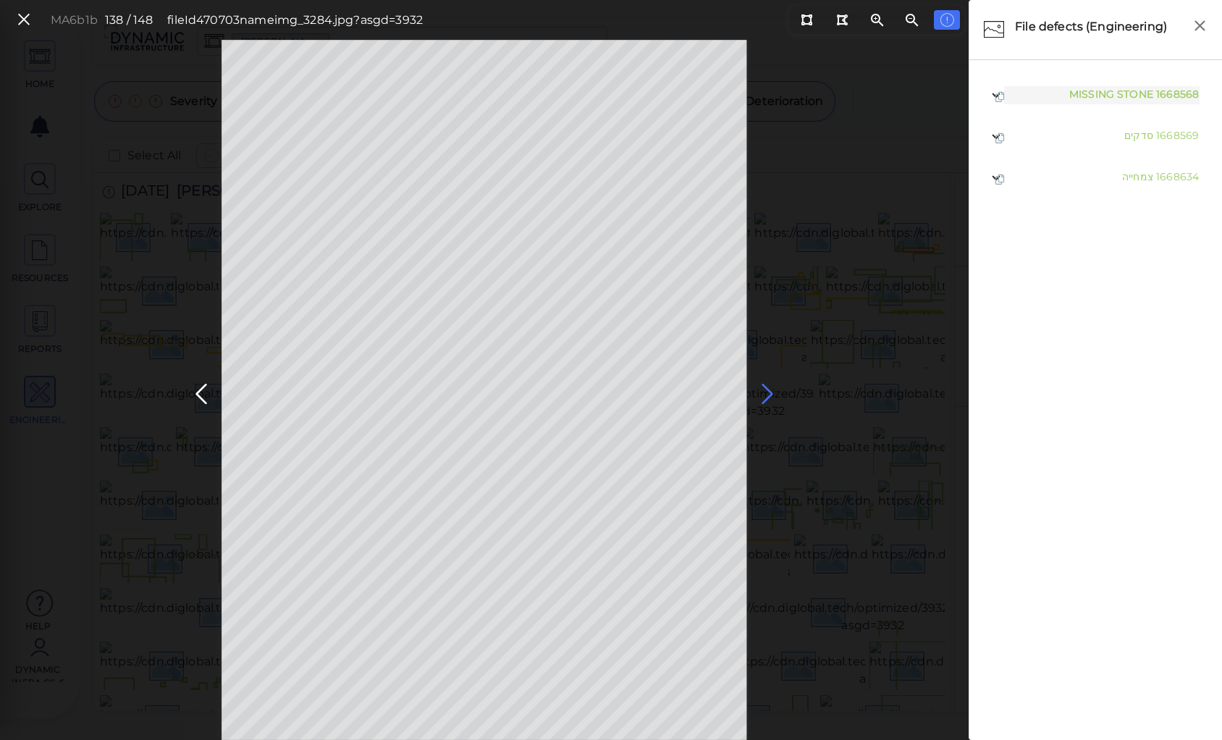
click at [765, 391] on icon at bounding box center [767, 394] width 23 height 28
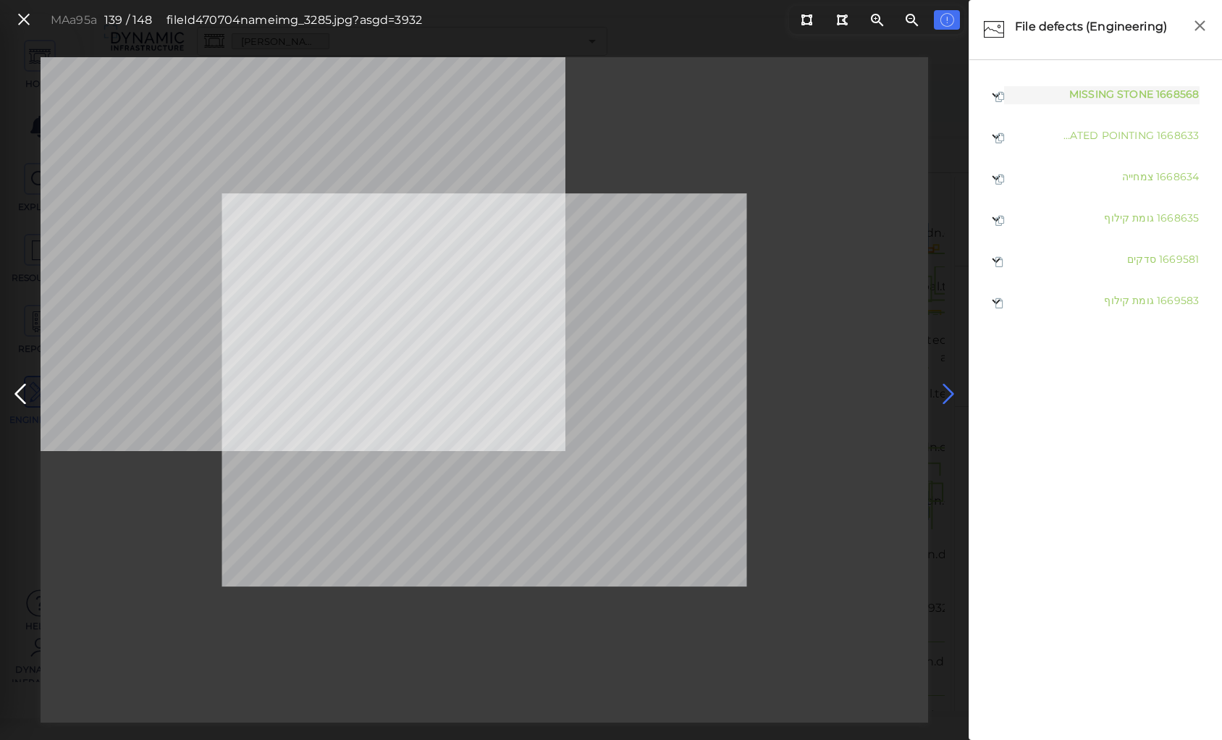
click at [946, 387] on icon at bounding box center [948, 394] width 23 height 28
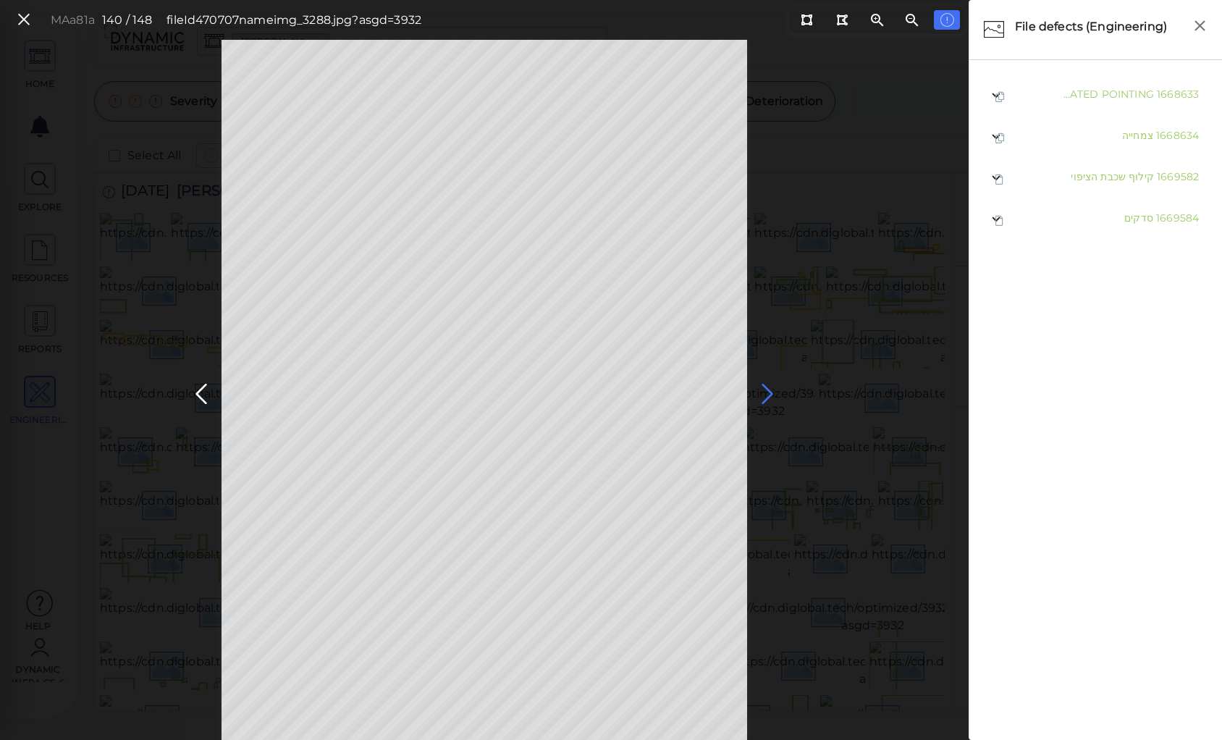
click at [762, 385] on icon at bounding box center [767, 394] width 23 height 28
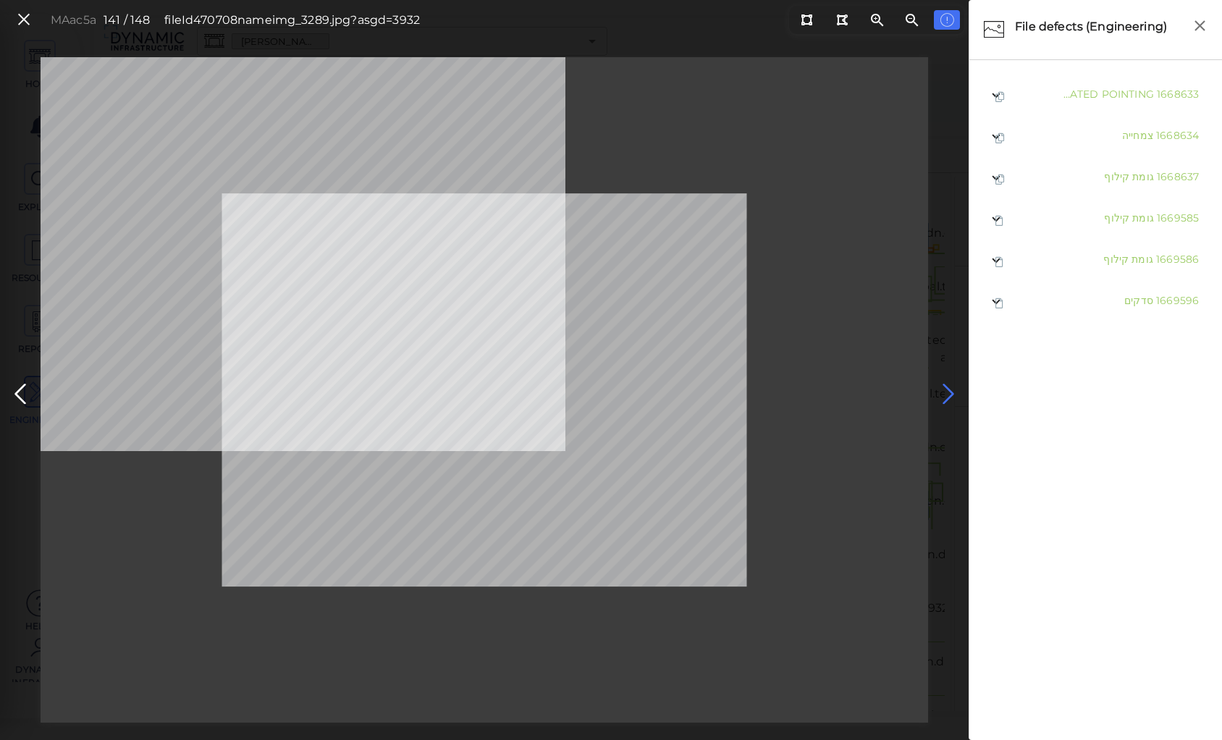
click at [941, 390] on icon at bounding box center [948, 394] width 23 height 28
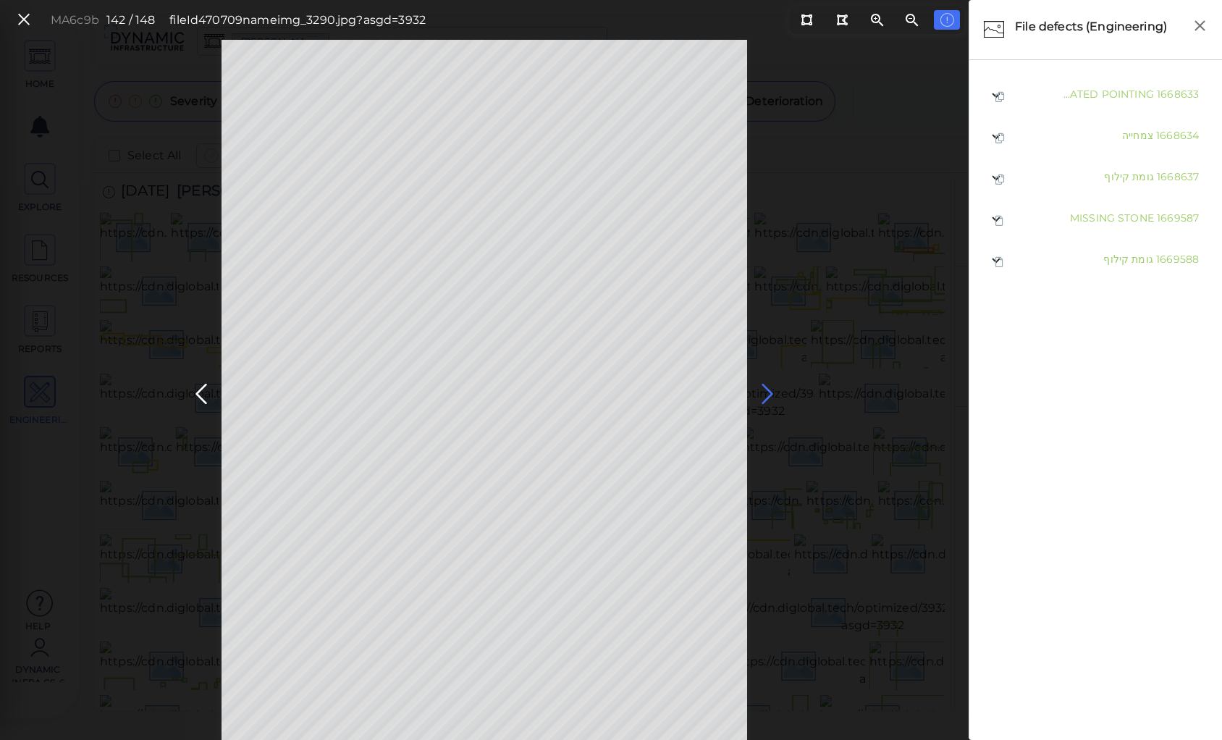
click at [762, 388] on icon at bounding box center [767, 394] width 23 height 28
click at [760, 389] on icon at bounding box center [767, 394] width 23 height 28
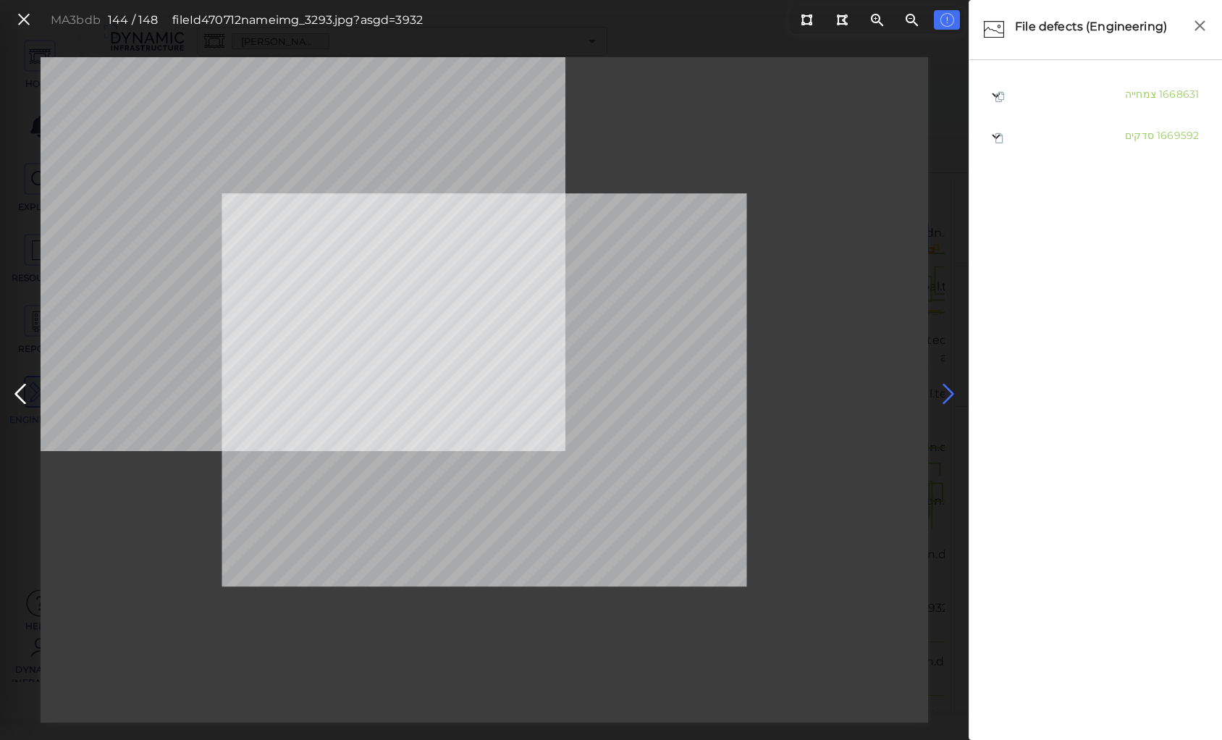
click at [941, 387] on icon at bounding box center [948, 394] width 23 height 28
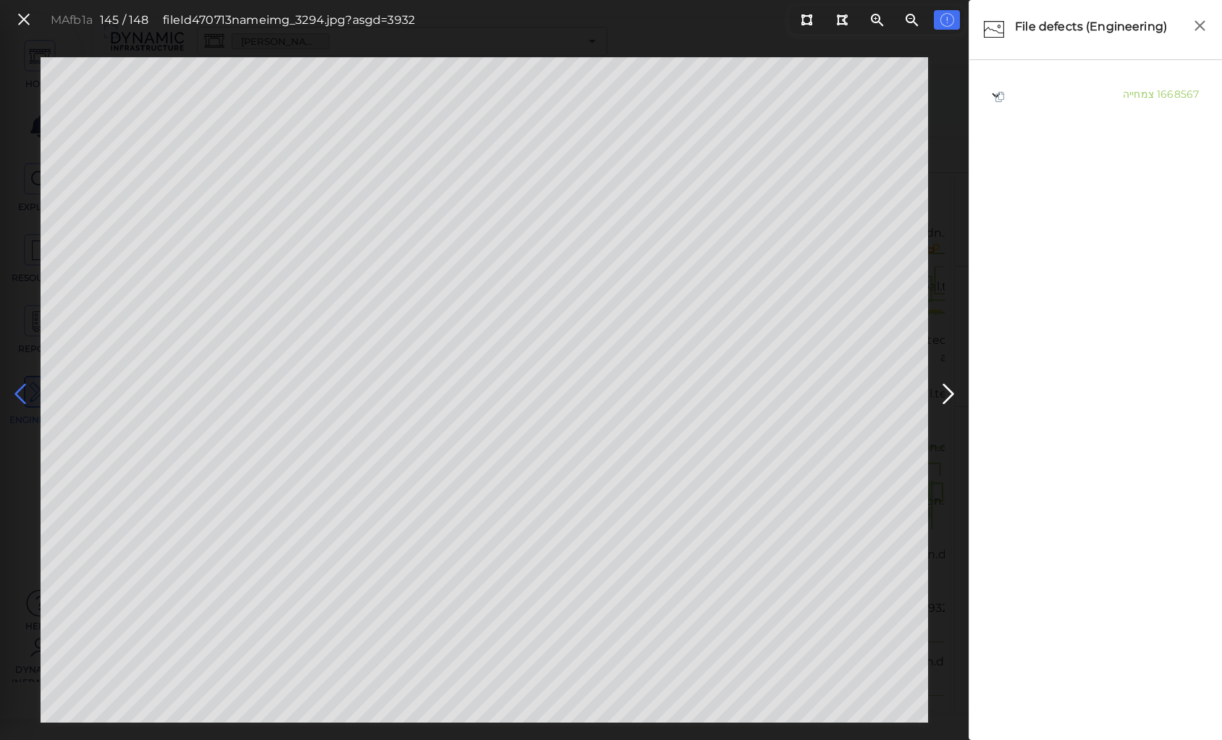
click at [22, 390] on icon at bounding box center [20, 394] width 23 height 28
click at [947, 394] on icon at bounding box center [948, 394] width 23 height 28
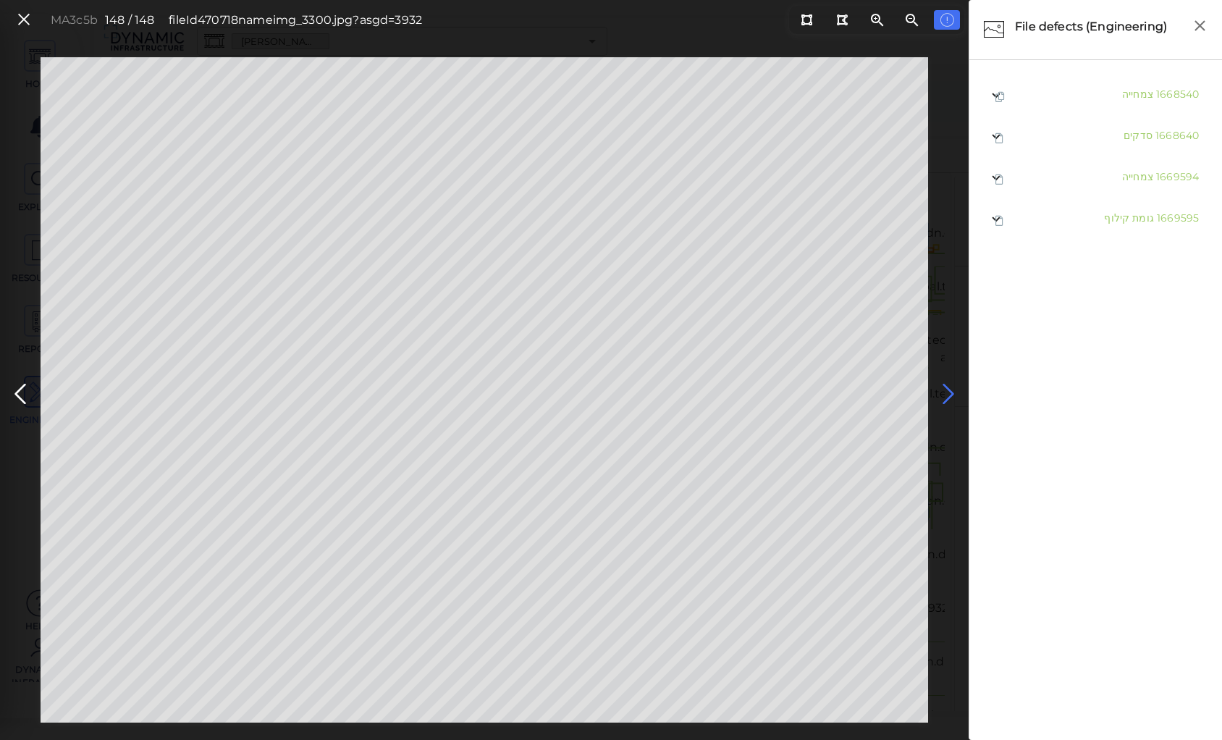
click at [947, 394] on icon at bounding box center [948, 394] width 23 height 28
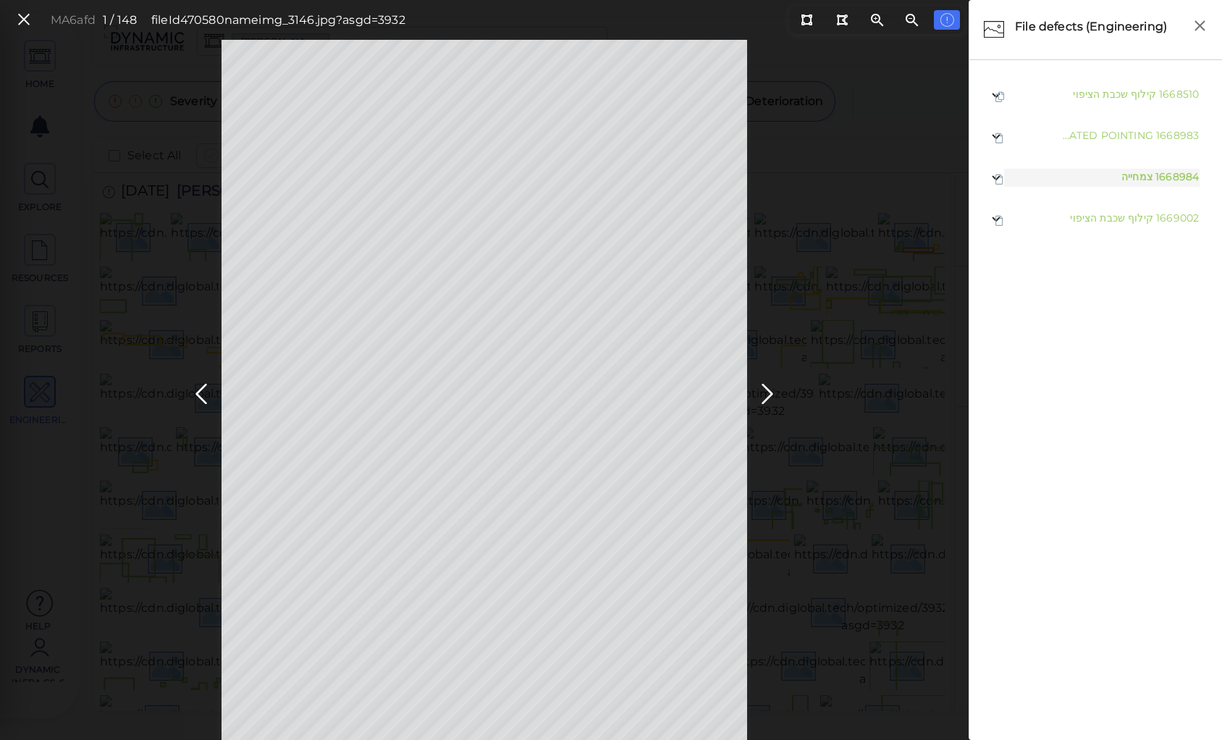
click at [885, 93] on div "MA6afd 1 / 148 fileId 470580 name img_3146.jpg?asgd=3932" at bounding box center [484, 390] width 969 height 700
click at [20, 19] on icon at bounding box center [24, 20] width 16 height 20
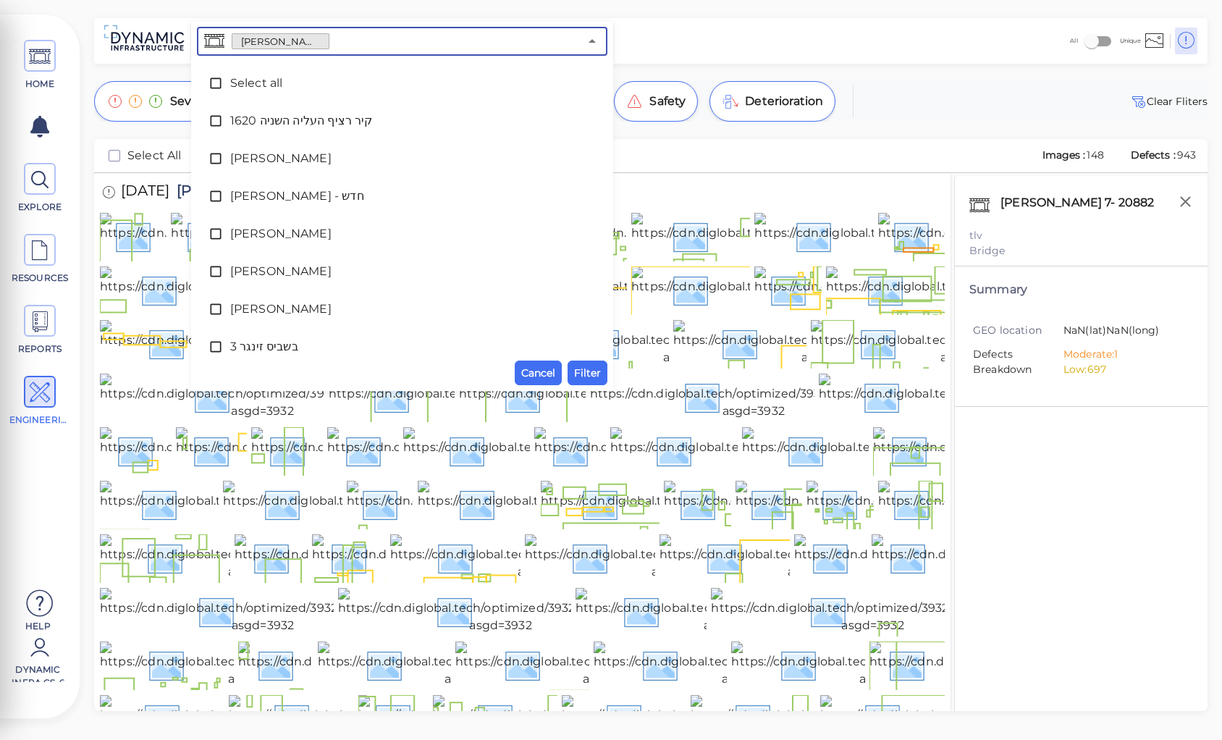
scroll to position [199, 0]
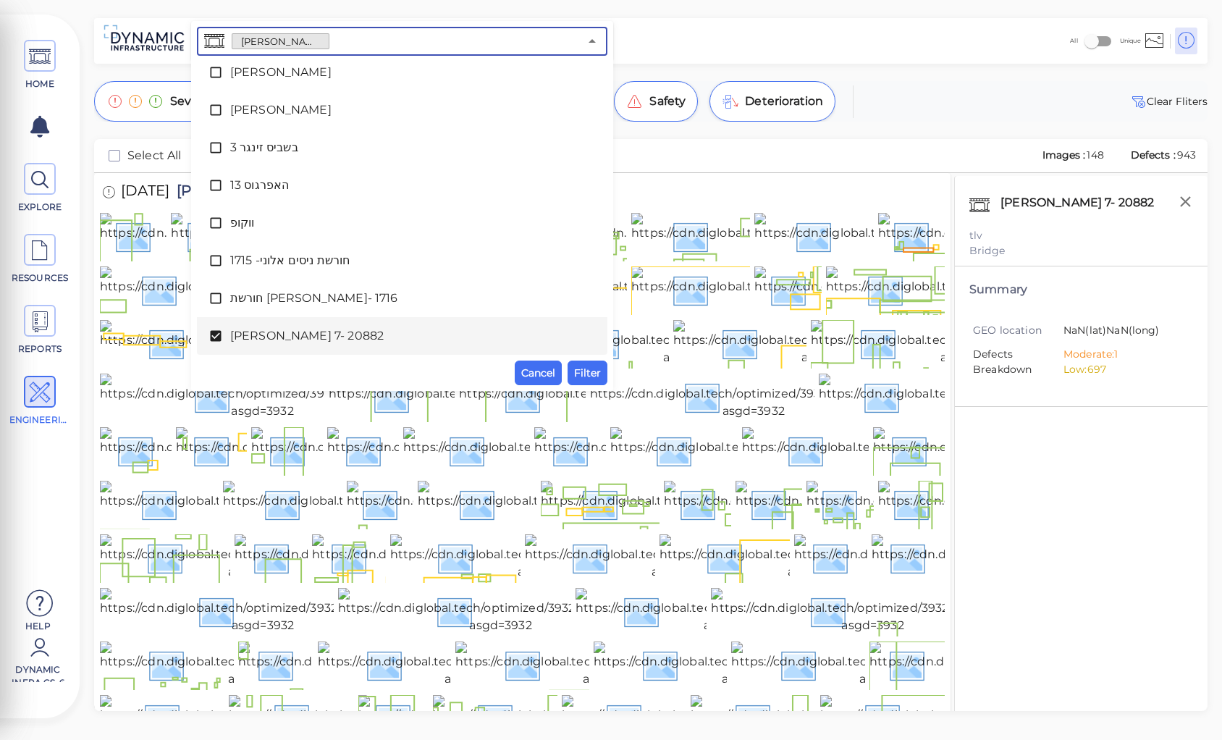
click at [360, 46] on input "text" at bounding box center [454, 41] width 250 height 20
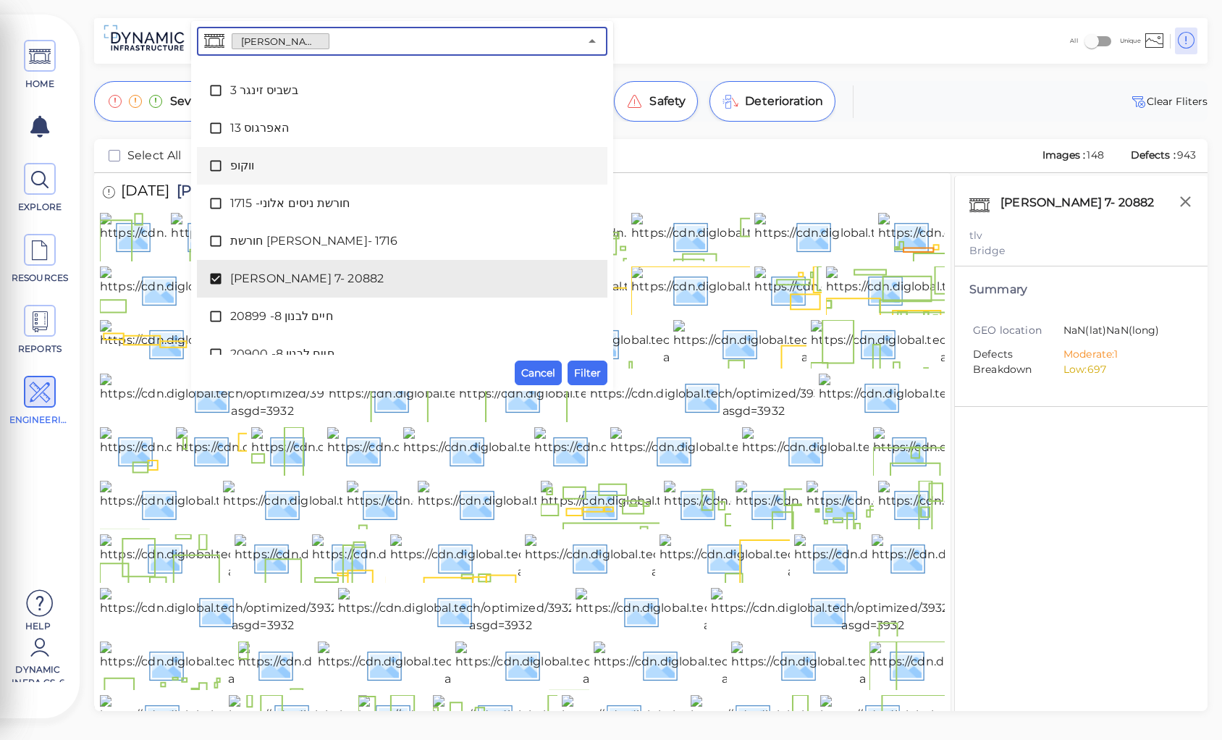
scroll to position [257, 0]
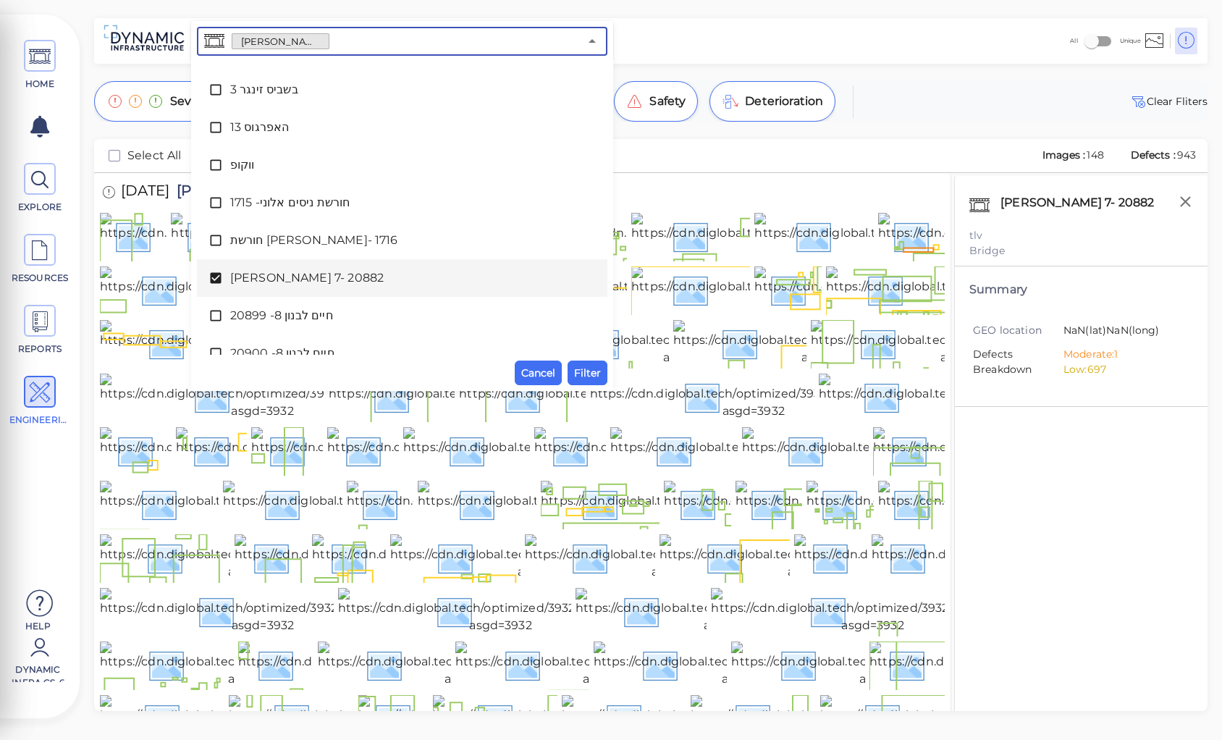
click at [214, 277] on icon at bounding box center [215, 278] width 11 height 11
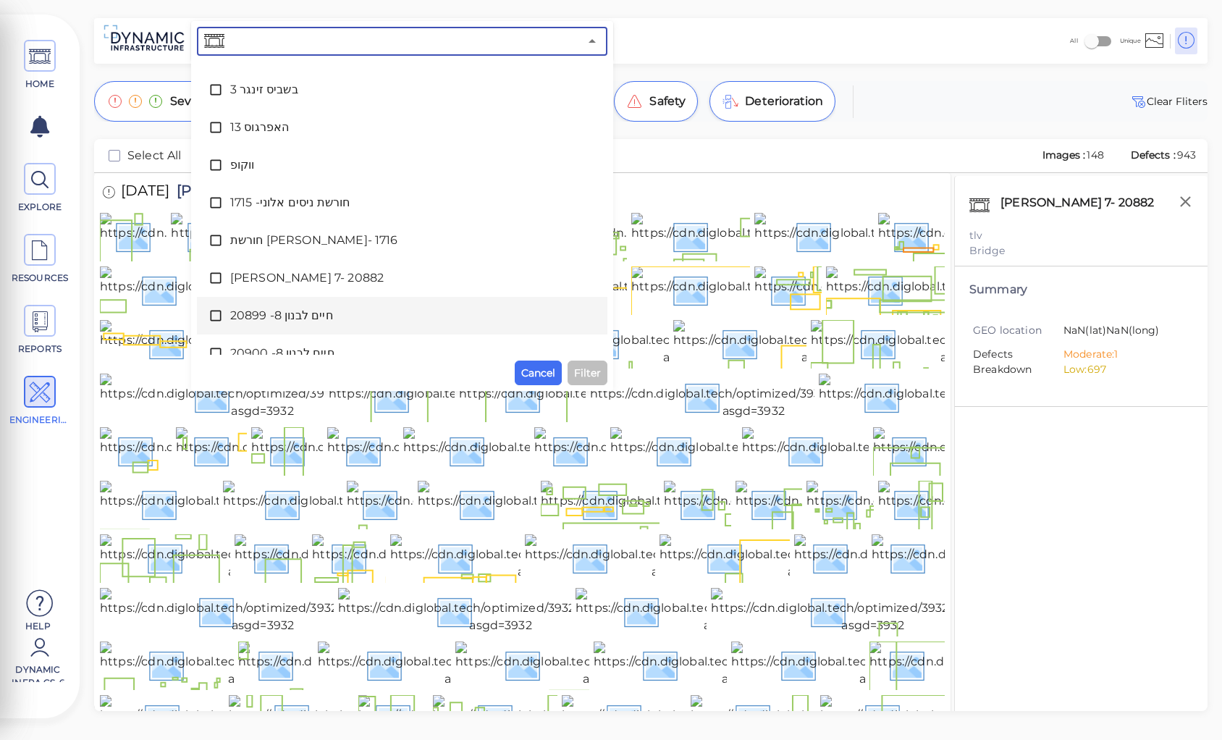
click at [285, 311] on span "חיים לבנון 8- 20899" at bounding box center [402, 315] width 344 height 17
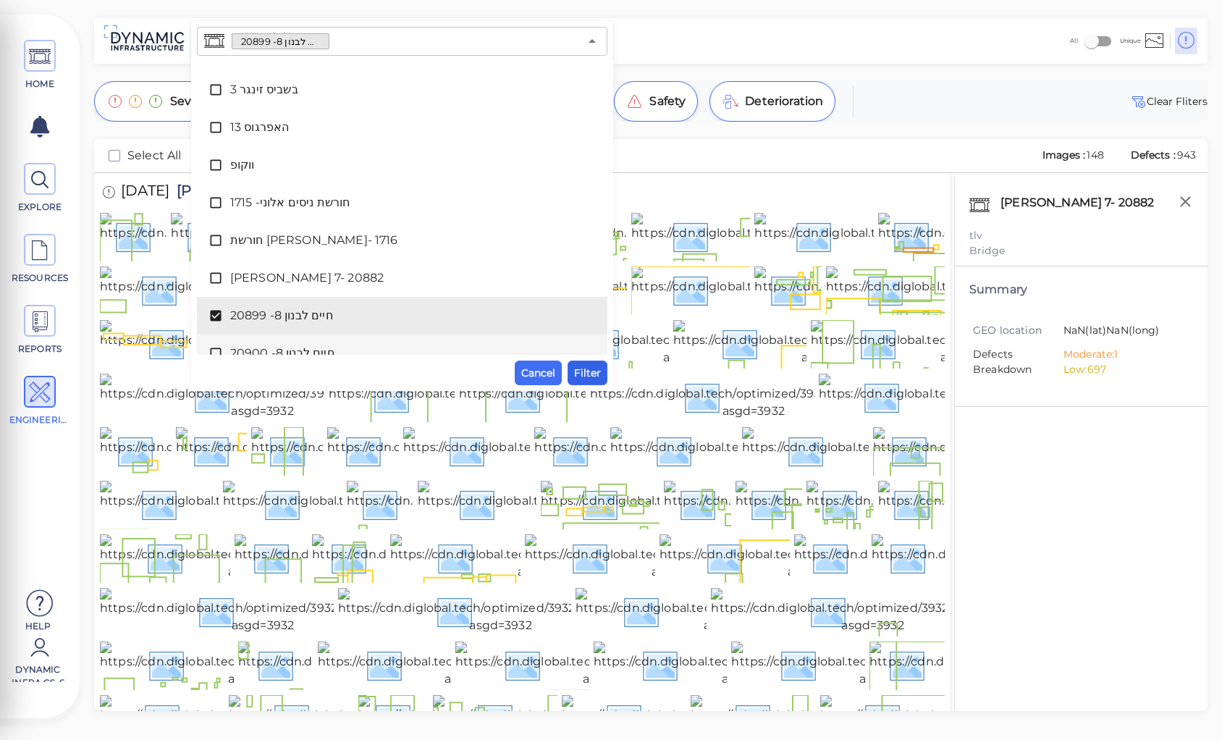
click at [579, 371] on span "Filter" at bounding box center [587, 372] width 27 height 17
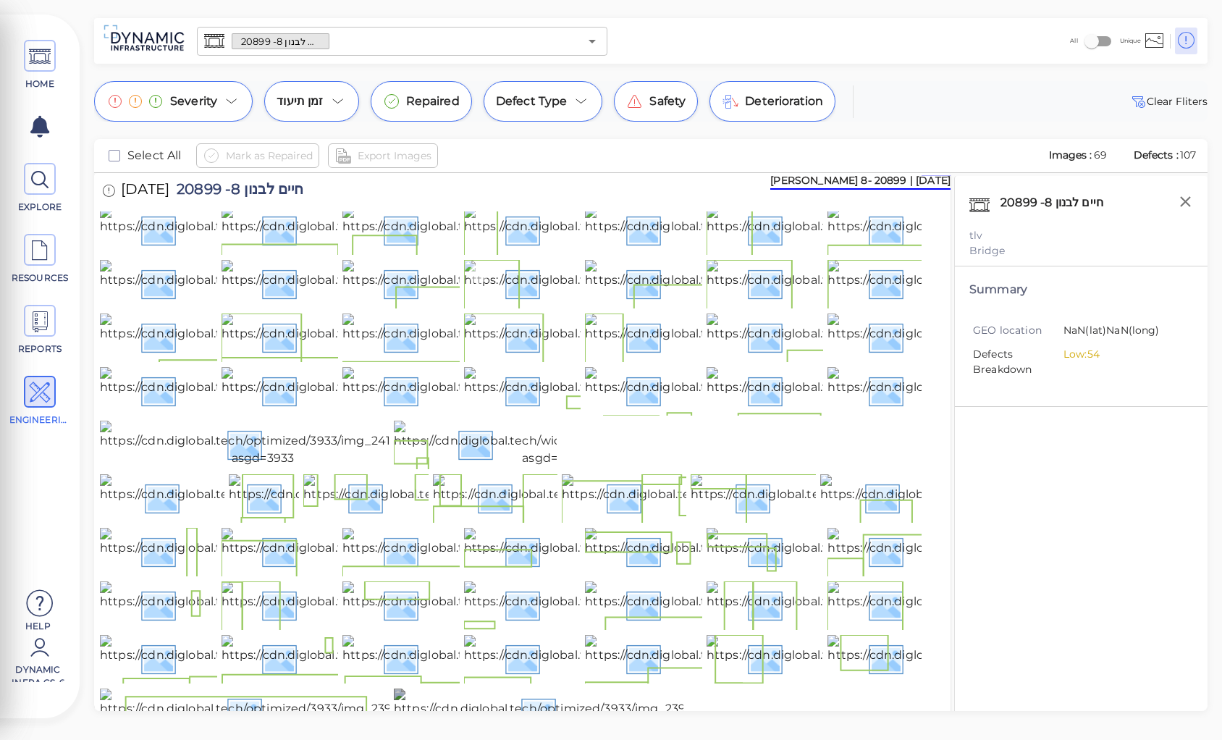
scroll to position [0, 0]
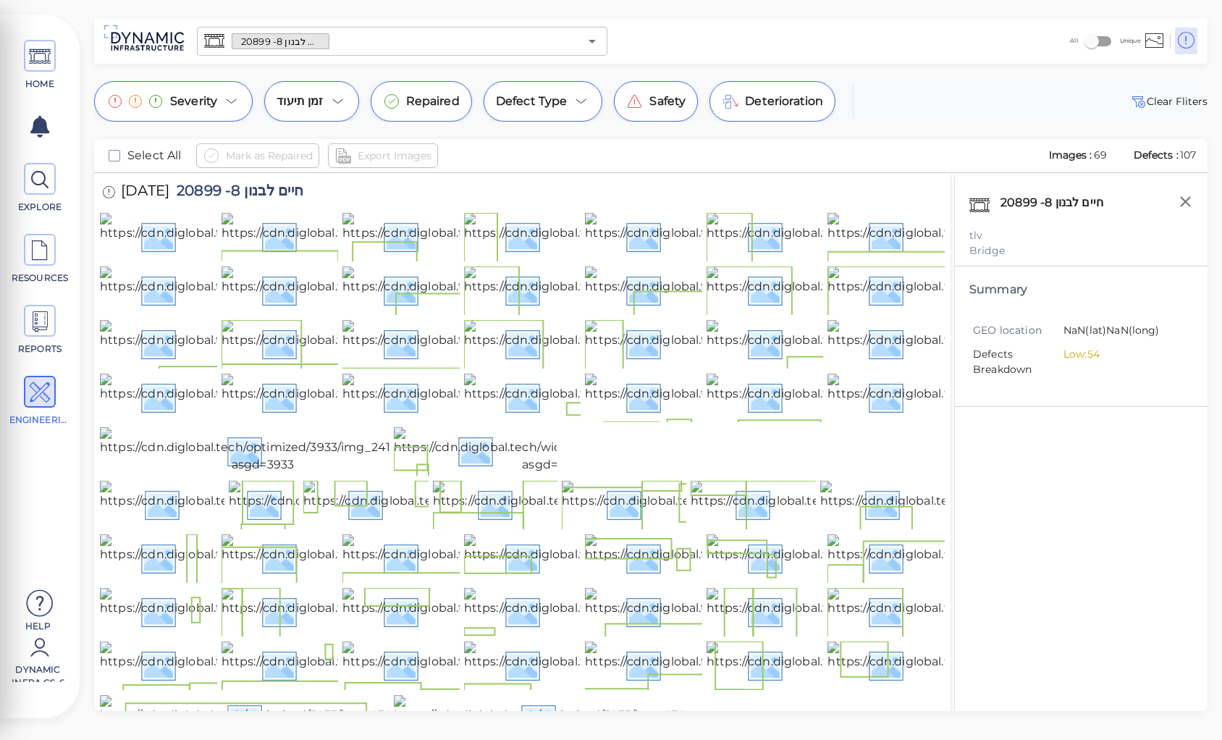
click at [282, 193] on span "חיים לבנון 8- 20899" at bounding box center [236, 193] width 134 height 20
copy span "חיים לבנון 8- 20899"
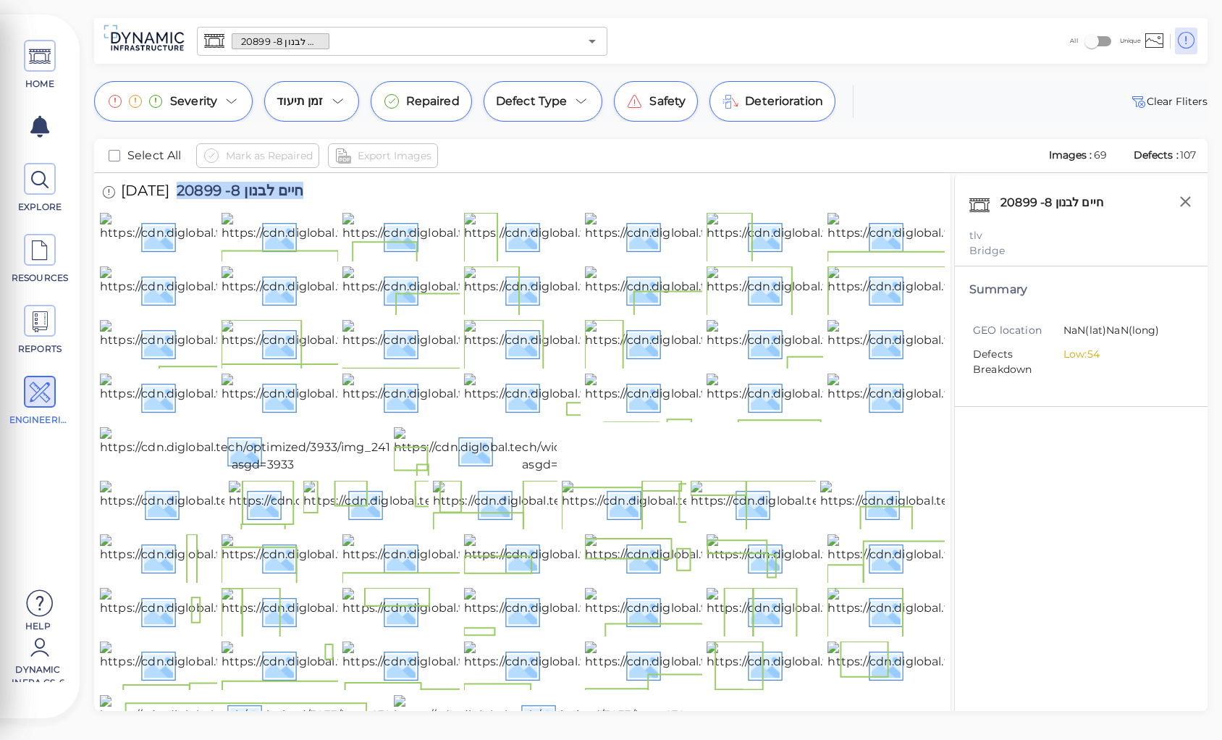
click at [816, 179] on div "22/5/2025 חיים לבנון 8- 20899" at bounding box center [522, 193] width 845 height 40
click at [165, 259] on img at bounding box center [260, 236] width 321 height 46
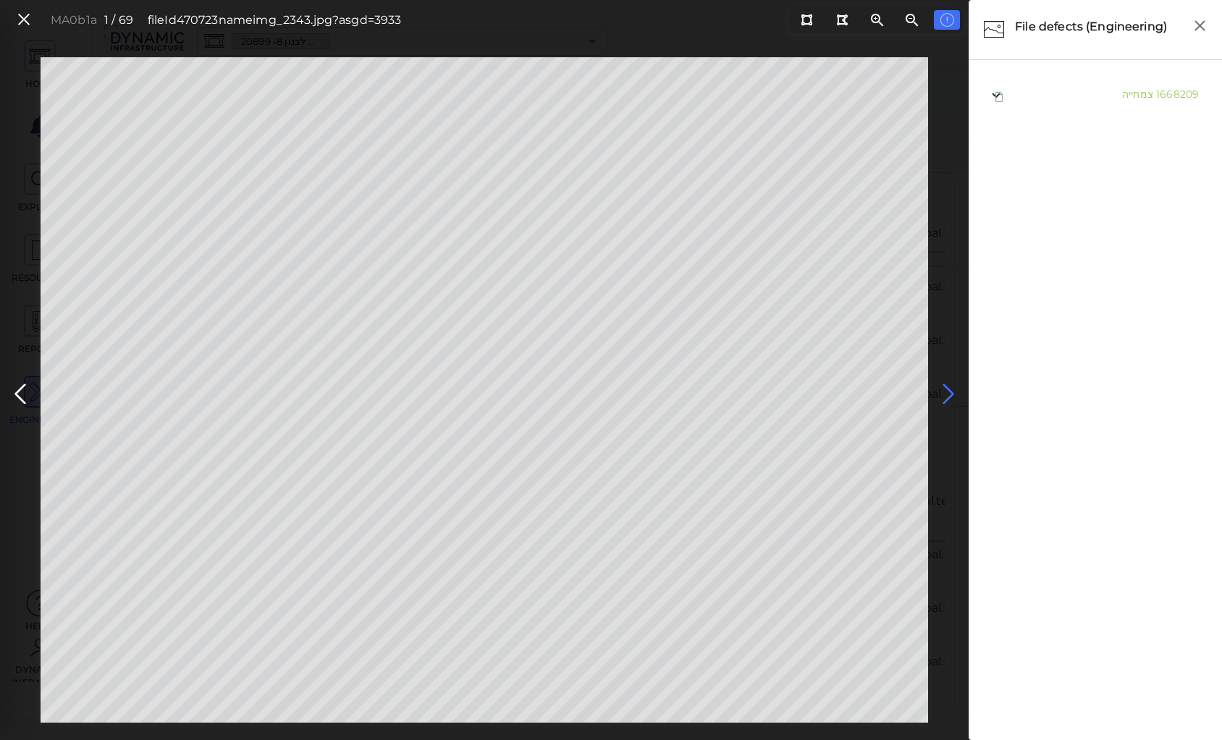
click at [948, 388] on icon at bounding box center [948, 394] width 23 height 28
click at [939, 390] on icon at bounding box center [948, 394] width 23 height 28
click at [945, 390] on icon at bounding box center [948, 394] width 23 height 28
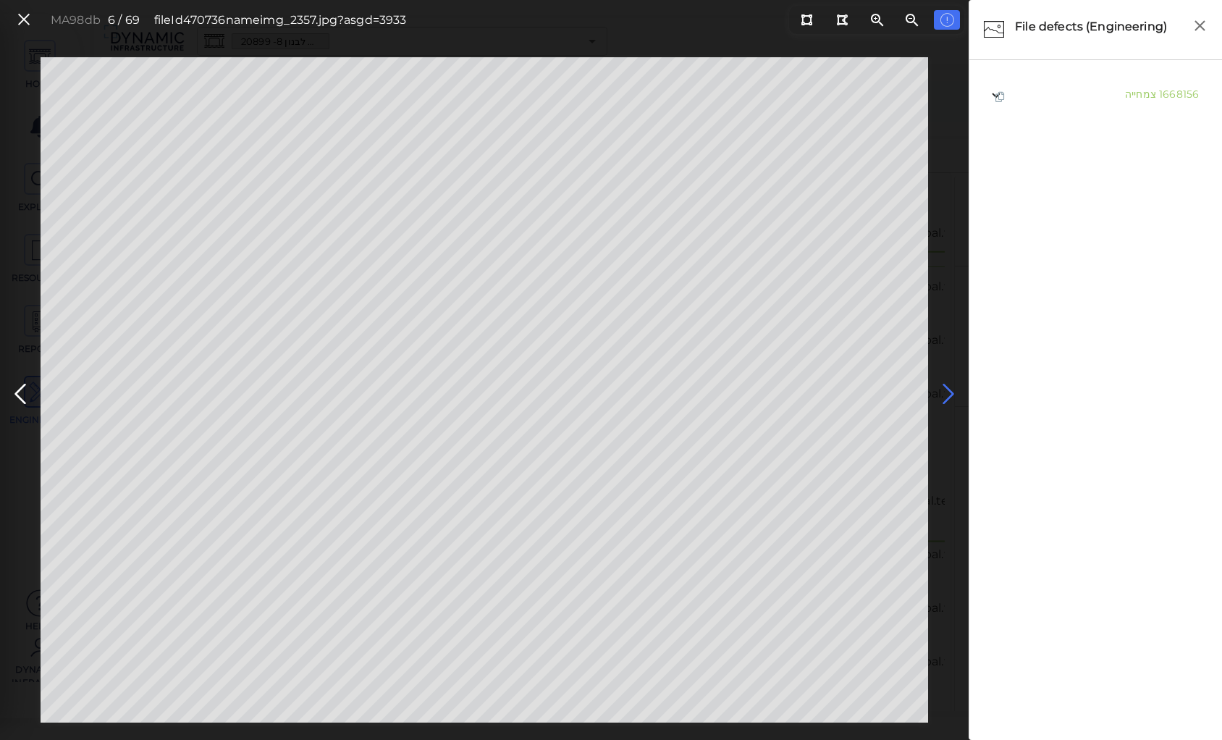
click at [945, 390] on icon at bounding box center [948, 394] width 23 height 28
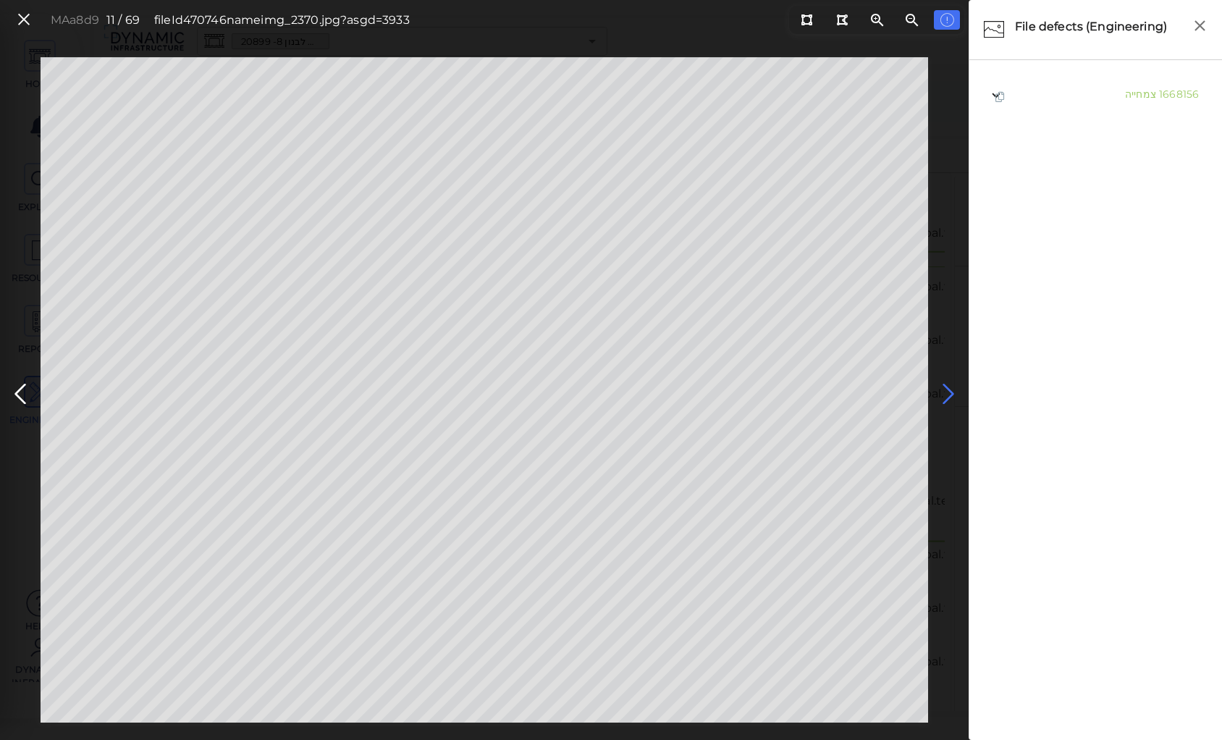
click at [945, 390] on icon at bounding box center [948, 394] width 23 height 28
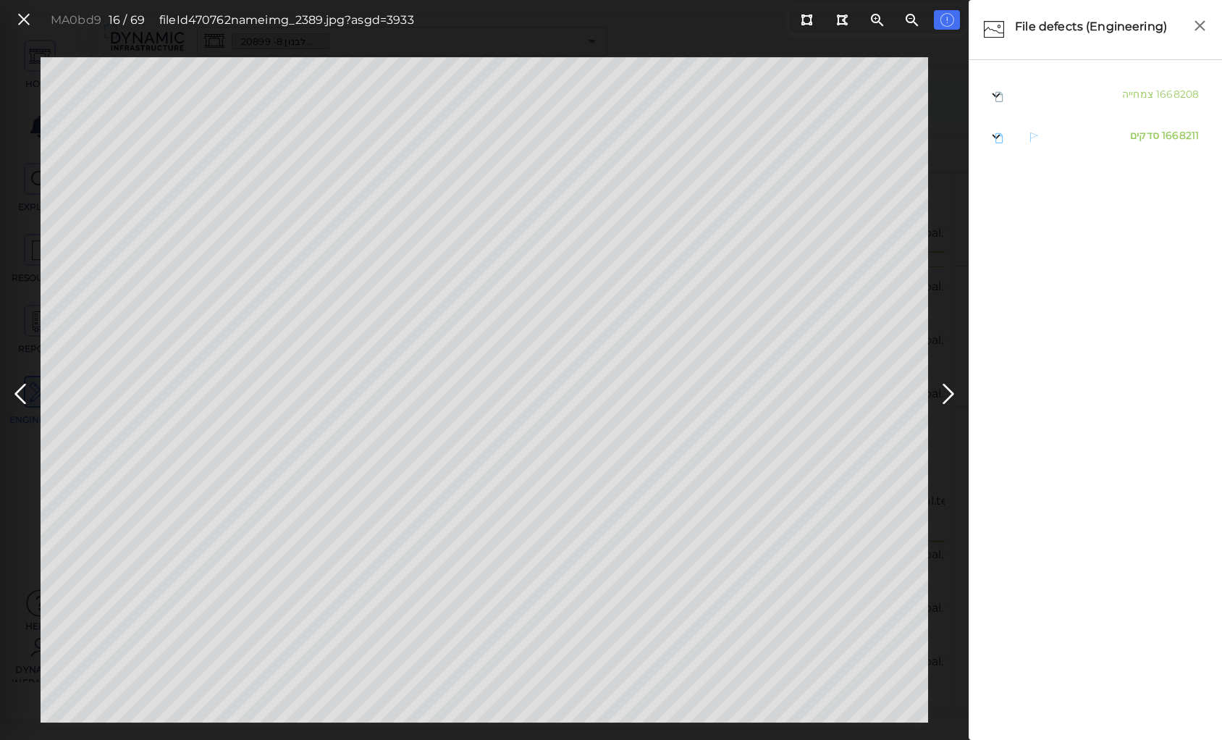
click at [1130, 136] on span "סדקים" at bounding box center [1144, 135] width 29 height 13
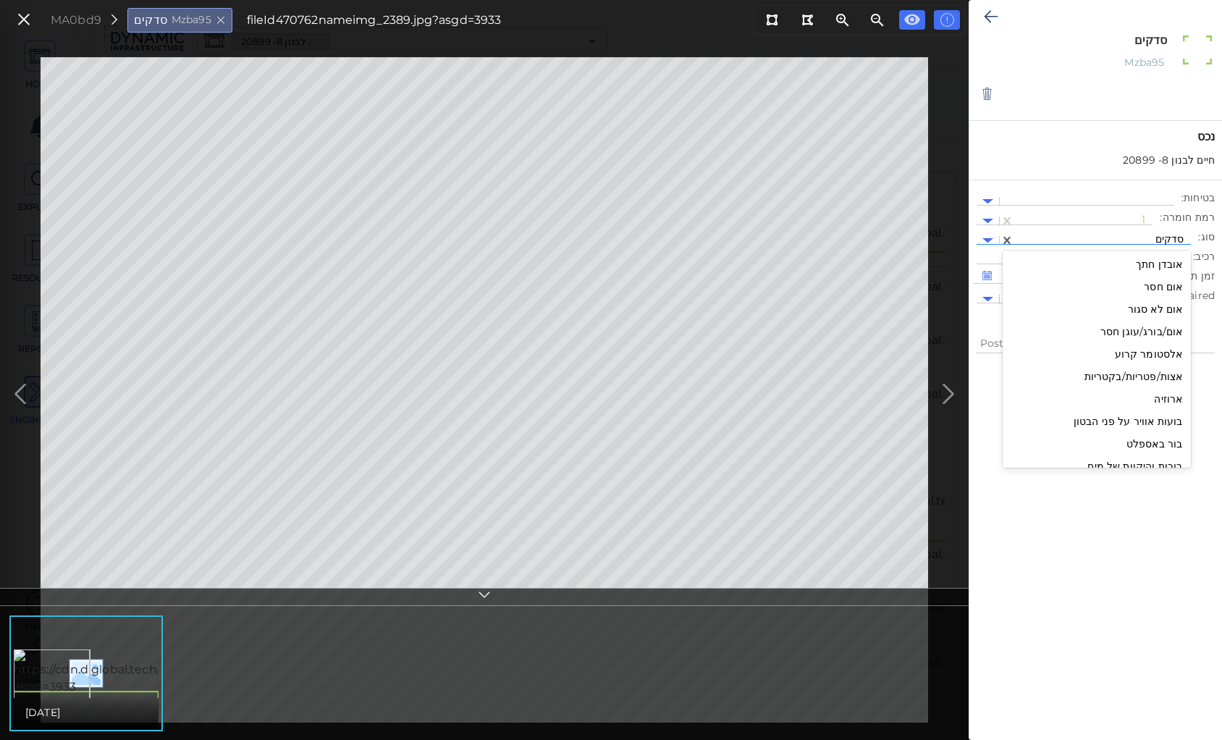
click at [1109, 238] on div at bounding box center [1103, 240] width 162 height 15
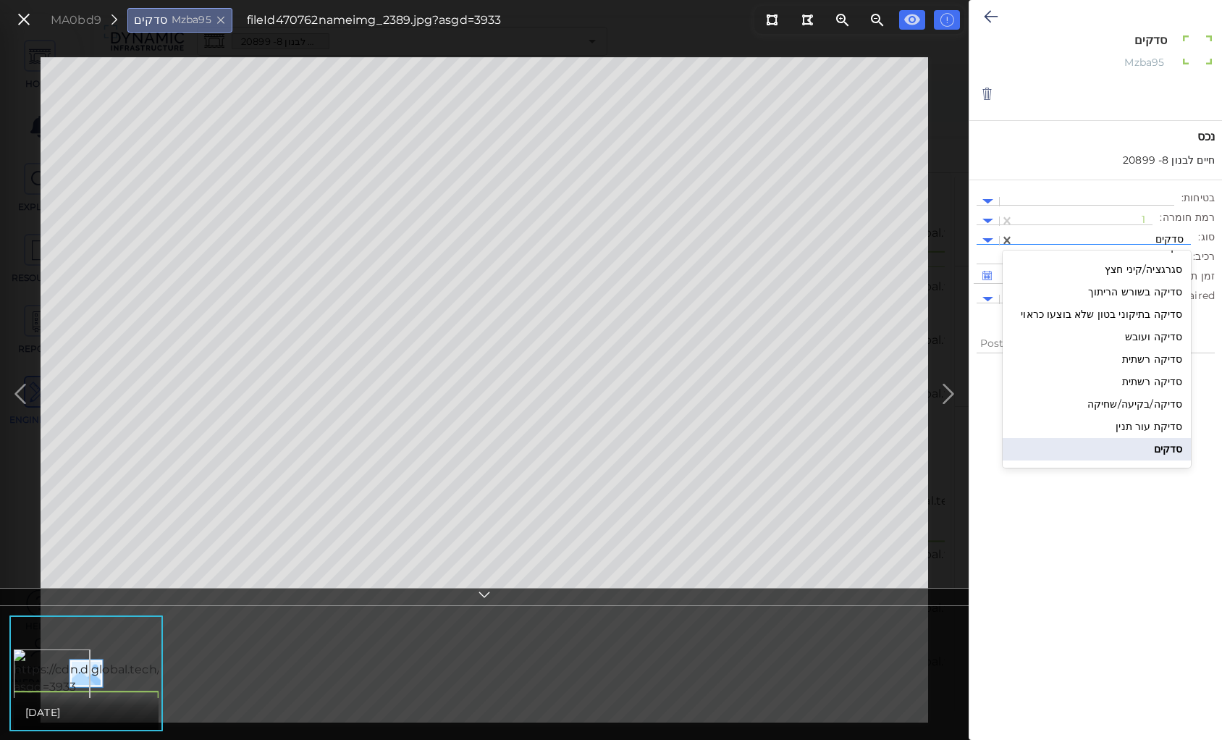
scroll to position [1489, 0]
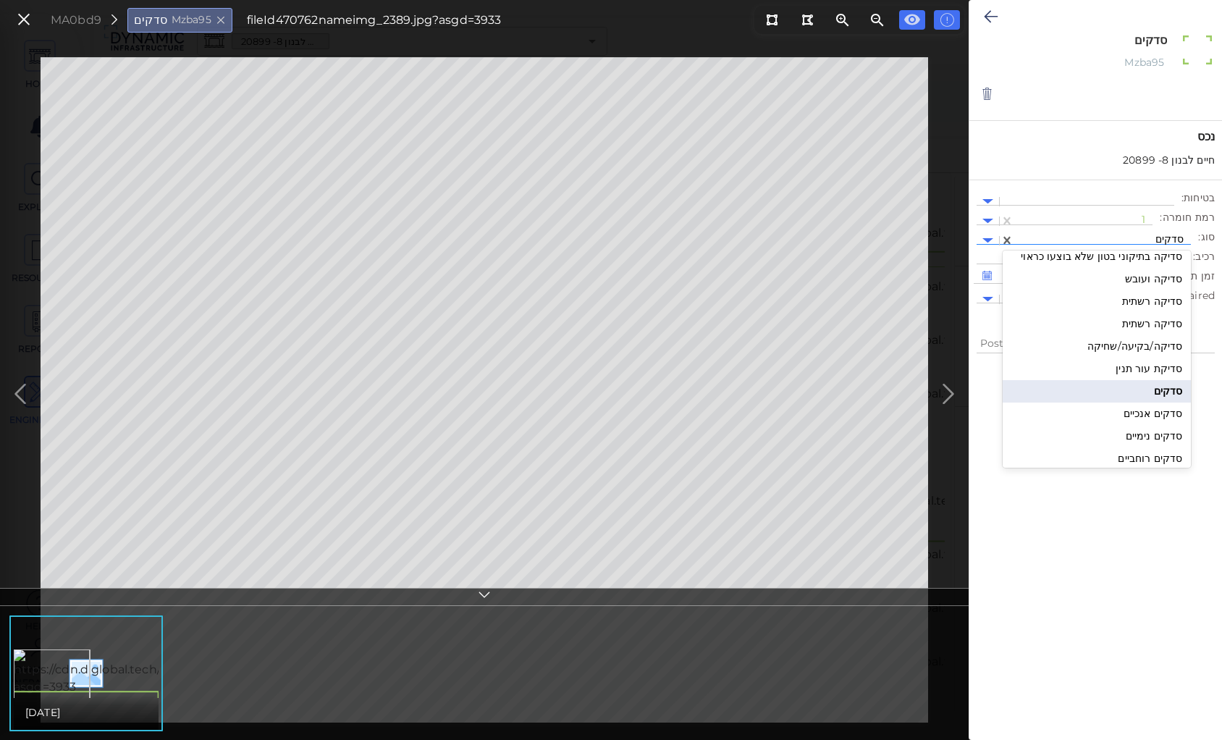
click at [1145, 434] on div "סדקים נימיים" at bounding box center [1097, 436] width 188 height 22
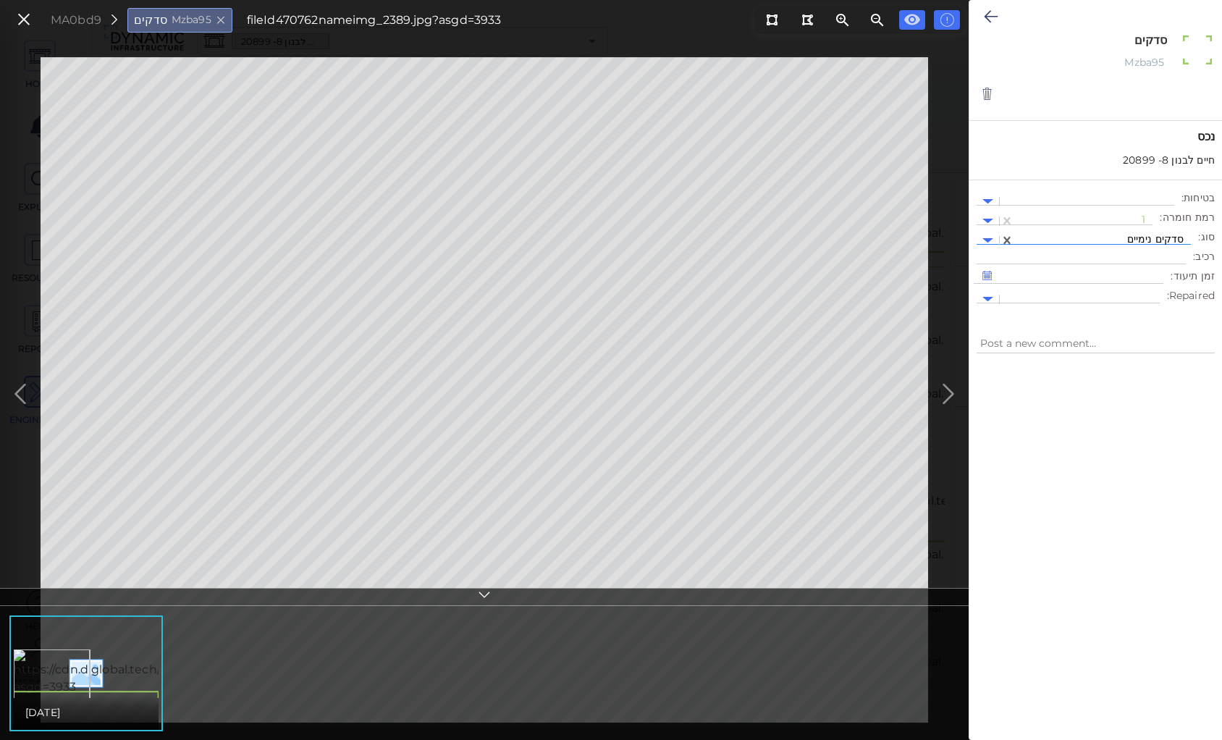
type textarea "x"
type textarea "סדקים נימיים"
click at [1121, 217] on div at bounding box center [1084, 221] width 124 height 15
click at [1145, 290] on div "2" at bounding box center [1114, 290] width 80 height 22
drag, startPoint x: 1106, startPoint y: 42, endPoint x: 1182, endPoint y: 37, distance: 76.9
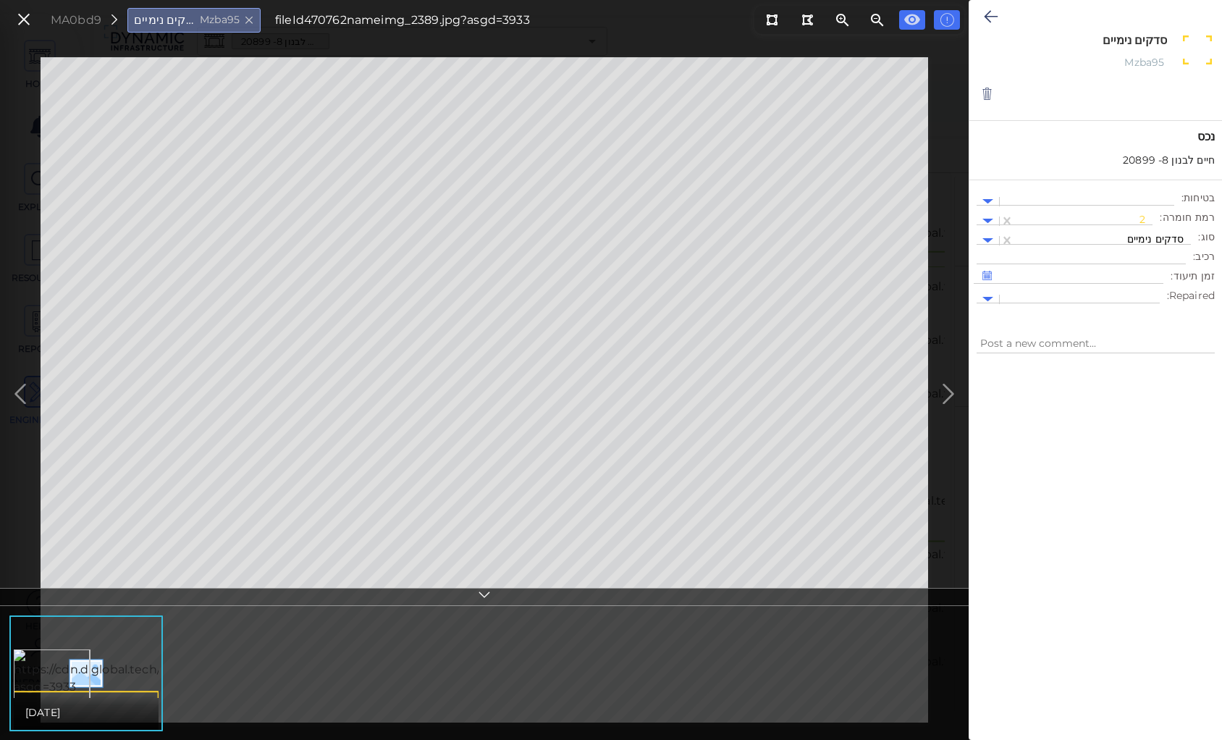
click at [1182, 37] on div "סדקים נימיים x Mzba95" at bounding box center [1114, 57] width 201 height 49
click at [989, 20] on icon at bounding box center [991, 16] width 14 height 17
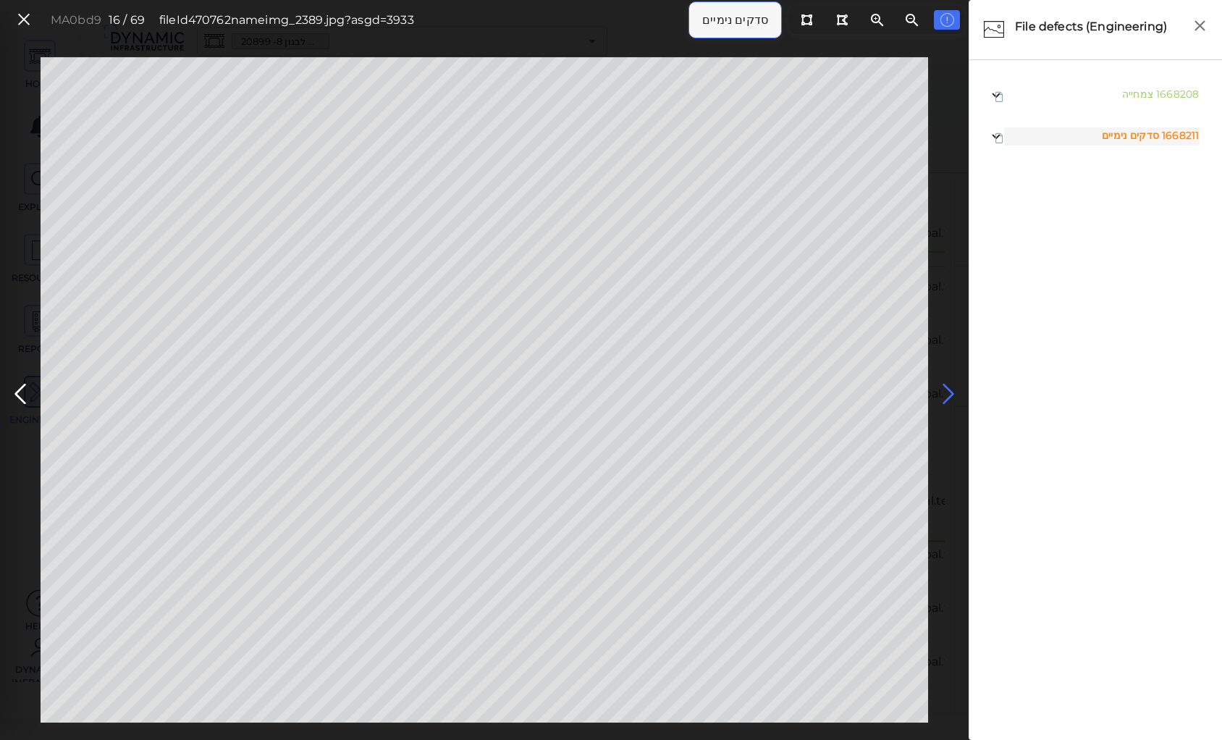
click at [943, 391] on icon at bounding box center [948, 394] width 23 height 28
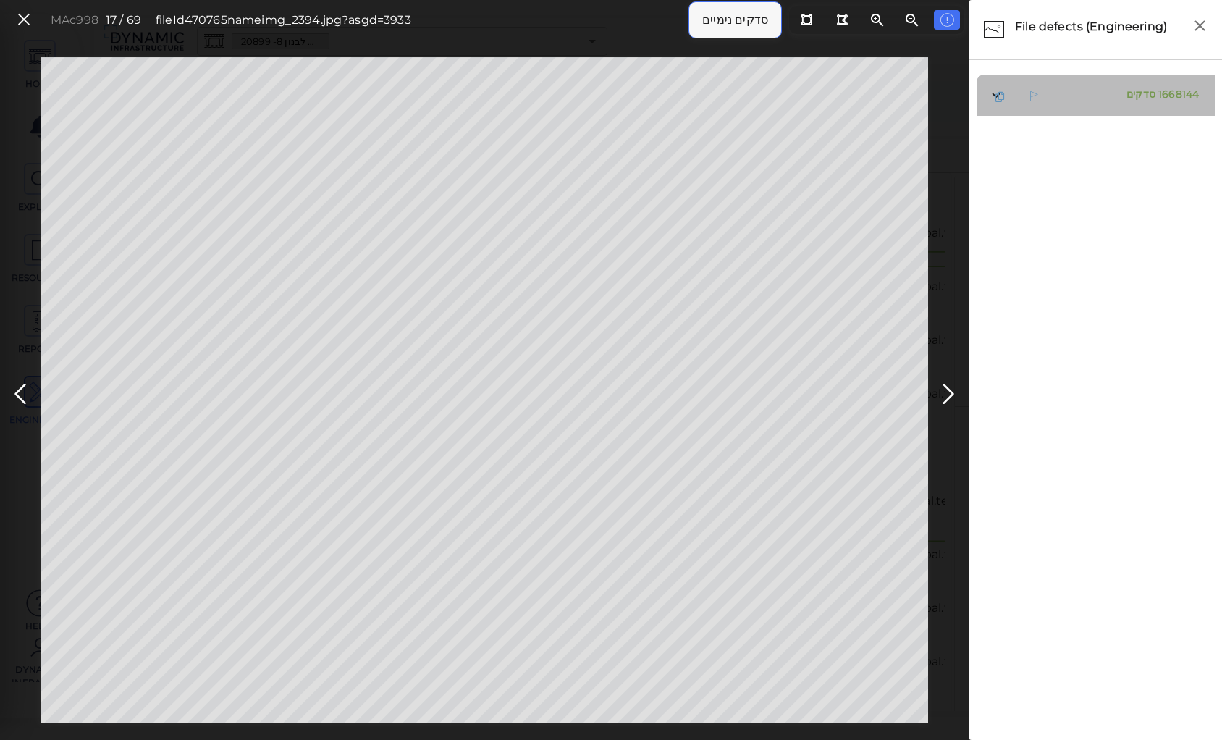
click at [1135, 101] on span "1668144 סדקים" at bounding box center [1161, 95] width 76 height 18
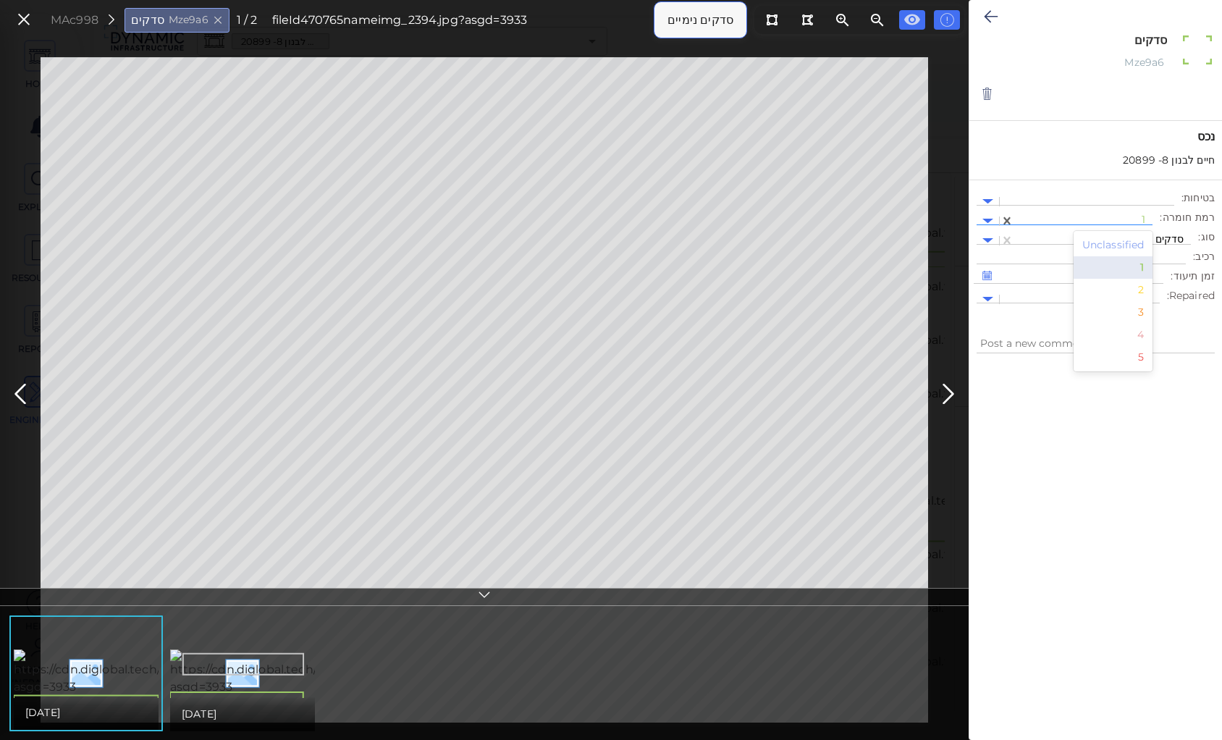
click at [1086, 214] on div at bounding box center [1084, 221] width 124 height 15
click at [1139, 288] on div "2" at bounding box center [1114, 290] width 80 height 22
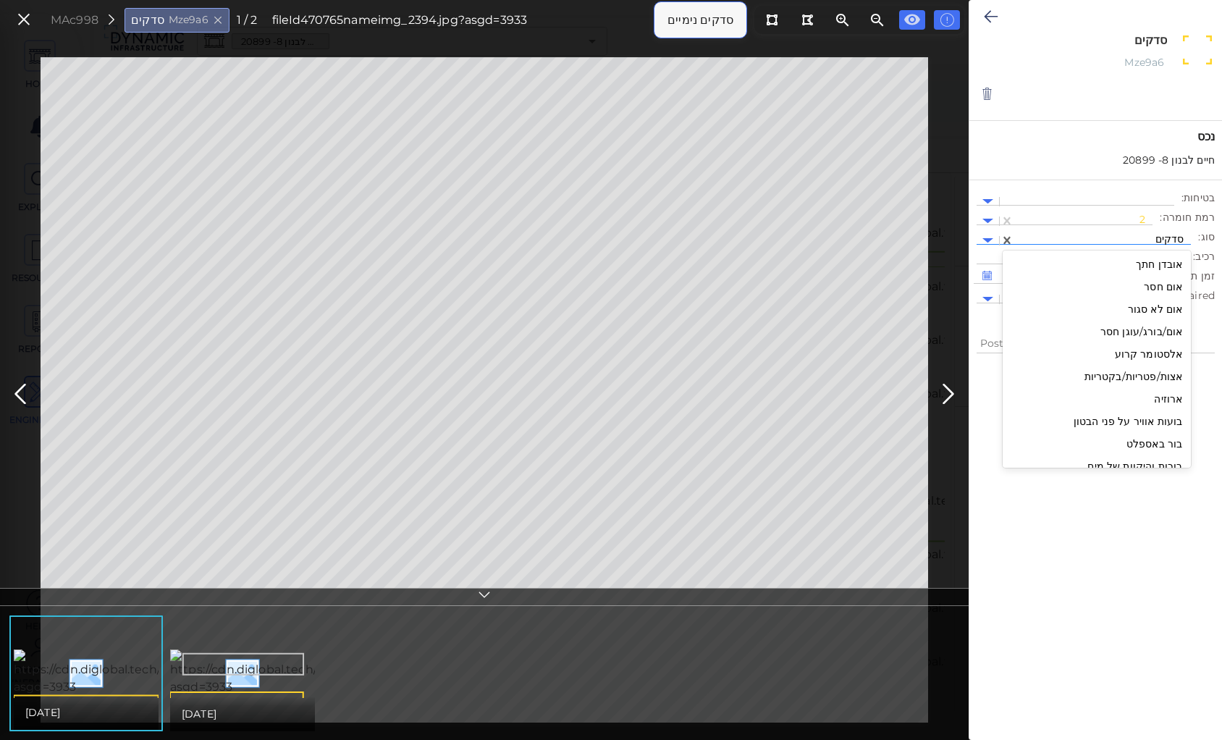
click at [1140, 236] on div at bounding box center [1103, 240] width 162 height 15
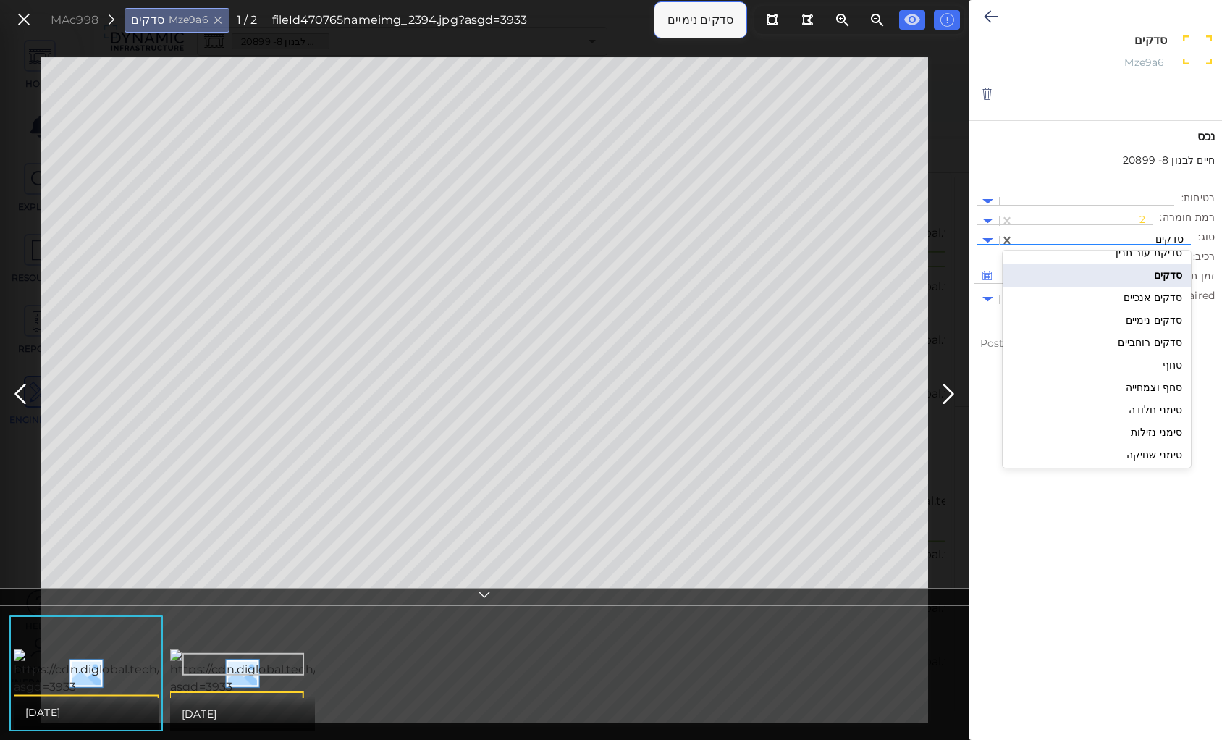
click at [1141, 319] on div "סדקים נימיים" at bounding box center [1097, 320] width 188 height 22
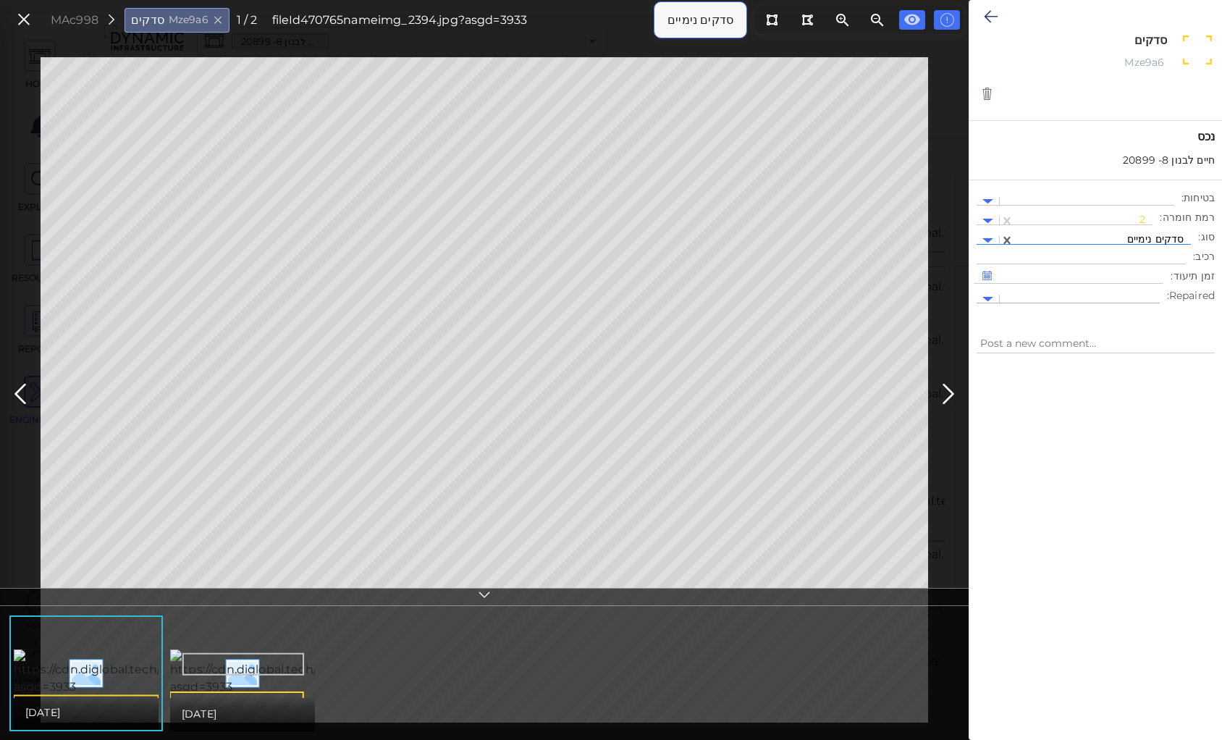
type textarea "x"
type textarea "סדקים נימיים"
click at [991, 17] on icon at bounding box center [991, 16] width 14 height 17
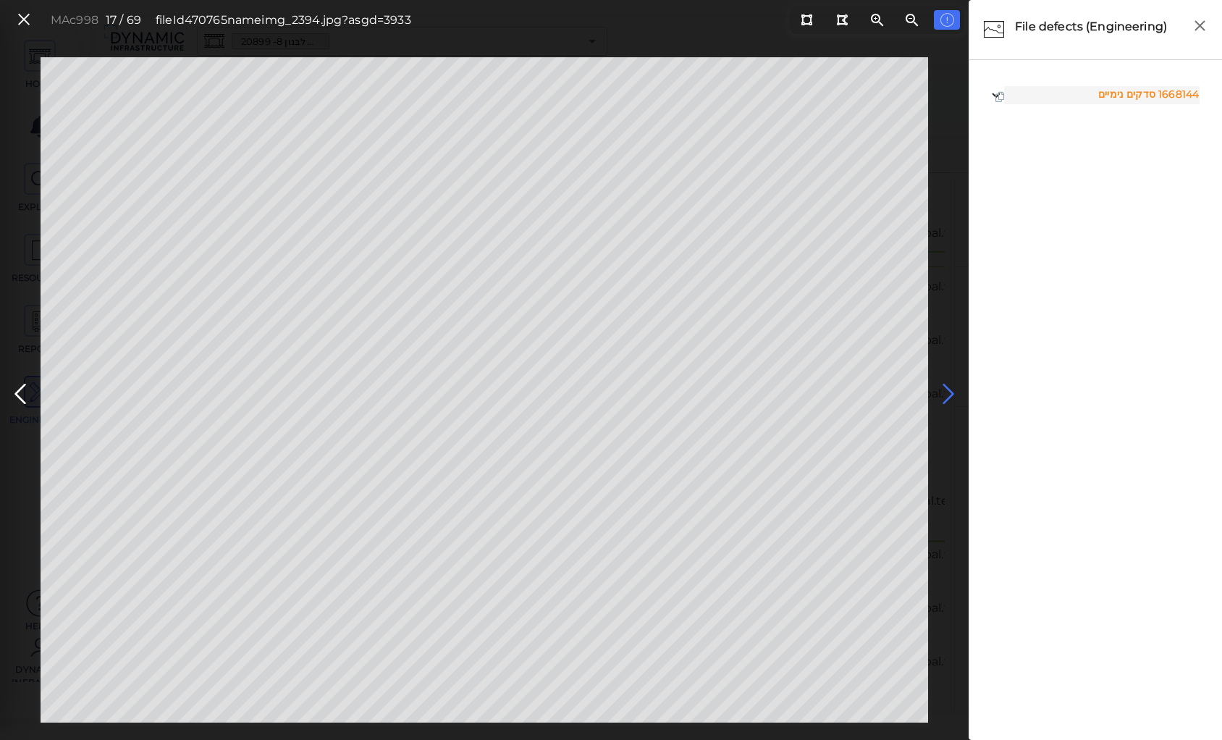
click at [943, 391] on icon at bounding box center [948, 394] width 23 height 28
click at [18, 390] on icon at bounding box center [20, 394] width 23 height 28
click at [942, 392] on icon at bounding box center [948, 394] width 23 height 28
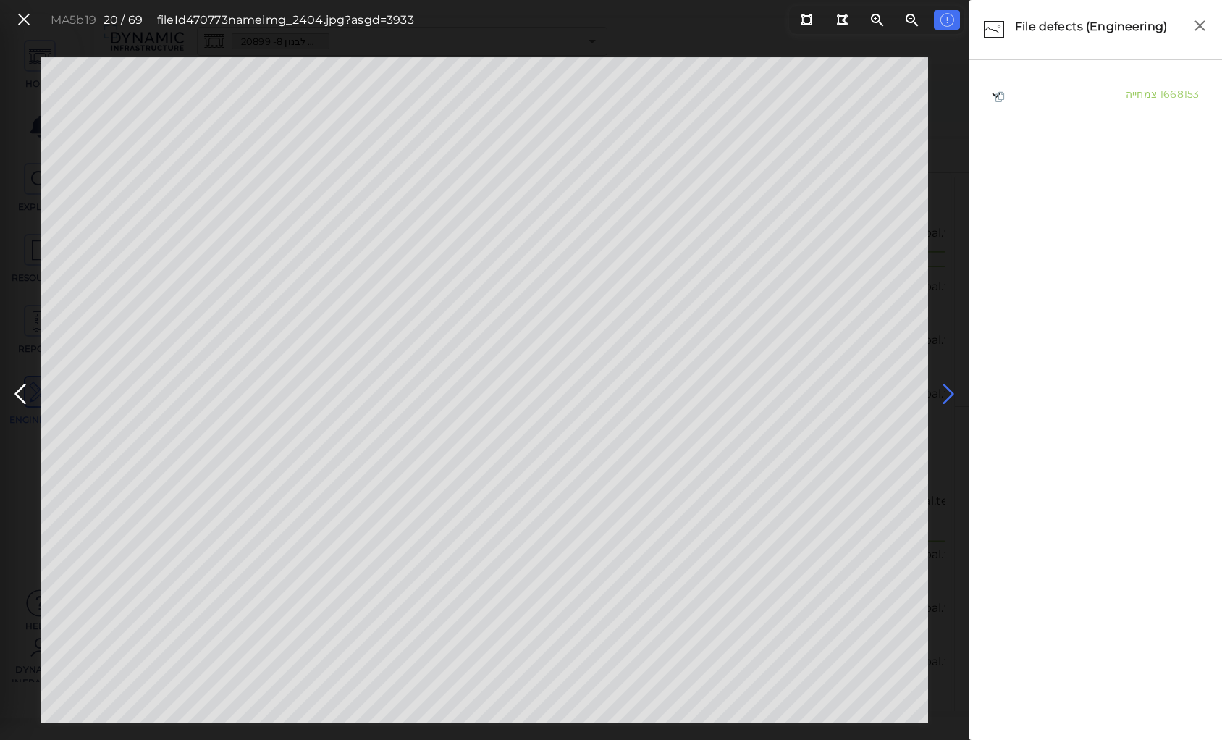
click at [942, 392] on icon at bounding box center [948, 394] width 23 height 28
click at [946, 390] on icon at bounding box center [948, 394] width 23 height 28
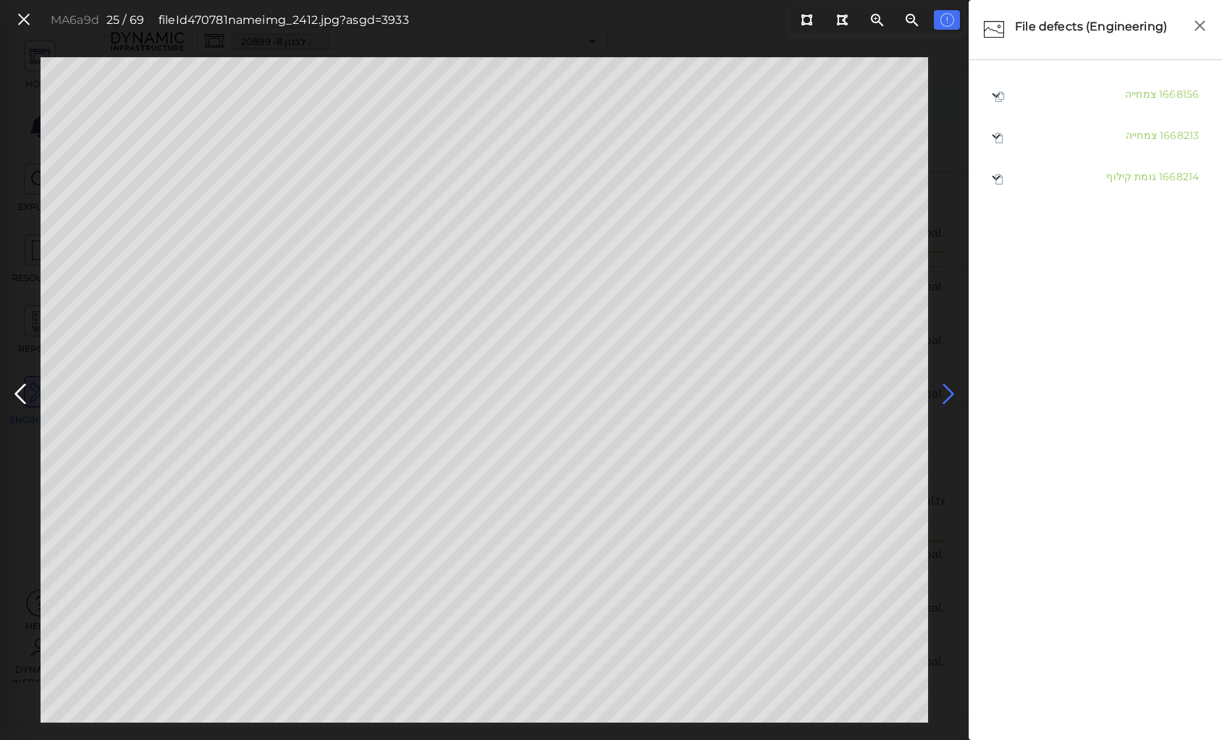
click at [946, 390] on icon at bounding box center [948, 394] width 23 height 28
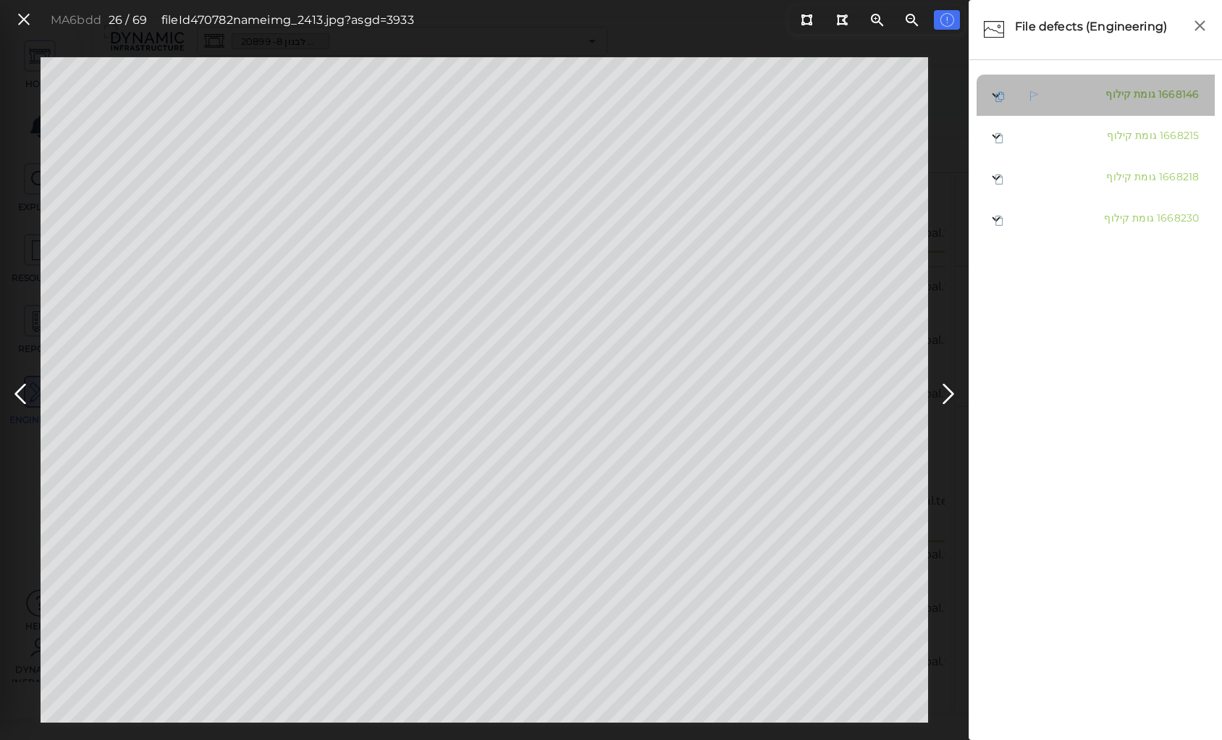
click at [1124, 98] on span "גומת קילוף" at bounding box center [1131, 94] width 50 height 13
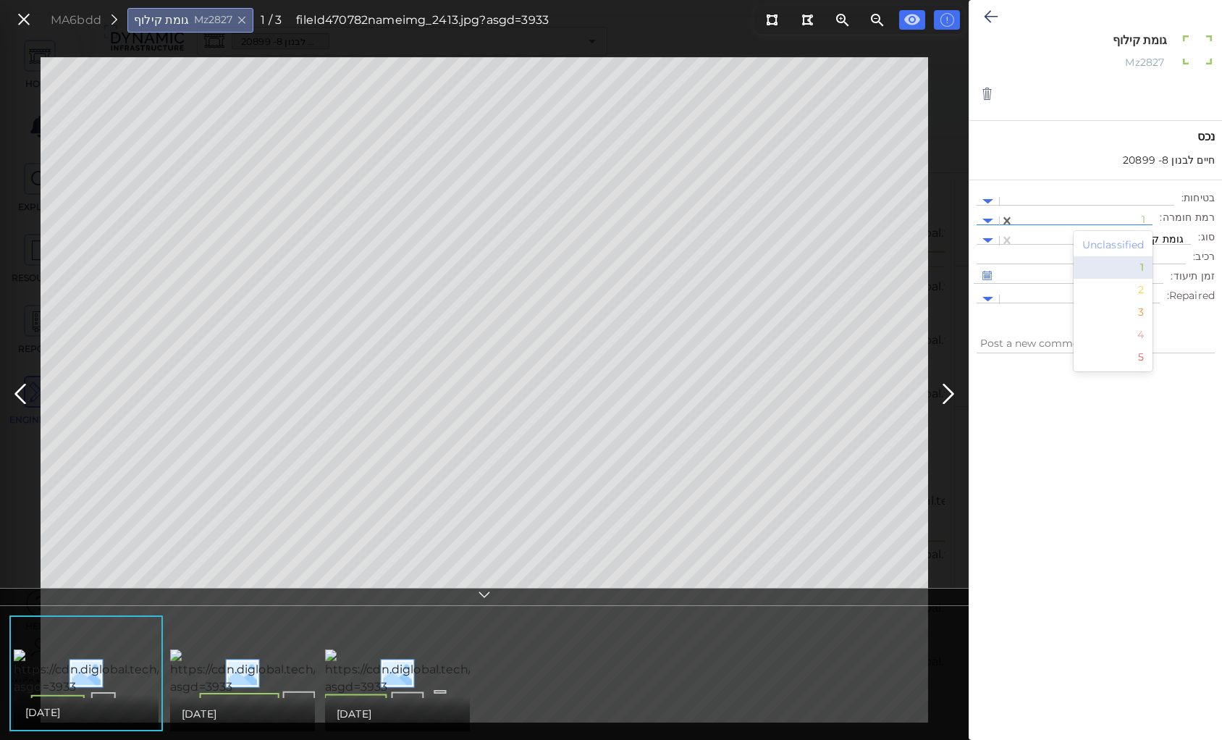
click at [1083, 217] on div at bounding box center [1084, 221] width 124 height 15
click at [1146, 289] on div "2" at bounding box center [1114, 290] width 80 height 22
click at [988, 17] on icon at bounding box center [991, 16] width 14 height 17
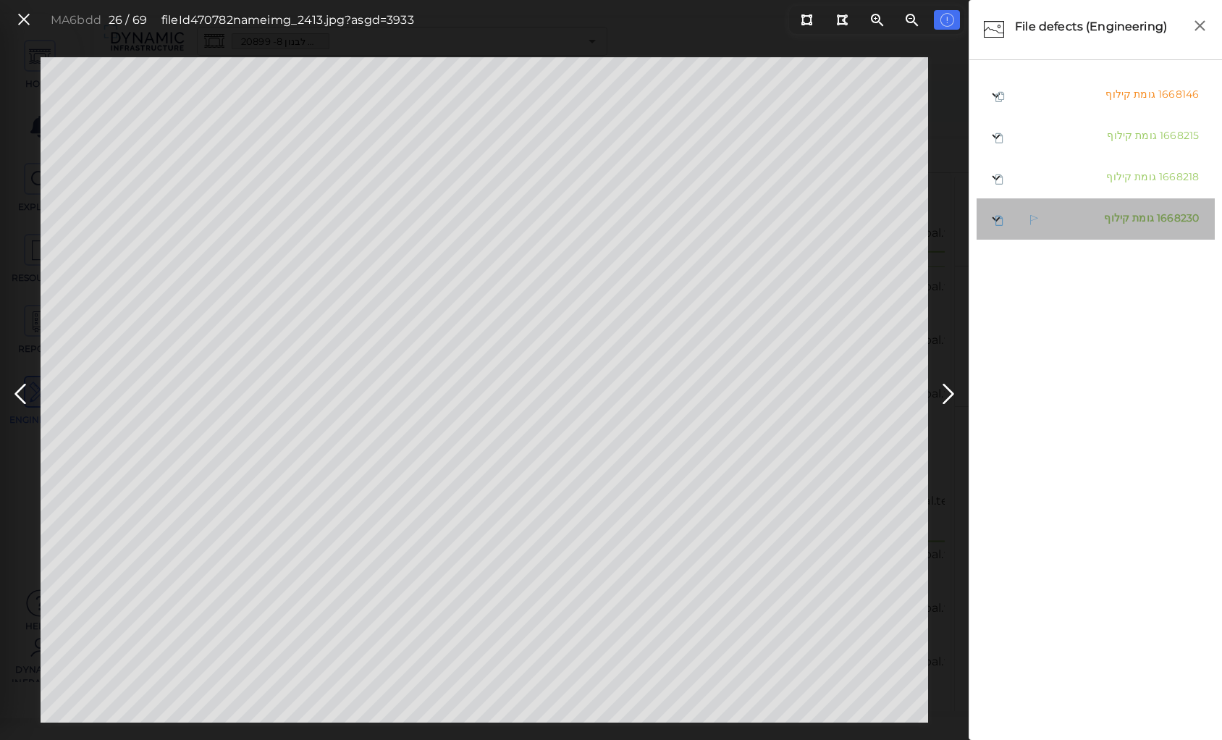
click at [1112, 220] on span "גומת קילוף" at bounding box center [1129, 217] width 50 height 13
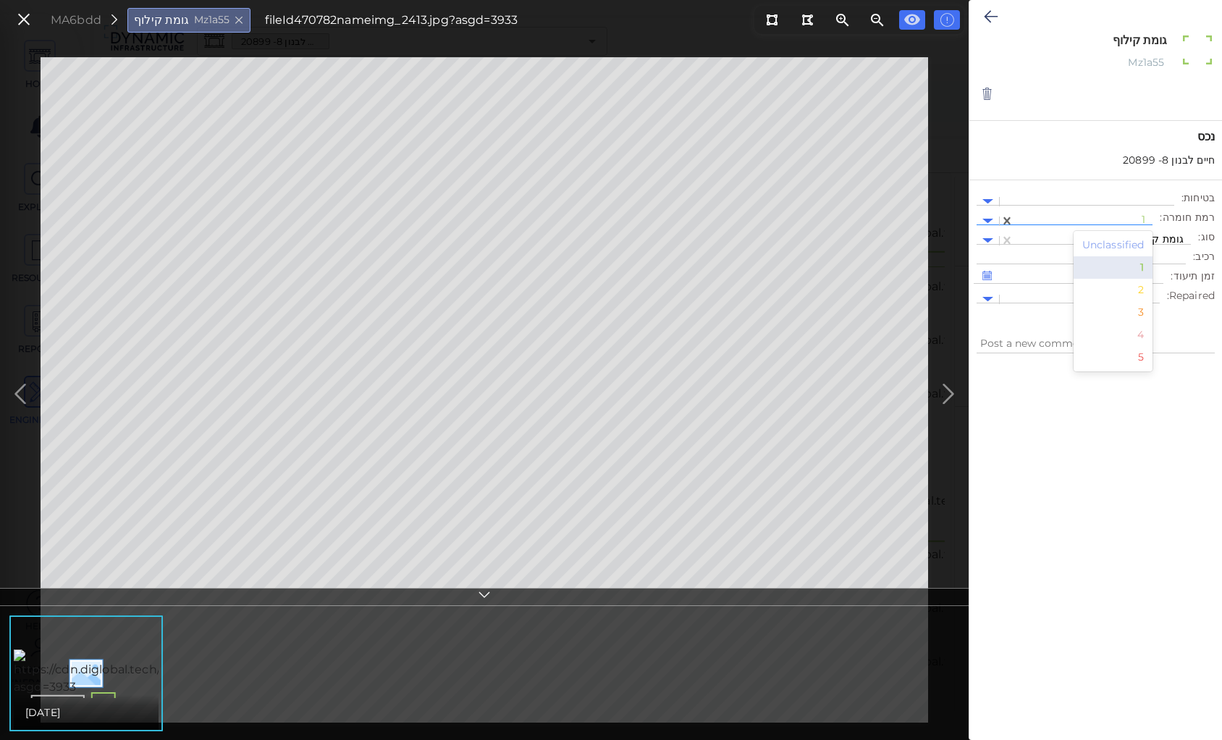
click at [1106, 216] on div at bounding box center [1084, 221] width 124 height 15
click at [1145, 290] on div "2" at bounding box center [1114, 290] width 80 height 22
click at [988, 14] on icon at bounding box center [991, 16] width 14 height 17
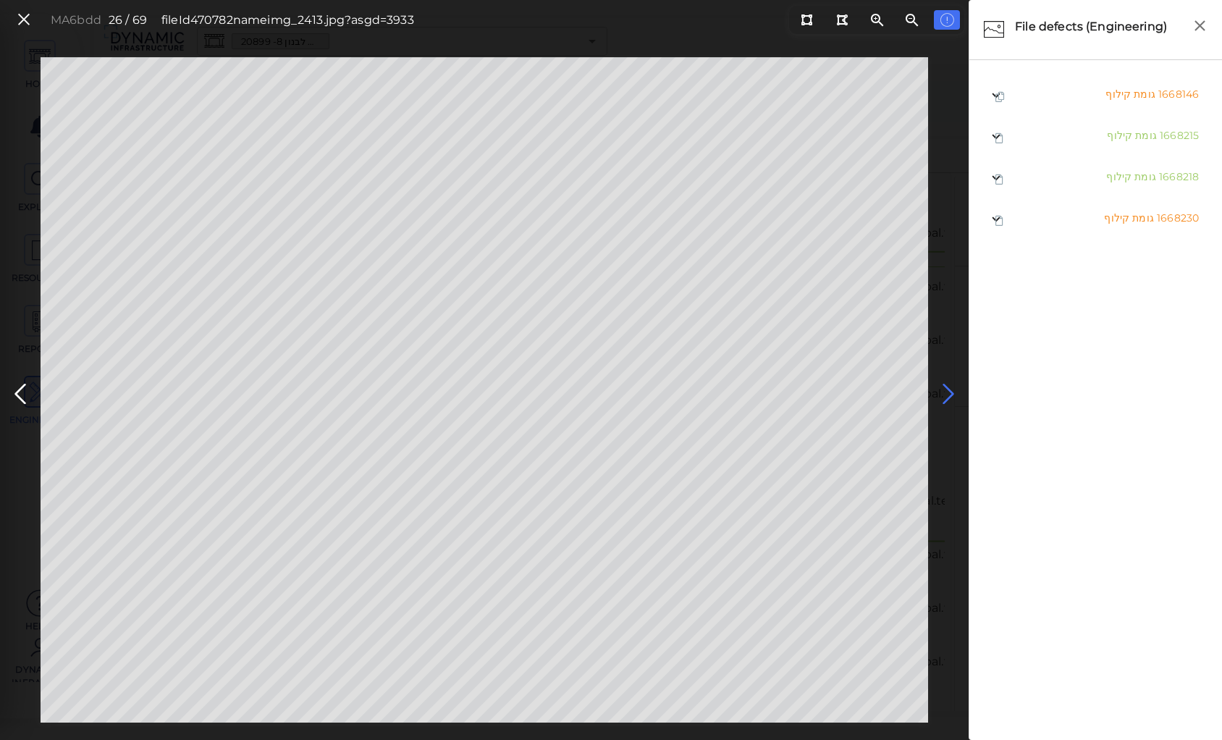
click at [946, 391] on icon at bounding box center [948, 394] width 23 height 28
click at [944, 391] on icon at bounding box center [948, 394] width 23 height 28
click at [27, 394] on icon at bounding box center [20, 394] width 23 height 28
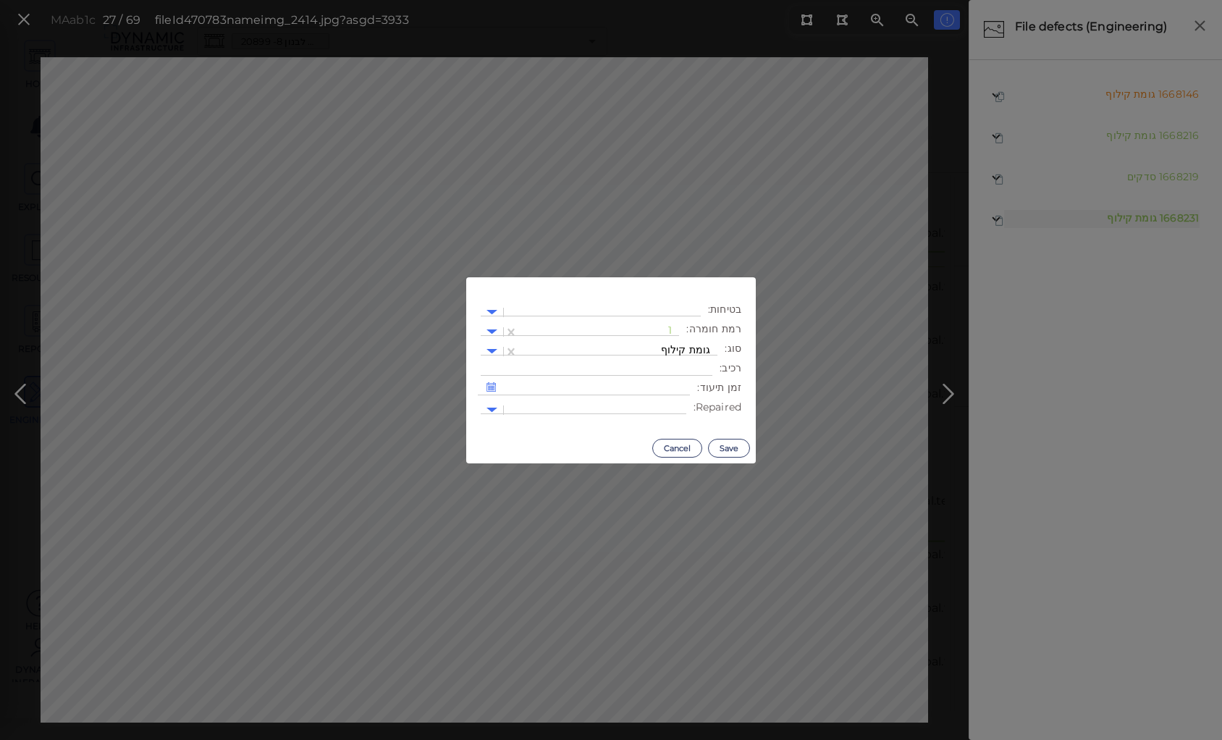
click at [846, 0] on body "This app is not optimized for mobile screens. Please access using a desktop or …" at bounding box center [611, 0] width 1222 height 0
click at [636, 327] on div at bounding box center [599, 331] width 146 height 15
click at [663, 399] on div "2" at bounding box center [640, 401] width 80 height 22
click at [734, 447] on button "Save" at bounding box center [729, 448] width 42 height 19
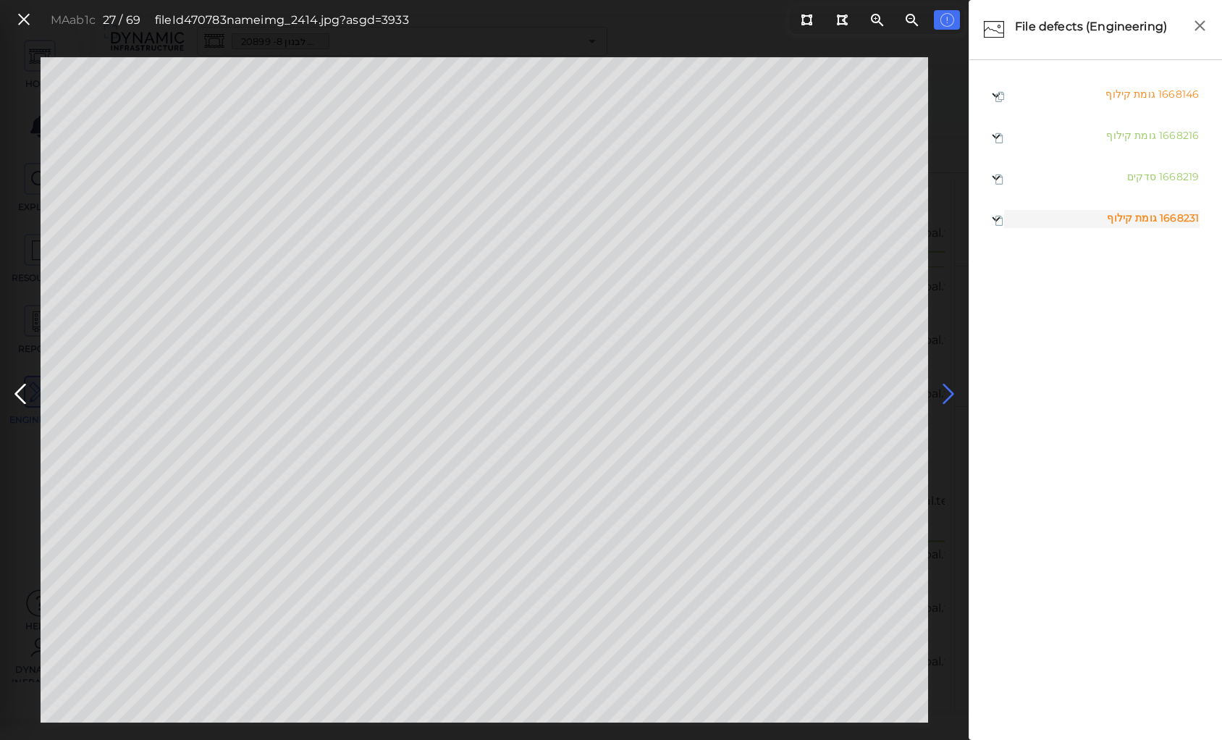
click at [946, 390] on icon at bounding box center [948, 394] width 23 height 28
click at [945, 388] on icon at bounding box center [948, 394] width 23 height 28
click at [947, 387] on icon at bounding box center [948, 394] width 23 height 28
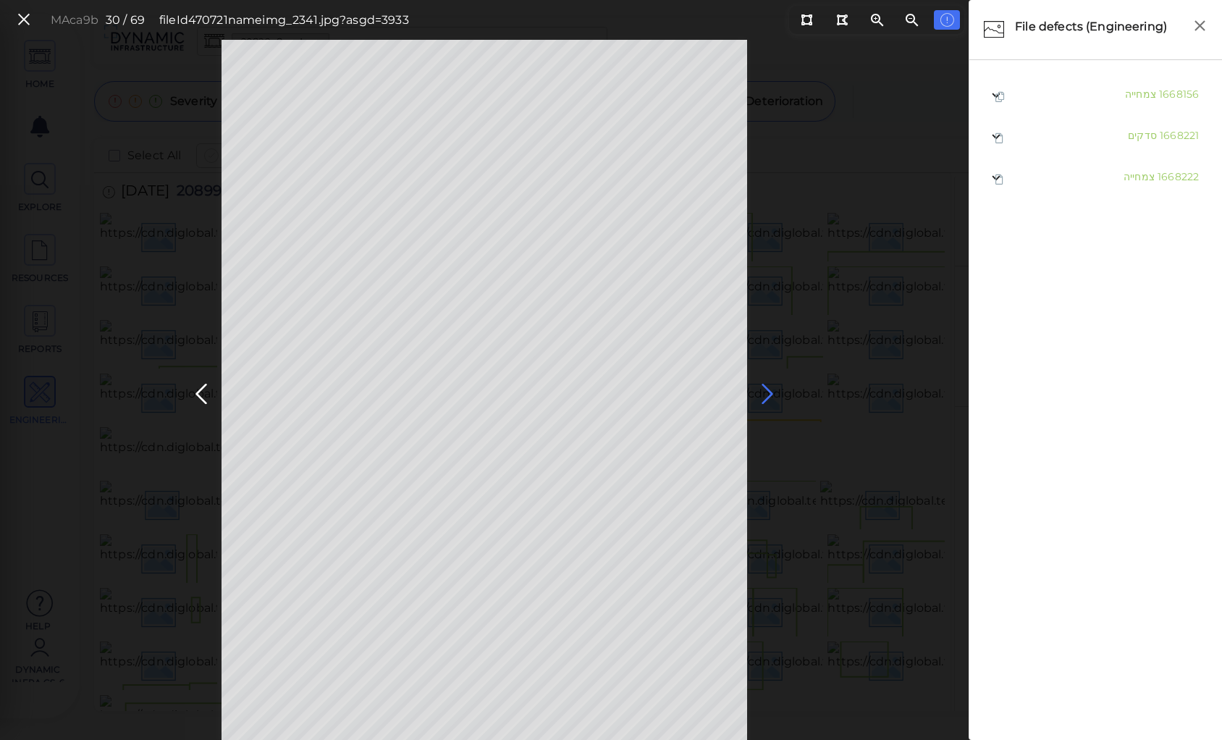
click at [762, 391] on icon at bounding box center [767, 394] width 23 height 28
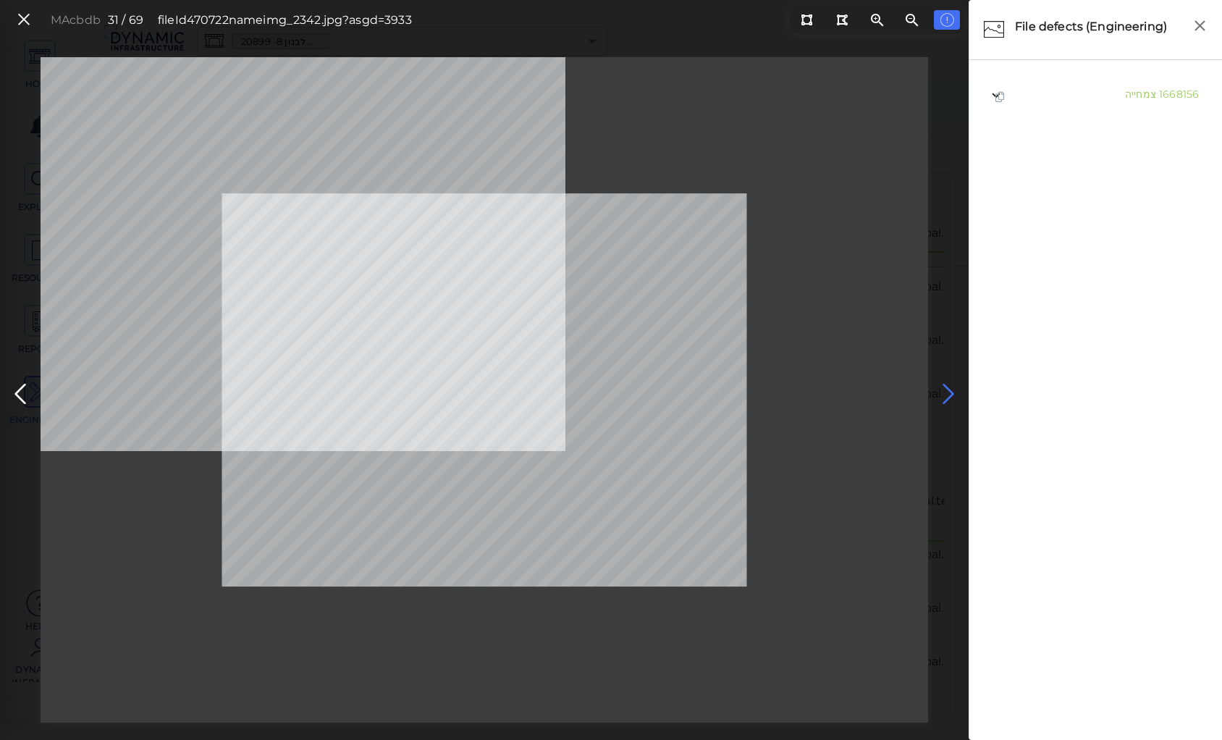
click at [948, 388] on icon at bounding box center [948, 394] width 23 height 28
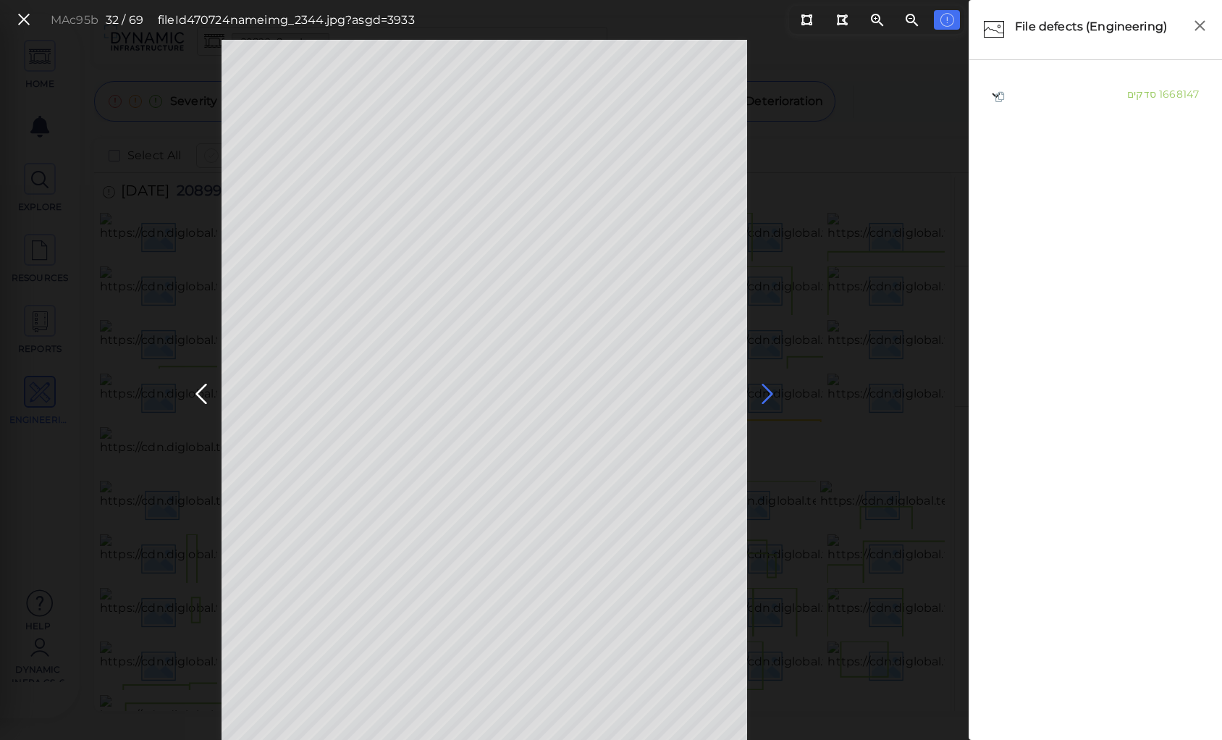
click at [768, 390] on icon at bounding box center [767, 394] width 23 height 28
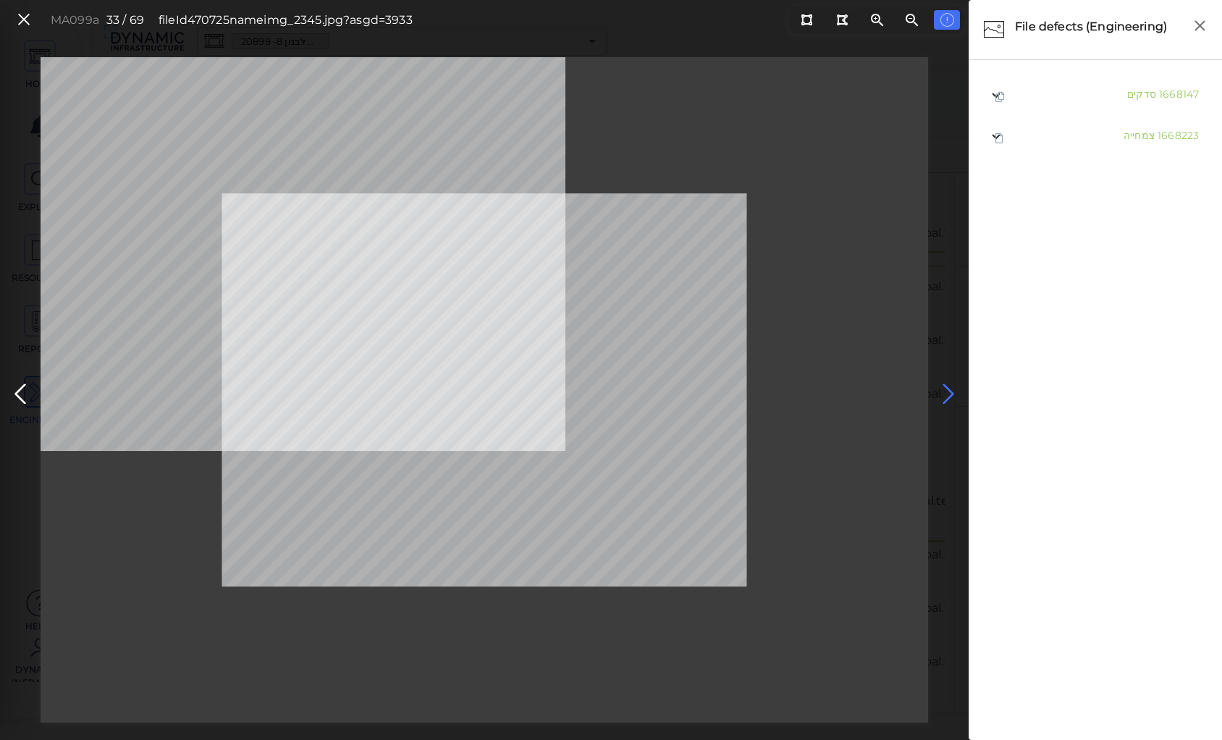
click at [945, 390] on icon at bounding box center [948, 394] width 23 height 28
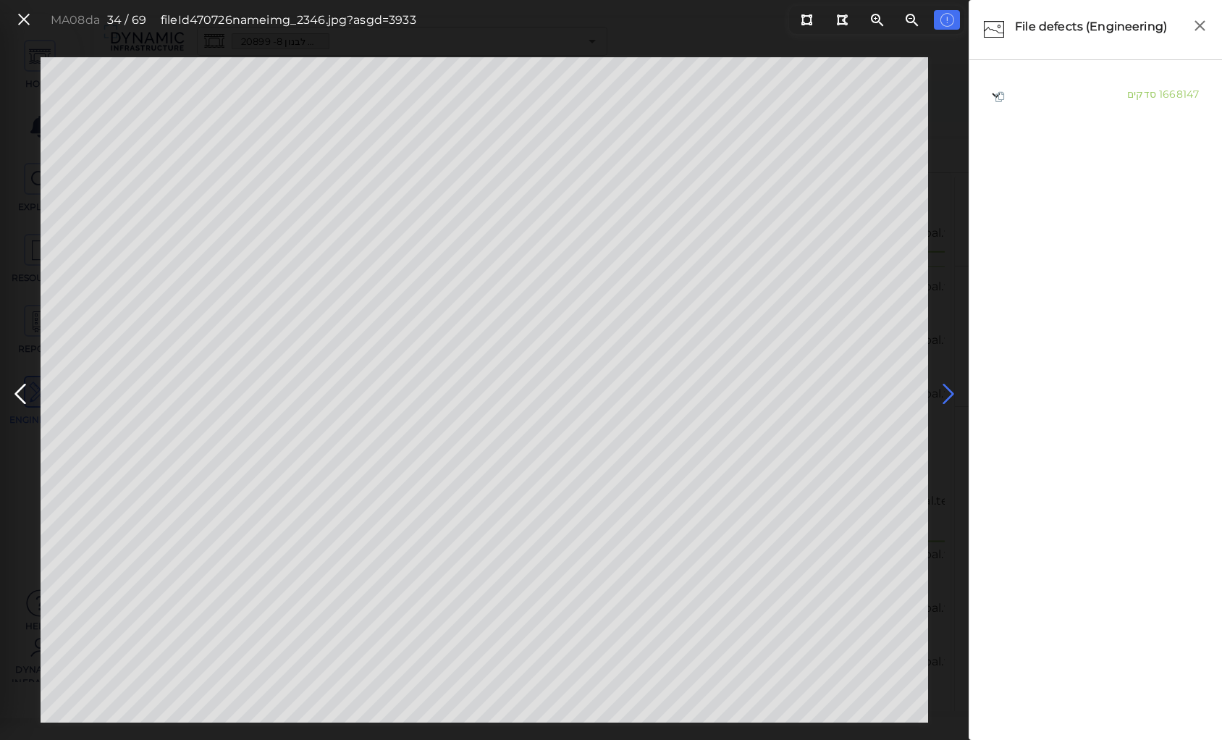
click at [945, 390] on icon at bounding box center [948, 394] width 23 height 28
click at [14, 386] on icon at bounding box center [20, 394] width 23 height 28
click at [948, 391] on icon at bounding box center [948, 394] width 23 height 28
click at [947, 391] on icon at bounding box center [948, 394] width 23 height 28
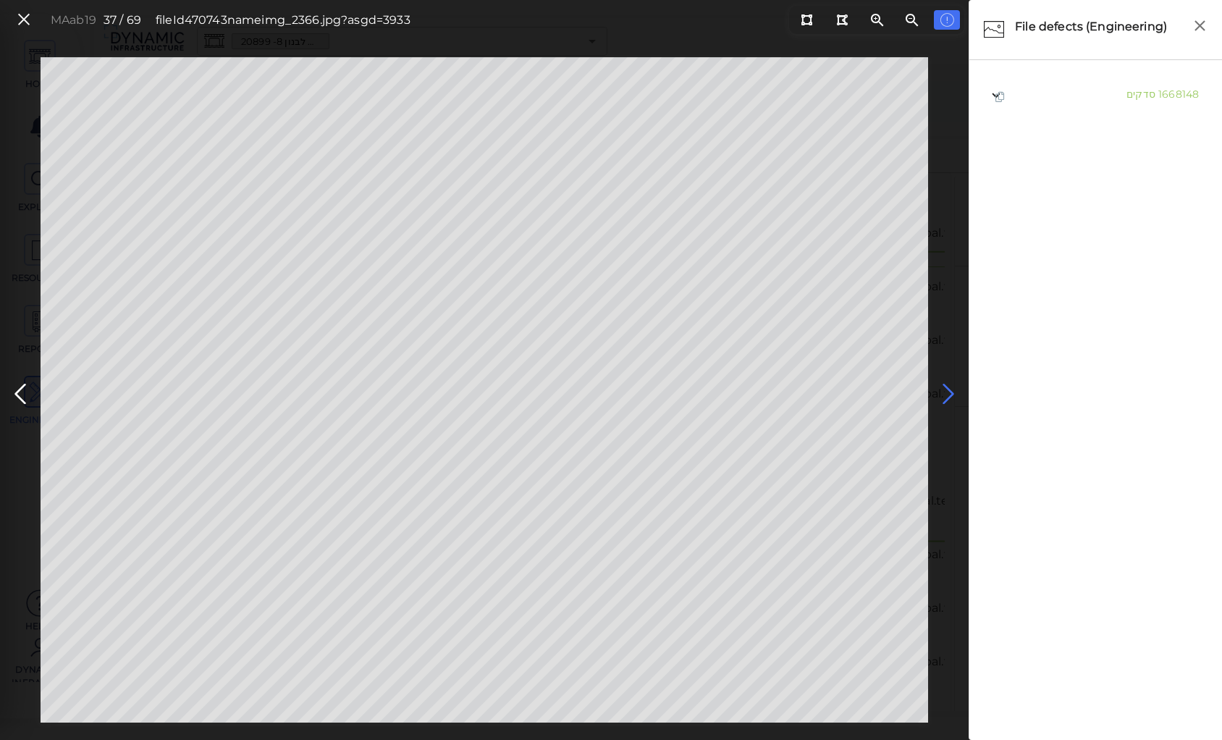
click at [947, 391] on icon at bounding box center [948, 394] width 23 height 28
click at [1132, 140] on span "גומת קילוף" at bounding box center [1129, 135] width 50 height 13
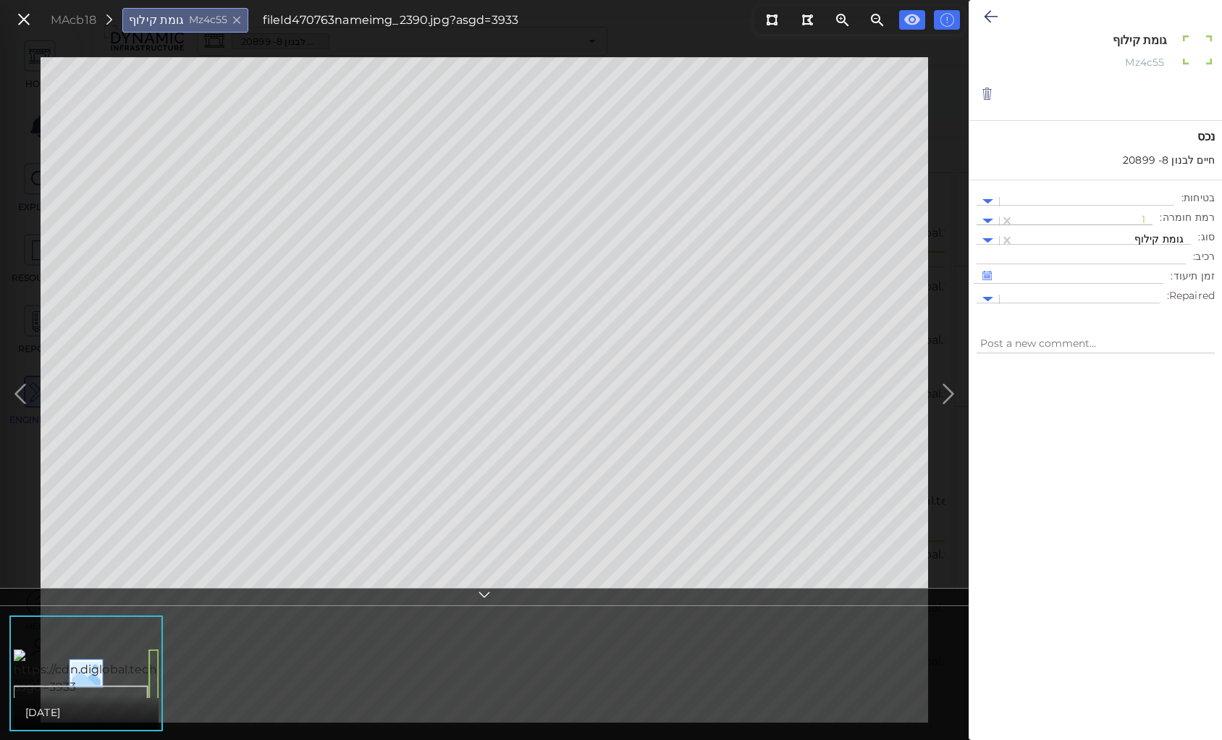
click at [1091, 219] on div at bounding box center [1084, 221] width 124 height 15
drag, startPoint x: 1144, startPoint y: 291, endPoint x: 1114, endPoint y: 198, distance: 98.2
click at [1144, 290] on div "2" at bounding box center [1114, 290] width 80 height 22
click at [993, 12] on icon at bounding box center [991, 16] width 14 height 17
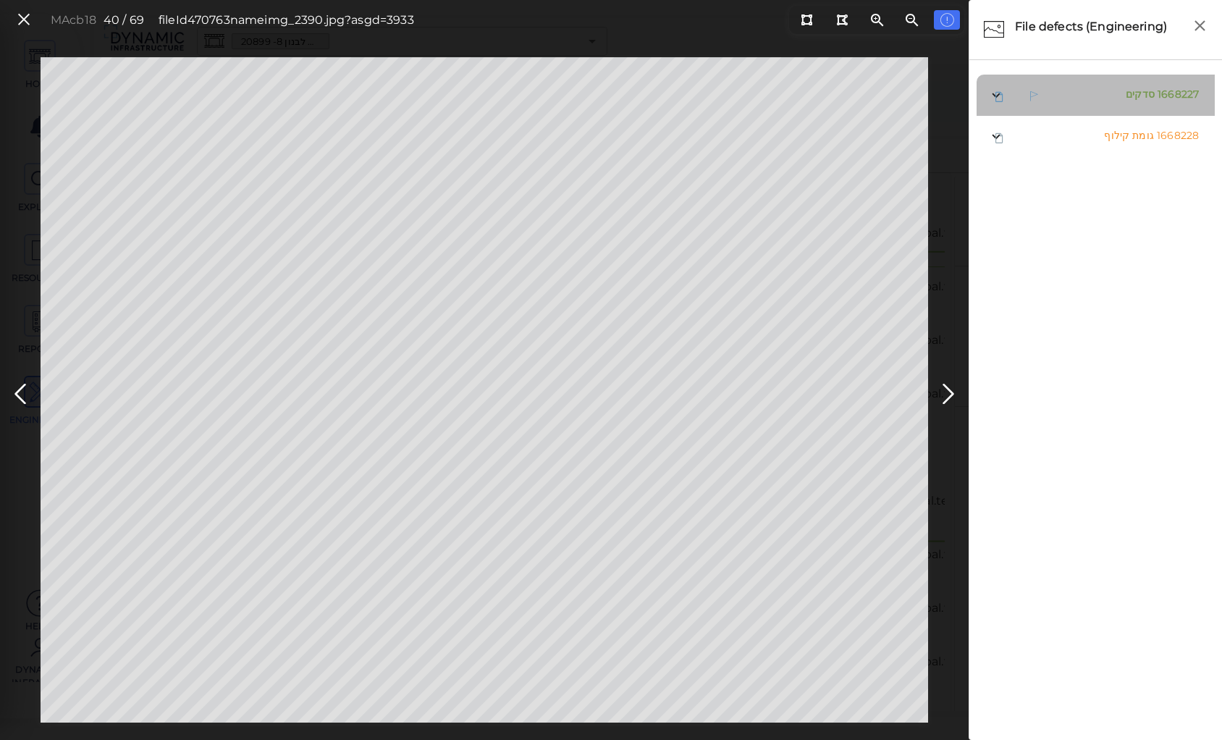
click at [1135, 94] on span "סדקים" at bounding box center [1140, 94] width 29 height 13
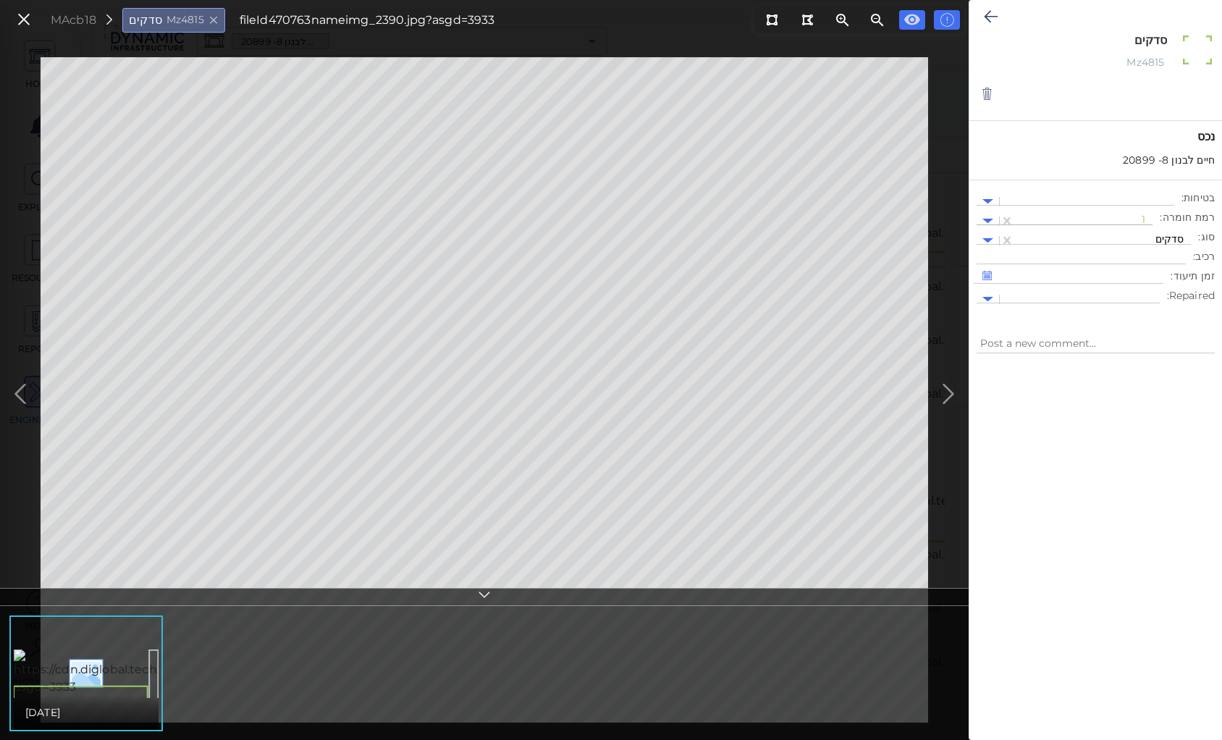
click at [1121, 217] on div at bounding box center [1084, 221] width 124 height 15
click at [1147, 289] on div "2" at bounding box center [1114, 290] width 80 height 22
click at [1138, 238] on div at bounding box center [1103, 240] width 162 height 15
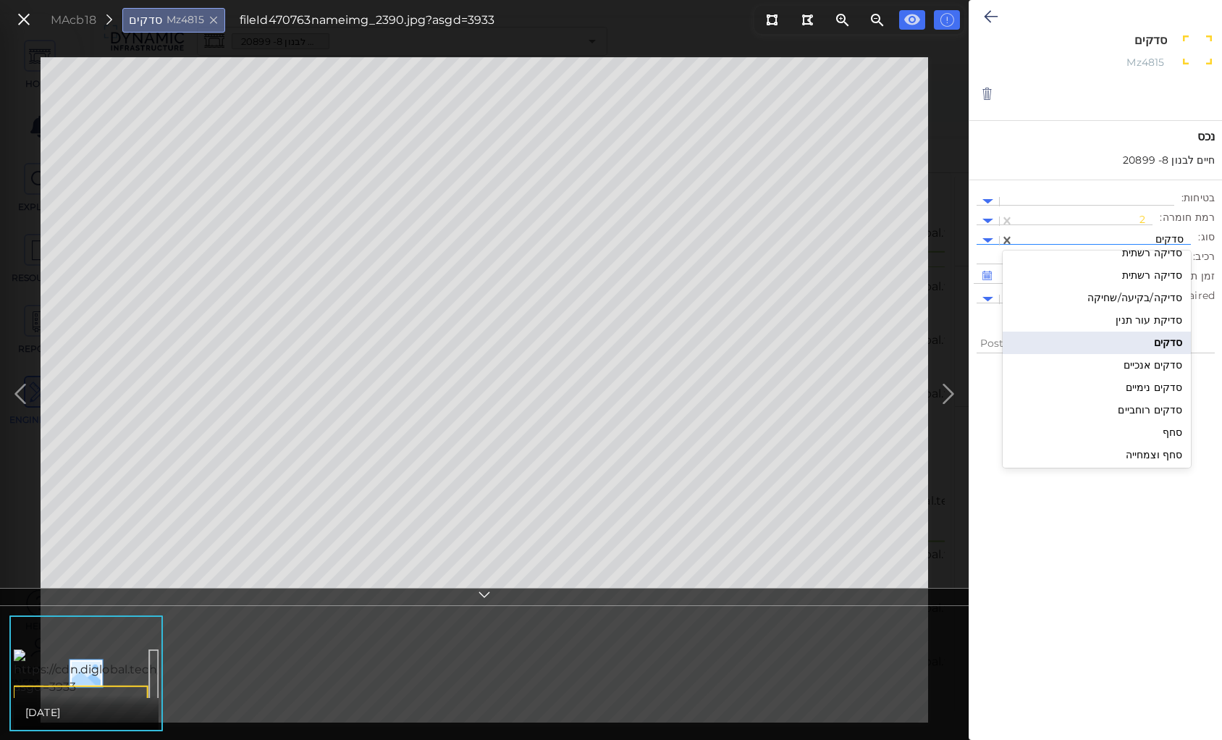
scroll to position [1547, 0]
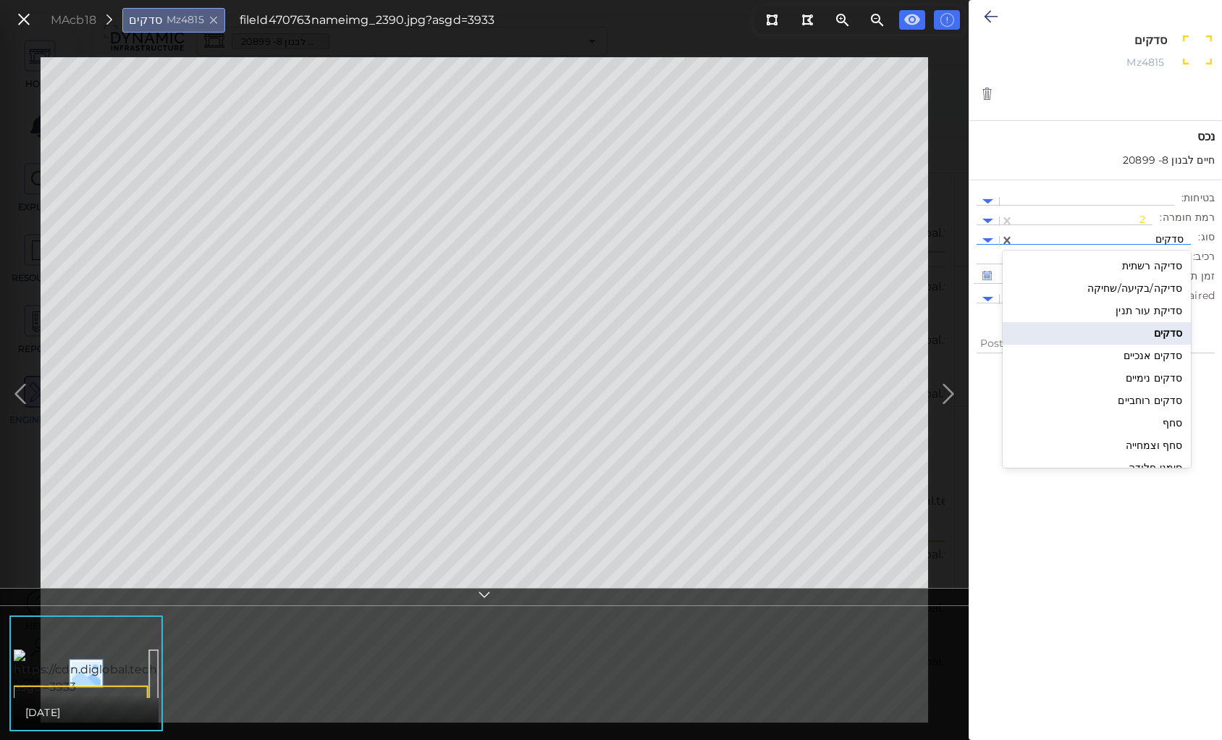
click at [1156, 377] on div "סדקים נימיים" at bounding box center [1097, 378] width 188 height 22
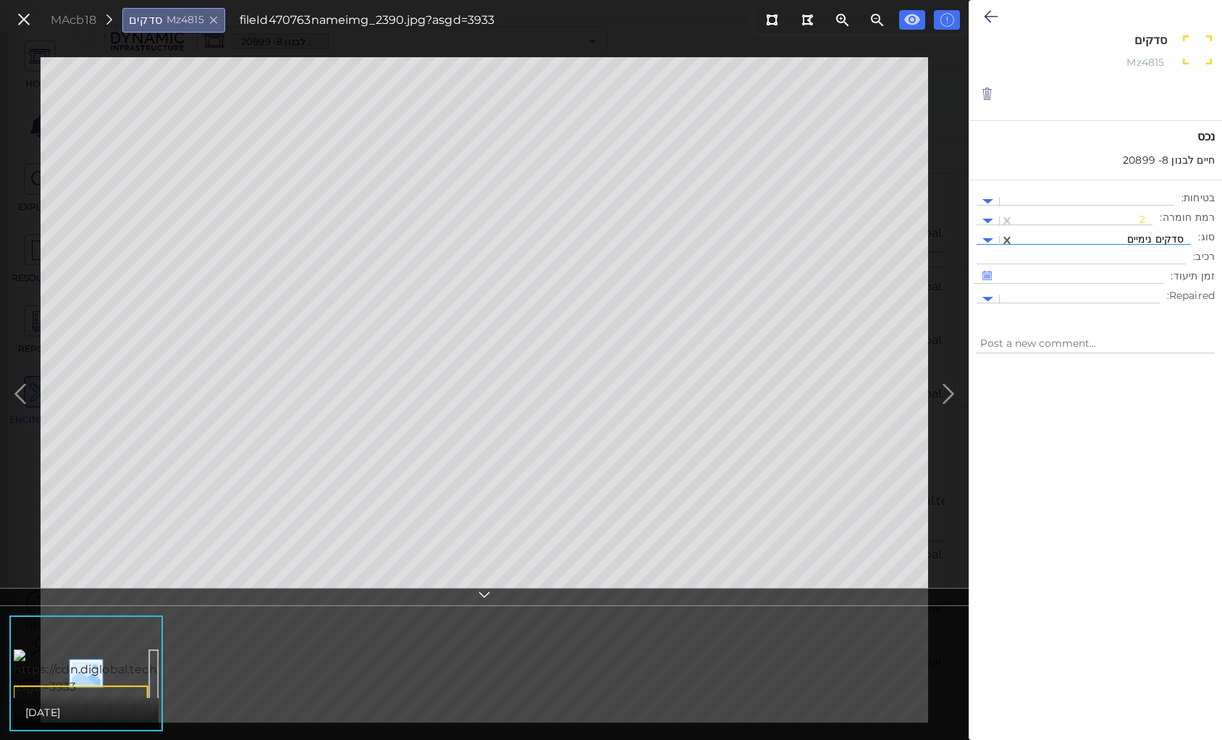
type textarea "x"
type textarea "סדקים נימיים"
click at [982, 9] on button at bounding box center [991, 17] width 28 height 32
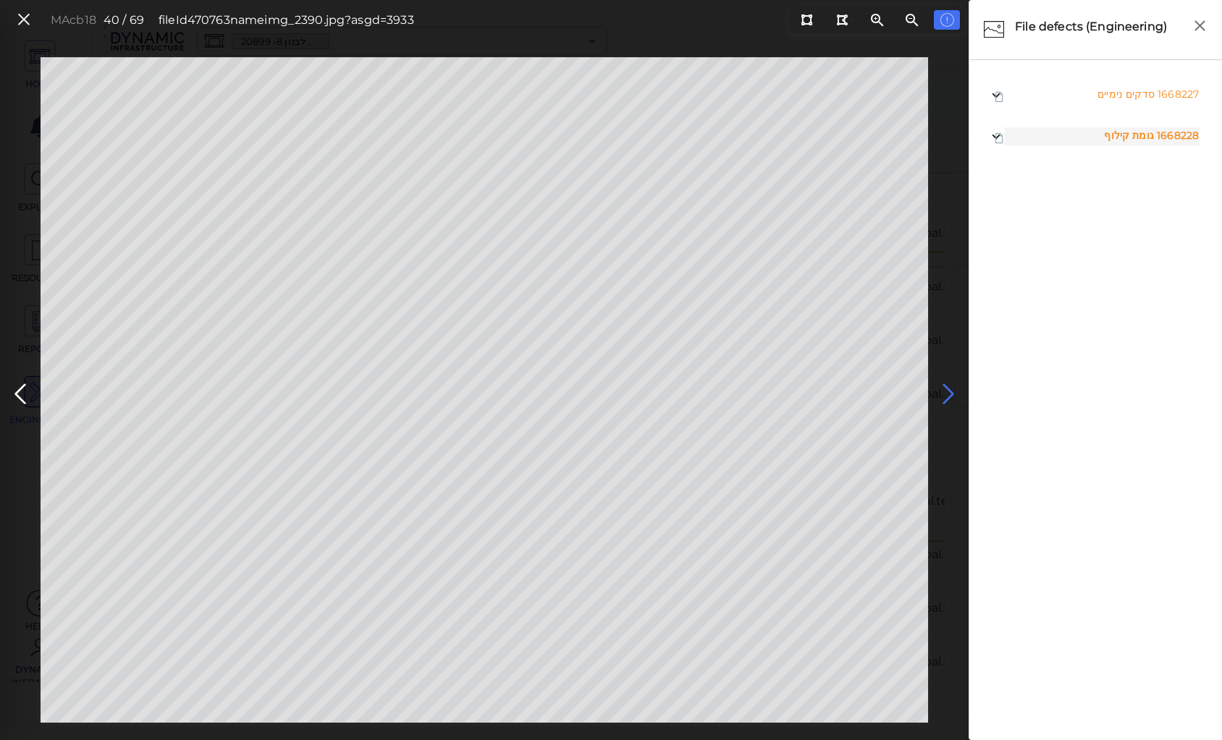
click at [950, 391] on icon at bounding box center [948, 394] width 23 height 28
click at [947, 390] on icon at bounding box center [948, 394] width 23 height 28
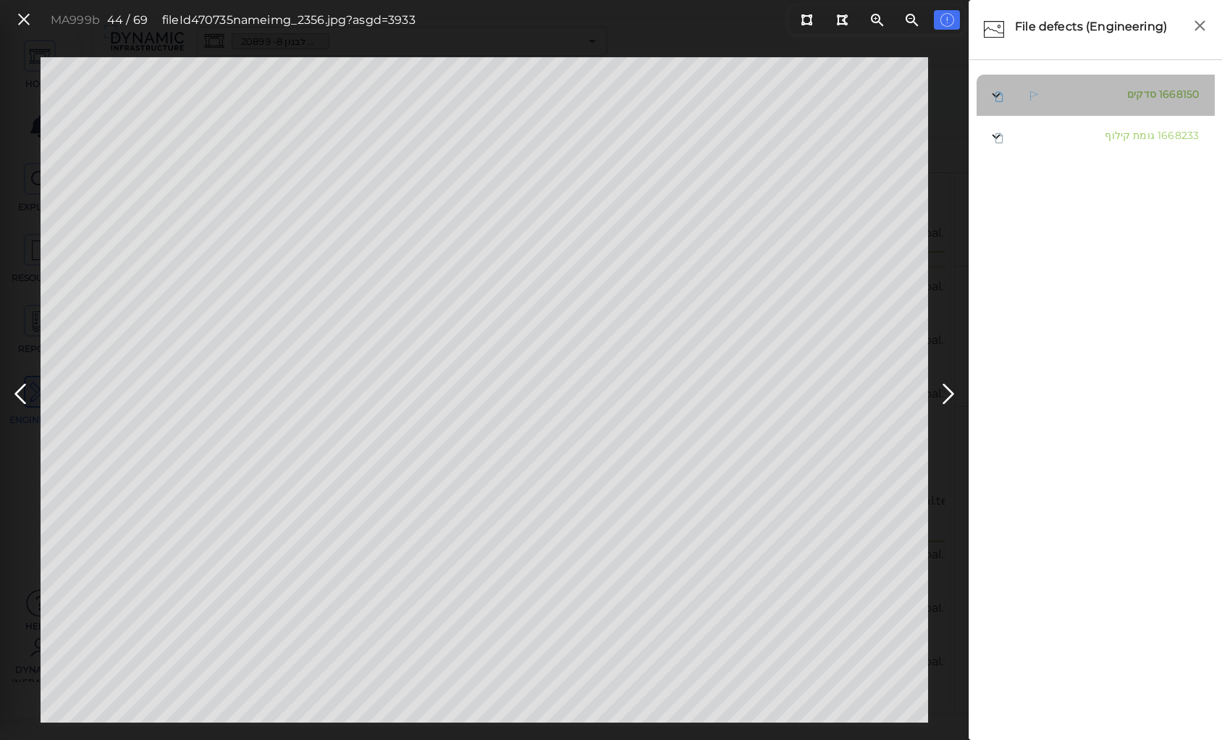
click at [1141, 94] on span "סדקים" at bounding box center [1141, 94] width 29 height 13
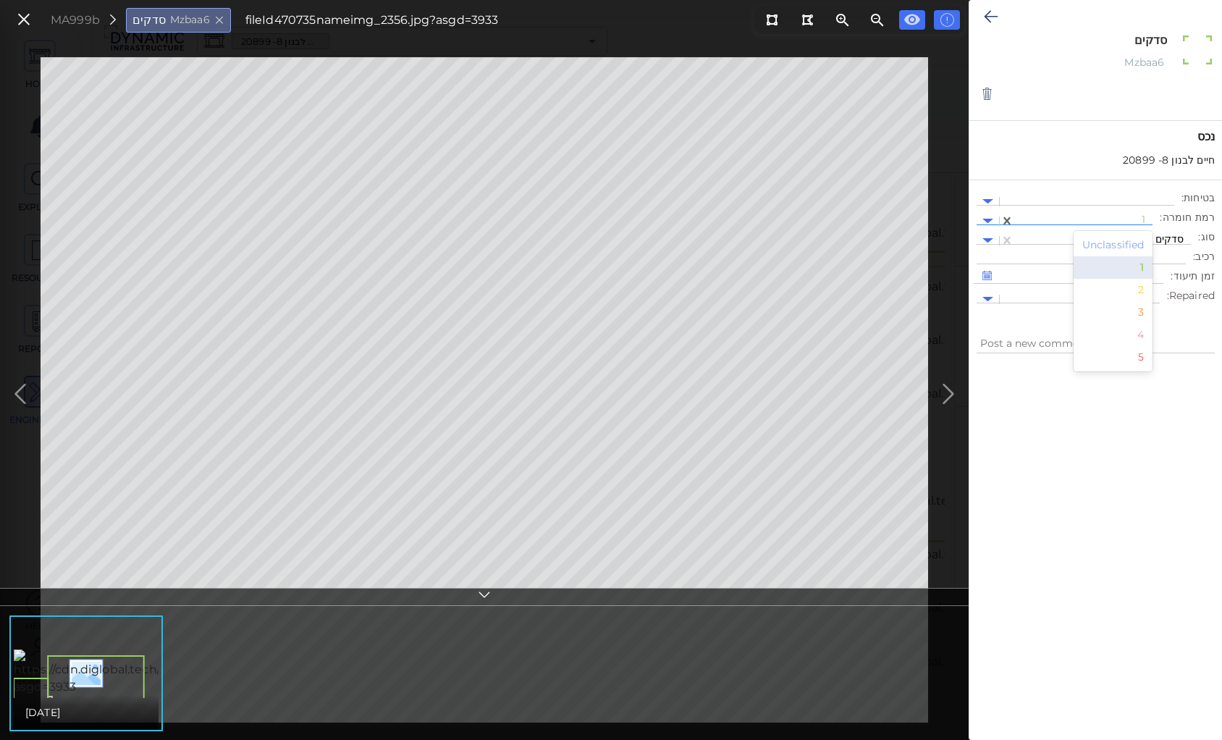
click at [1059, 212] on div "1" at bounding box center [1084, 221] width 124 height 18
click at [1141, 285] on div "2" at bounding box center [1114, 290] width 80 height 22
click at [1141, 240] on div at bounding box center [1103, 240] width 162 height 15
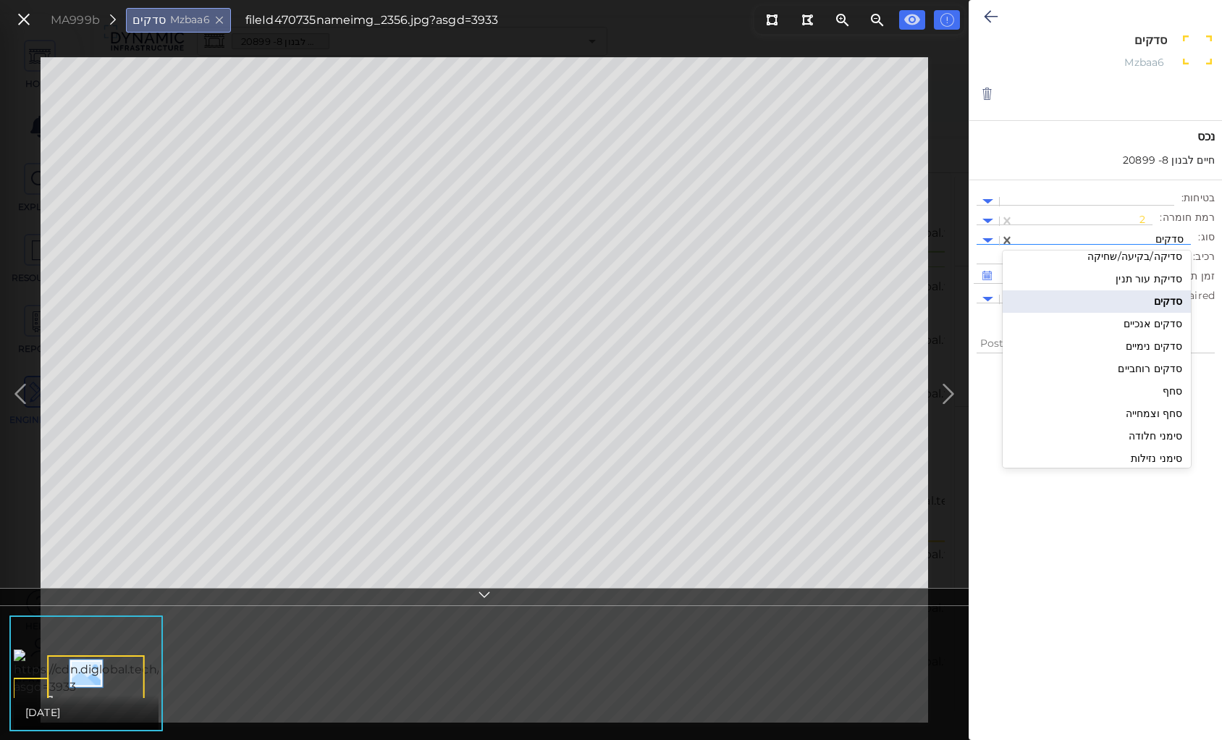
scroll to position [1605, 0]
click at [1135, 323] on div "סדקים נימיים" at bounding box center [1097, 320] width 188 height 22
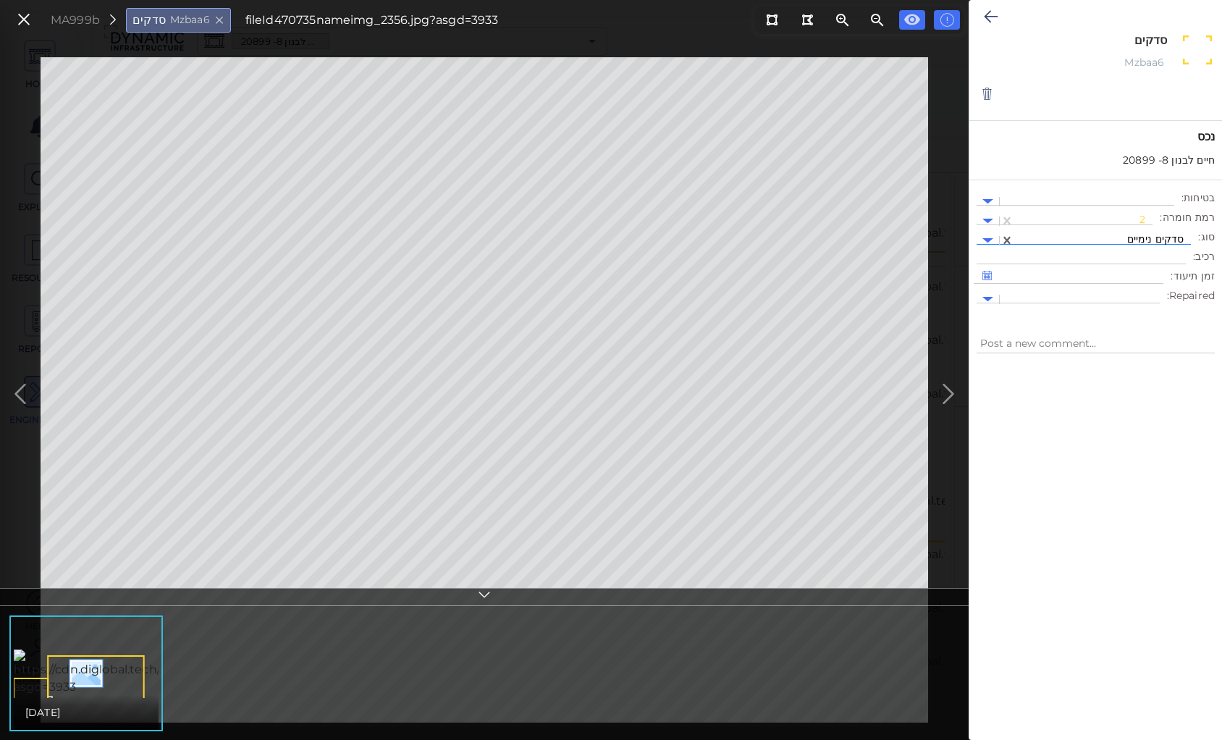
type textarea "x"
type textarea "סדקים נימיים"
click at [992, 14] on icon at bounding box center [991, 16] width 14 height 17
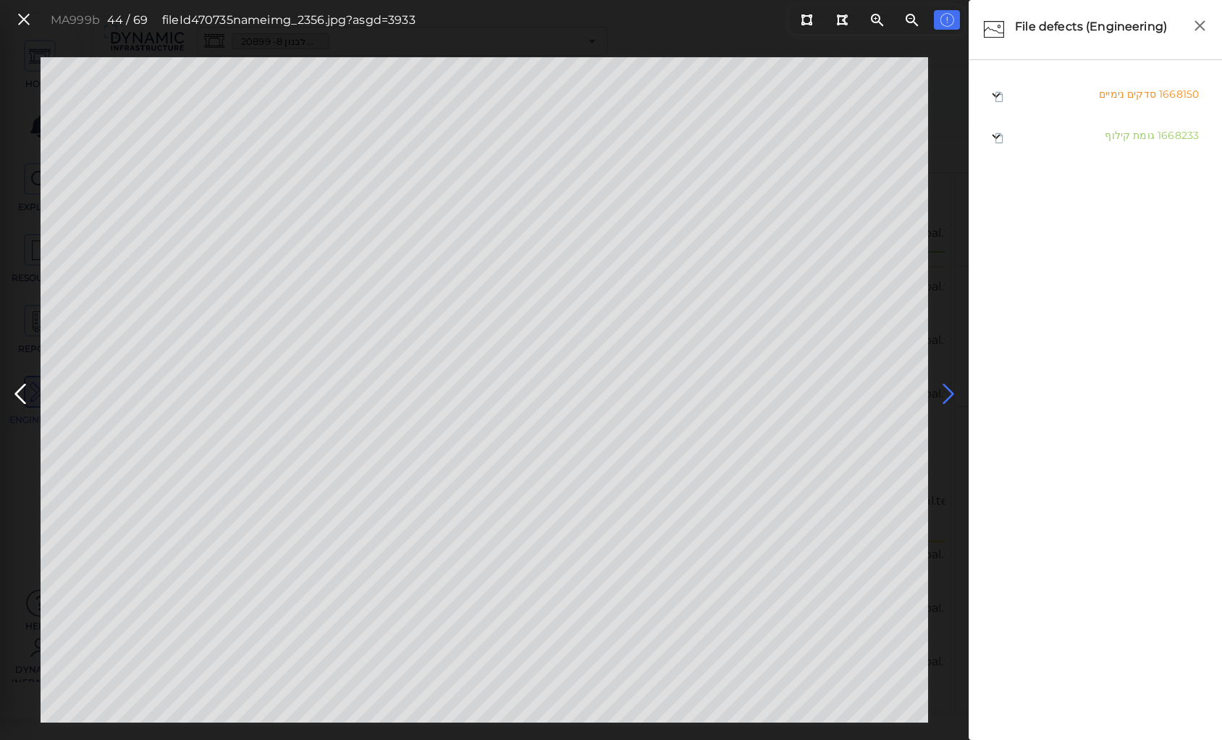
click at [947, 390] on icon at bounding box center [948, 394] width 23 height 28
click at [949, 390] on icon at bounding box center [948, 394] width 23 height 28
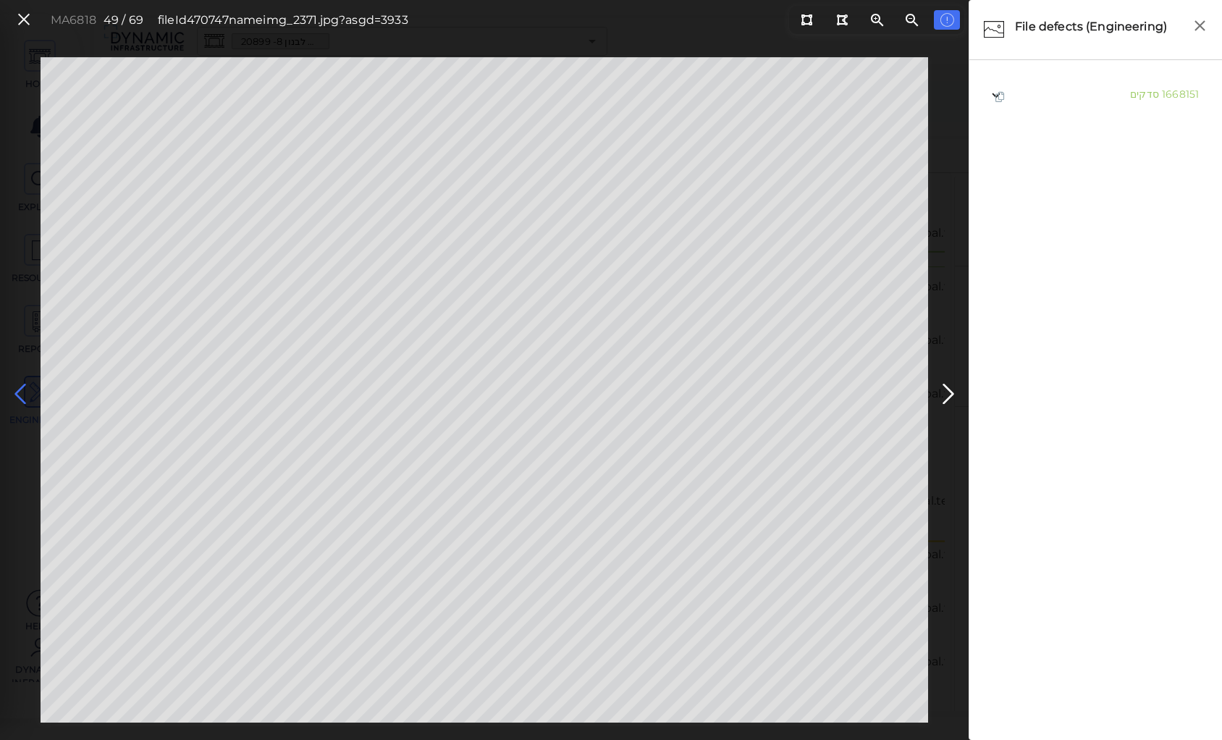
click at [12, 386] on icon at bounding box center [20, 394] width 23 height 28
click at [945, 385] on icon at bounding box center [948, 394] width 23 height 28
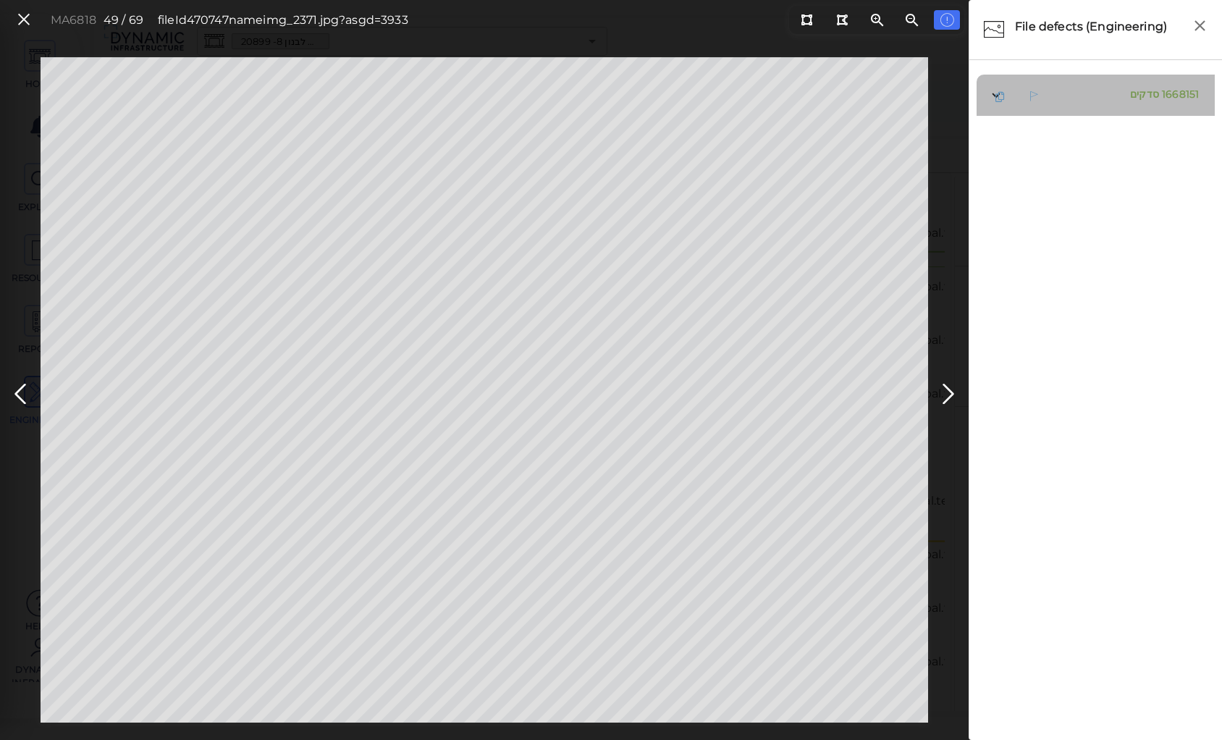
click at [1142, 100] on span "1668151 סדקים" at bounding box center [1163, 95] width 72 height 18
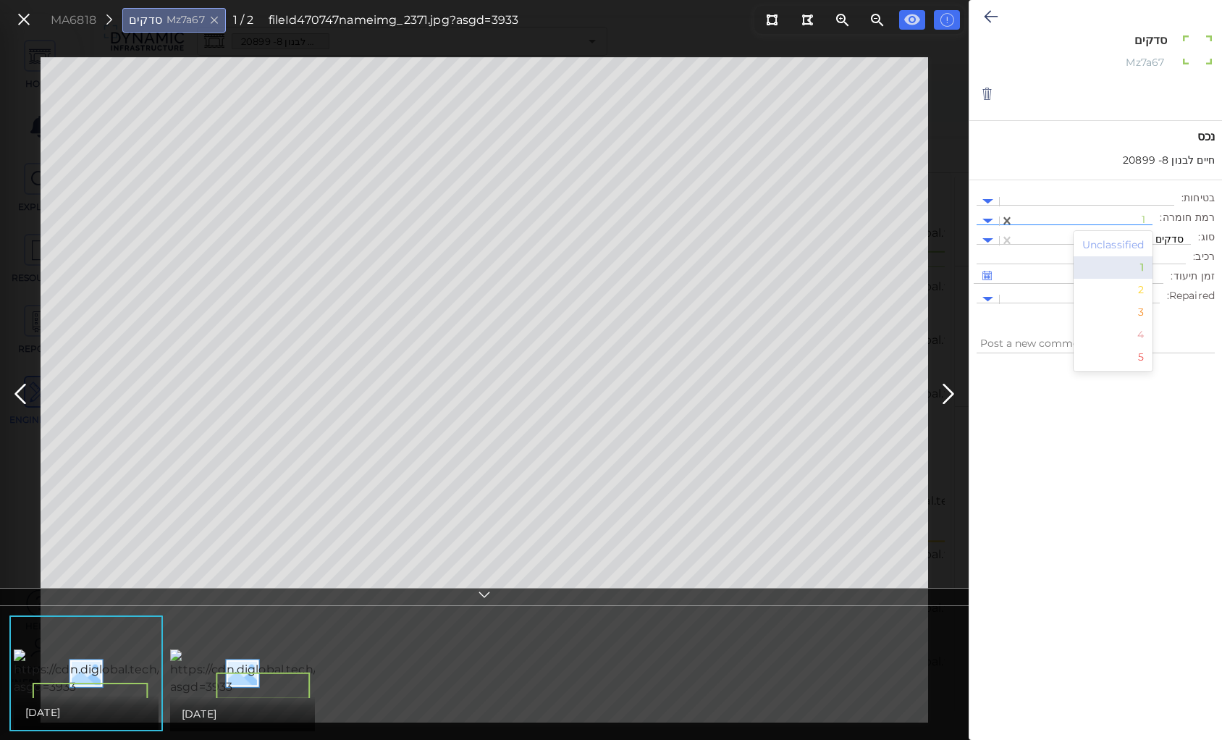
click at [1092, 217] on div at bounding box center [1084, 221] width 124 height 15
click at [1142, 289] on div "2" at bounding box center [1114, 290] width 80 height 22
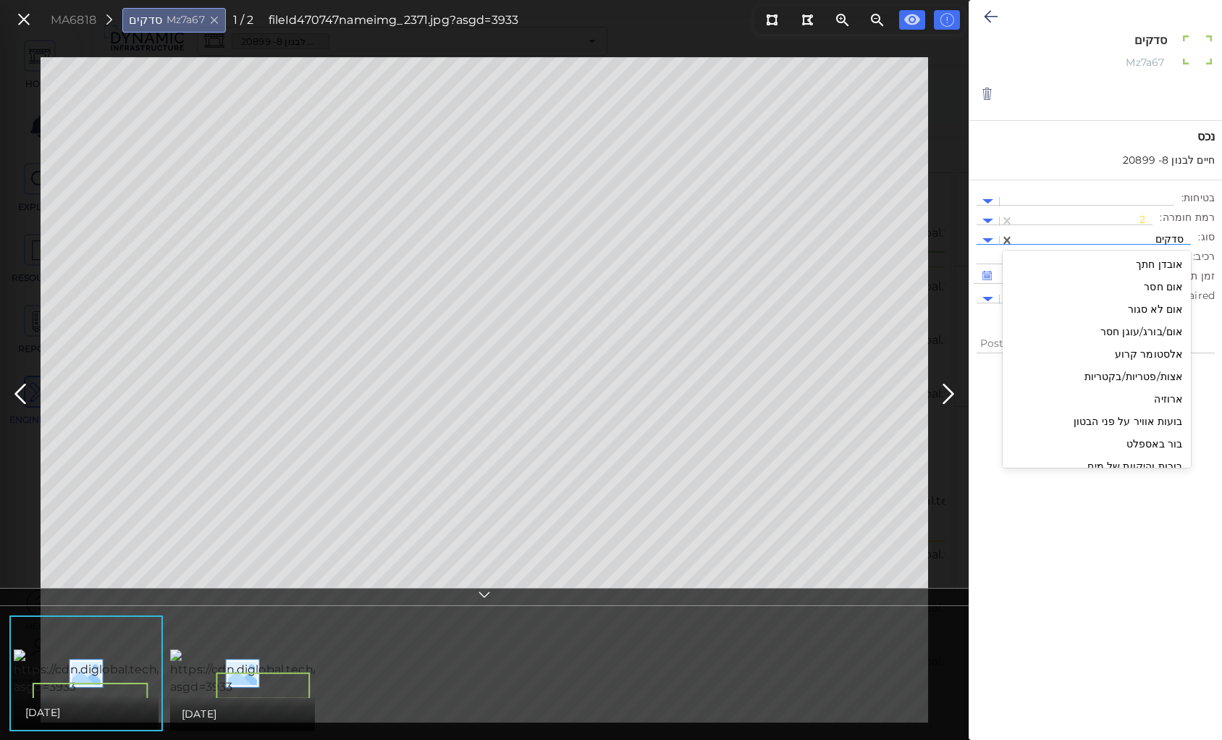
click at [1138, 235] on div at bounding box center [1103, 240] width 162 height 15
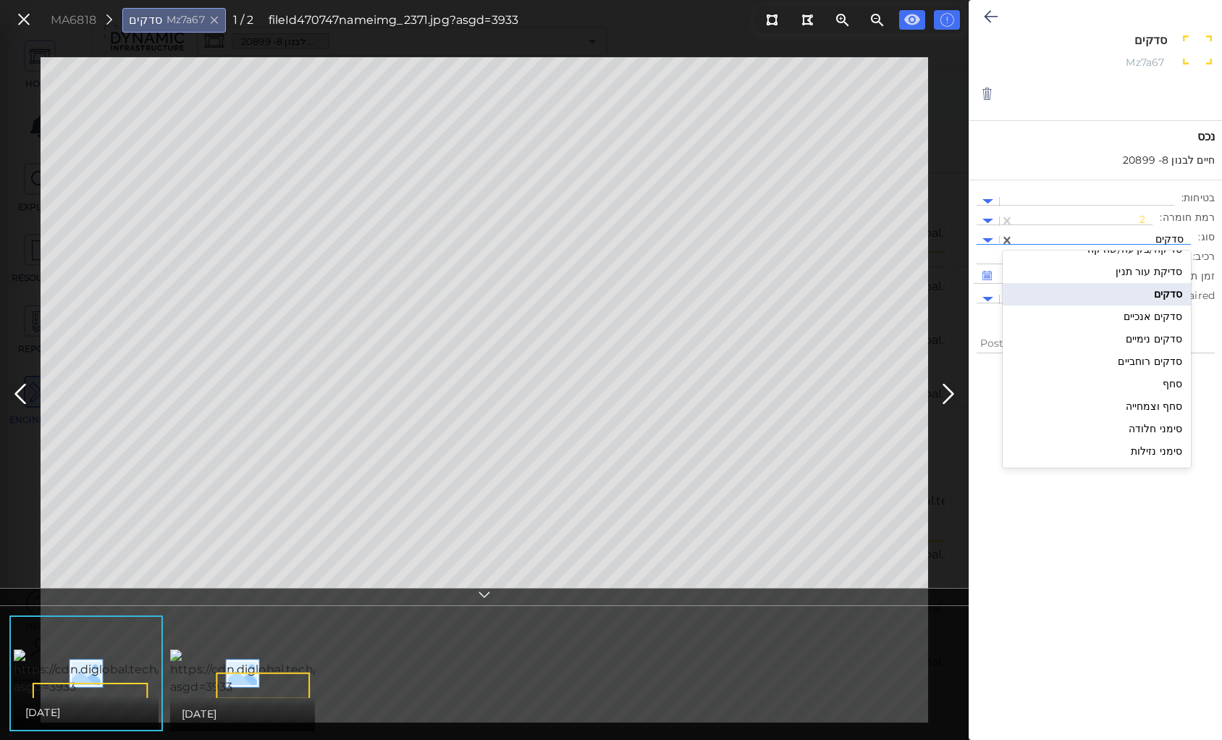
scroll to position [1605, 0]
click at [1153, 321] on div "סדקים נימיים" at bounding box center [1097, 320] width 188 height 22
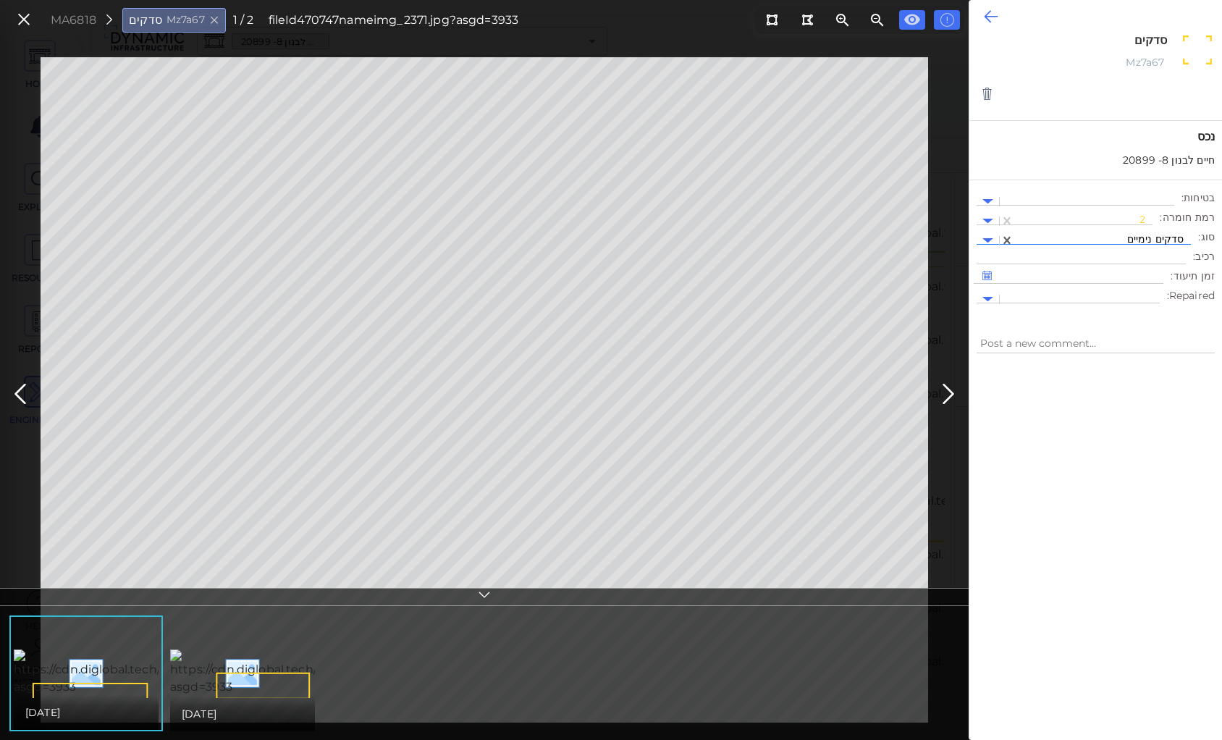
type textarea "x"
type textarea "סדקים נימיים"
click at [988, 14] on icon at bounding box center [991, 16] width 14 height 17
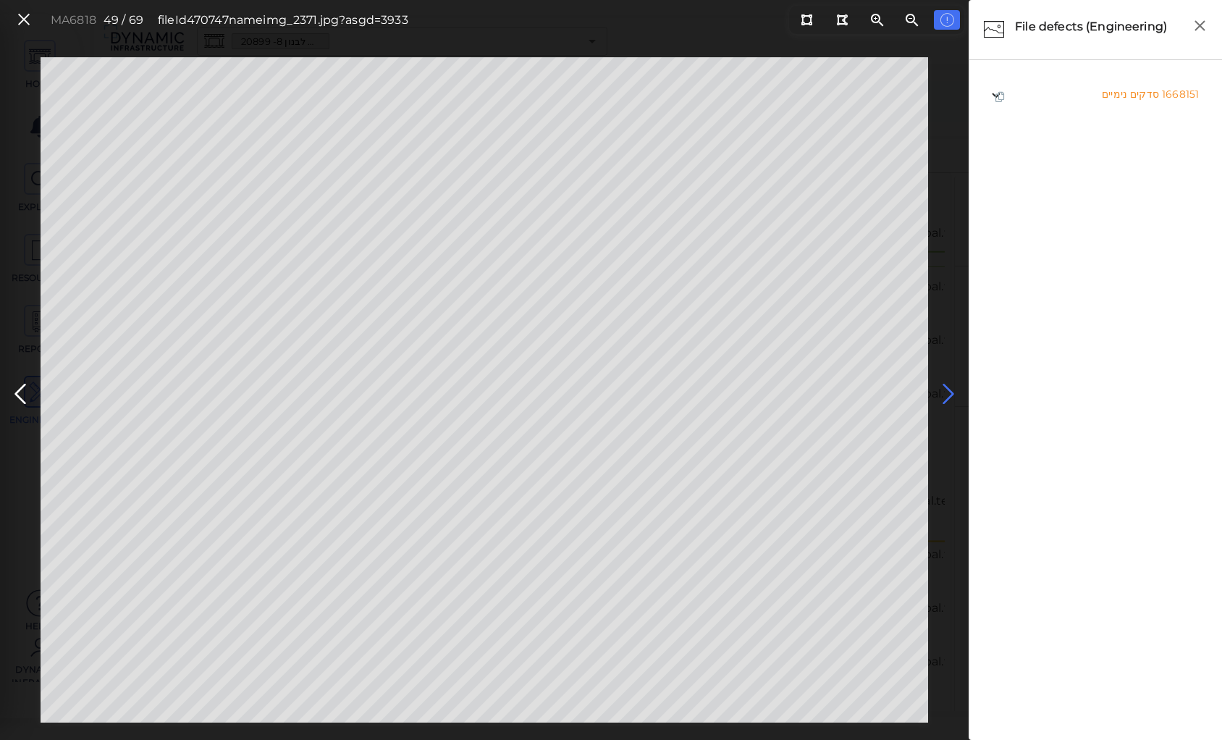
click at [950, 391] on icon at bounding box center [948, 394] width 23 height 28
click at [946, 390] on icon at bounding box center [948, 394] width 23 height 28
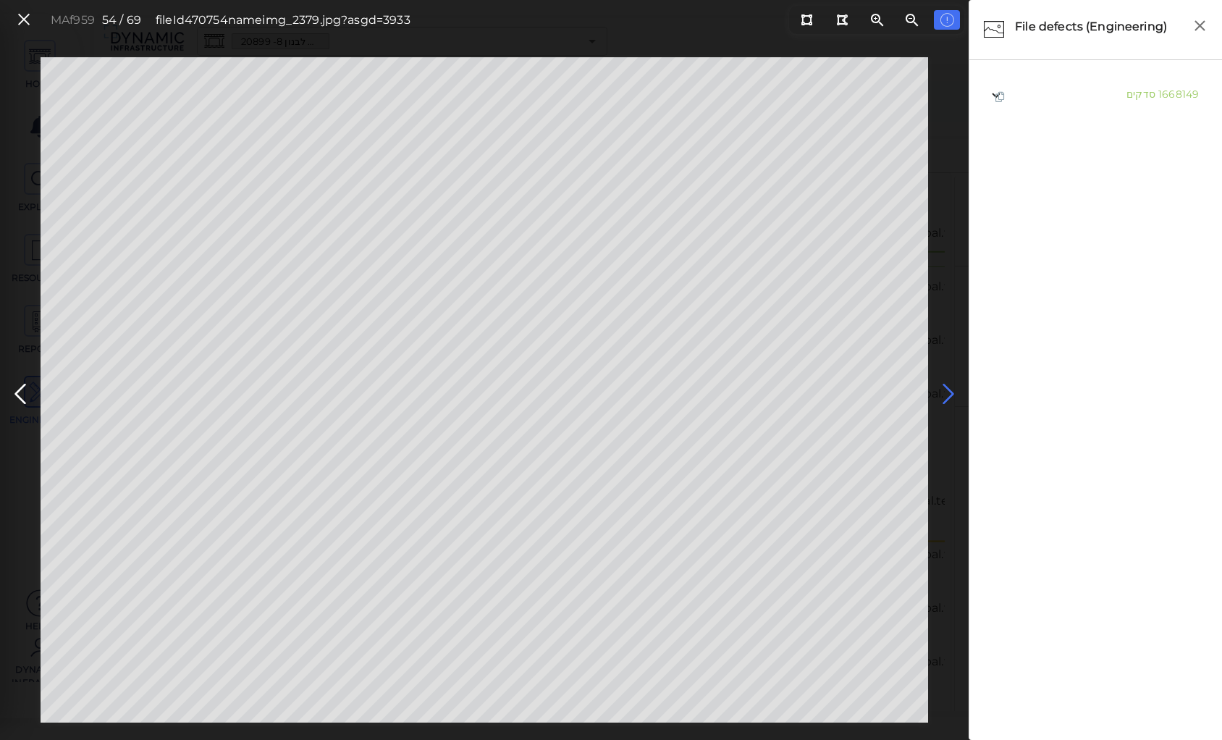
click at [946, 390] on icon at bounding box center [948, 394] width 23 height 28
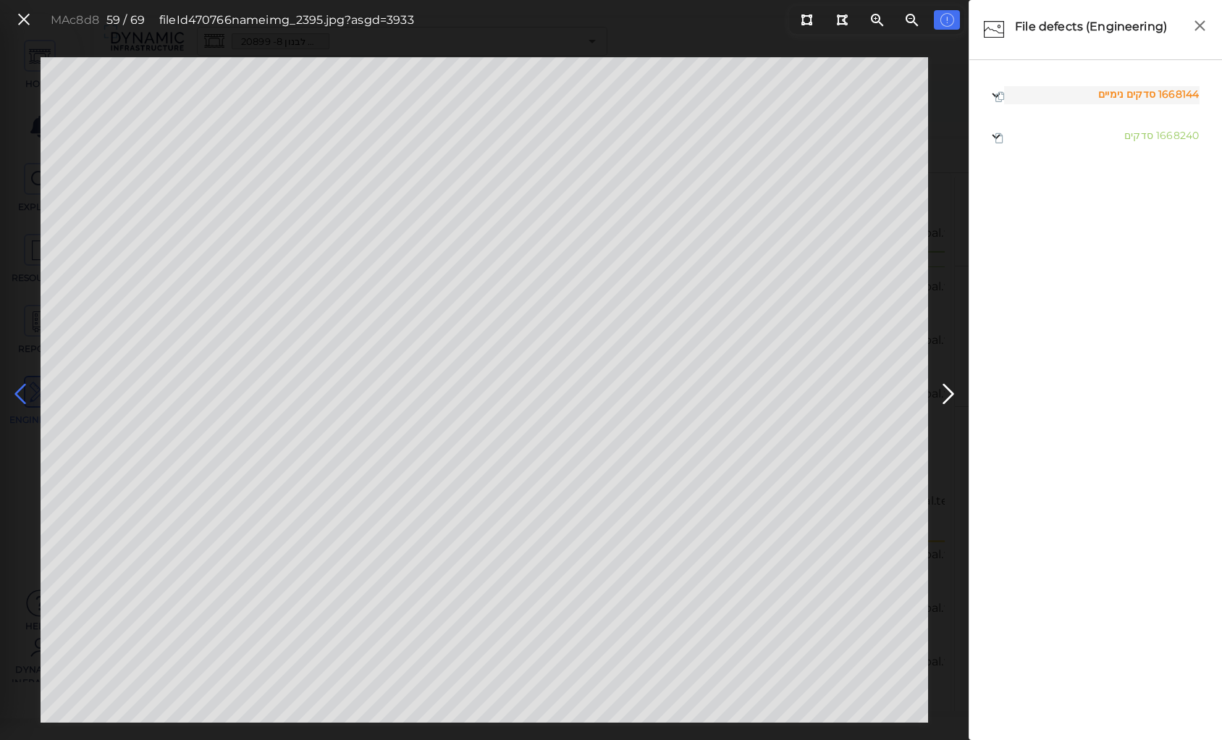
click at [18, 390] on icon at bounding box center [20, 394] width 23 height 28
click at [944, 391] on icon at bounding box center [948, 394] width 23 height 28
click at [944, 390] on icon at bounding box center [948, 394] width 23 height 28
click at [944, 387] on icon at bounding box center [948, 394] width 23 height 28
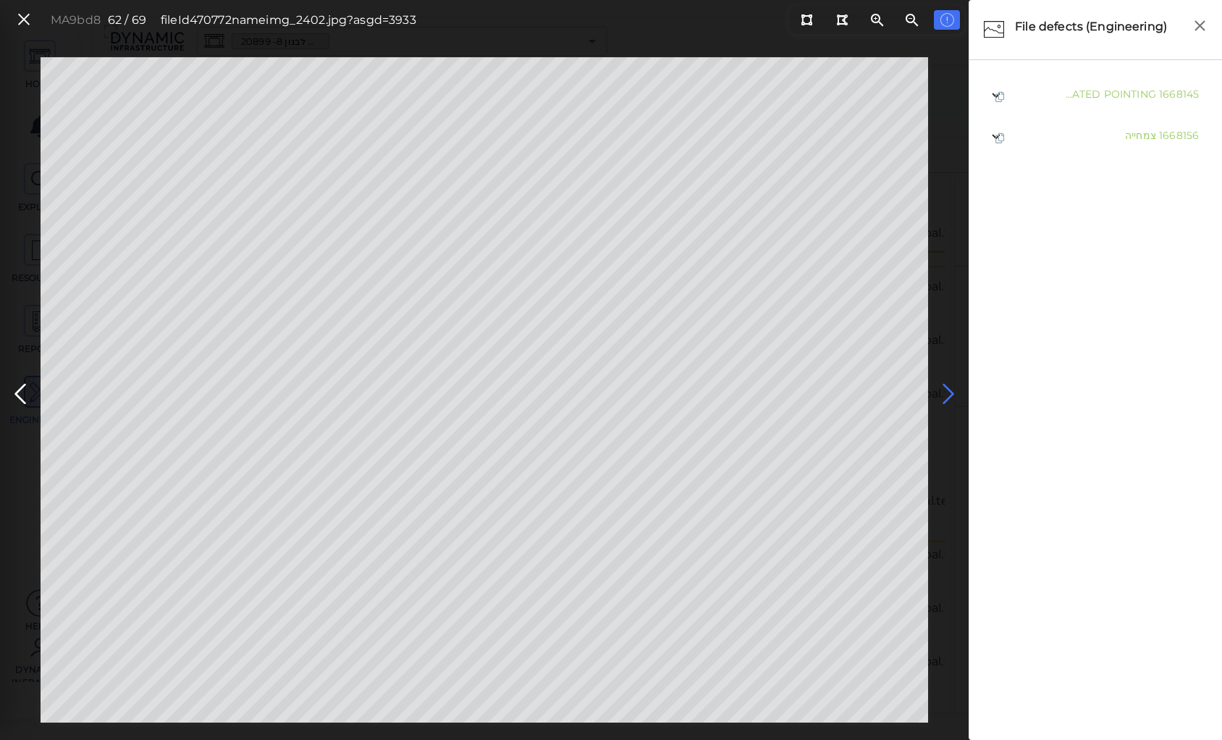
click at [944, 392] on icon at bounding box center [948, 394] width 23 height 28
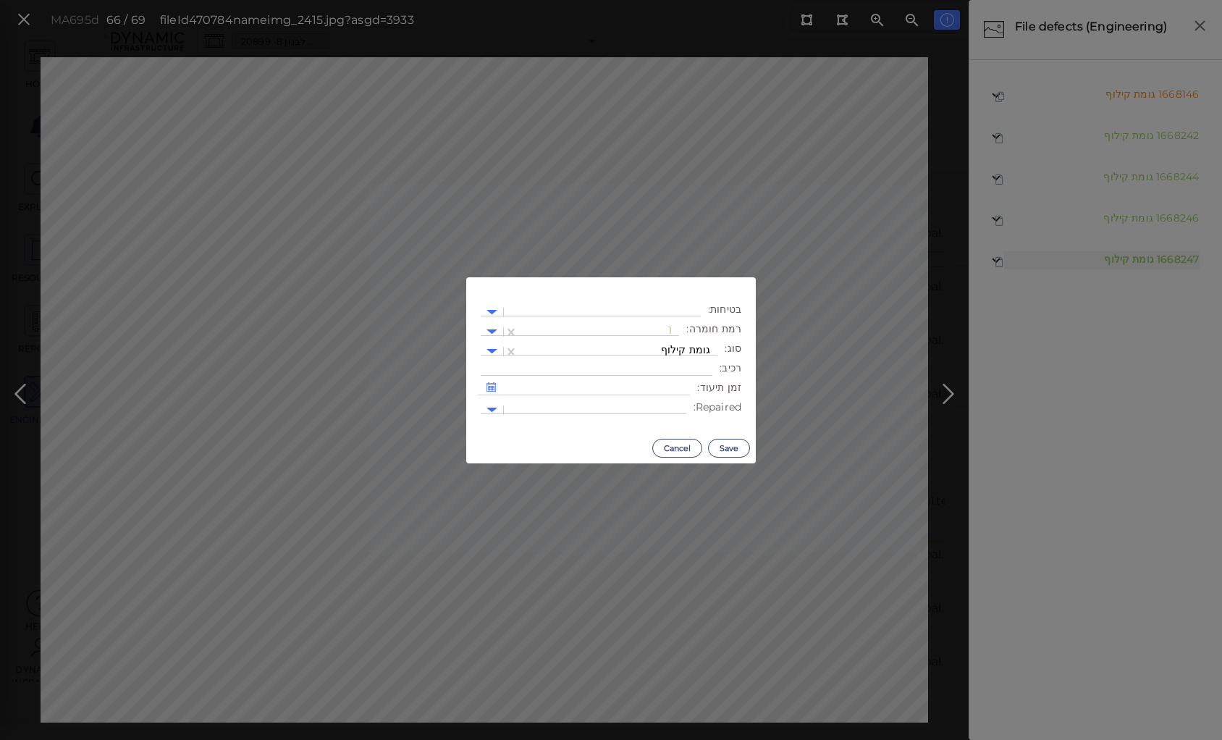
click at [557, 0] on body "This app is not optimized for mobile screens. Please access using a desktop or …" at bounding box center [611, 0] width 1222 height 0
click at [668, 332] on div at bounding box center [599, 331] width 146 height 15
click at [671, 397] on div "2" at bounding box center [640, 401] width 80 height 22
click at [744, 448] on button "Save" at bounding box center [729, 448] width 42 height 19
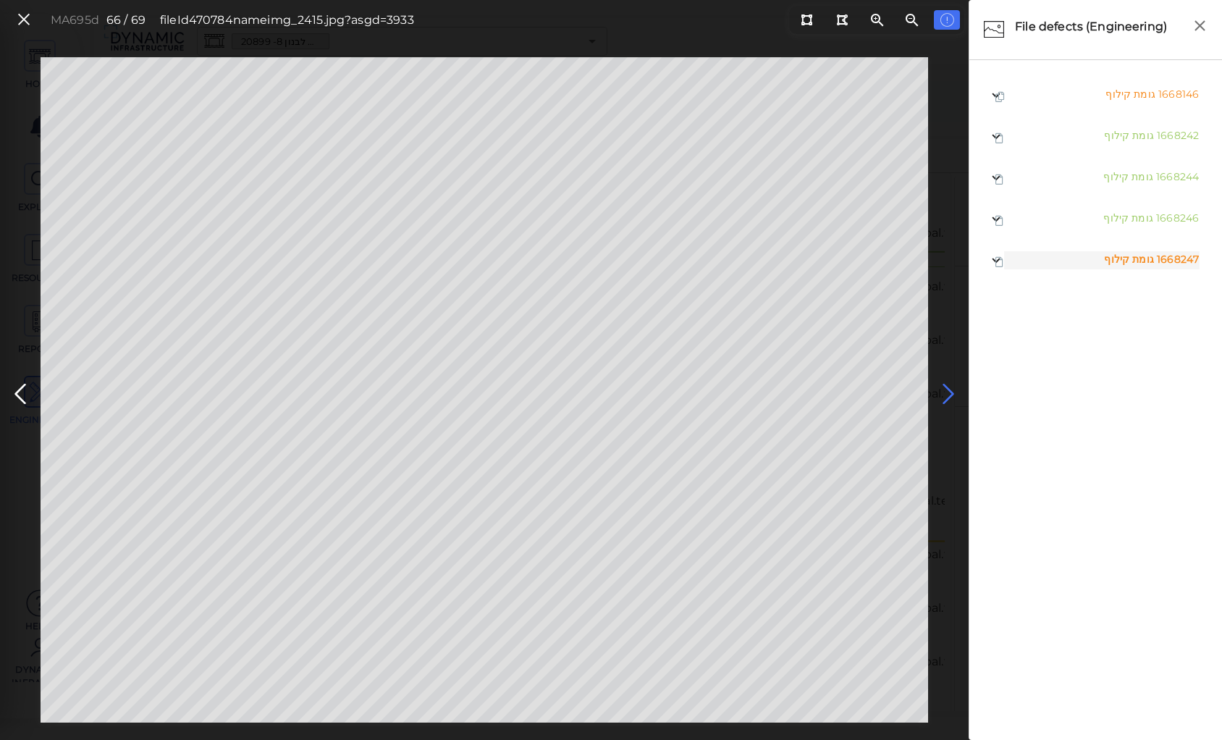
click at [950, 387] on icon at bounding box center [948, 394] width 23 height 28
click at [944, 391] on icon at bounding box center [948, 394] width 23 height 28
click at [22, 388] on icon at bounding box center [20, 394] width 23 height 28
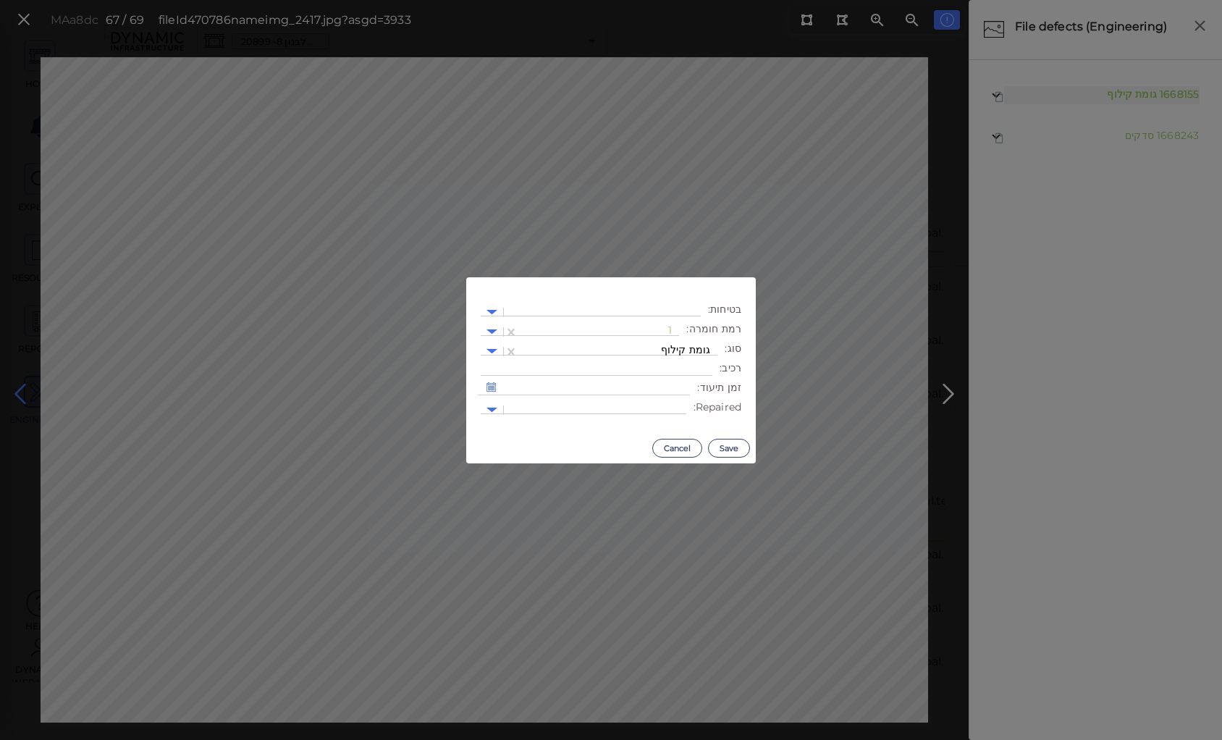
click at [798, 0] on body "This app is not optimized for mobile screens. Please access using a desktop or …" at bounding box center [611, 0] width 1222 height 0
click at [655, 328] on div at bounding box center [599, 331] width 146 height 15
click at [670, 403] on div "2" at bounding box center [640, 401] width 80 height 22
click at [739, 449] on button "Save" at bounding box center [729, 448] width 42 height 19
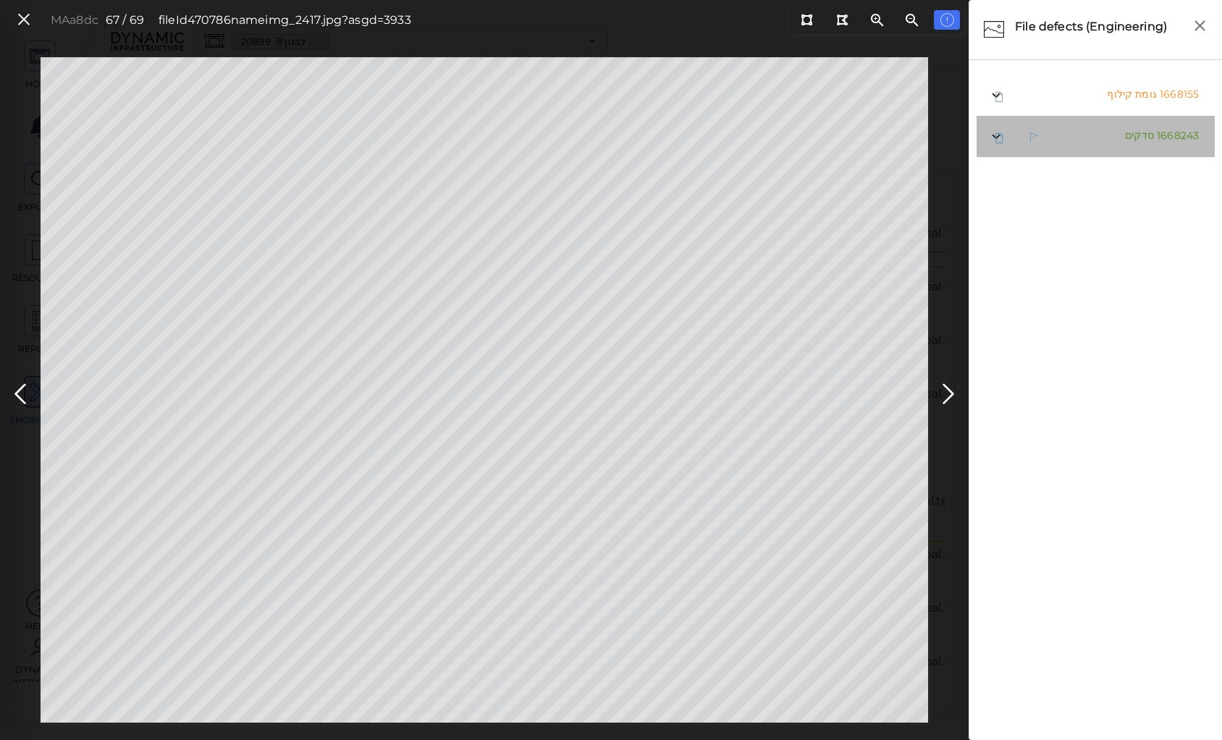
click at [1135, 135] on span "סדקים" at bounding box center [1139, 135] width 29 height 13
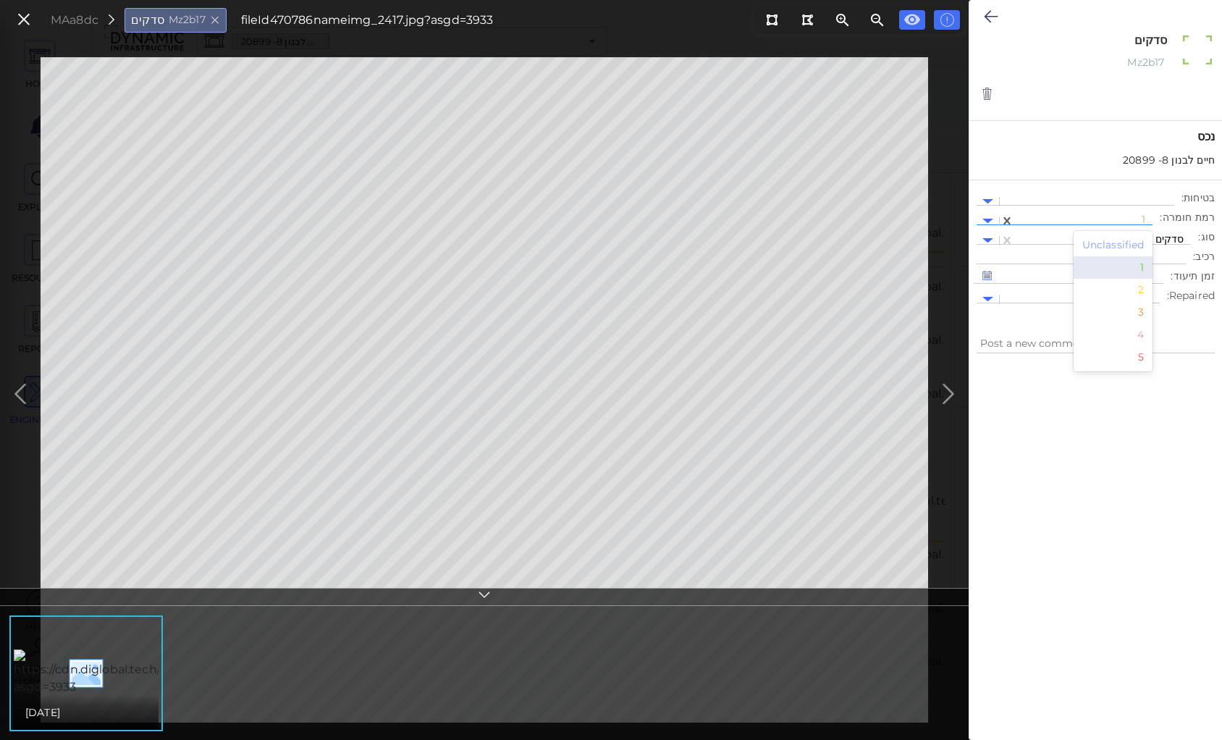
click at [1089, 214] on div at bounding box center [1084, 221] width 124 height 15
drag, startPoint x: 1146, startPoint y: 287, endPoint x: 1146, endPoint y: 263, distance: 24.6
click at [1146, 287] on div "2" at bounding box center [1114, 290] width 80 height 22
click at [1147, 238] on div at bounding box center [1103, 240] width 162 height 15
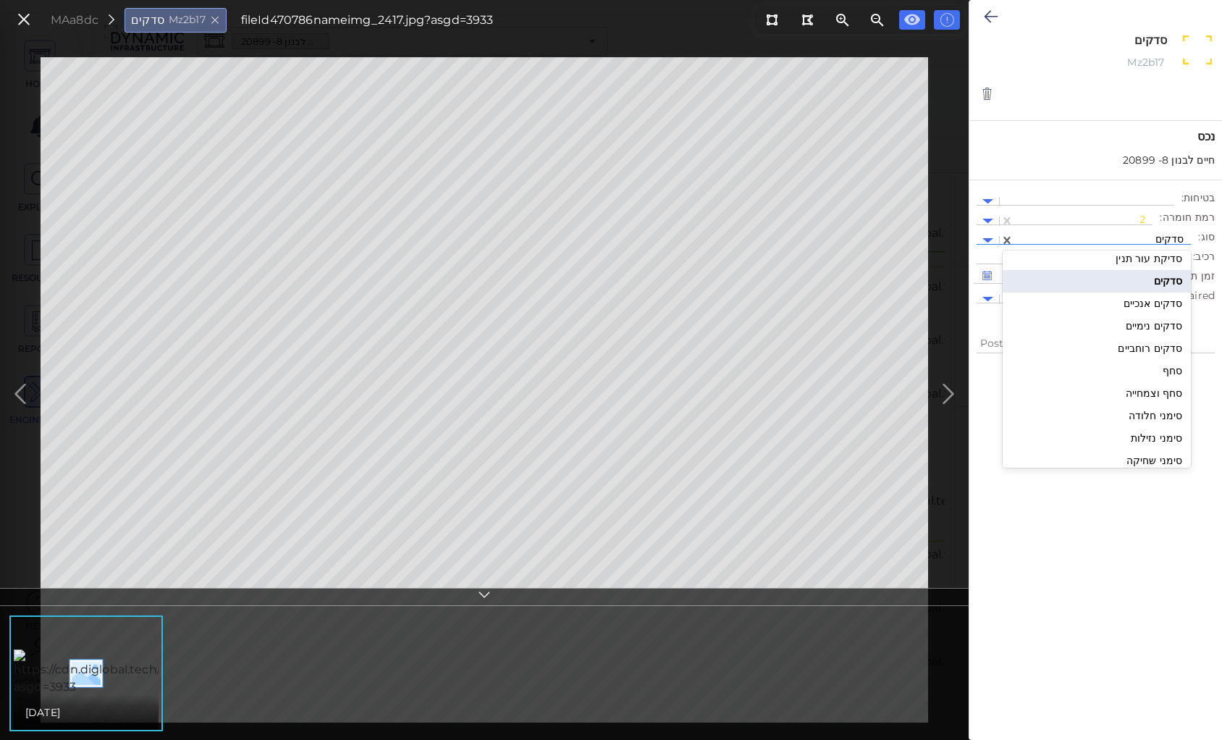
scroll to position [1622, 0]
click at [1143, 301] on div "סדקים נימיים" at bounding box center [1097, 304] width 188 height 22
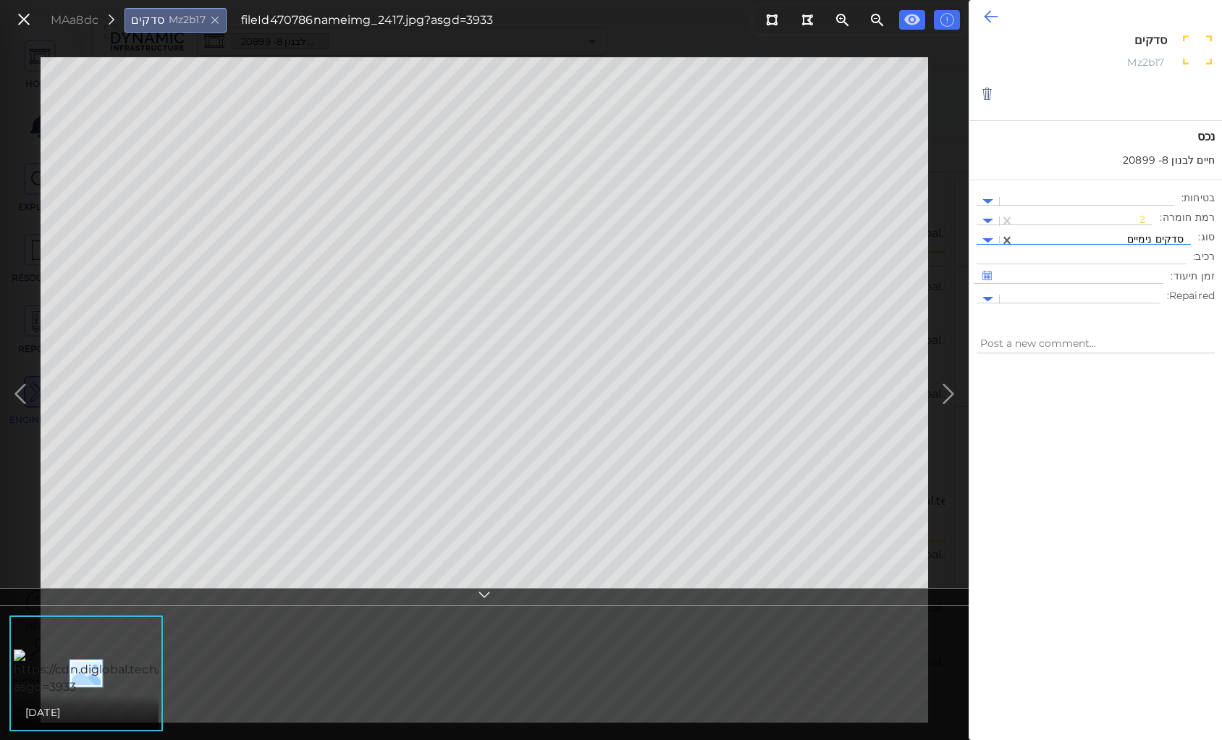
type textarea "x"
type textarea "סדקים נימיים"
click at [991, 14] on icon at bounding box center [991, 16] width 14 height 17
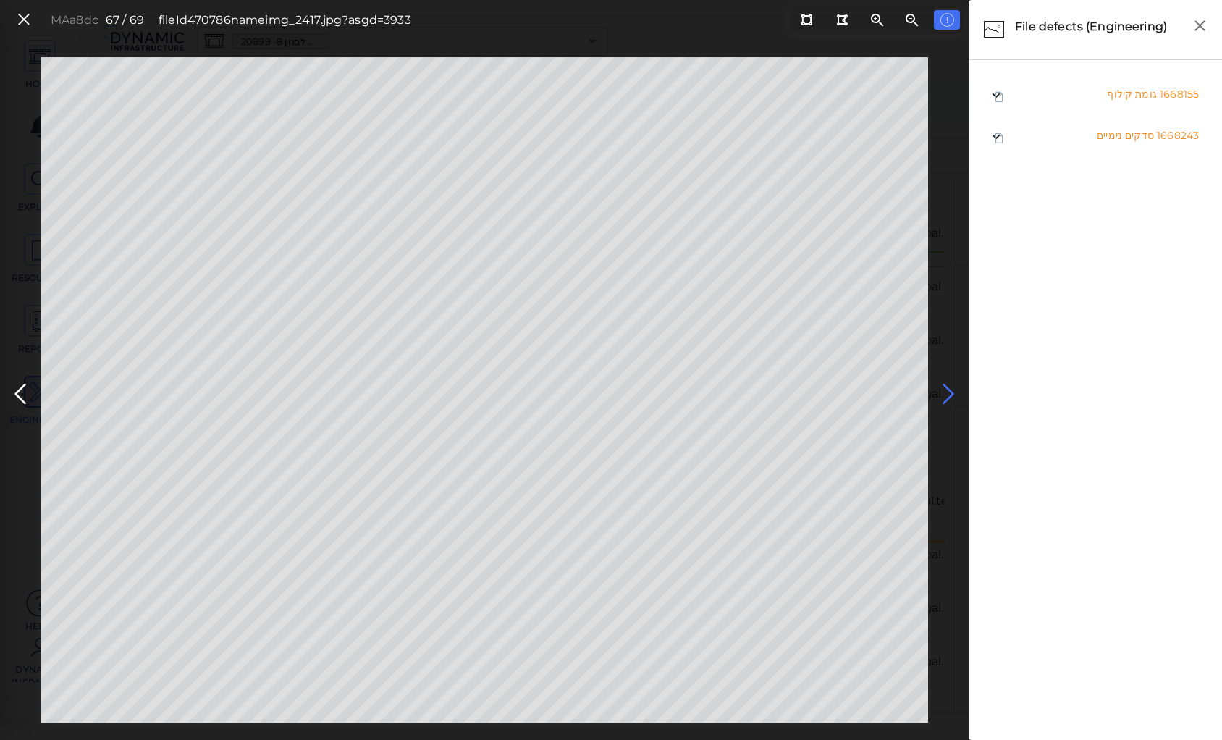
click at [953, 390] on icon at bounding box center [948, 394] width 23 height 28
click at [16, 388] on icon at bounding box center [20, 394] width 23 height 28
click at [24, 12] on icon at bounding box center [24, 20] width 16 height 20
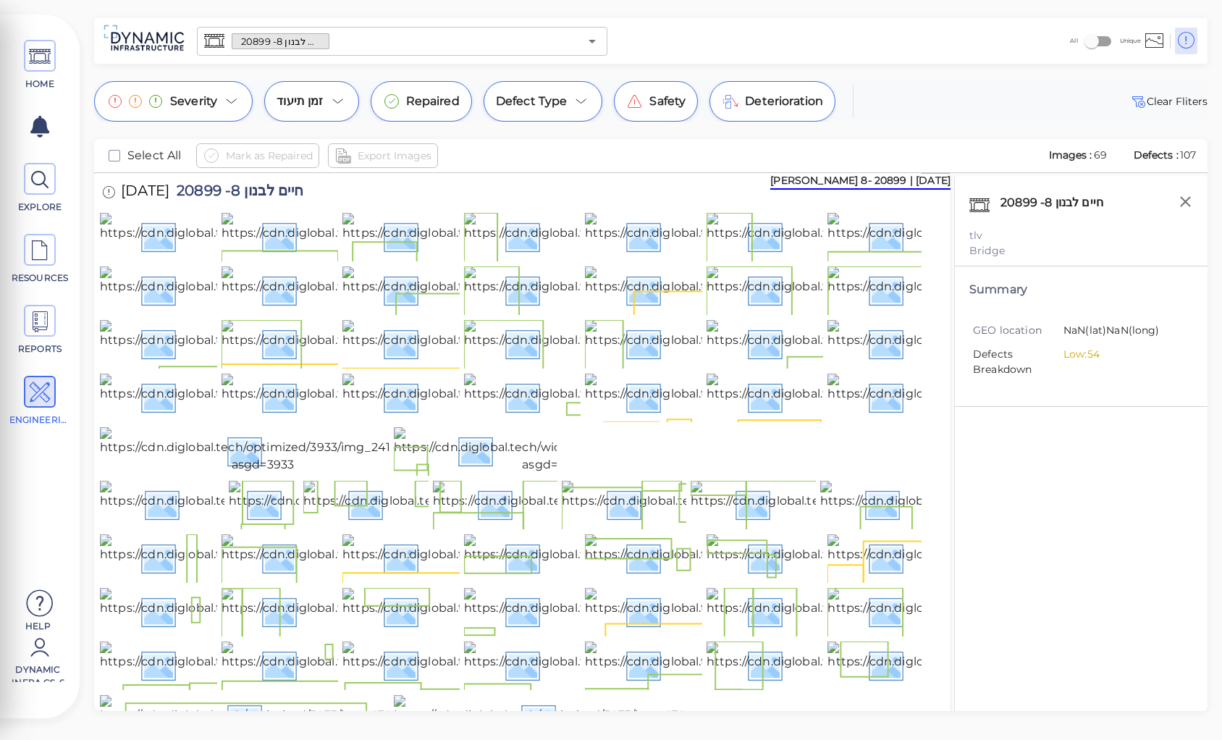
click at [1012, 547] on div "חיים לבנון 8- 20899 tlv Bridge Summary GEO location NaN (lat) NaN (long) Defect…" at bounding box center [1080, 462] width 253 height 572
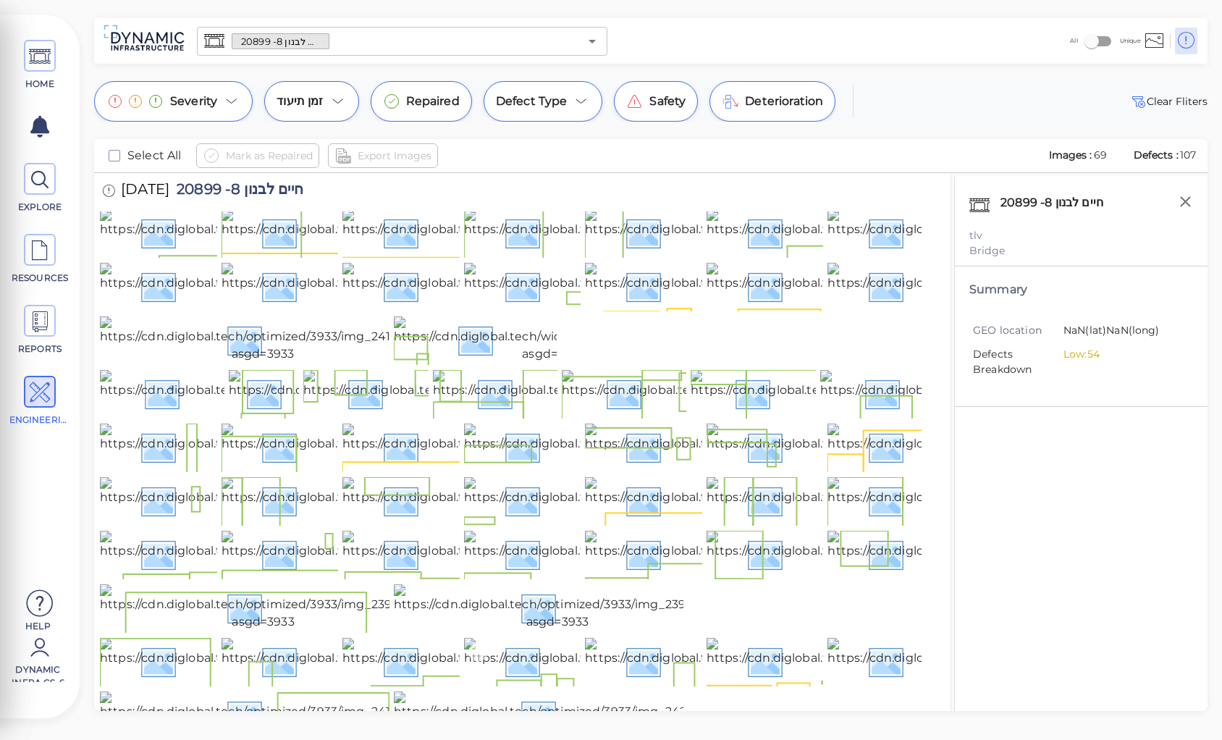
scroll to position [1239, 0]
click at [232, 692] on img at bounding box center [263, 715] width 326 height 46
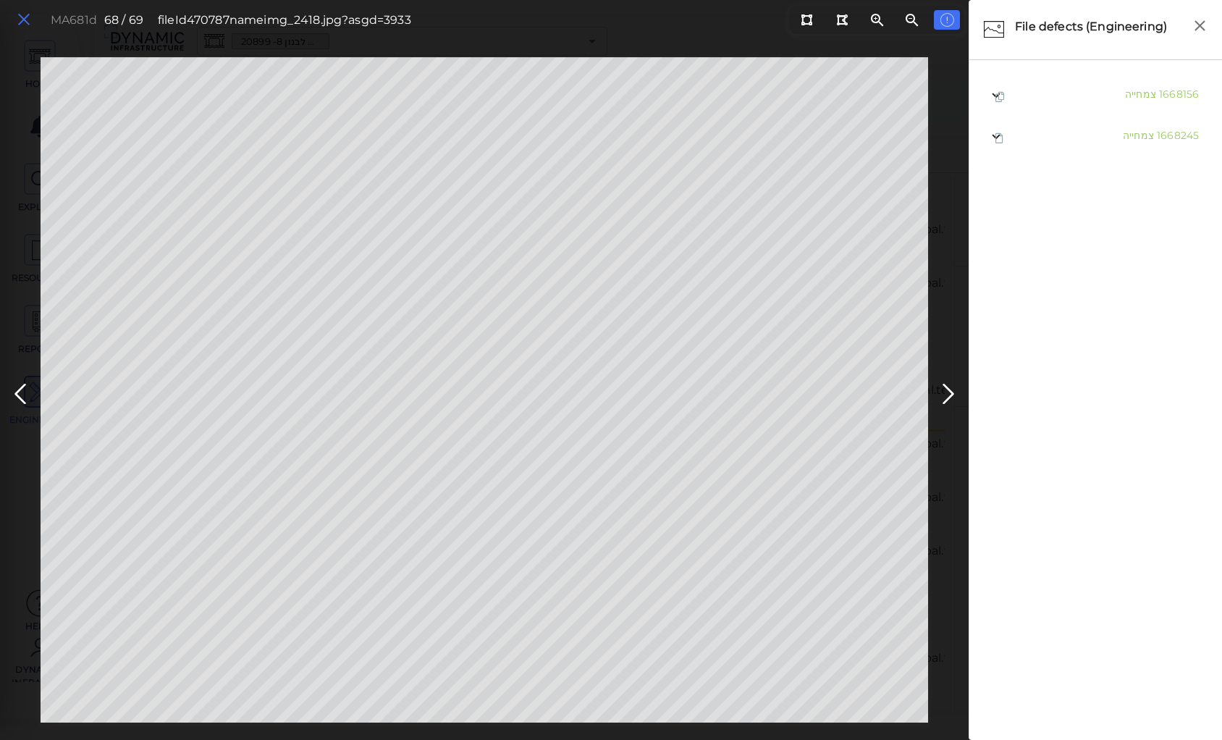
click at [25, 20] on icon at bounding box center [24, 20] width 16 height 20
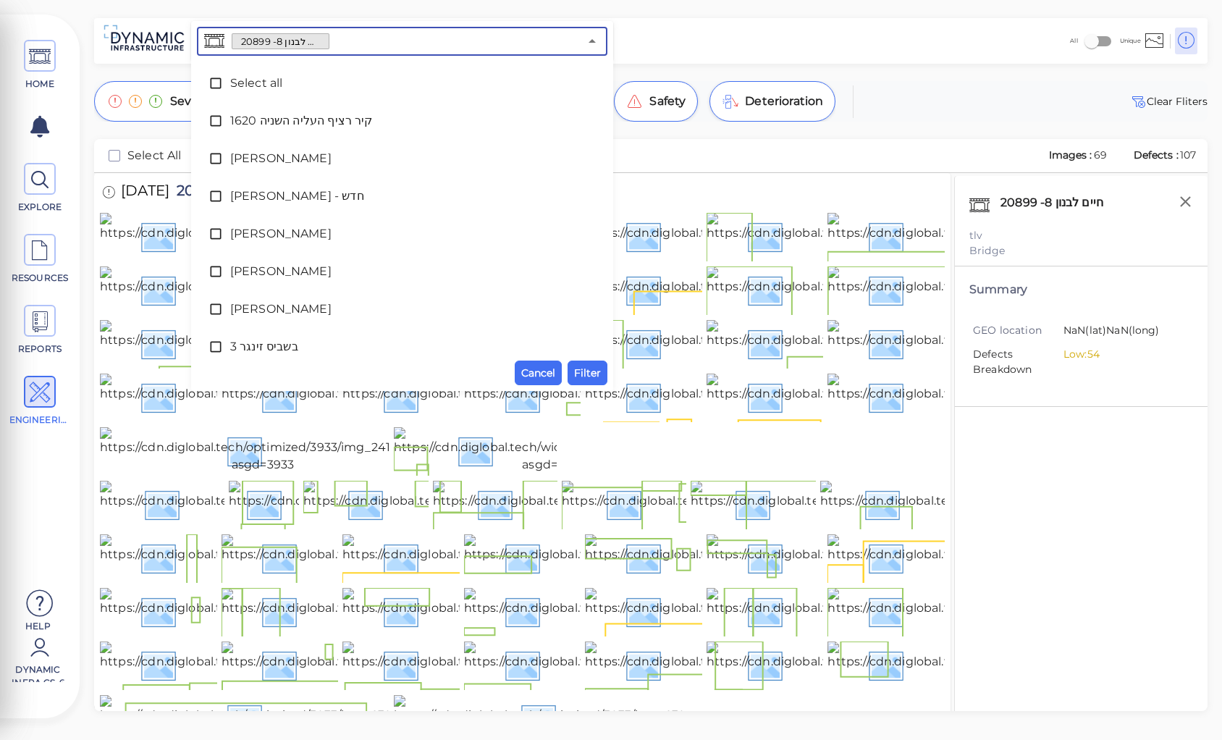
click at [335, 38] on input "text" at bounding box center [454, 41] width 250 height 20
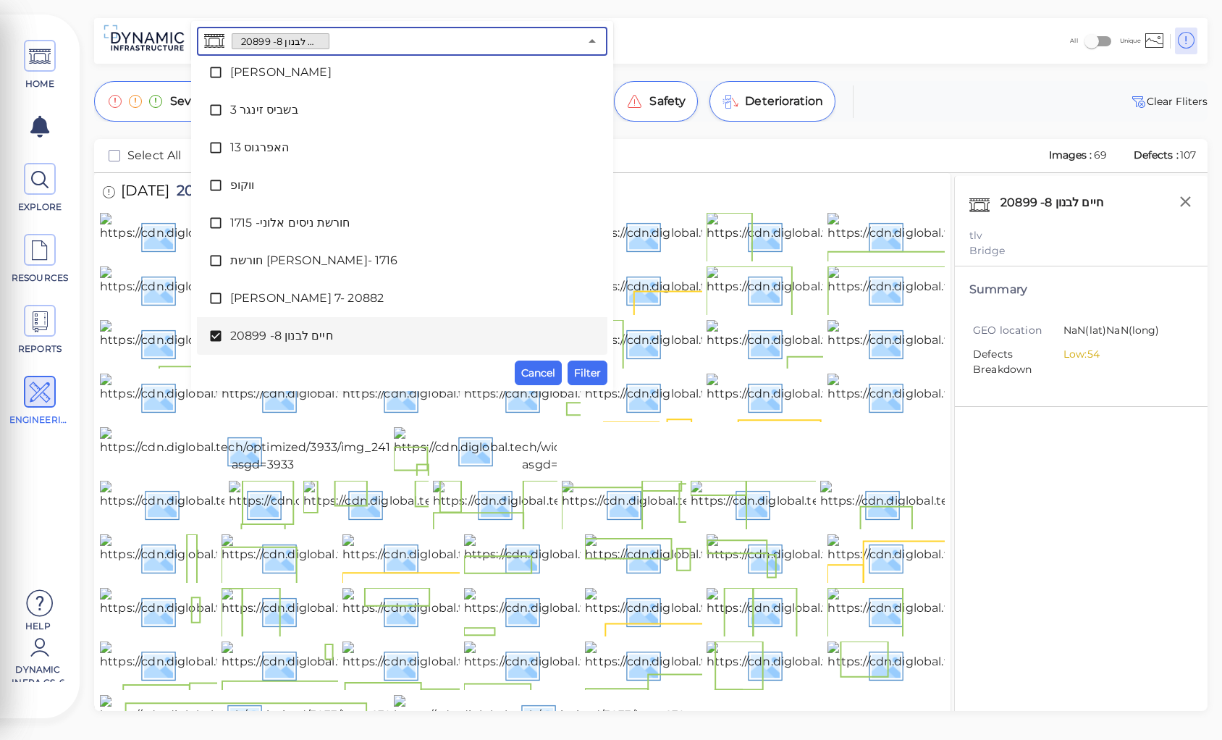
click at [215, 338] on icon at bounding box center [215, 336] width 11 height 11
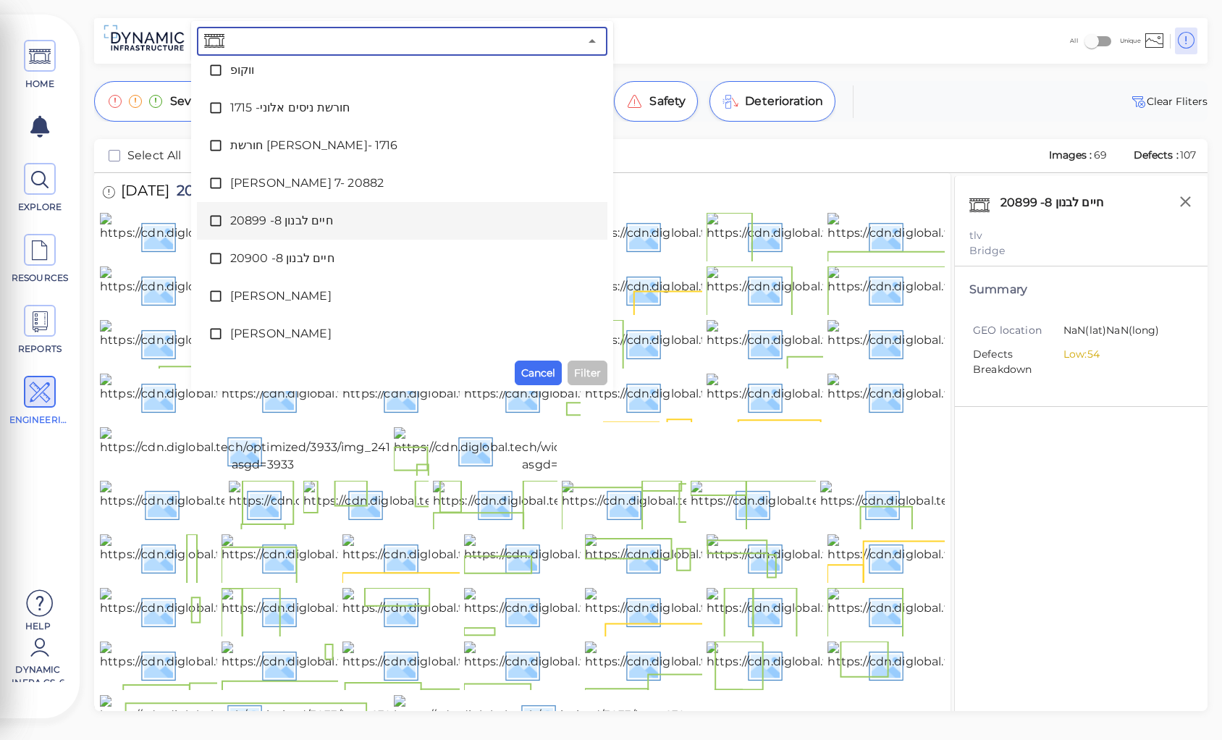
scroll to position [353, 0]
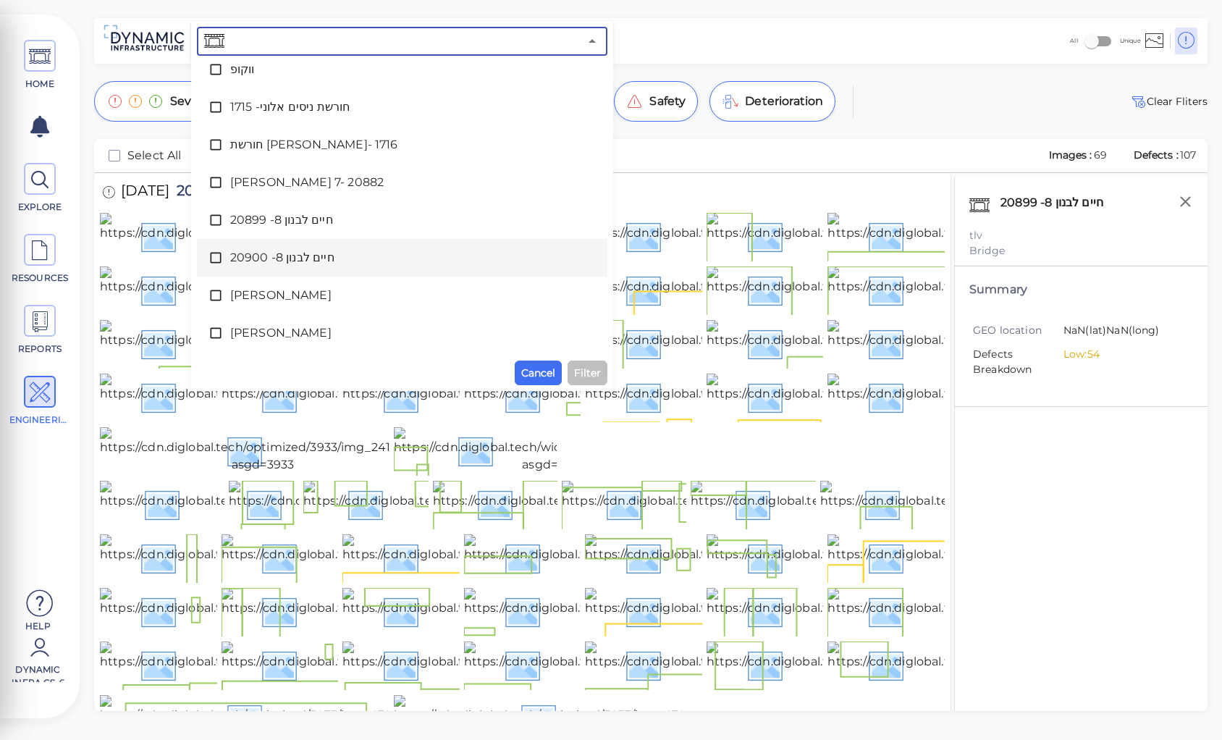
click at [294, 256] on span "חיים לבנון 8- 20900" at bounding box center [402, 257] width 344 height 17
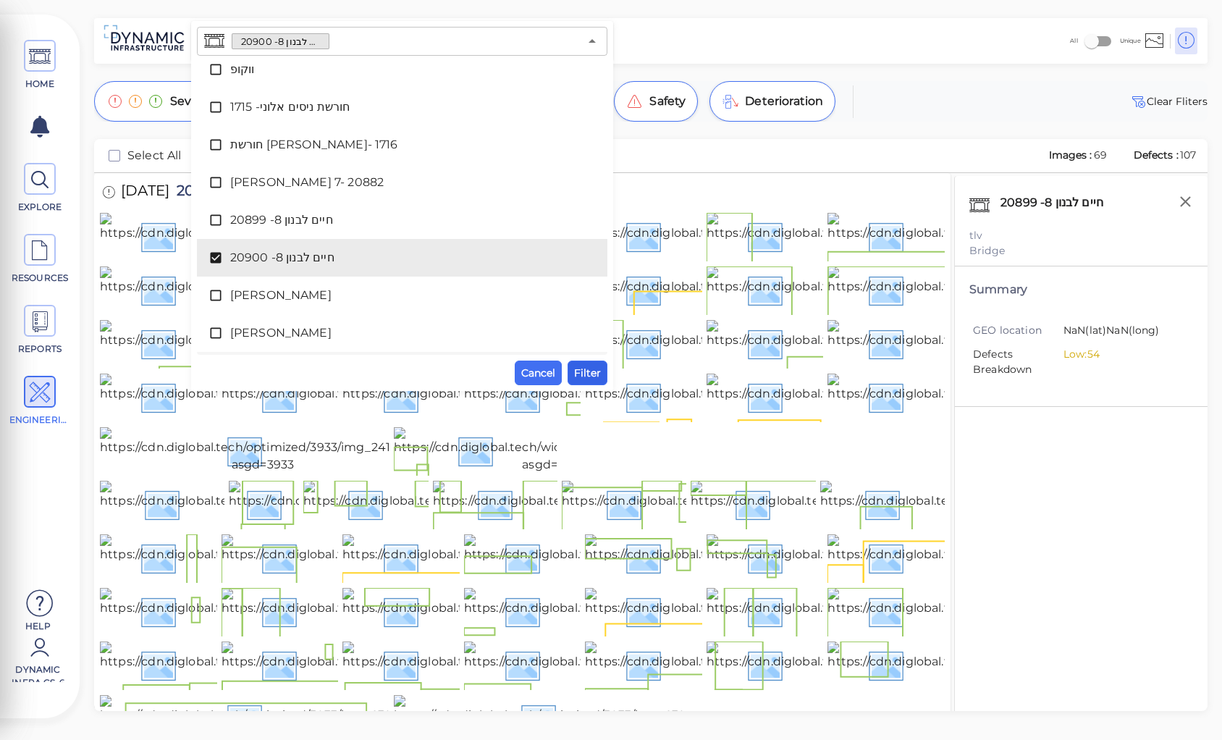
click at [590, 370] on span "Filter" at bounding box center [587, 372] width 27 height 17
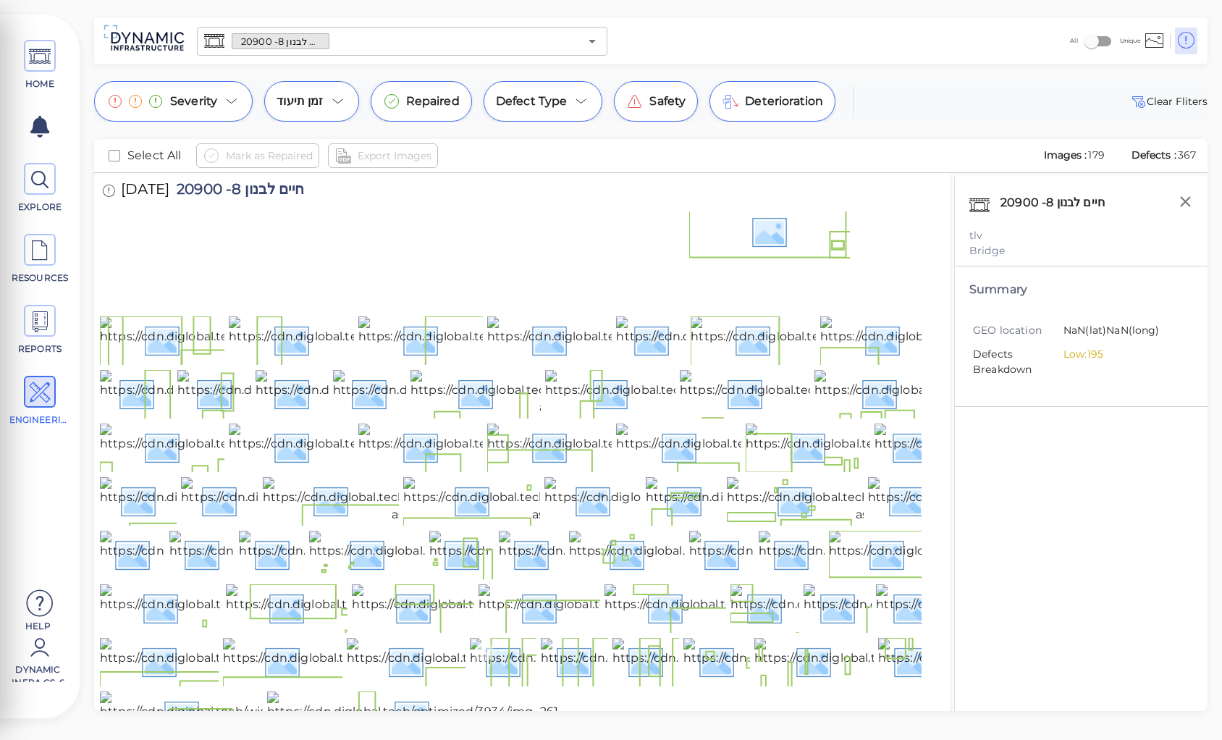
scroll to position [2873, 0]
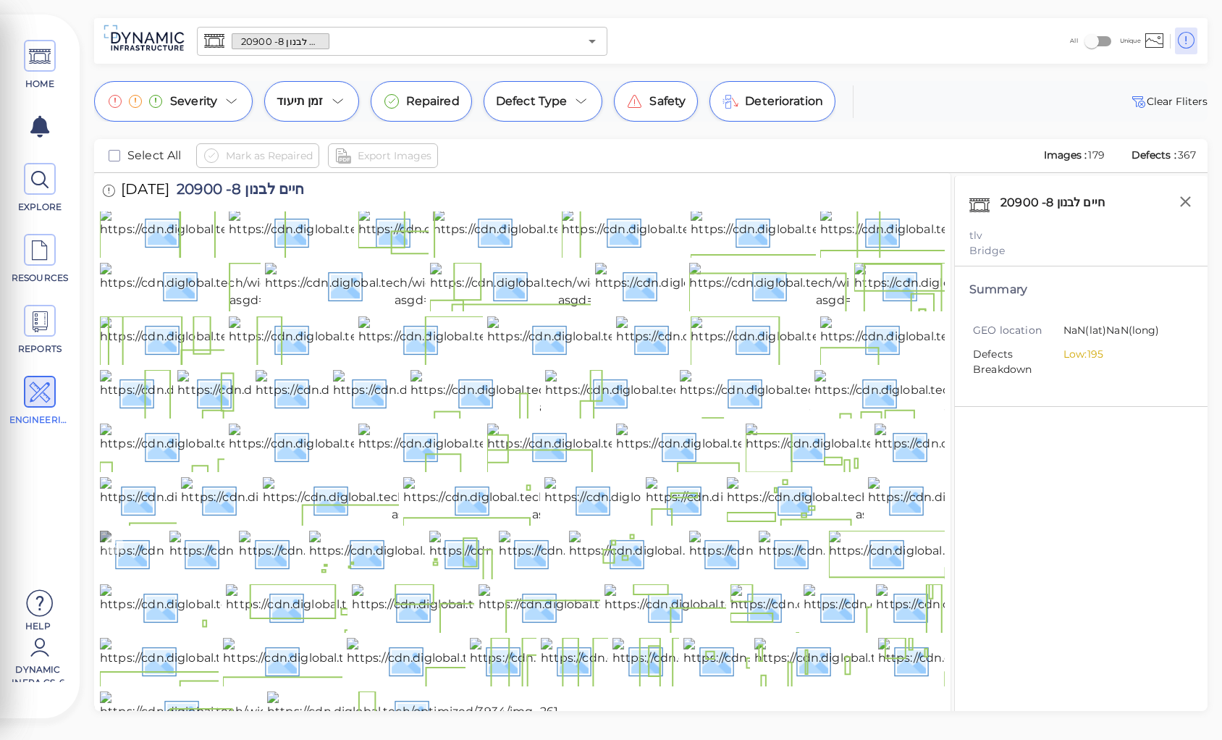
click at [136, 531] on img at bounding box center [260, 554] width 321 height 46
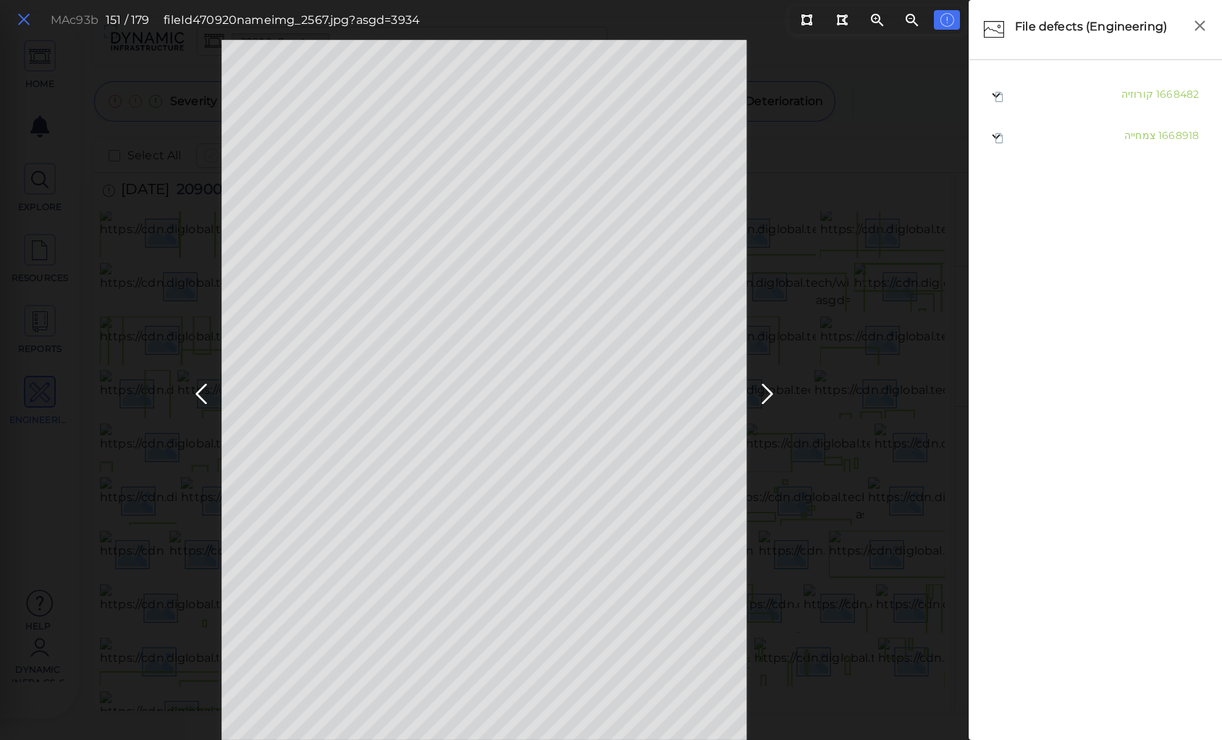
click at [17, 17] on icon at bounding box center [24, 20] width 16 height 20
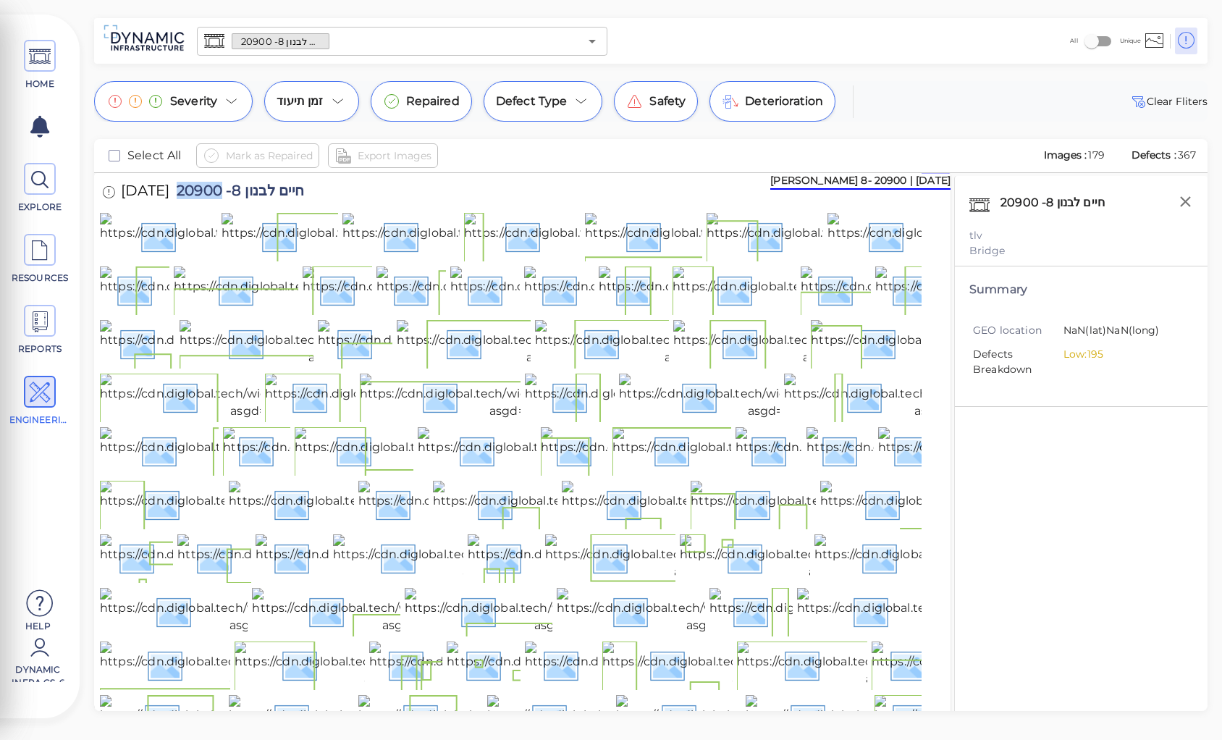
drag, startPoint x: 201, startPoint y: 188, endPoint x: 324, endPoint y: 188, distance: 123.1
click at [304, 188] on span "חיים לבנון 8- 20900" at bounding box center [236, 193] width 135 height 20
click at [288, 191] on span "חיים לבנון 8- 20900" at bounding box center [236, 193] width 135 height 20
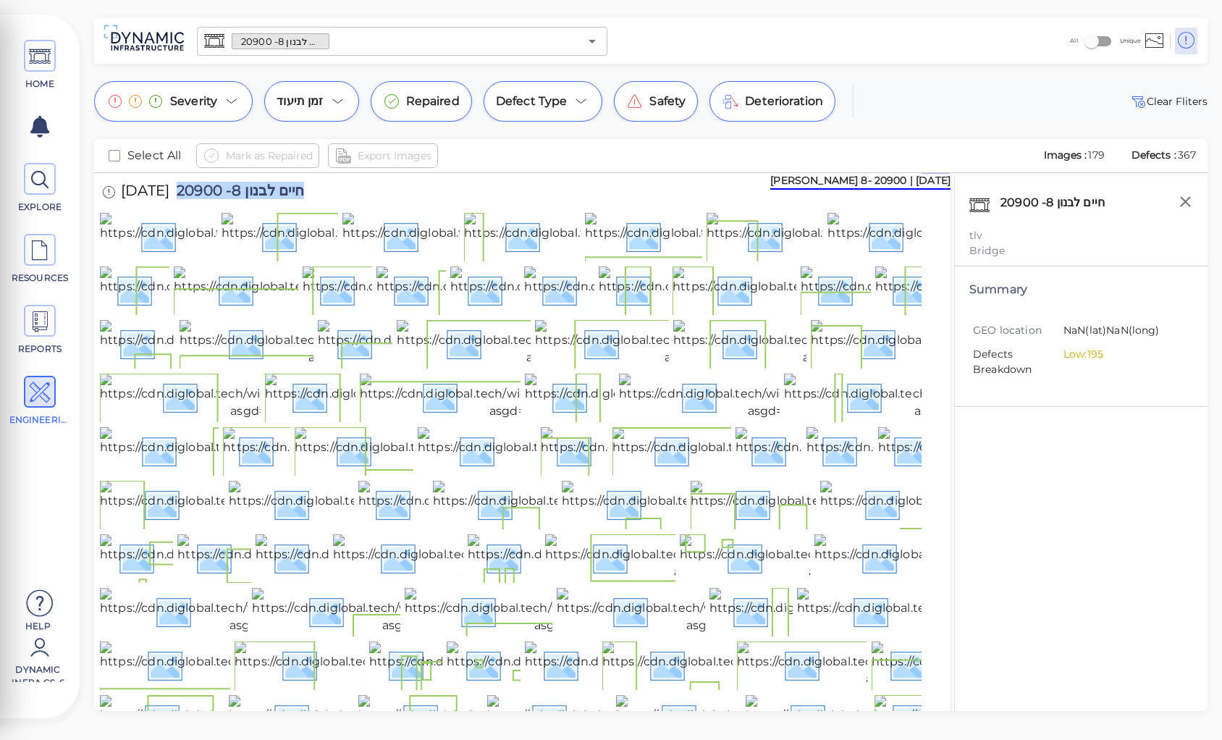
click at [288, 191] on span "חיים לבנון 8- 20900" at bounding box center [236, 193] width 135 height 20
copy span "חיים לבנון 8- 20900"
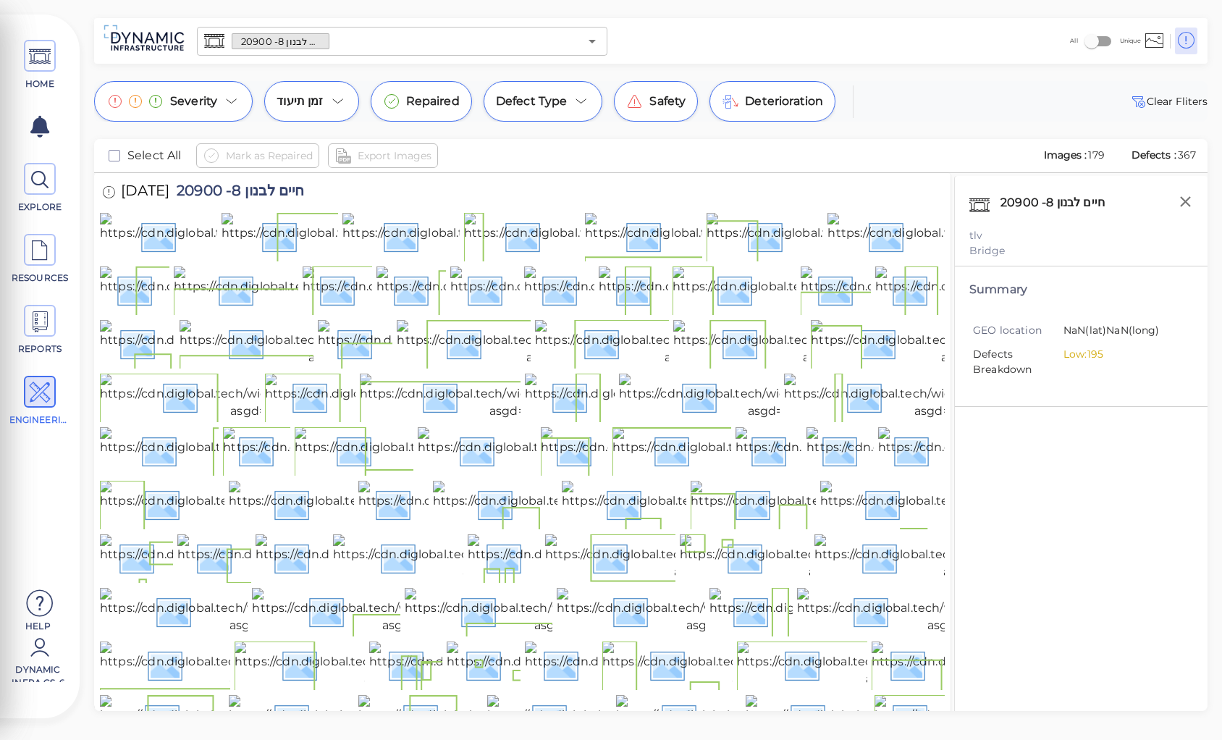
click at [898, 70] on div "HOME EXPLORE RESOURCES REPORTS ENGINEERING Help Dynamic Infra CS-6 How to My Di…" at bounding box center [611, 370] width 1222 height 740
click at [263, 190] on span "חיים לבנון 8- 20900" at bounding box center [236, 193] width 135 height 20
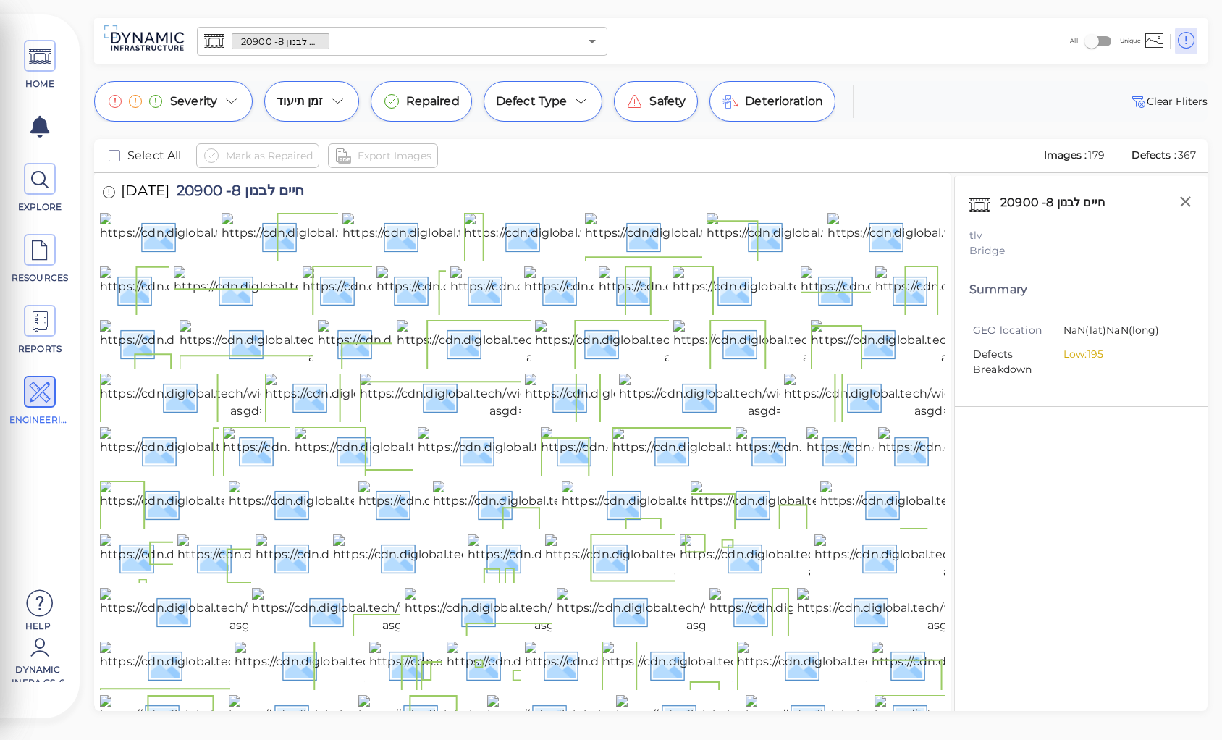
click at [263, 190] on span "חיים לבנון 8- 20900" at bounding box center [236, 193] width 135 height 20
copy span "חיים לבנון 8- 20900"
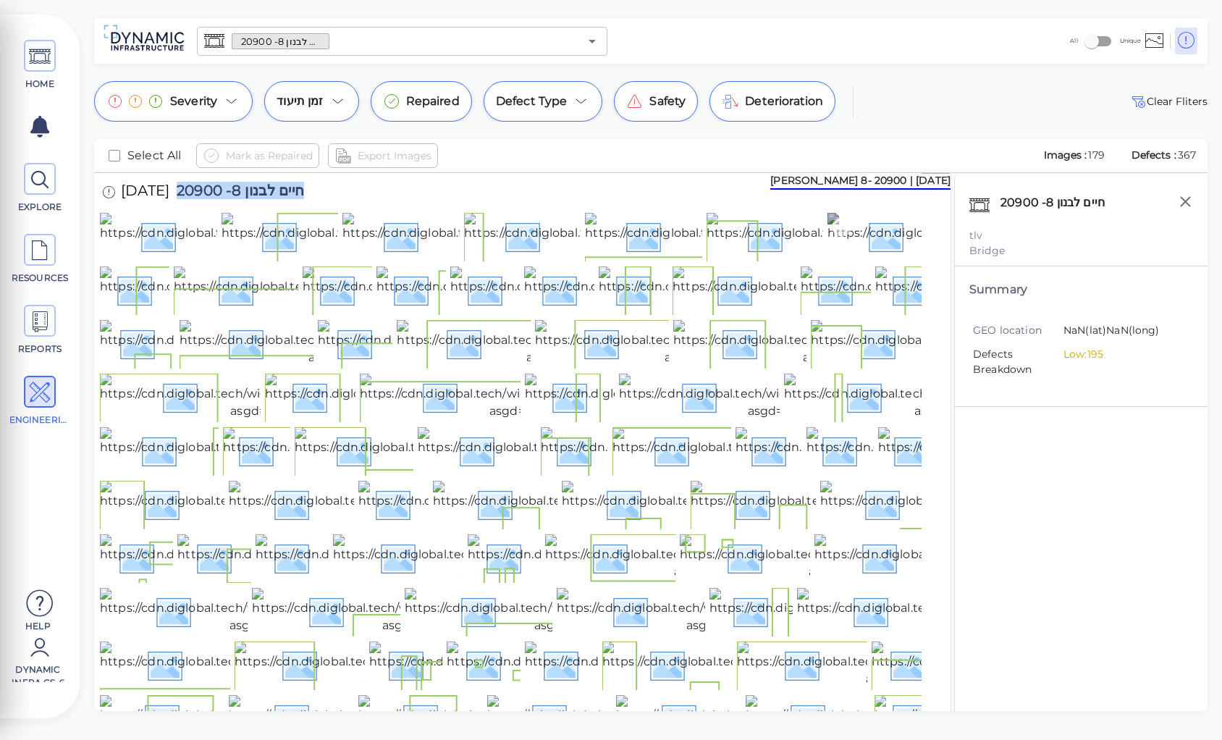
click at [894, 235] on img at bounding box center [990, 236] width 324 height 46
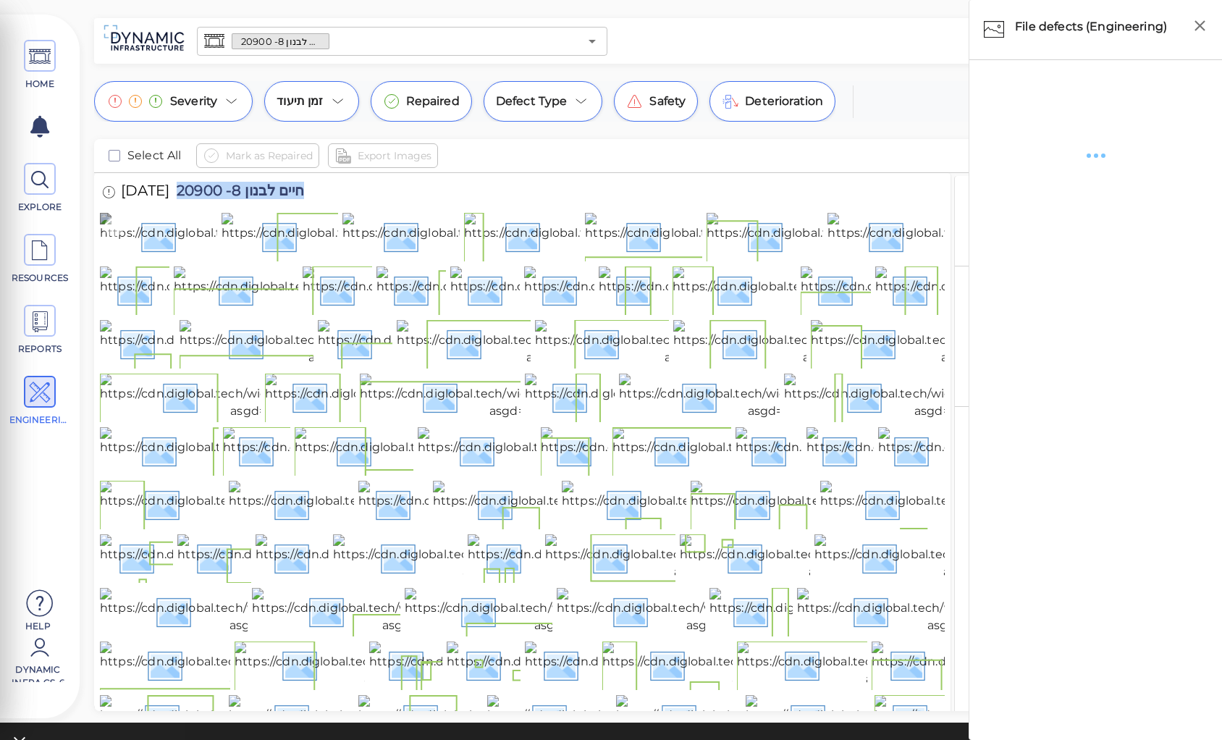
click at [172, 259] on img at bounding box center [261, 236] width 323 height 46
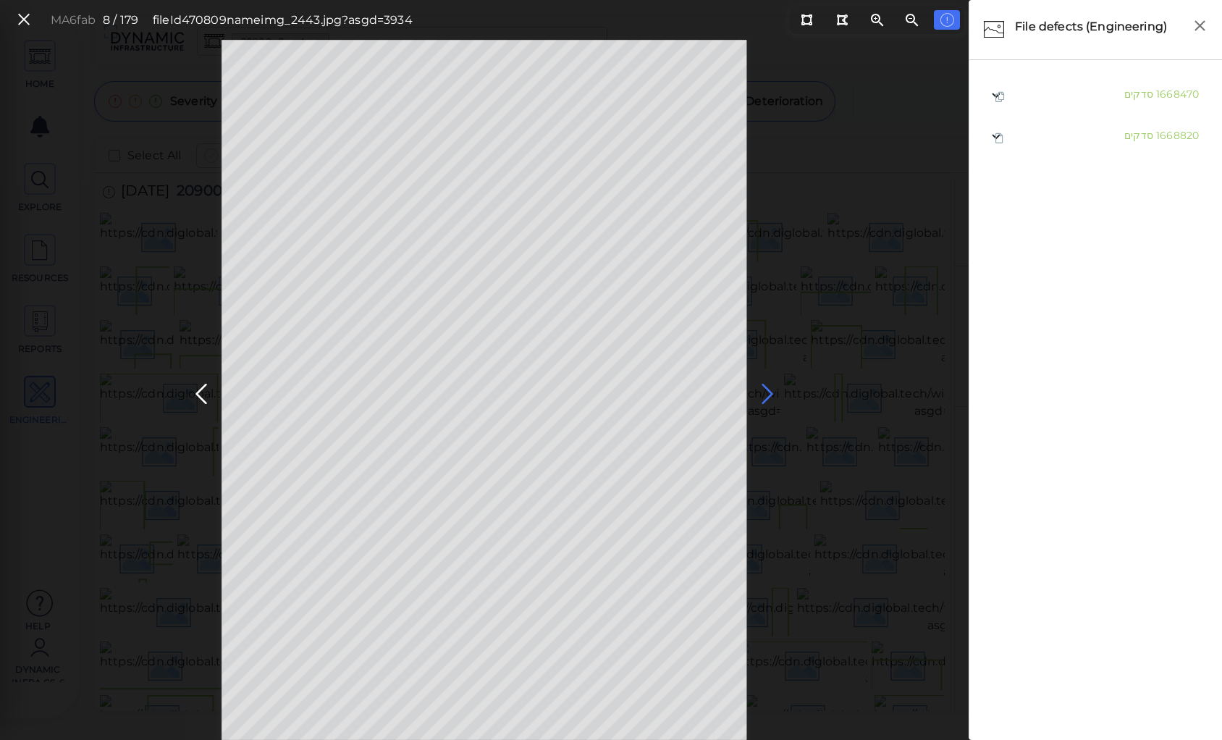
click at [765, 388] on icon at bounding box center [767, 394] width 23 height 28
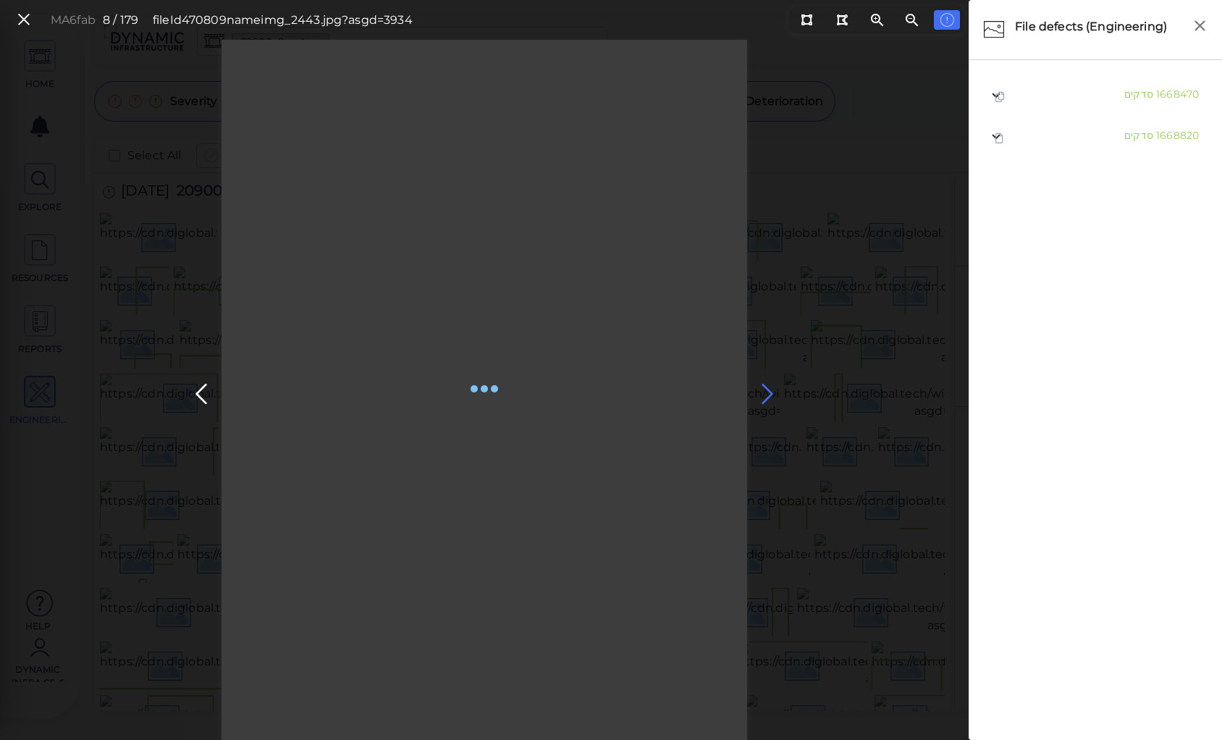
click at [765, 387] on icon at bounding box center [767, 394] width 23 height 28
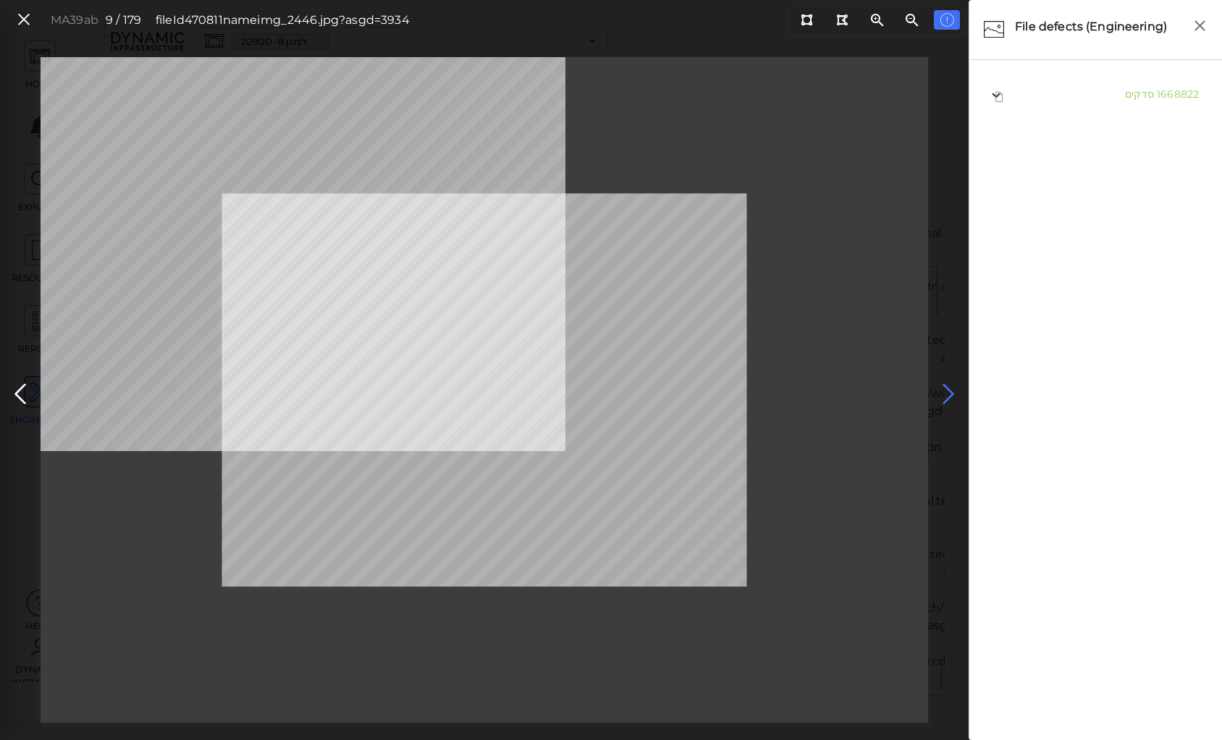
click at [953, 385] on icon at bounding box center [948, 394] width 23 height 28
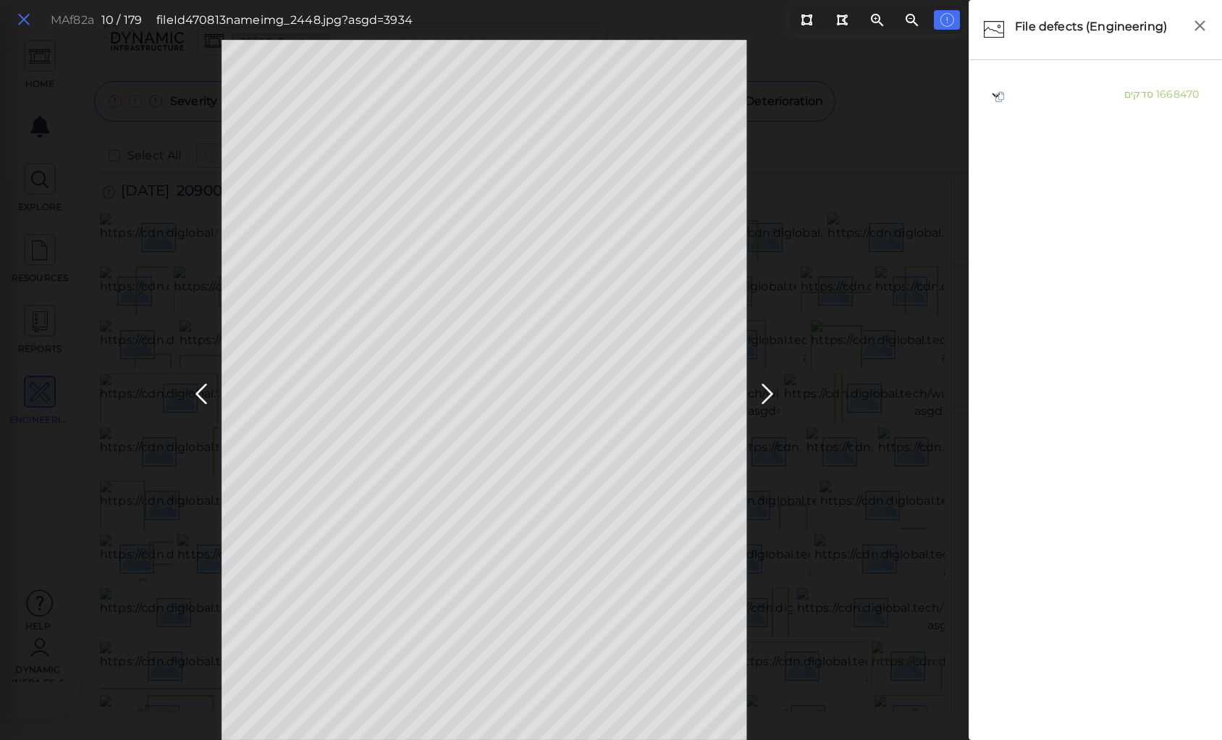
click at [27, 20] on icon at bounding box center [24, 20] width 16 height 20
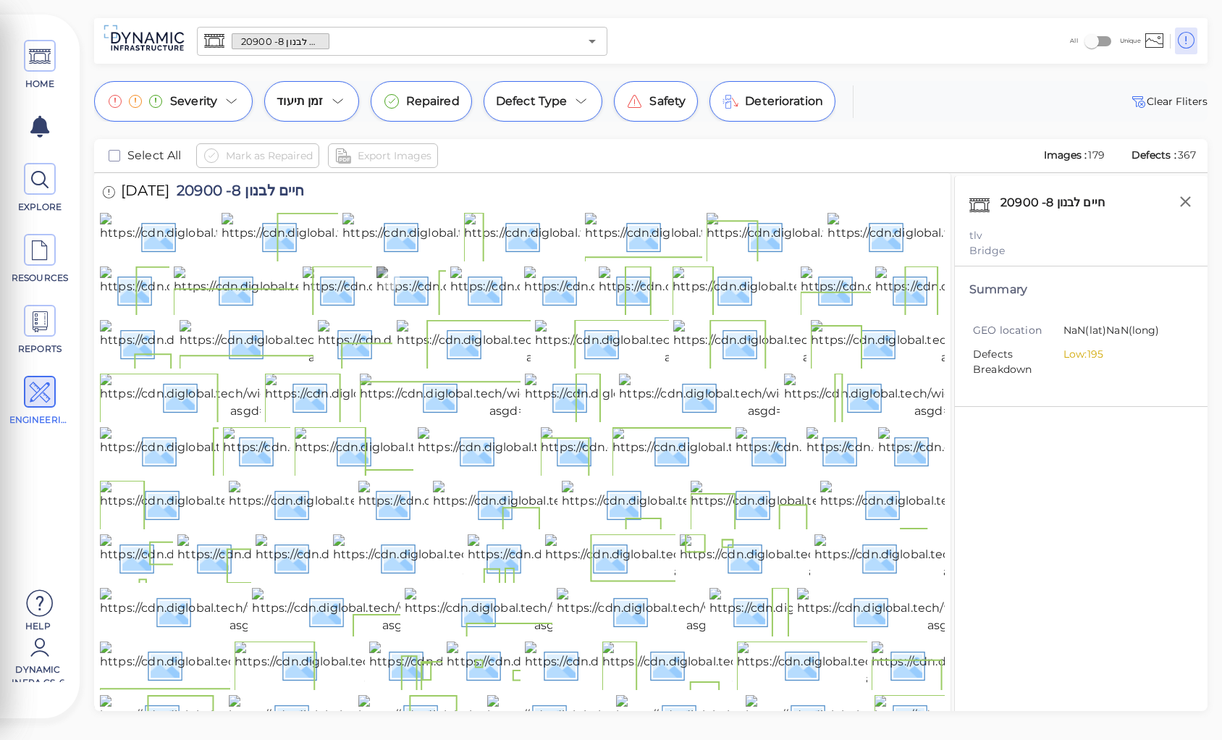
click at [403, 313] on img at bounding box center [539, 289] width 325 height 46
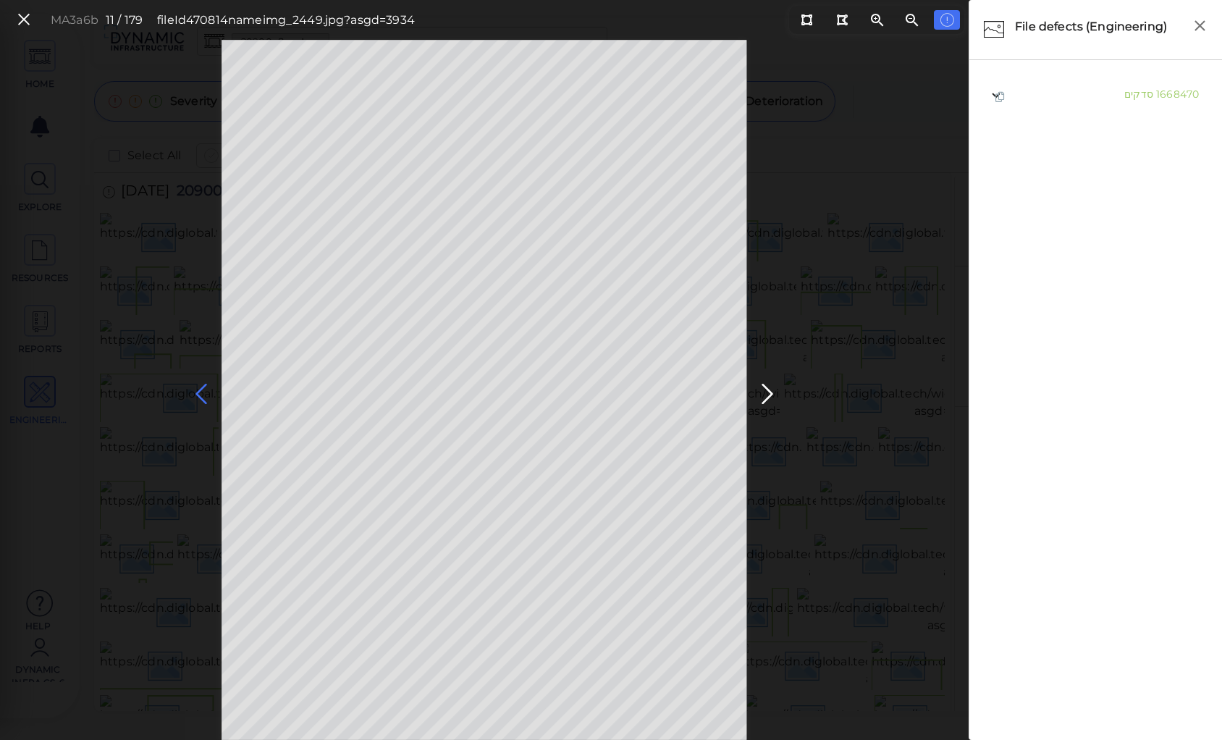
click at [201, 385] on icon at bounding box center [201, 394] width 23 height 28
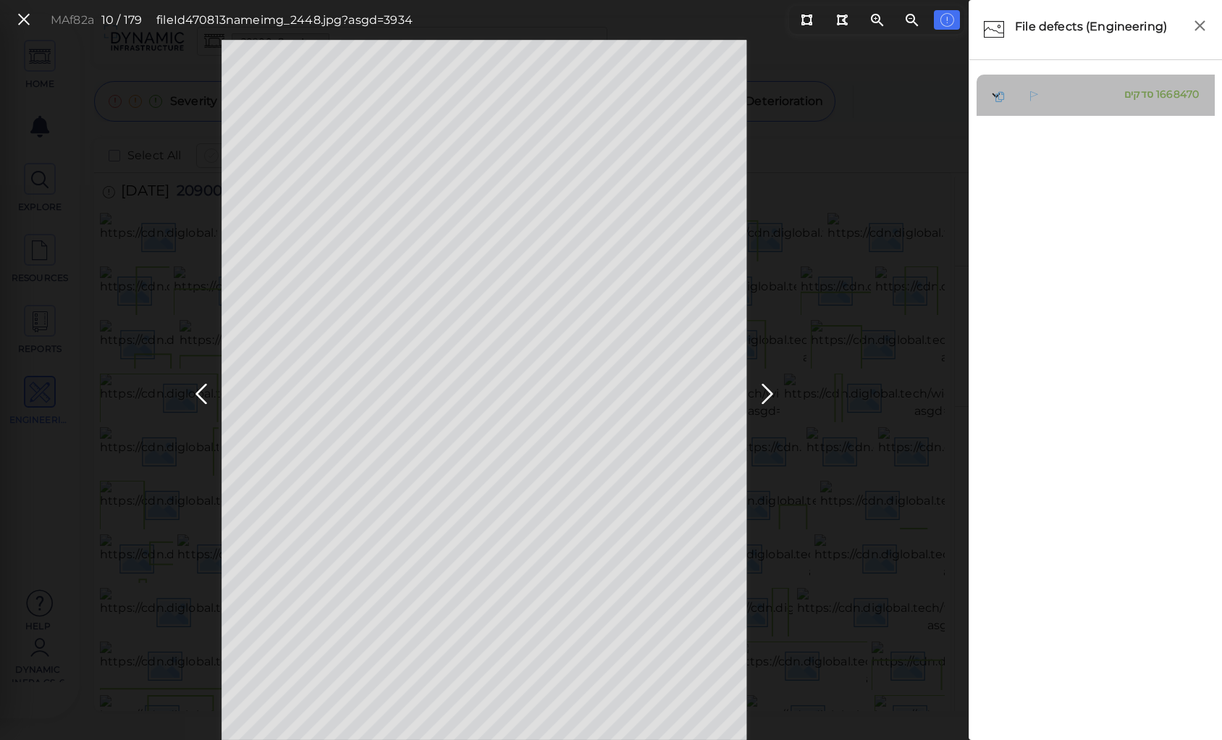
click at [1134, 93] on span "סדקים" at bounding box center [1139, 94] width 29 height 13
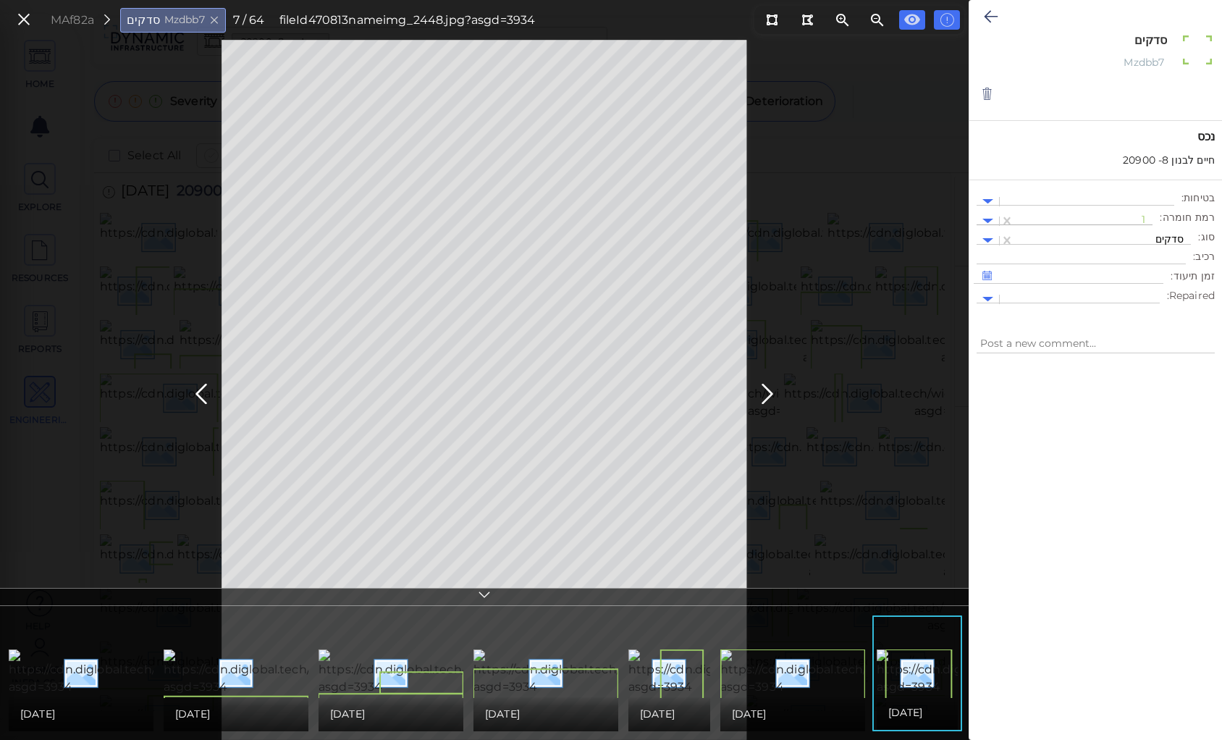
click at [1124, 219] on div at bounding box center [1084, 221] width 124 height 15
click at [1146, 286] on div "2" at bounding box center [1114, 290] width 80 height 22
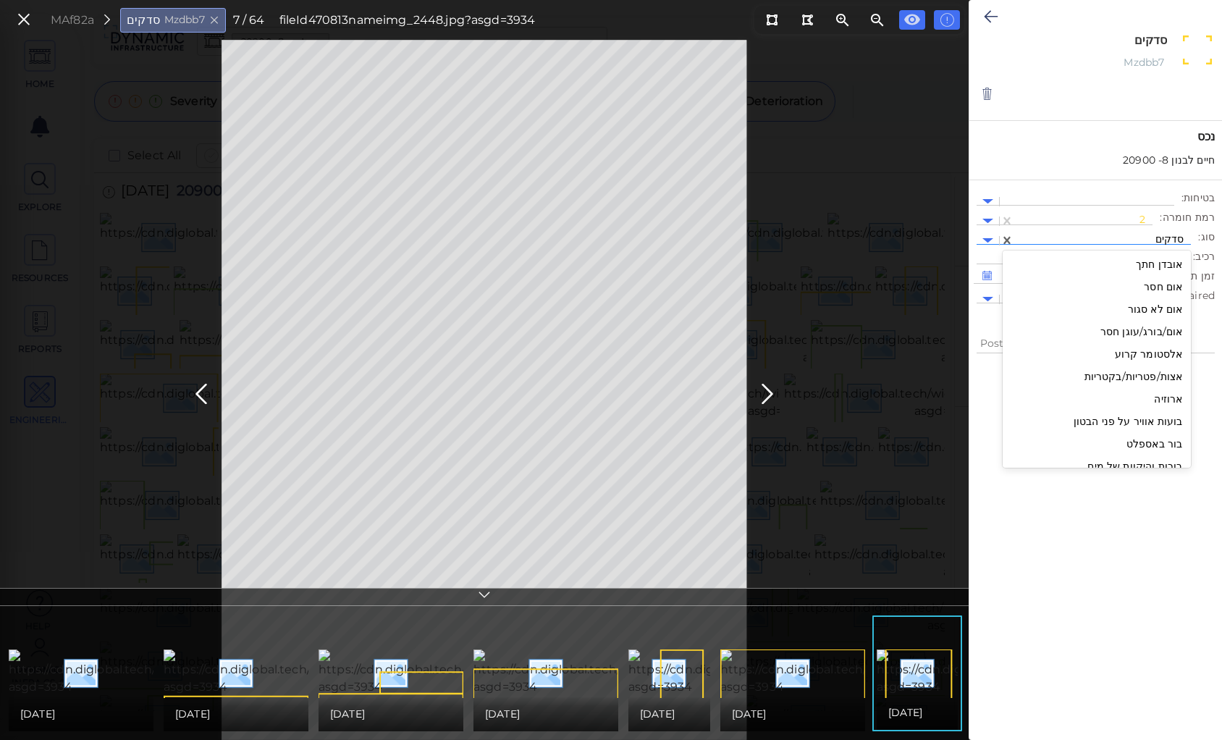
scroll to position [1432, 0]
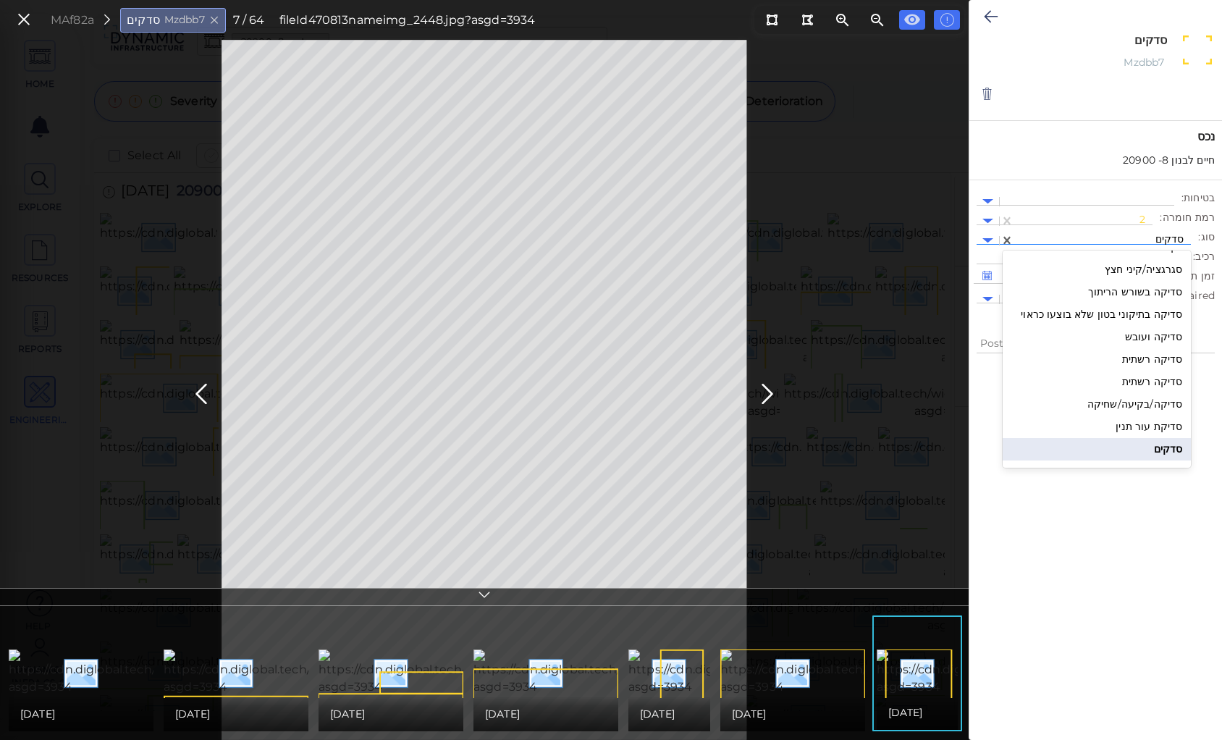
click at [1129, 238] on div at bounding box center [1103, 240] width 162 height 15
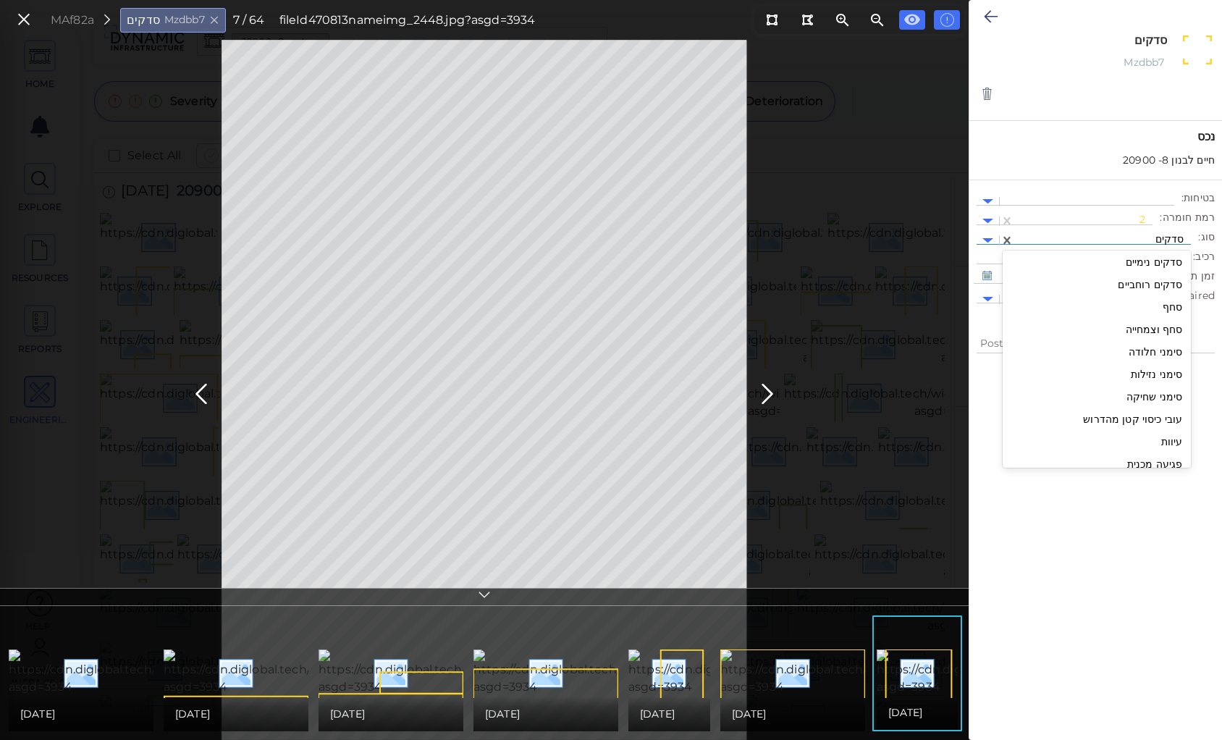
click at [1145, 261] on div "סדקים נימיים" at bounding box center [1097, 262] width 188 height 22
type textarea "x"
type textarea "סדקים נימיים"
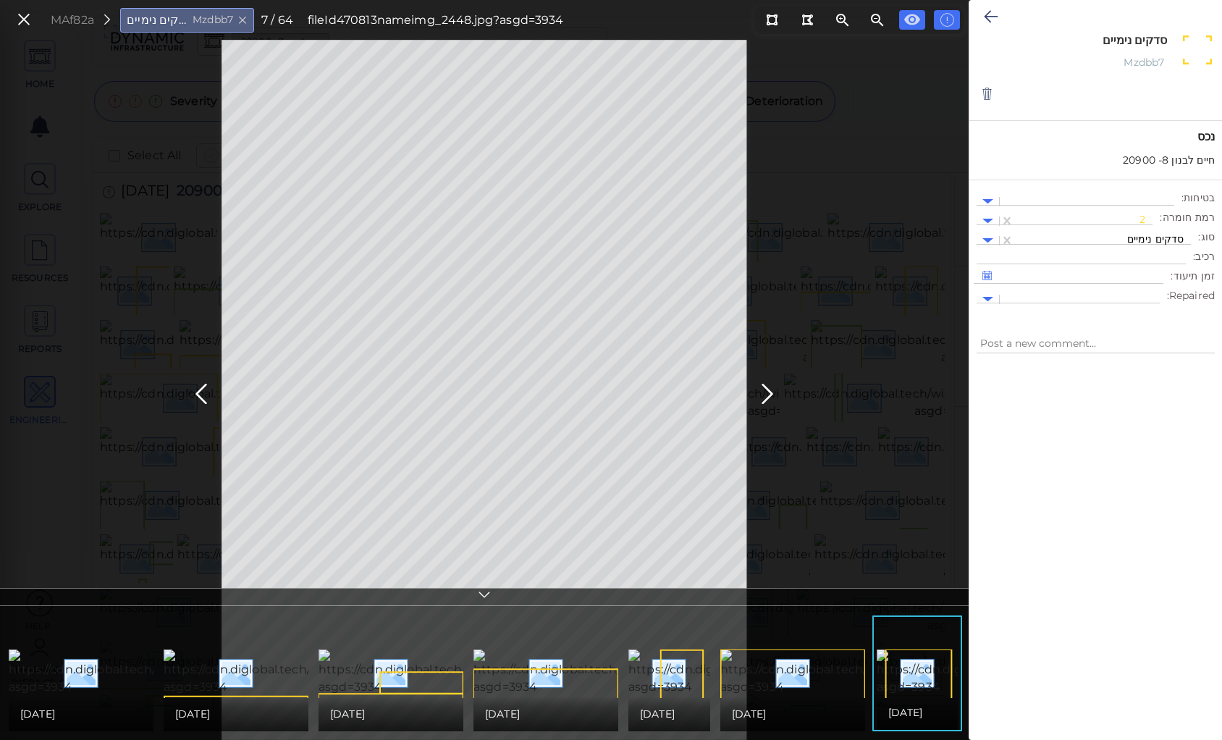
click at [863, 282] on div "MAf82a סדקים נימיים Mzdbb7 7 / 64 fileId 470813 name img_2448.jpg?asgd=3934" at bounding box center [484, 390] width 969 height 700
type textarea "x"
click at [989, 12] on icon at bounding box center [991, 16] width 14 height 17
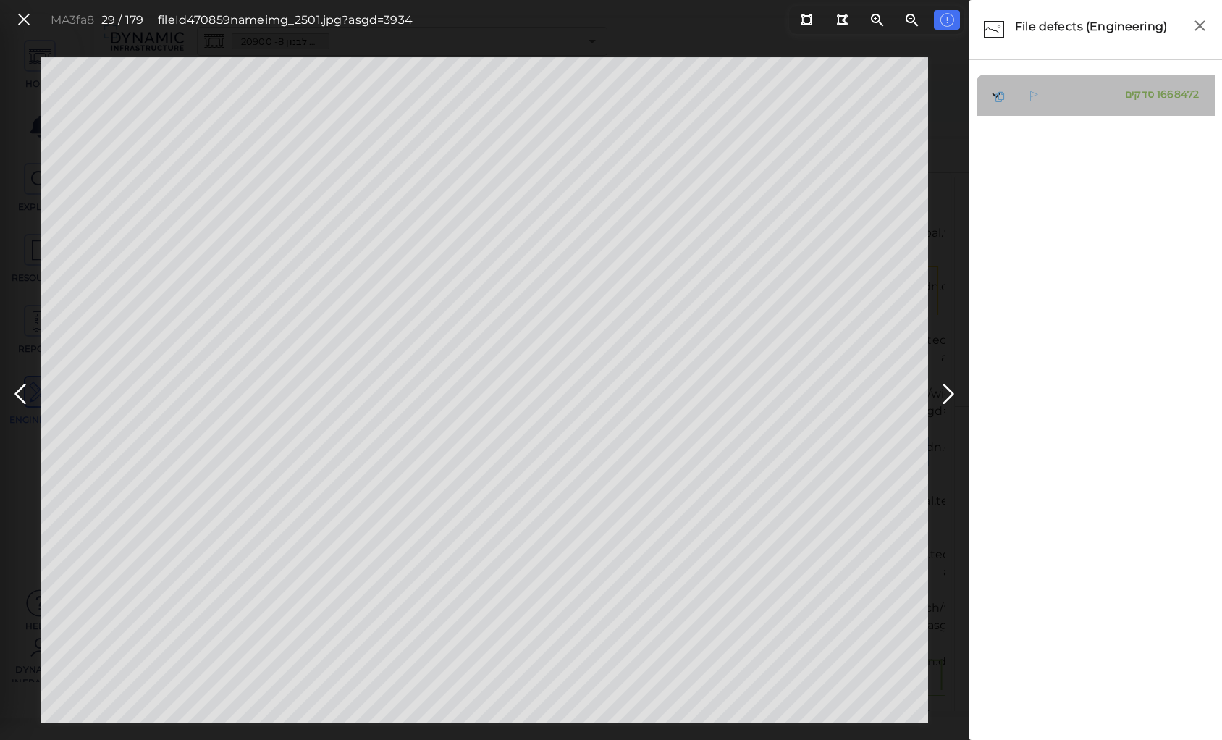
click at [1135, 89] on span "סדקים" at bounding box center [1139, 94] width 29 height 13
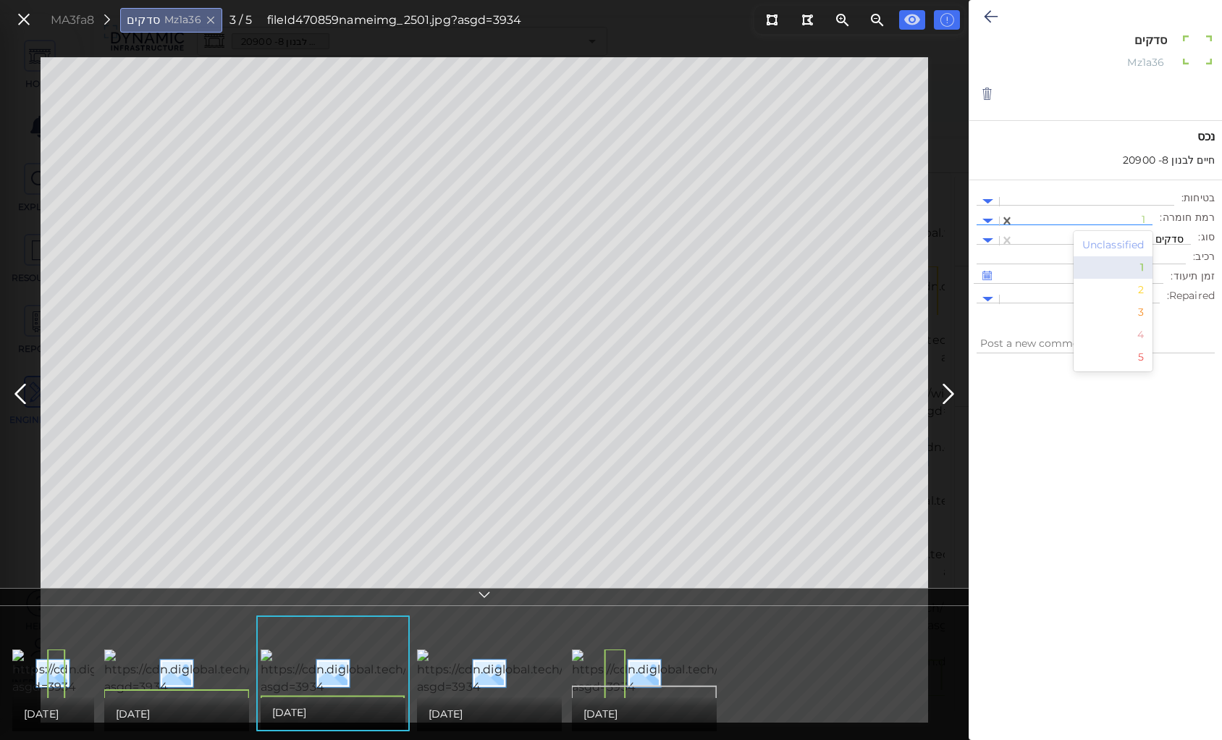
click at [1144, 218] on div at bounding box center [1084, 221] width 124 height 15
click at [1140, 285] on div "2" at bounding box center [1114, 290] width 80 height 22
click at [1132, 235] on div at bounding box center [1103, 240] width 162 height 15
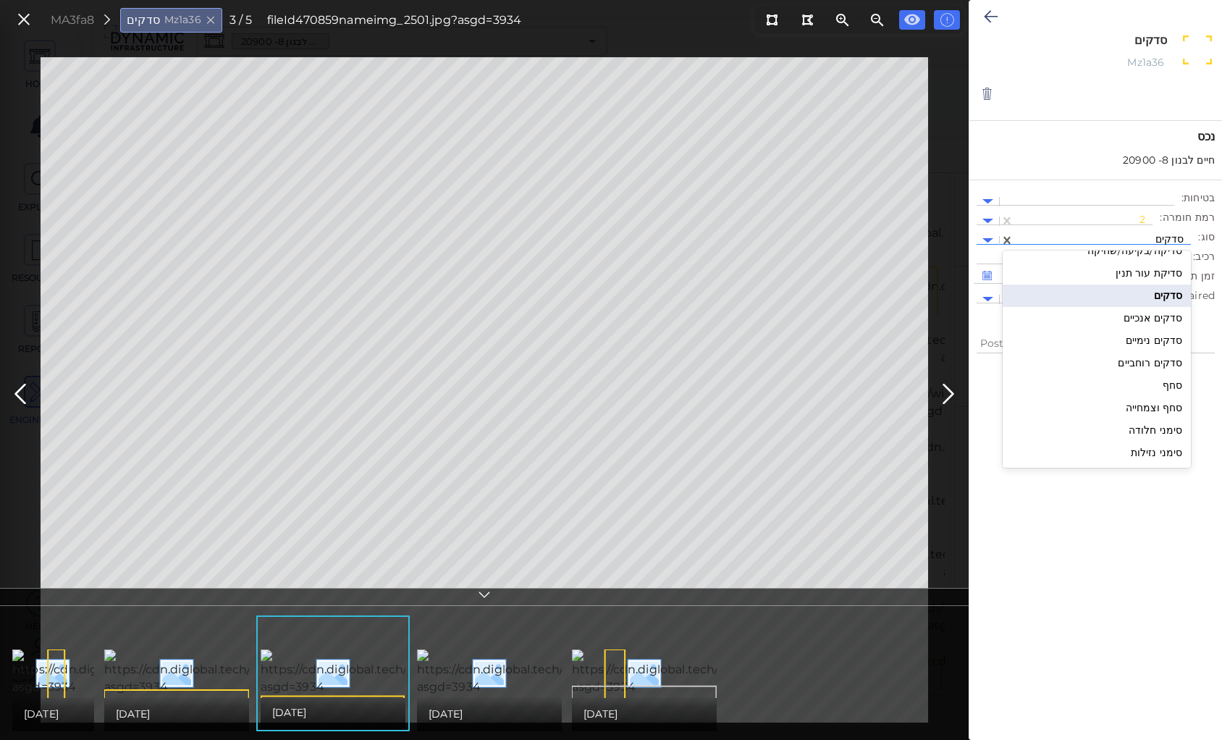
scroll to position [1605, 0]
click at [1146, 316] on div "סדקים נימיים" at bounding box center [1097, 320] width 188 height 22
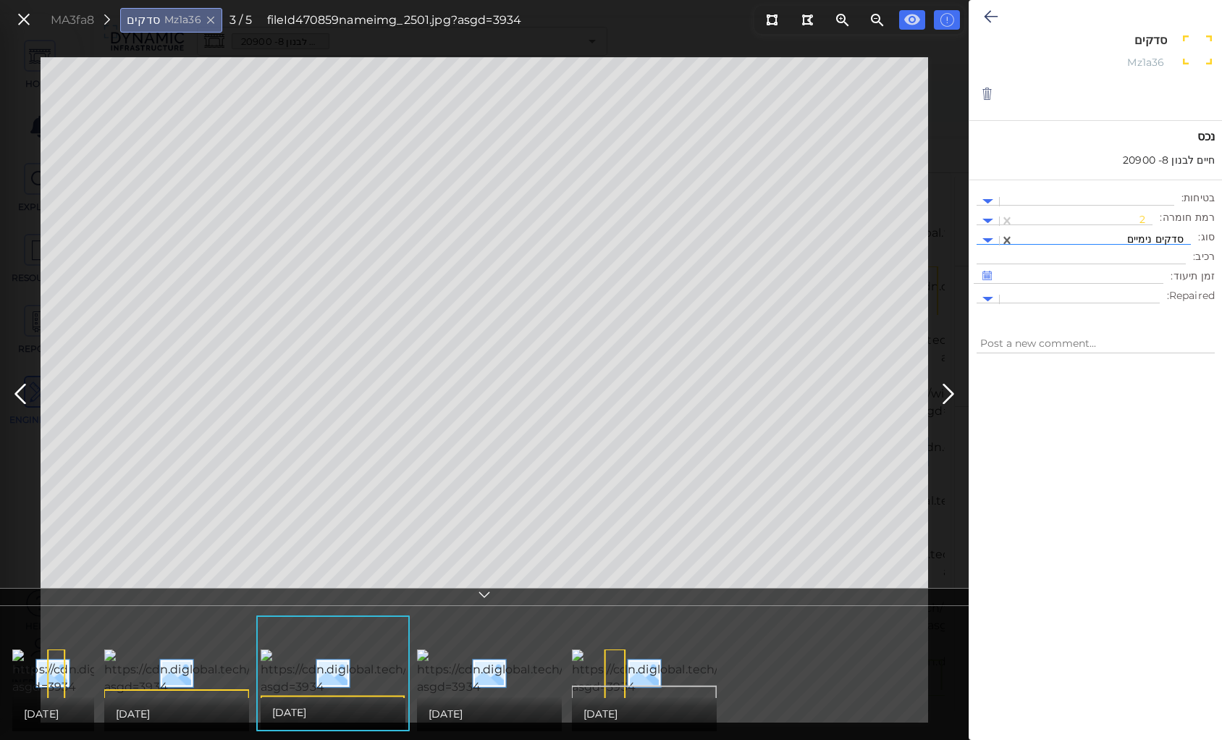
type textarea "x"
type textarea "סדקים נימיים"
click at [993, 12] on icon at bounding box center [991, 16] width 14 height 17
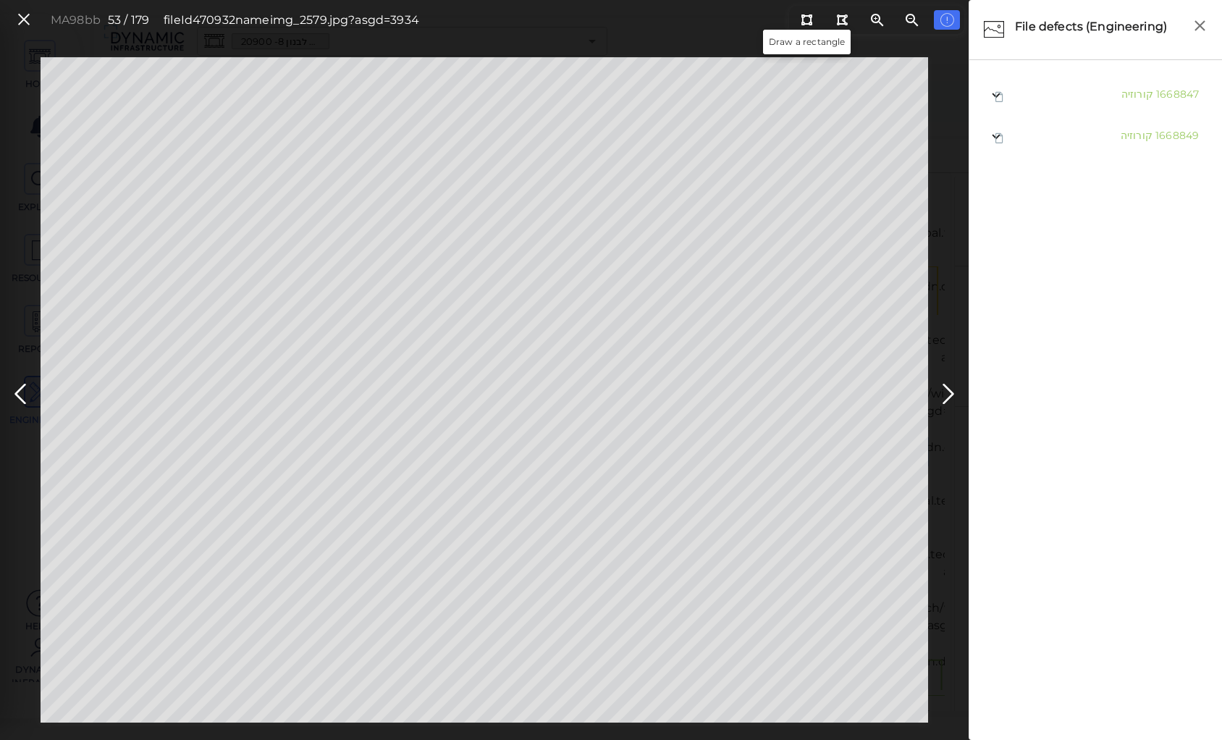
drag, startPoint x: 802, startPoint y: 22, endPoint x: 733, endPoint y: 53, distance: 76.2
click at [795, 26] on button at bounding box center [807, 20] width 27 height 20
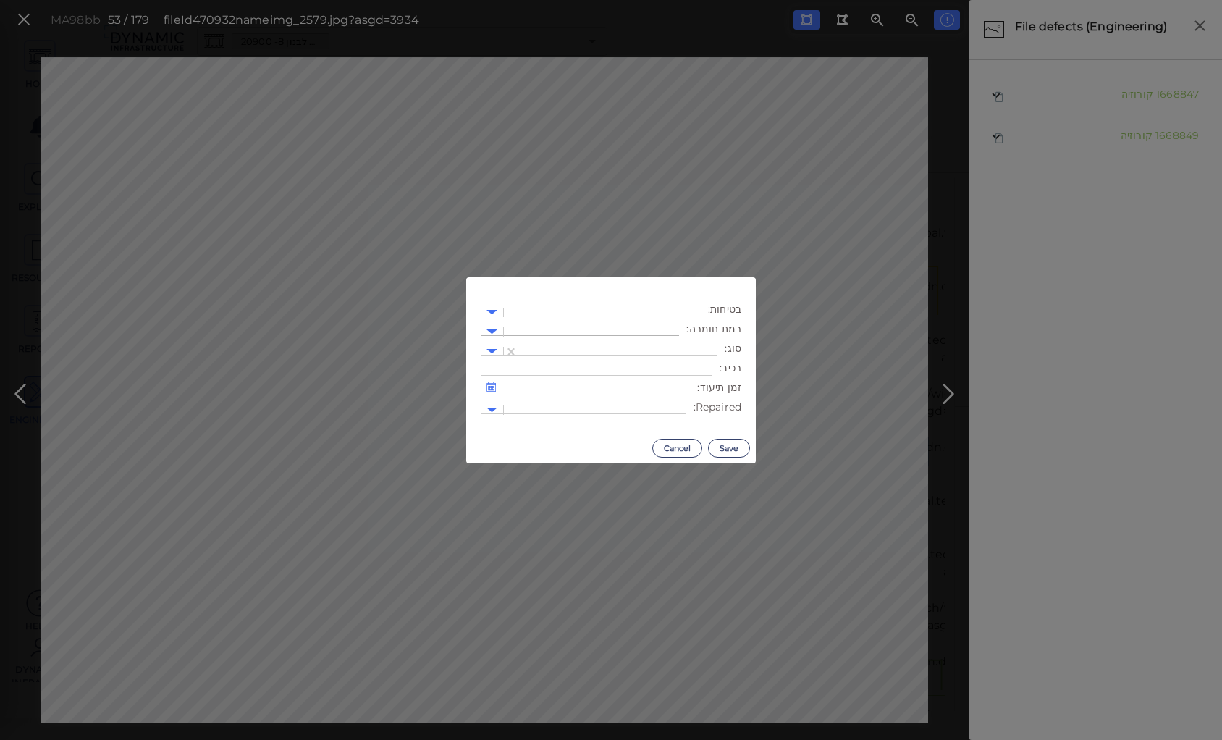
click at [660, 329] on div at bounding box center [591, 331] width 161 height 15
click at [671, 398] on div "2" at bounding box center [640, 401] width 80 height 22
click at [640, 350] on div at bounding box center [618, 351] width 185 height 15
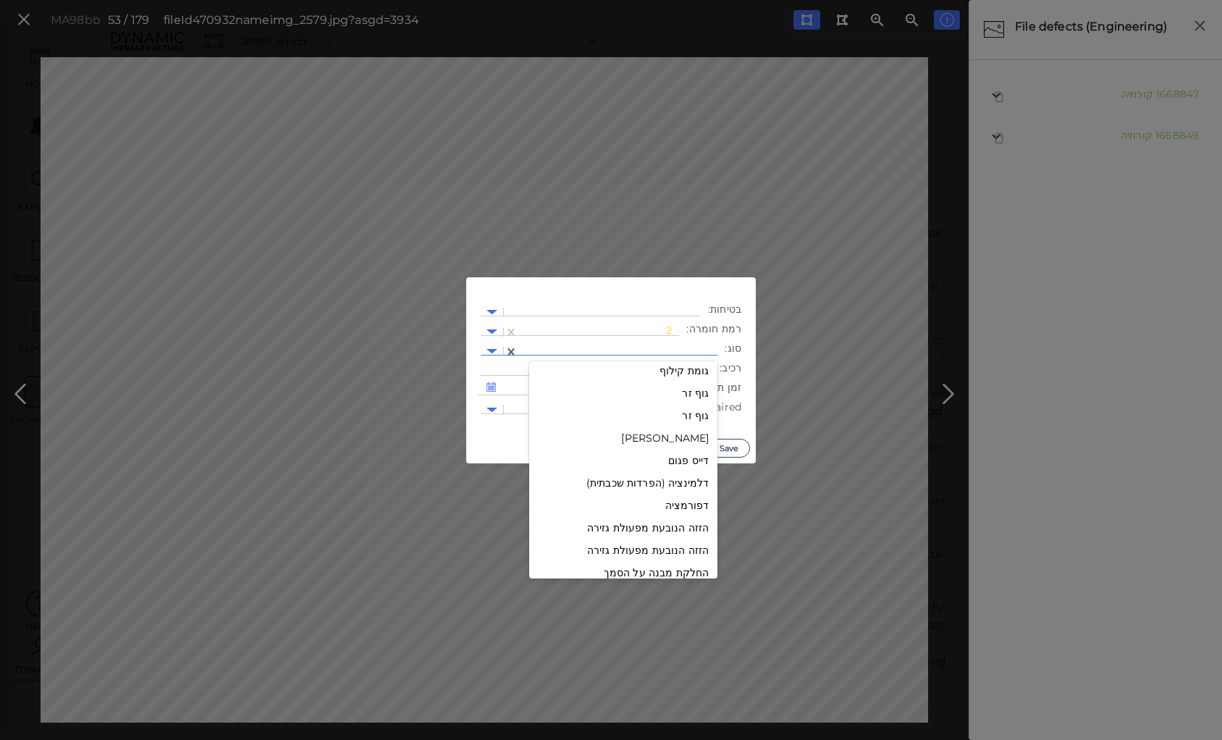
scroll to position [348, 0]
click at [692, 383] on div "גומת קילוף" at bounding box center [623, 387] width 188 height 22
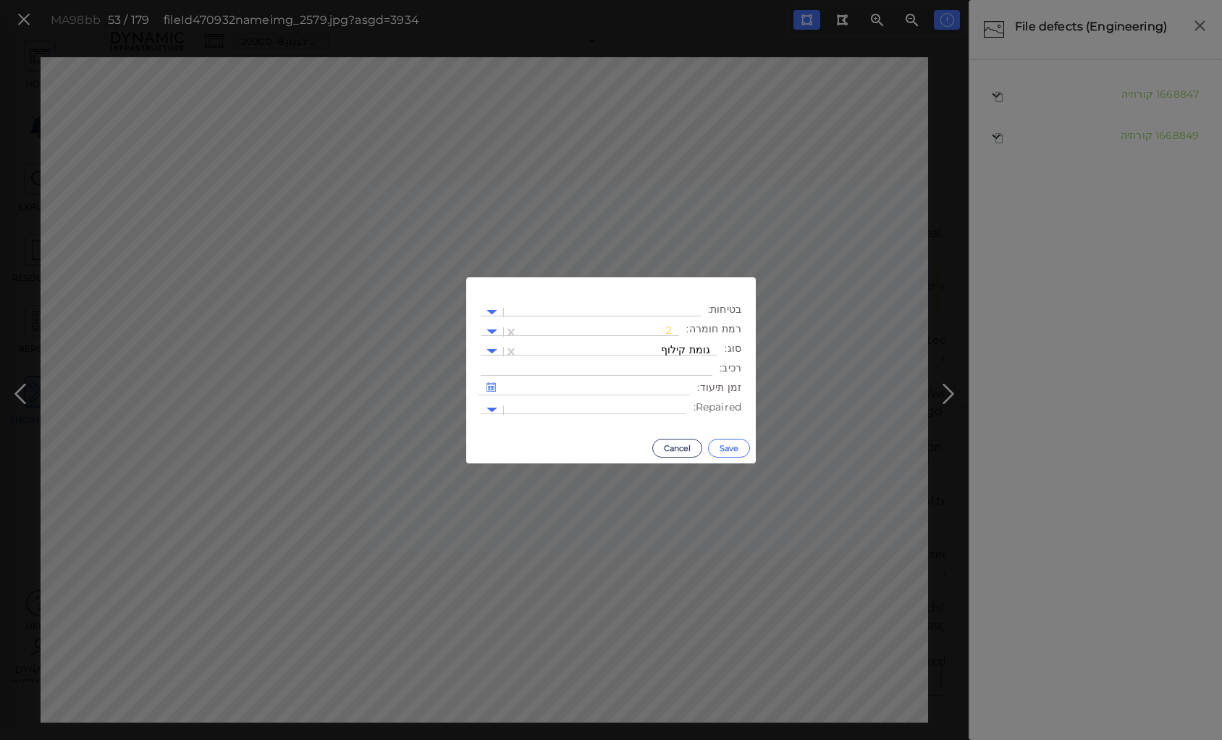
click at [730, 444] on button "Save" at bounding box center [729, 448] width 42 height 19
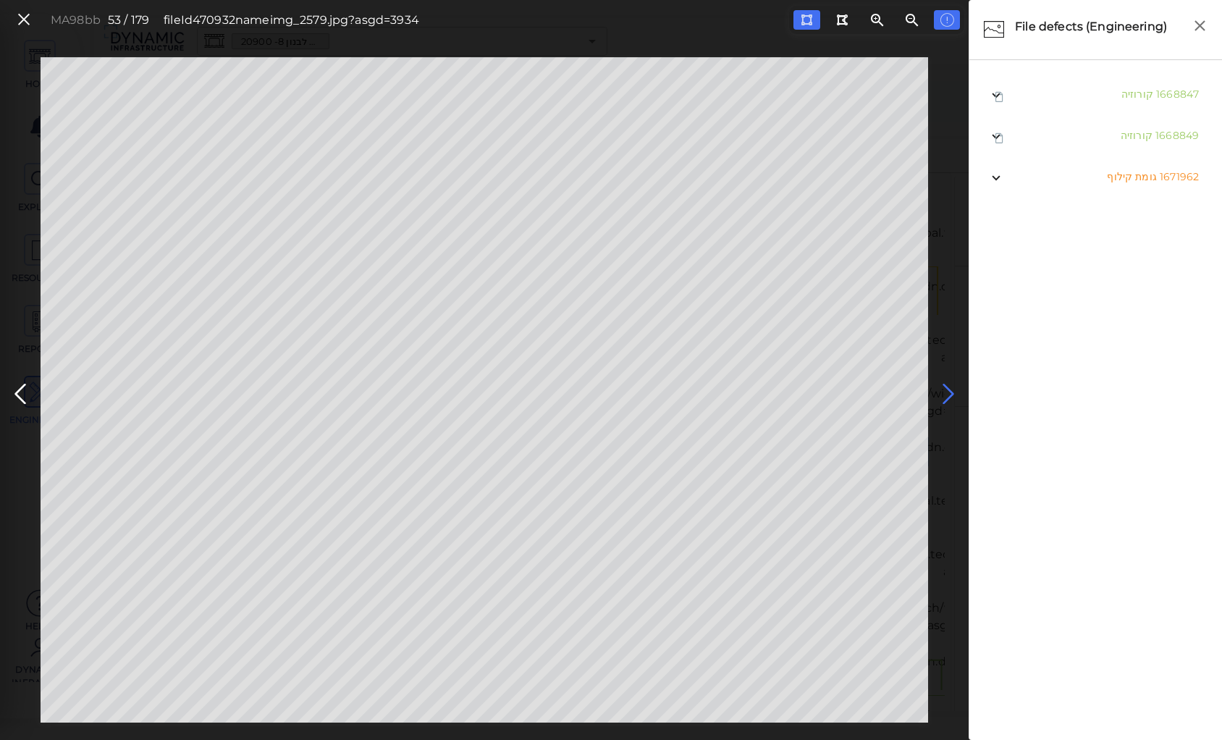
click at [947, 387] on icon at bounding box center [948, 394] width 23 height 28
